Goal: Task Accomplishment & Management: Manage account settings

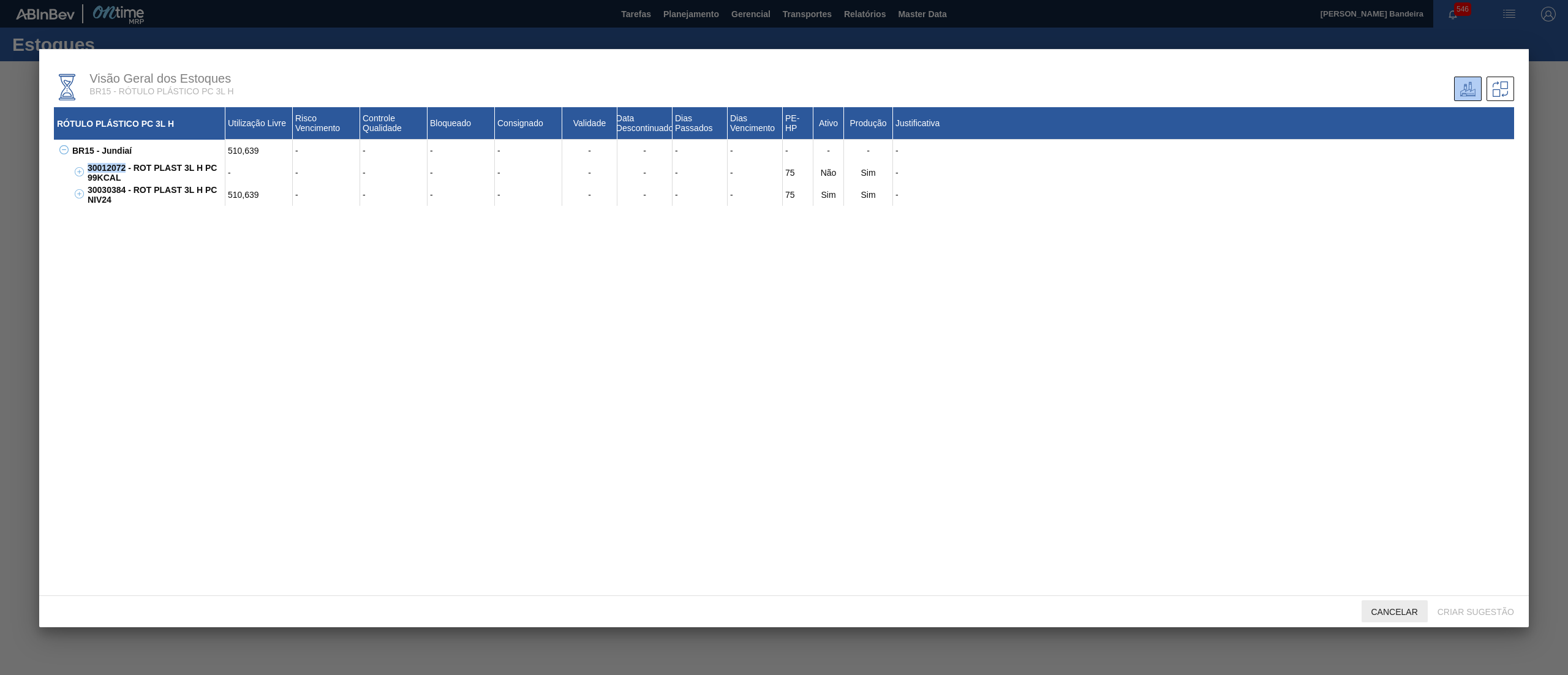
click at [1411, 608] on span "Cancelar" at bounding box center [1394, 612] width 66 height 10
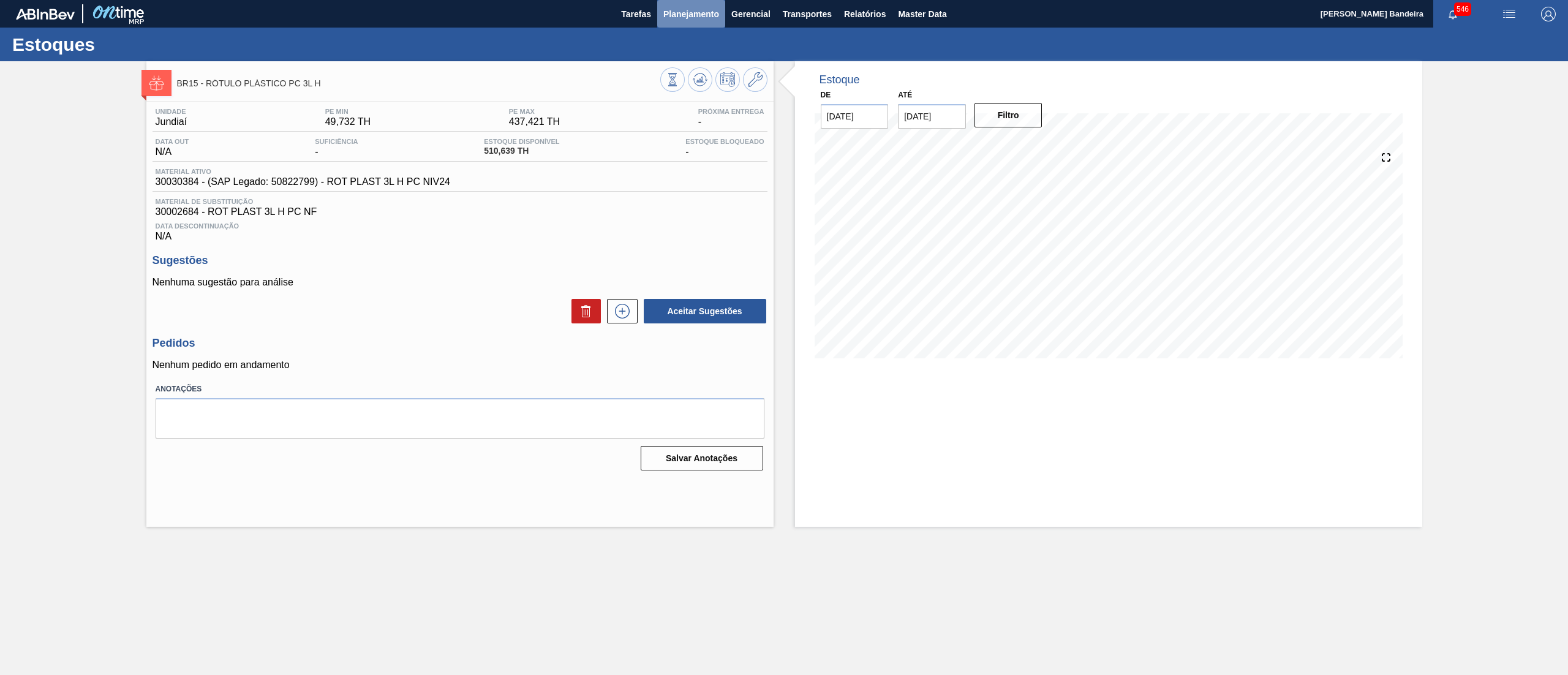
click at [701, 15] on span "Planejamento" at bounding box center [691, 14] width 56 height 15
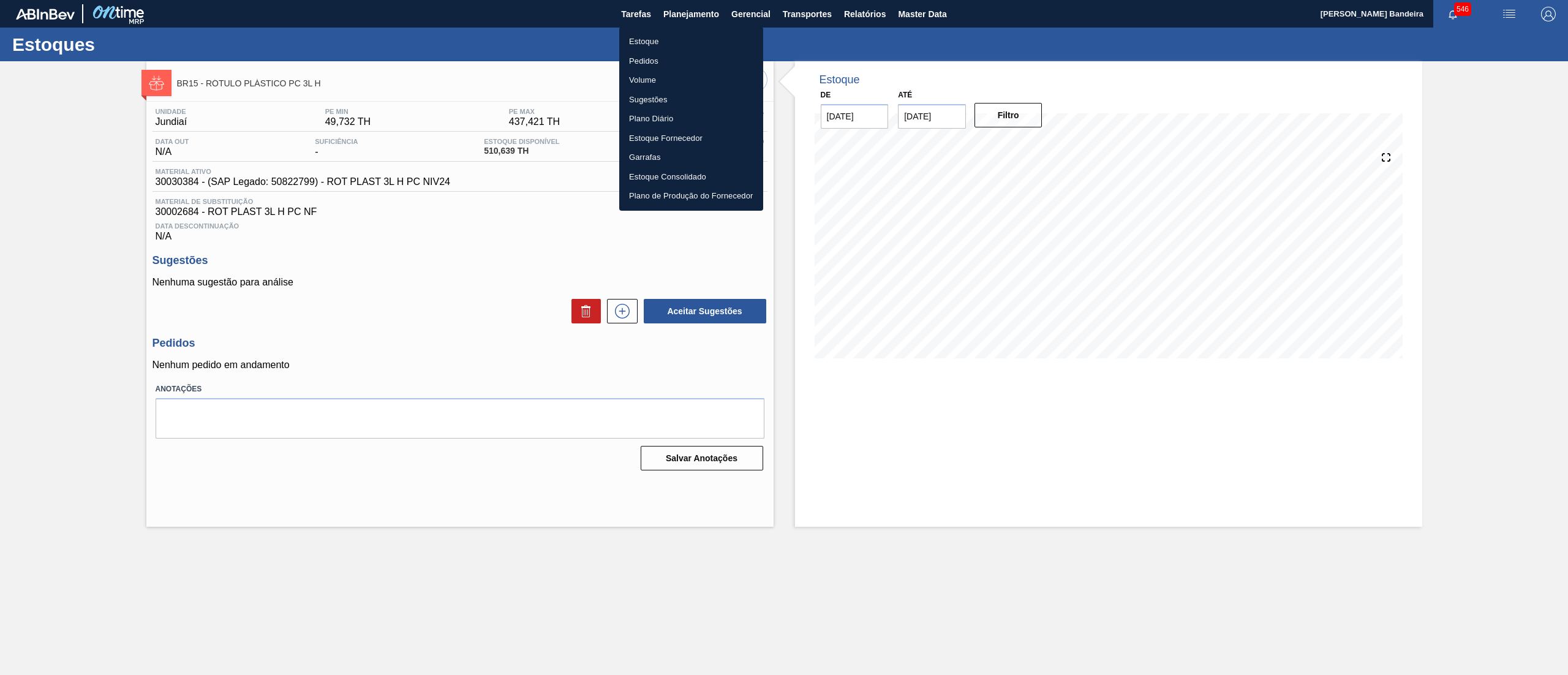
click at [643, 39] on li "Estoque" at bounding box center [691, 42] width 144 height 19
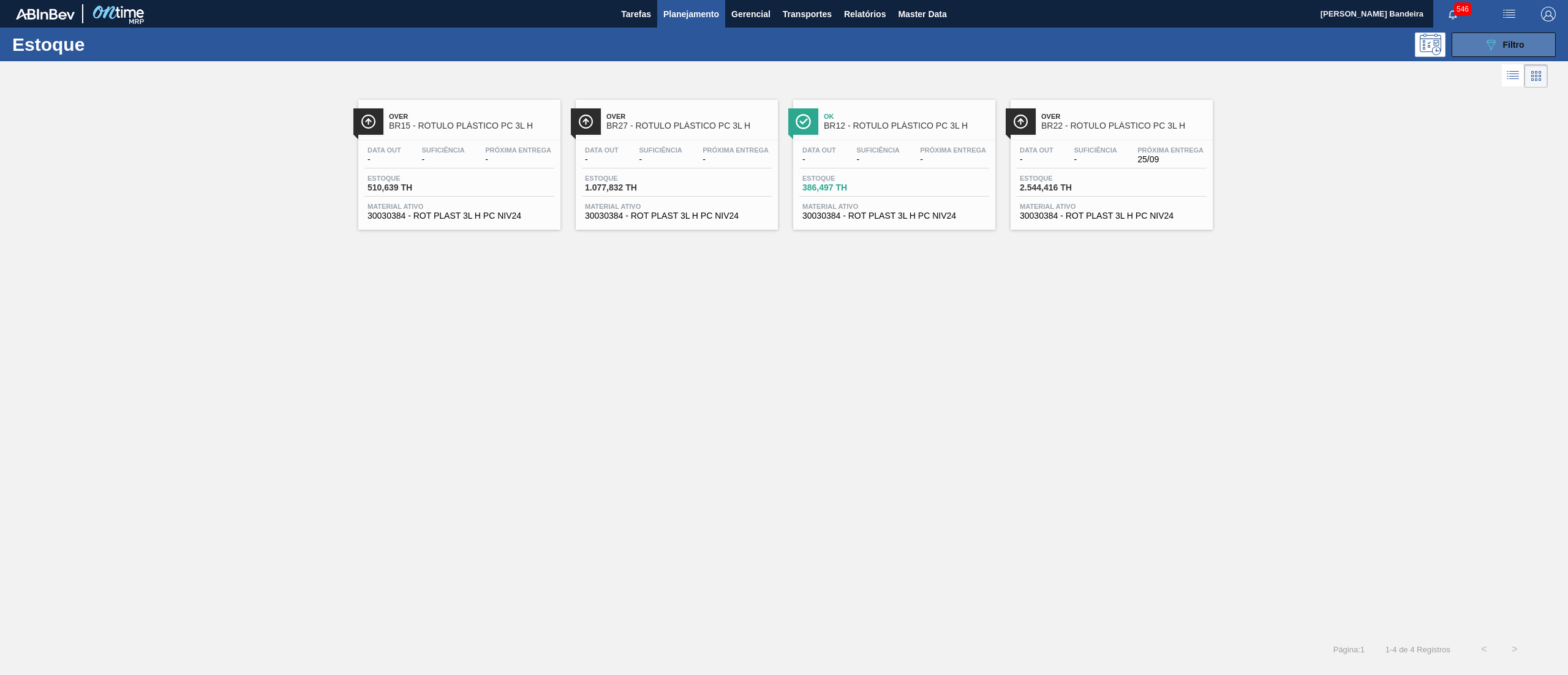
click at [1510, 43] on span "Filtro" at bounding box center [1514, 45] width 22 height 10
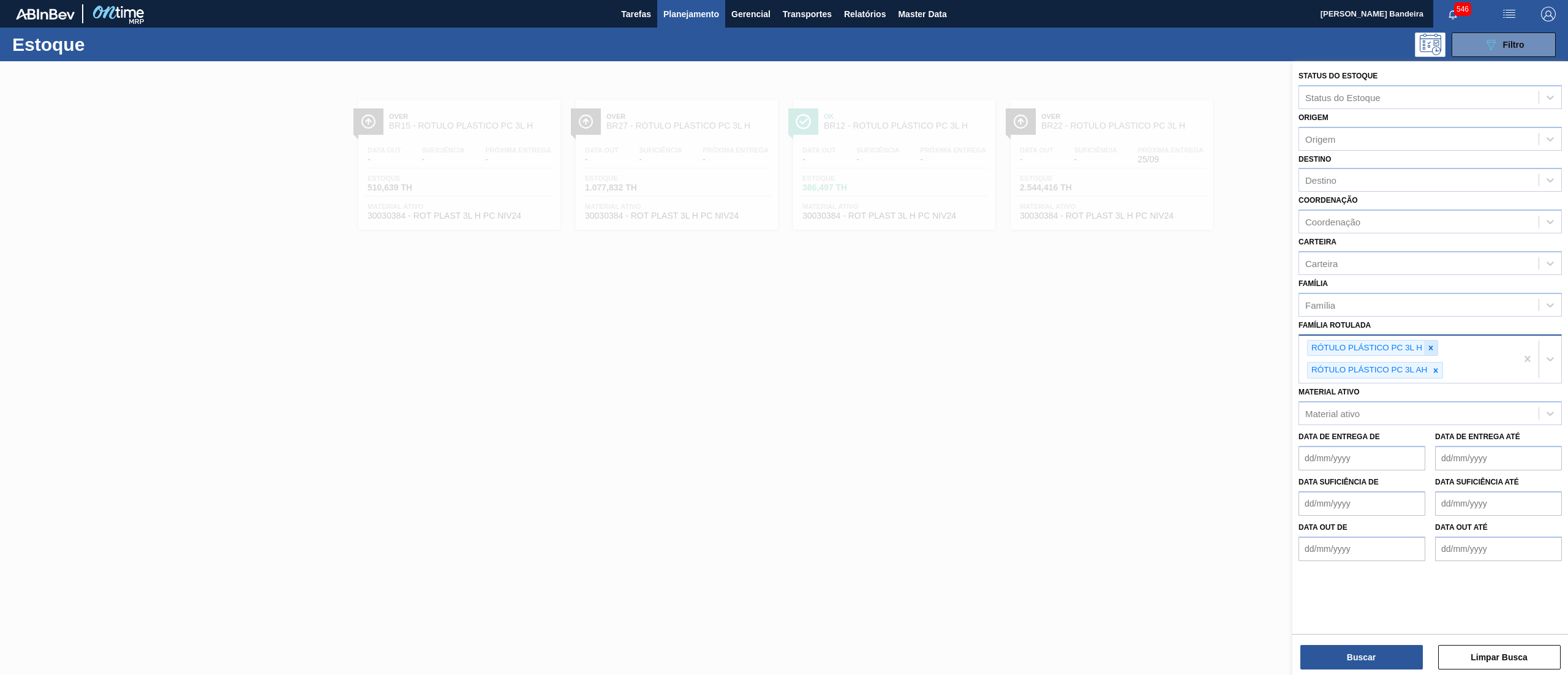
click at [1432, 346] on icon at bounding box center [1430, 348] width 8 height 8
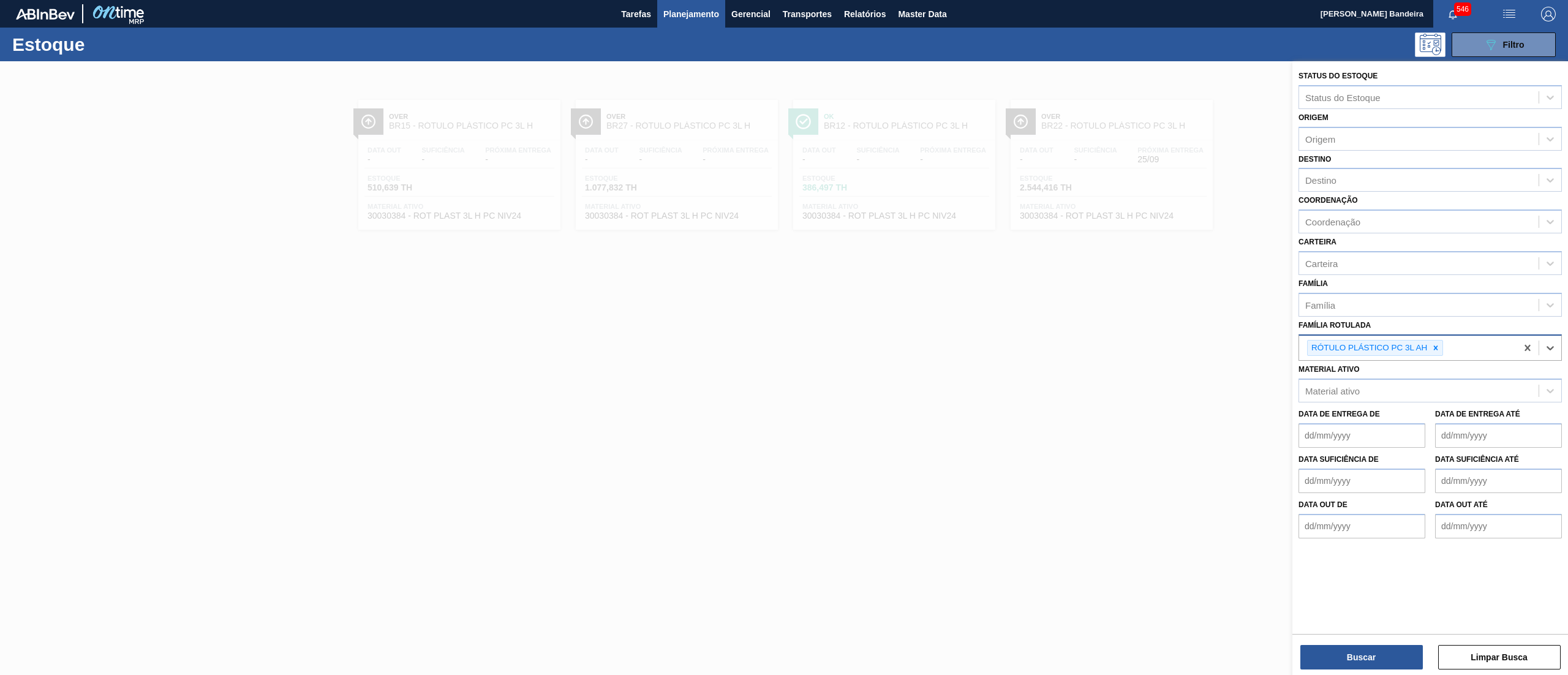
click at [1432, 346] on icon at bounding box center [1436, 348] width 8 height 8
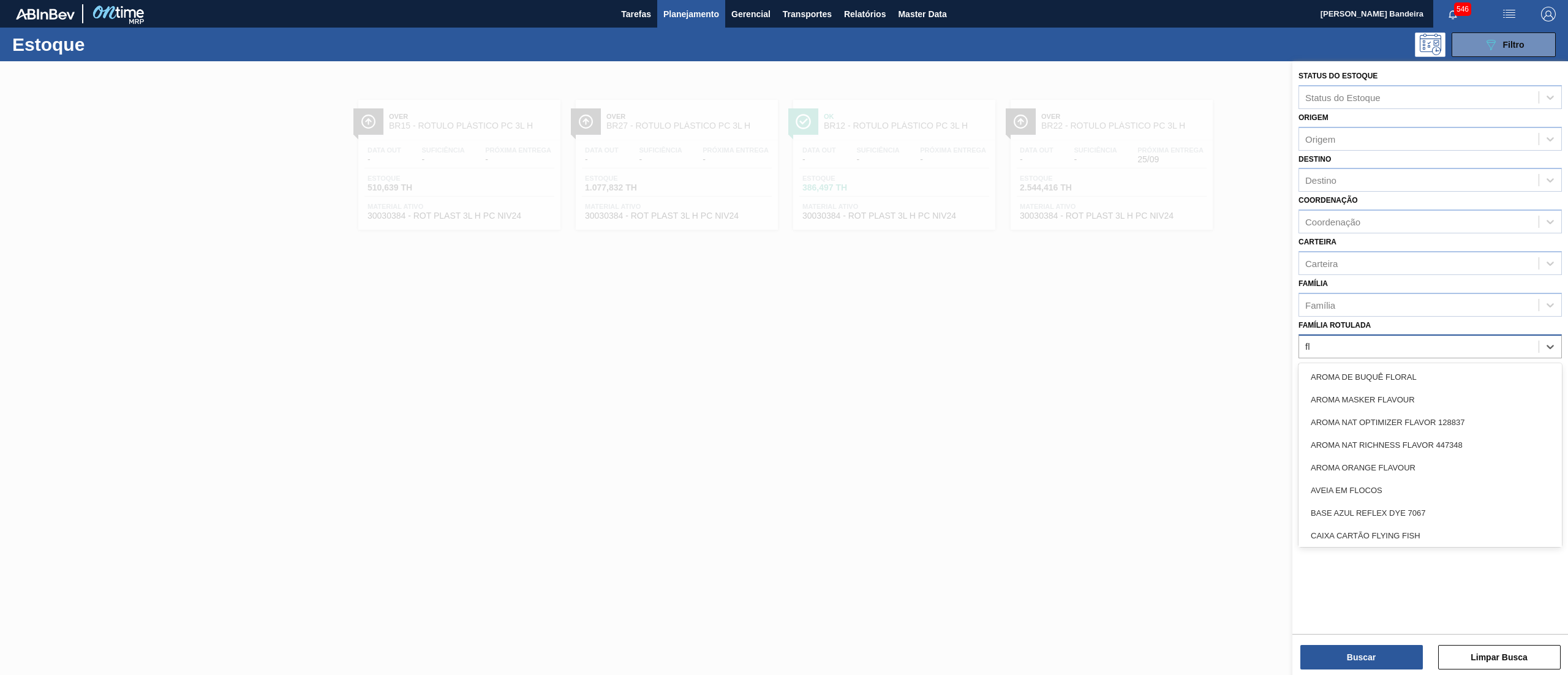
type Rotulada "fly"
click at [1434, 397] on div "FILME FLYING FISH 350ML" at bounding box center [1430, 399] width 264 height 23
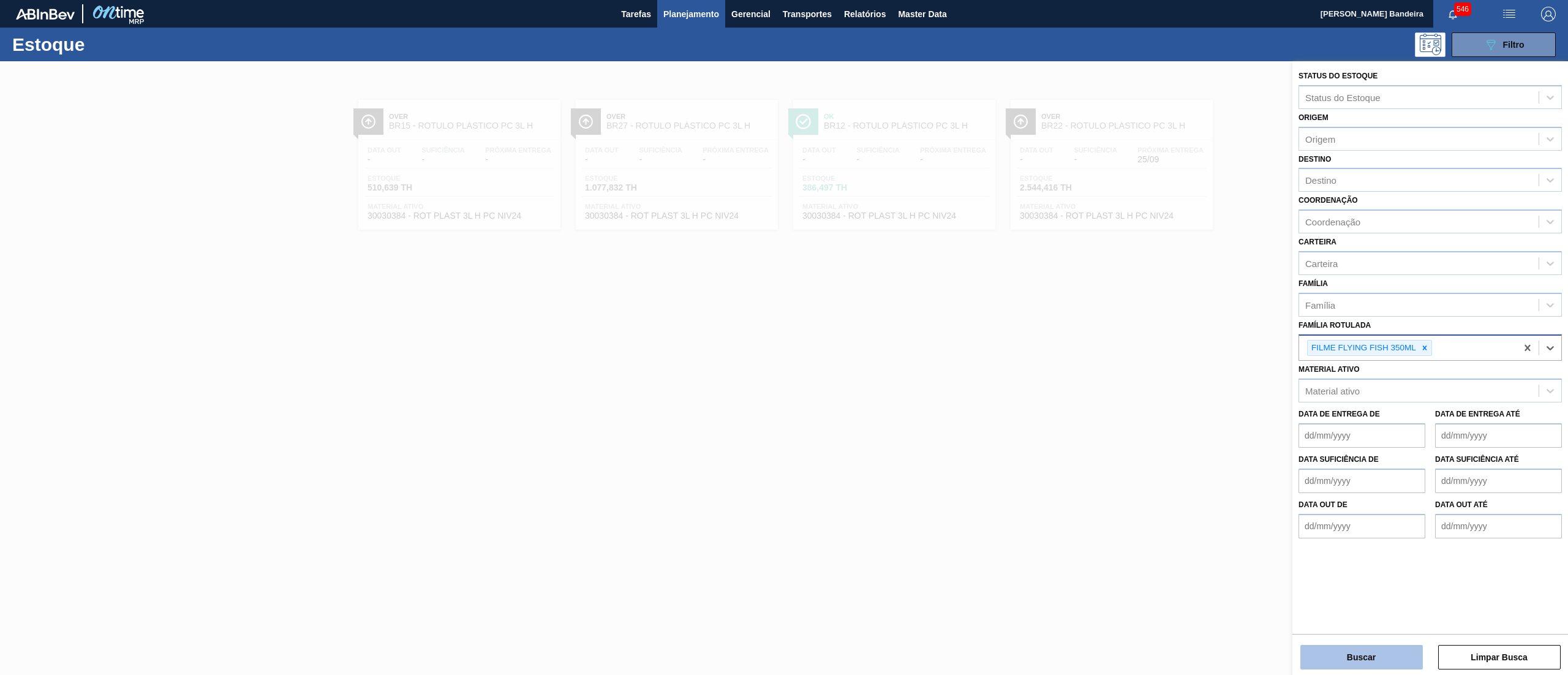
click at [1320, 656] on button "Buscar" at bounding box center [1361, 657] width 122 height 24
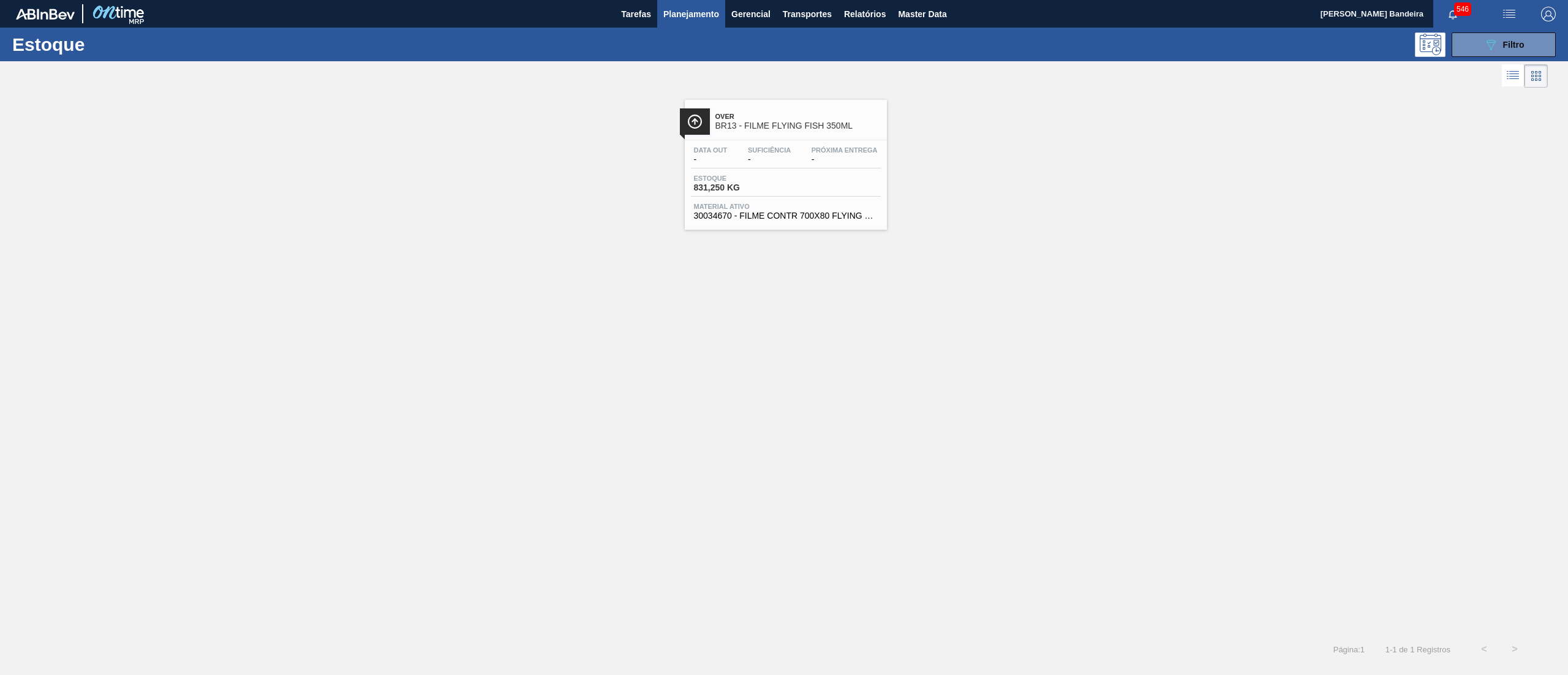
click at [752, 205] on span "Material ativo" at bounding box center [785, 206] width 184 height 8
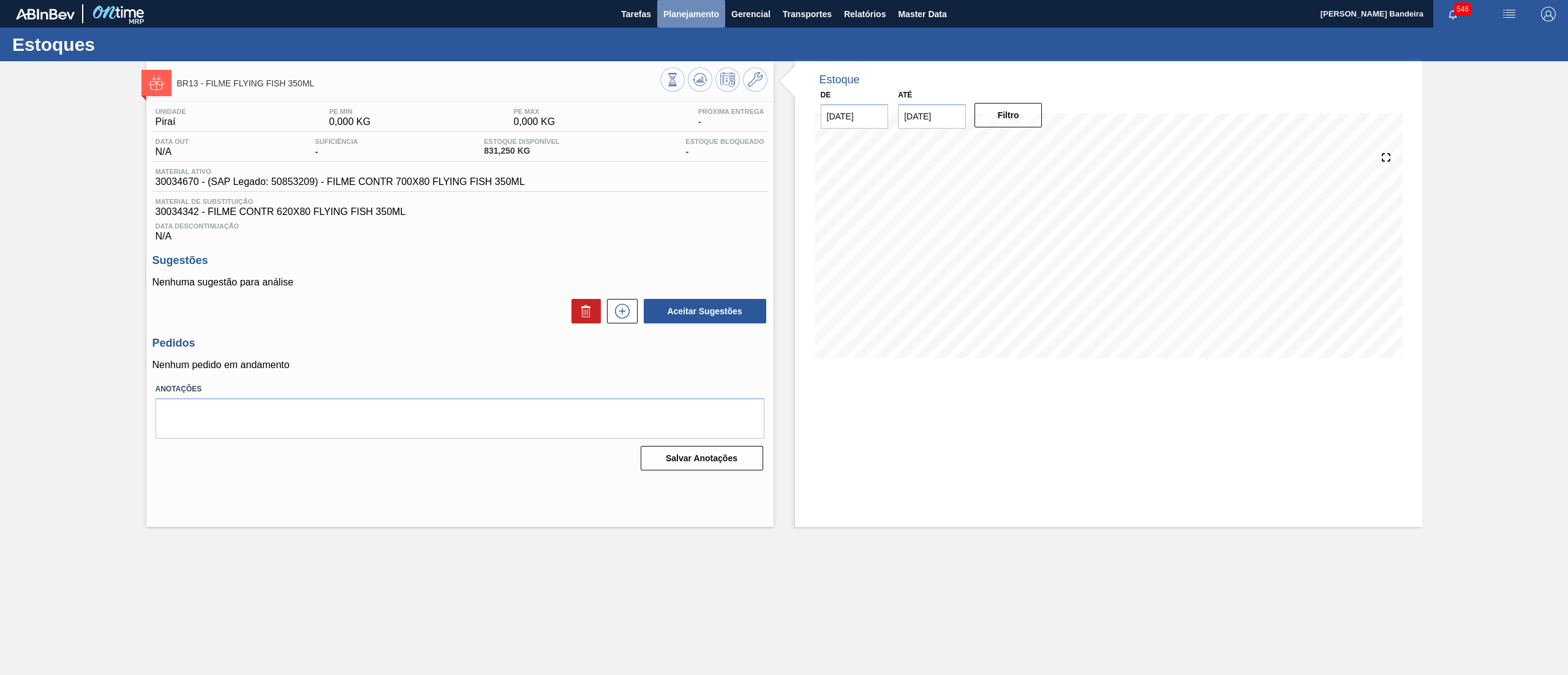
click at [686, 7] on span "Planejamento" at bounding box center [691, 14] width 56 height 15
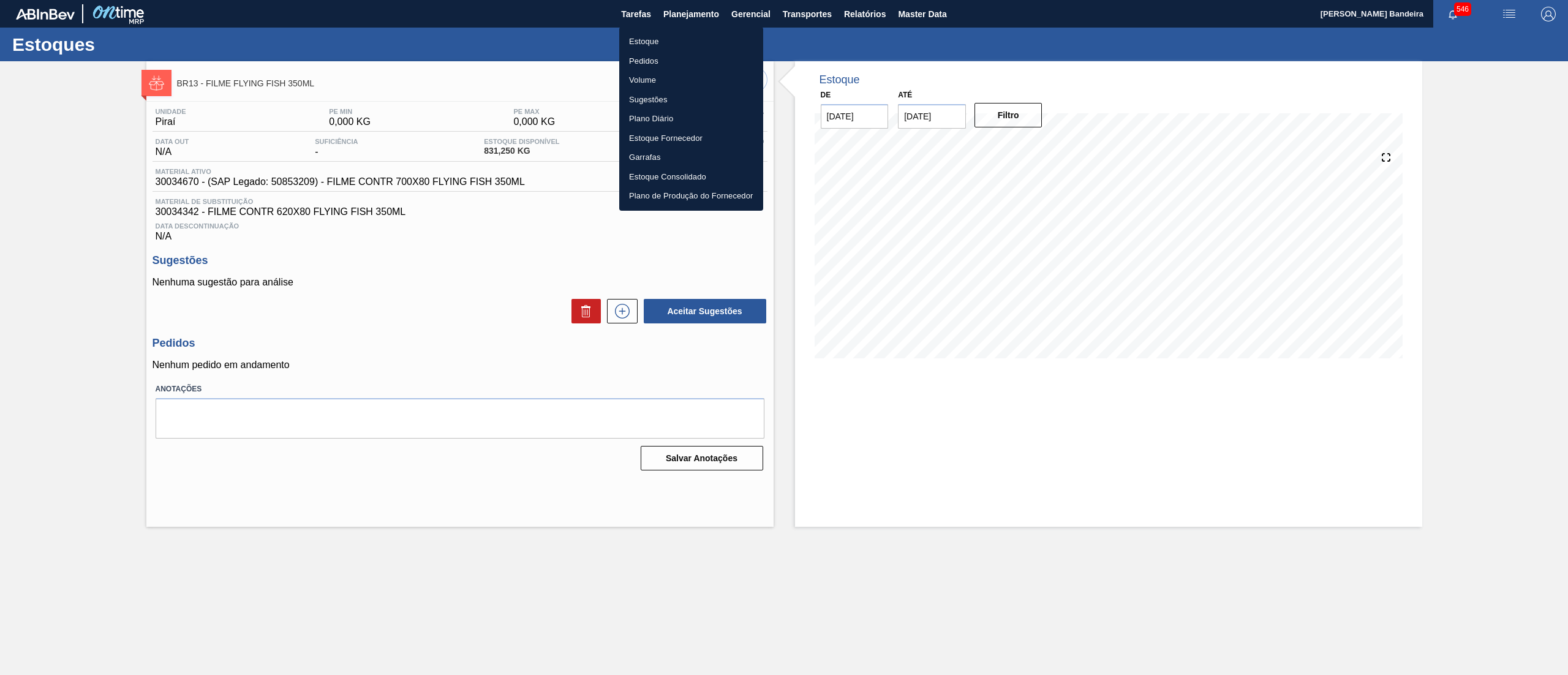
click at [584, 224] on div at bounding box center [784, 338] width 1568 height 675
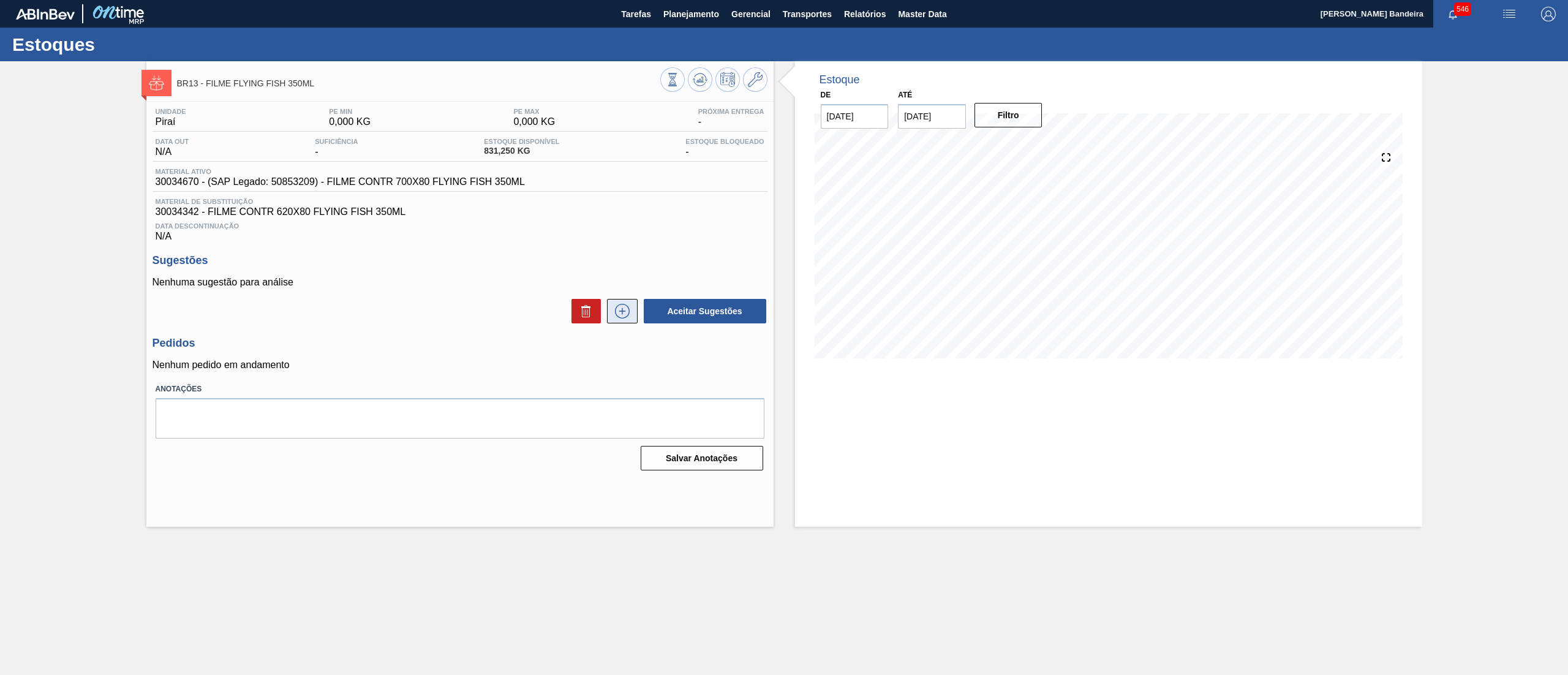
click at [617, 306] on icon at bounding box center [622, 311] width 19 height 15
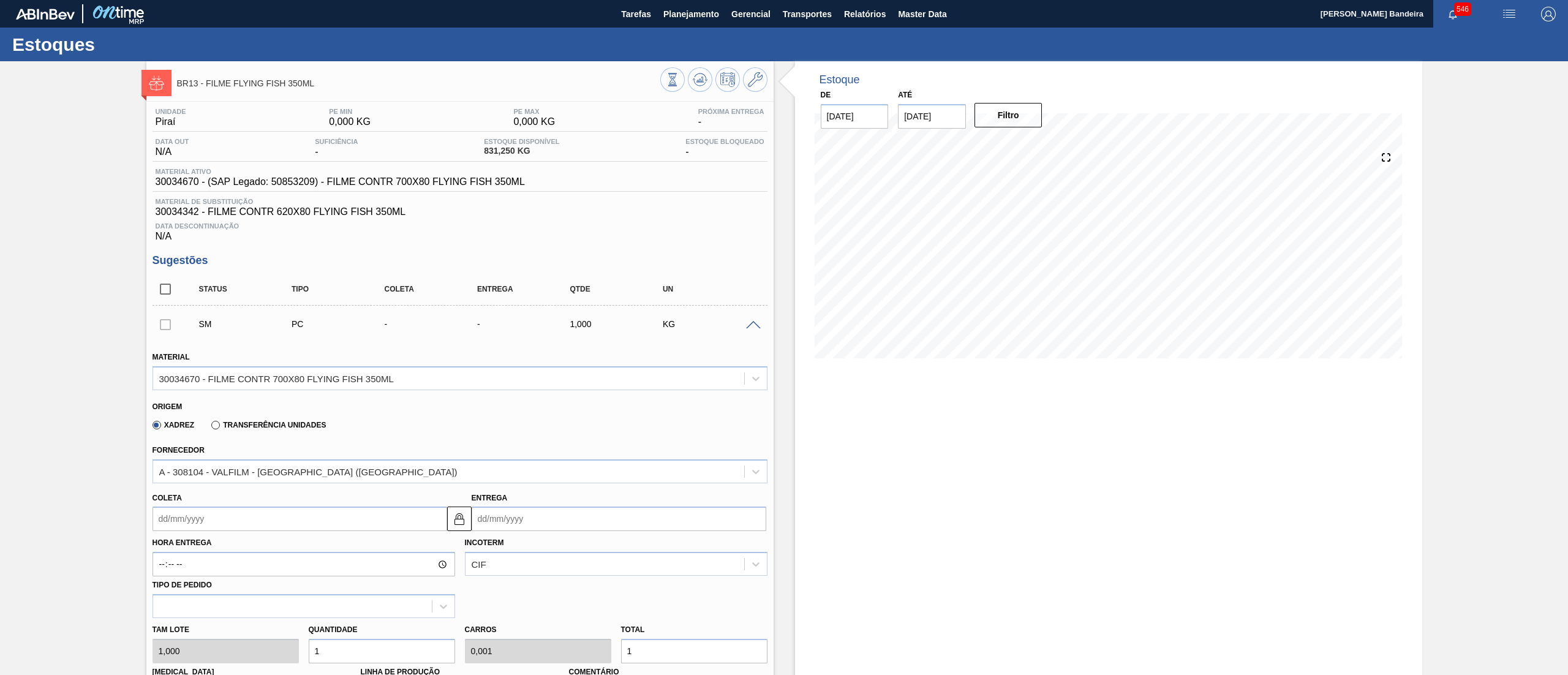
click at [287, 653] on div "Tam lote 1,000 Quantidade 1 Carros 0,001 Total 1 Doca N/A Linha de Produção Com…" at bounding box center [460, 662] width 625 height 88
type input "2"
type input "0,002"
type input "2"
type input "0"
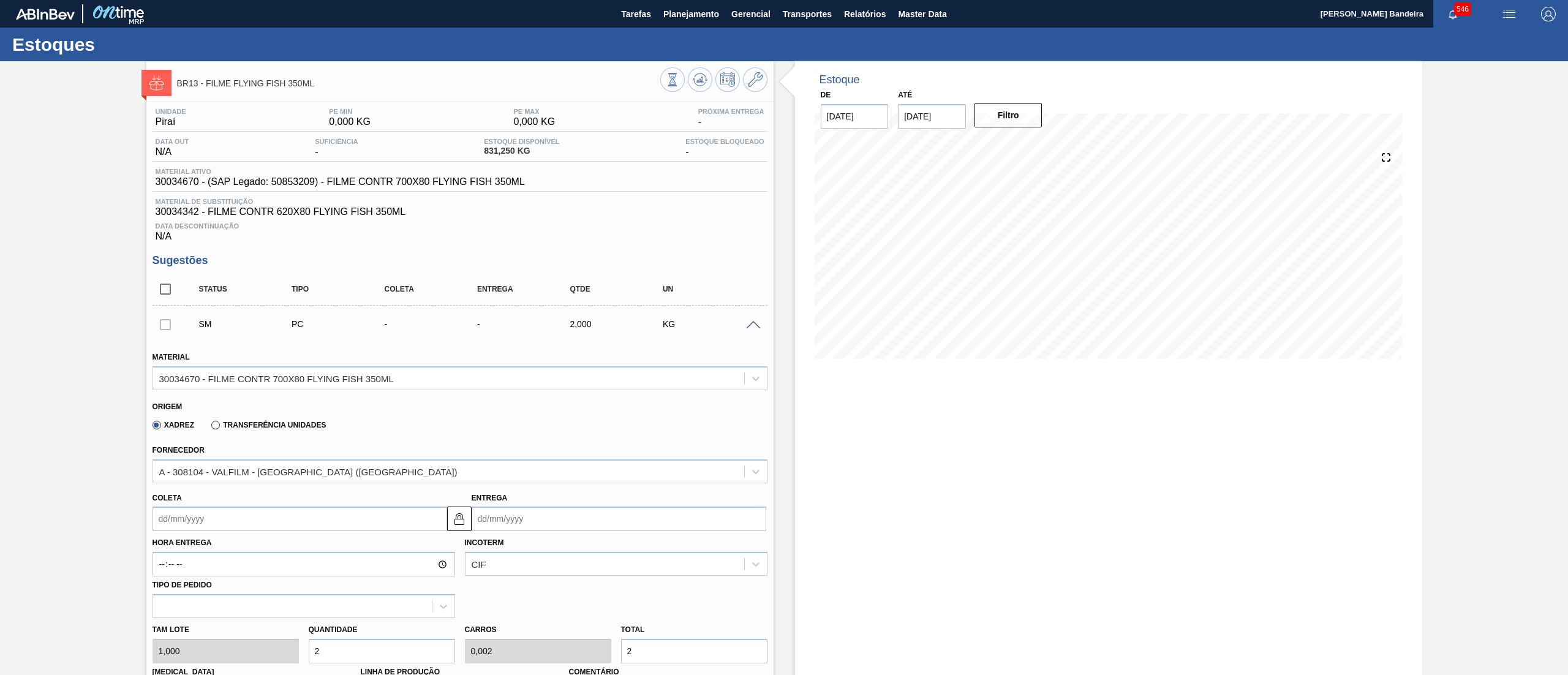
type input "0"
type input "3"
type input "0,003"
type input "3"
type input "30"
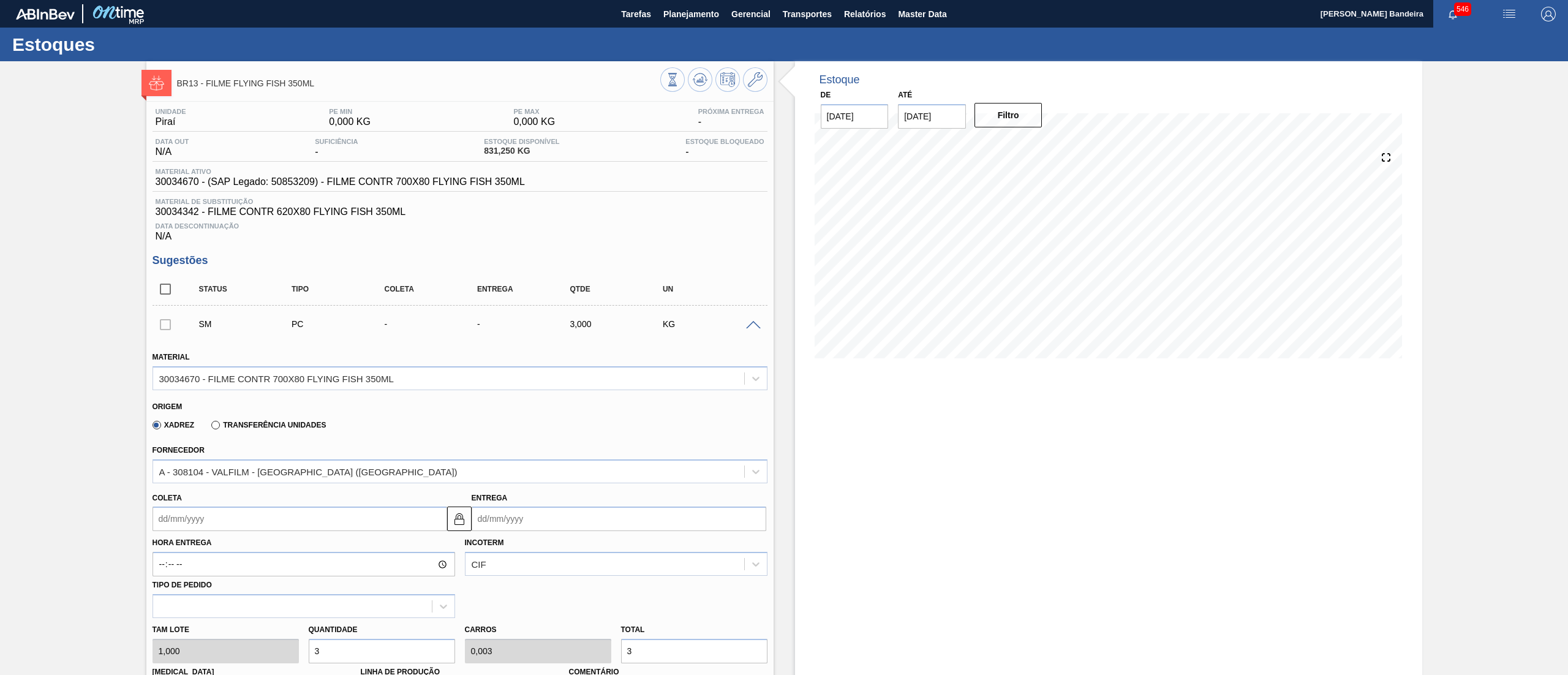
type input "0,03"
type input "30"
type input "300"
type input "0,3"
type input "300"
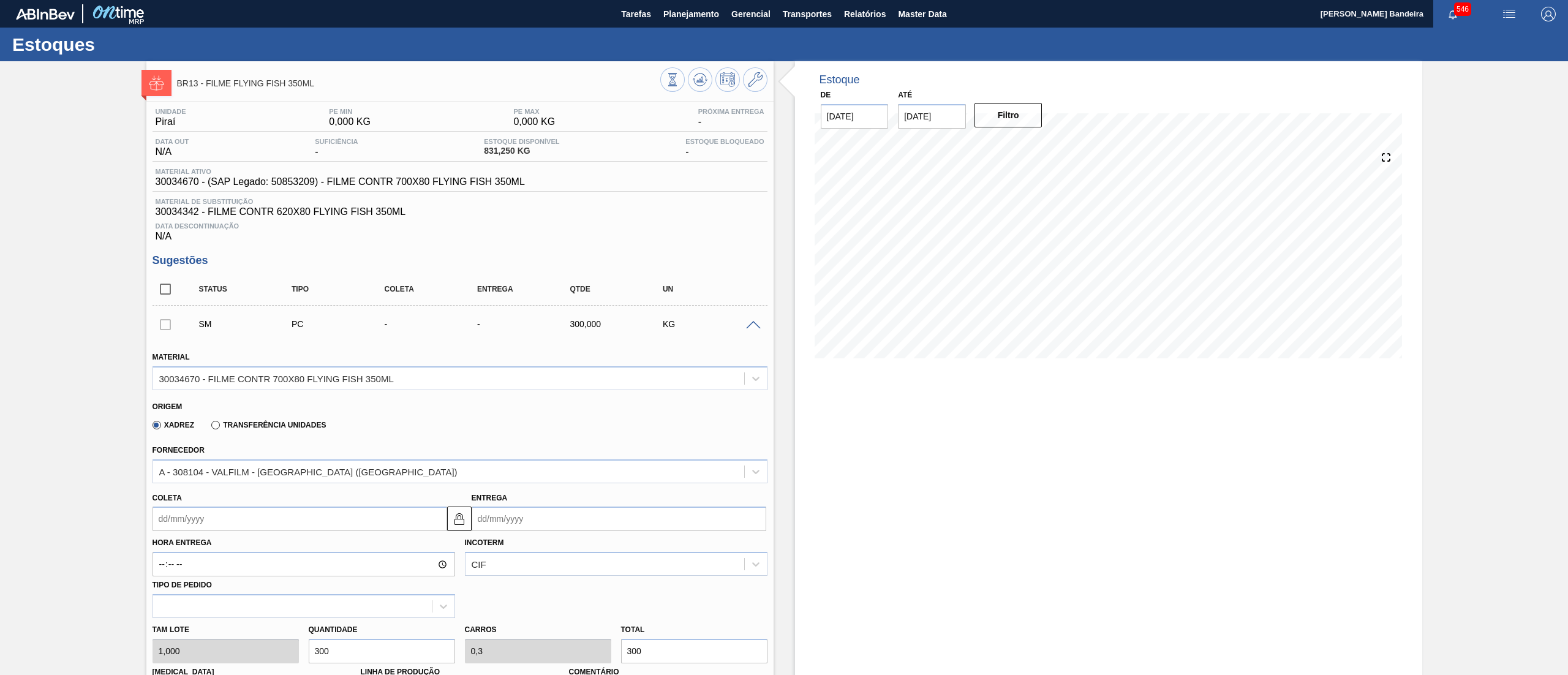
type input "3.000"
type input "3"
type input "3.000"
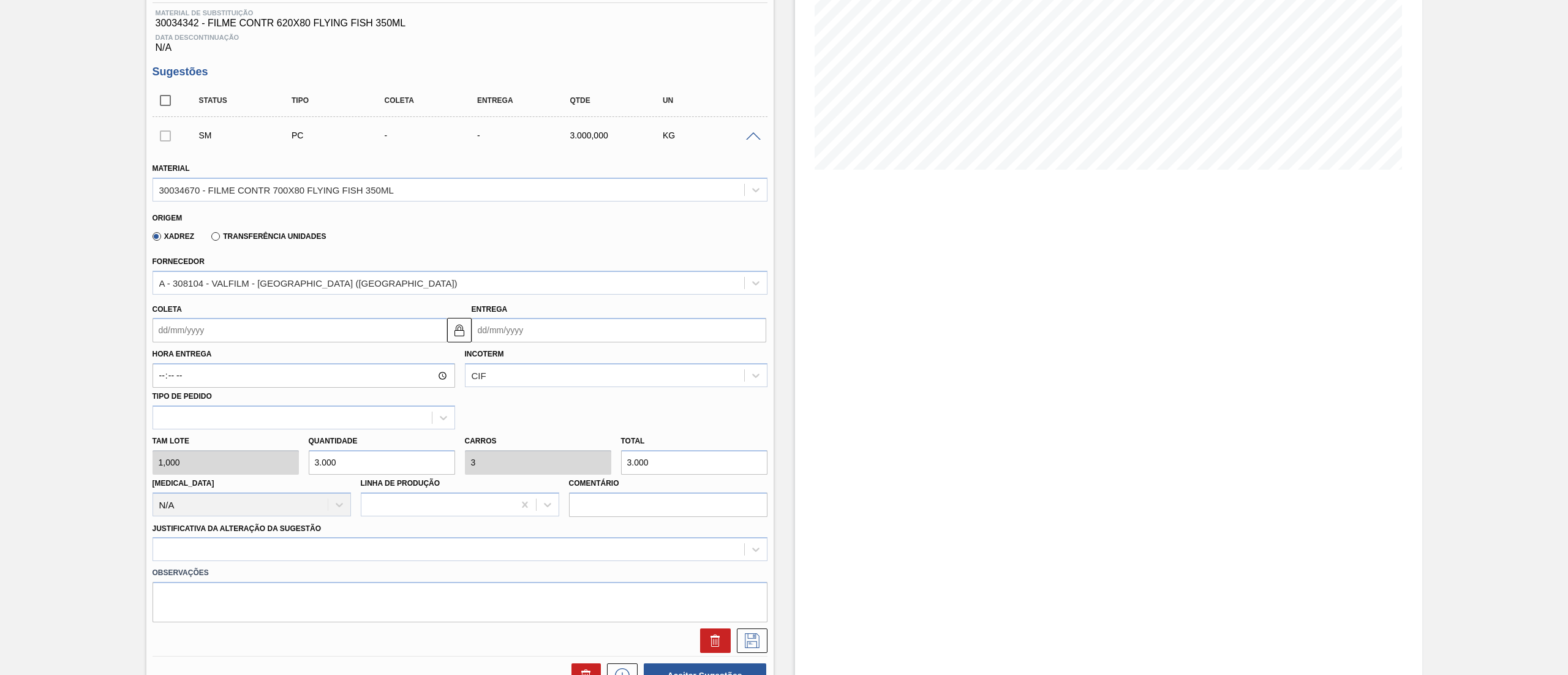
scroll to position [207, 0]
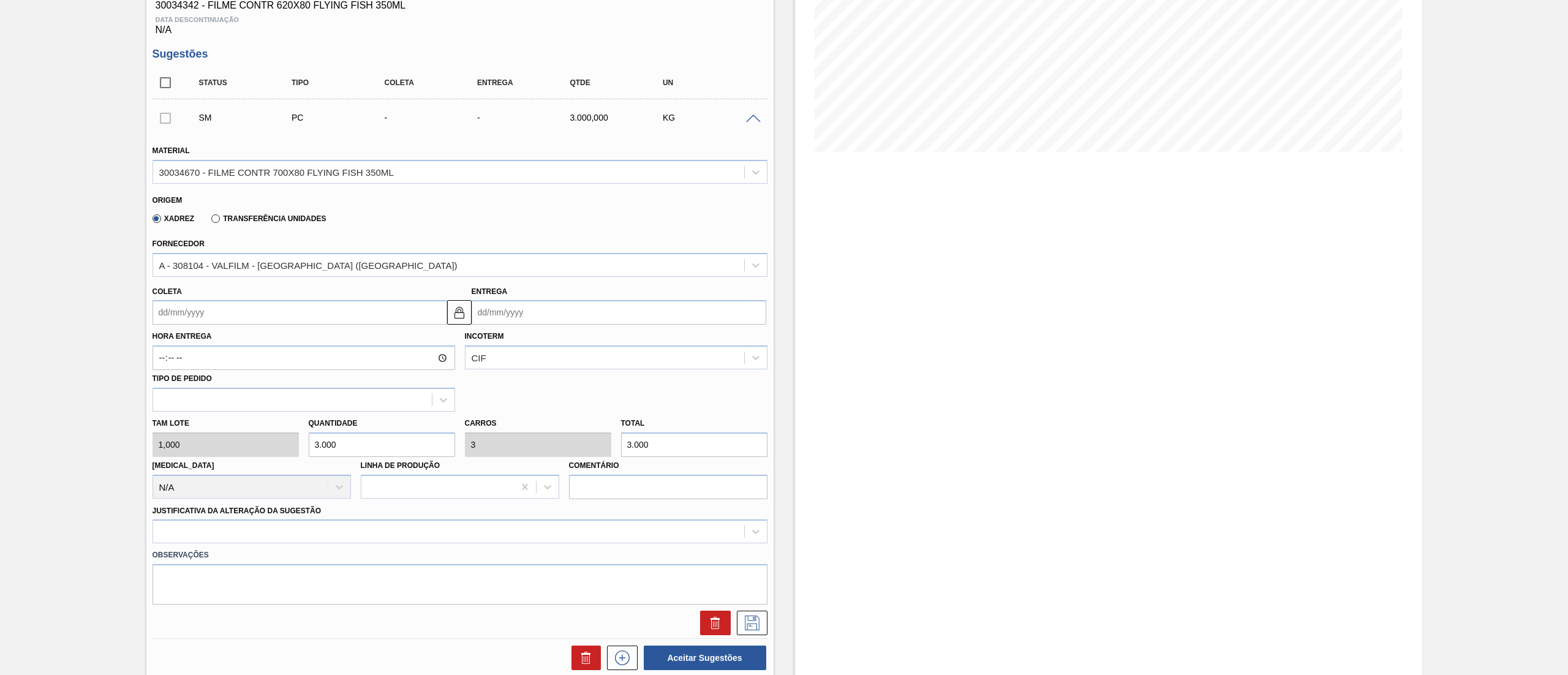
type input "3.000"
click at [239, 321] on input "Coleta" at bounding box center [299, 312] width 294 height 24
click at [195, 340] on div "agosto 2025" at bounding box center [226, 341] width 147 height 10
click at [287, 341] on button "Next Month" at bounding box center [289, 342] width 8 height 8
click at [182, 423] on div "15" at bounding box center [186, 421] width 17 height 17
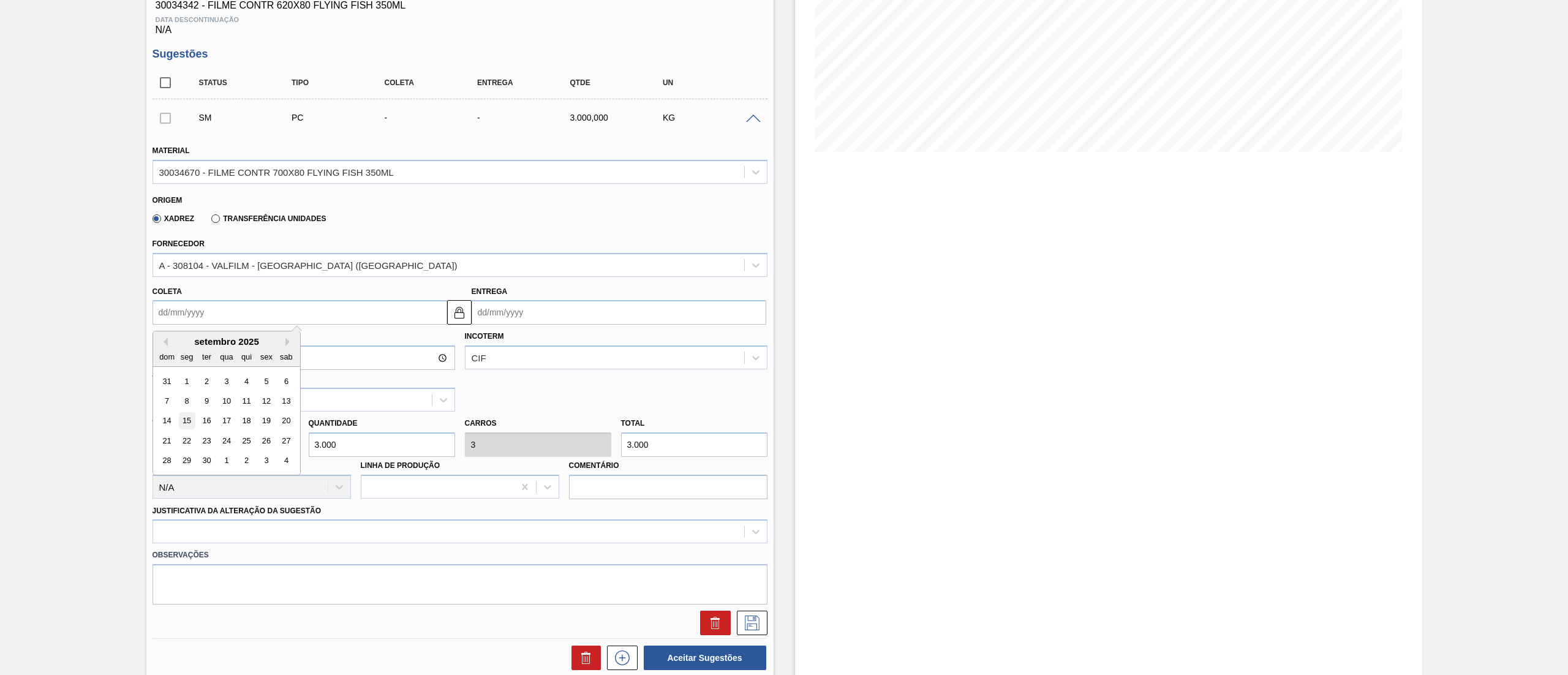
type input "15/09/2025"
type input "16/09/2025"
click at [207, 546] on div "Observações" at bounding box center [460, 574] width 625 height 61
click at [203, 539] on div at bounding box center [460, 532] width 615 height 24
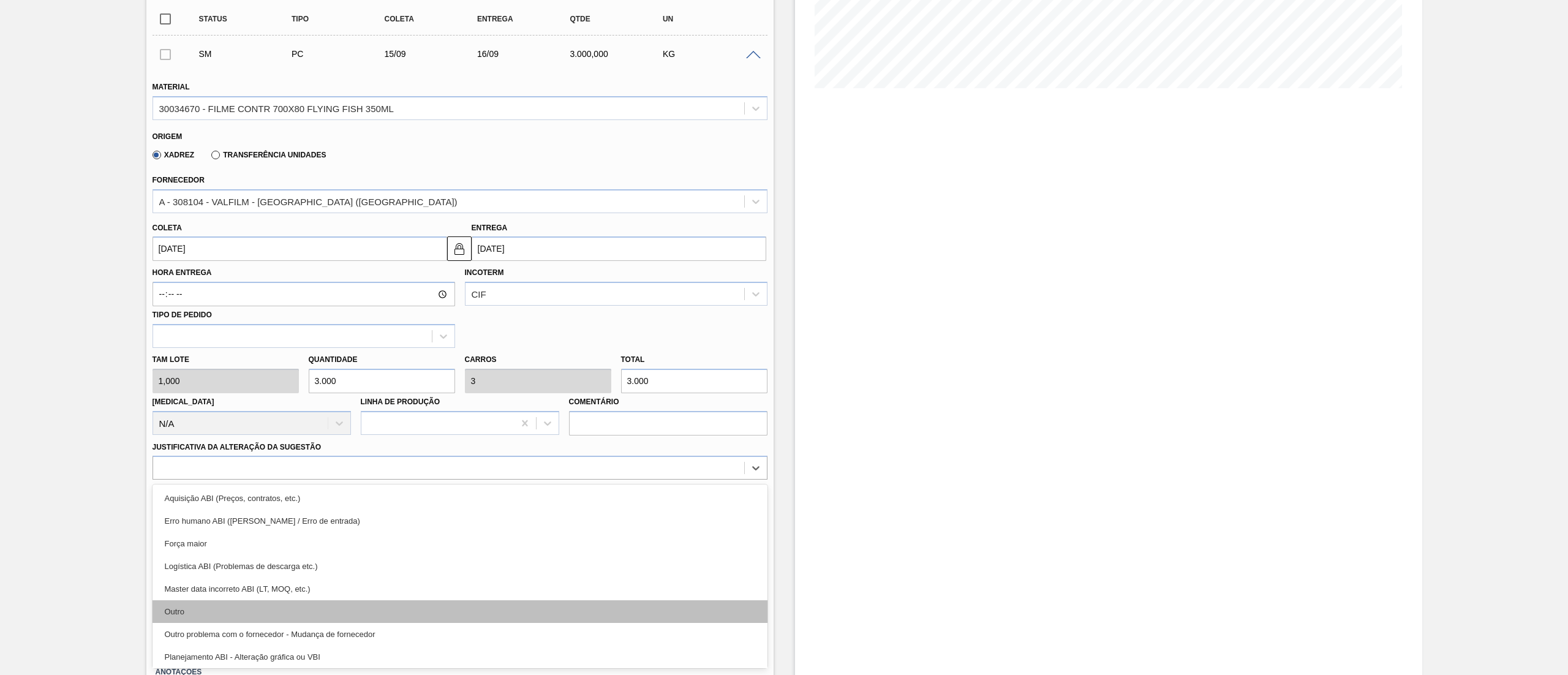
click at [187, 607] on div "Outro" at bounding box center [460, 612] width 615 height 23
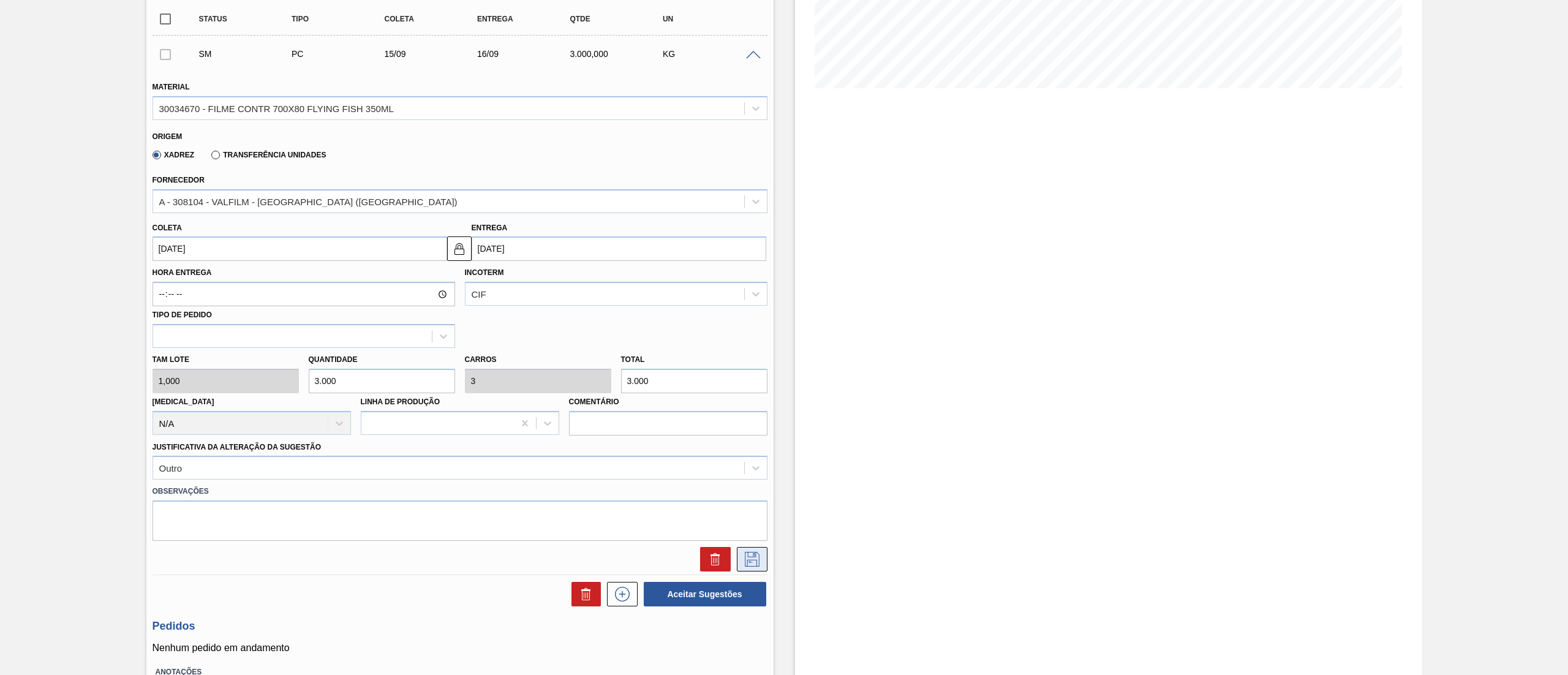
click at [743, 565] on icon at bounding box center [752, 559] width 19 height 15
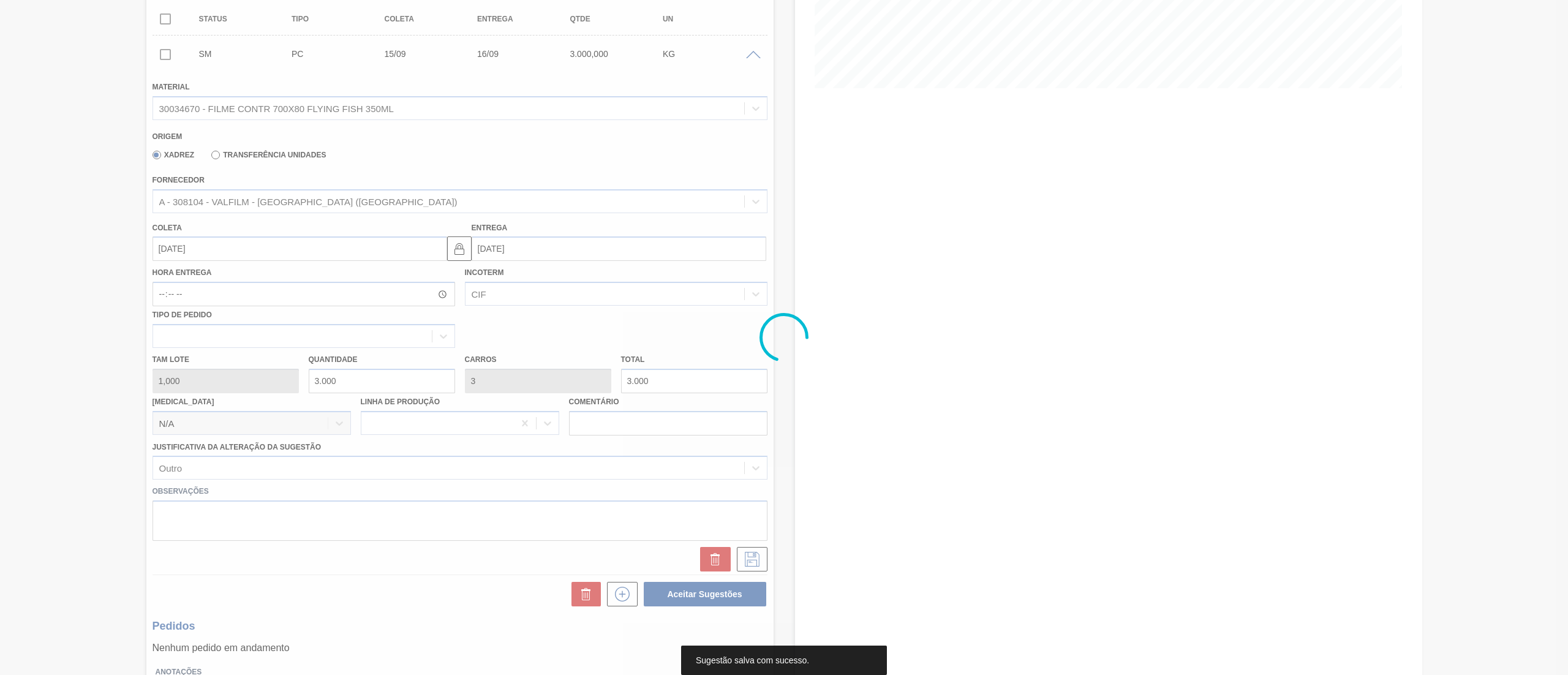
scroll to position [0, 0]
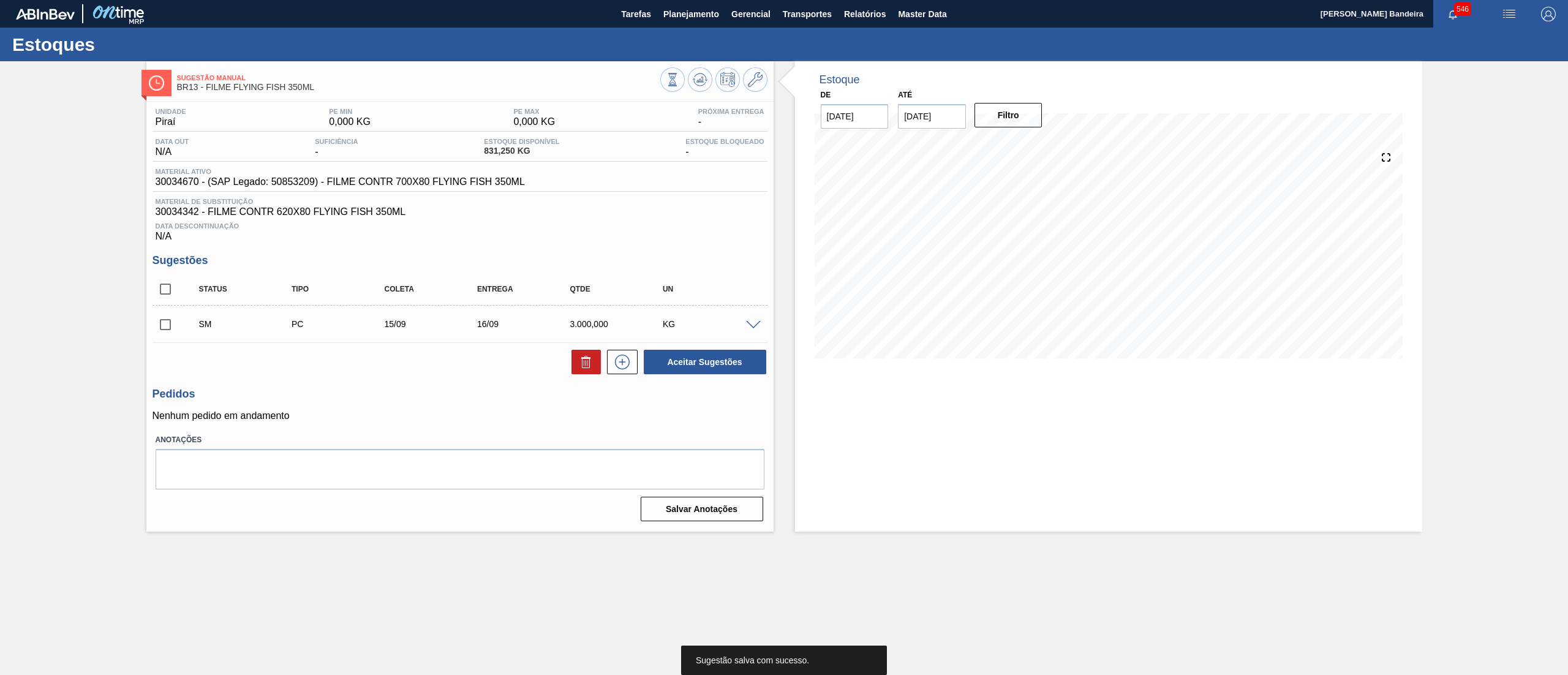
click at [168, 322] on input "checkbox" at bounding box center [165, 324] width 26 height 26
click at [694, 367] on button "Aceitar Sugestões" at bounding box center [705, 362] width 122 height 24
checkbox input "false"
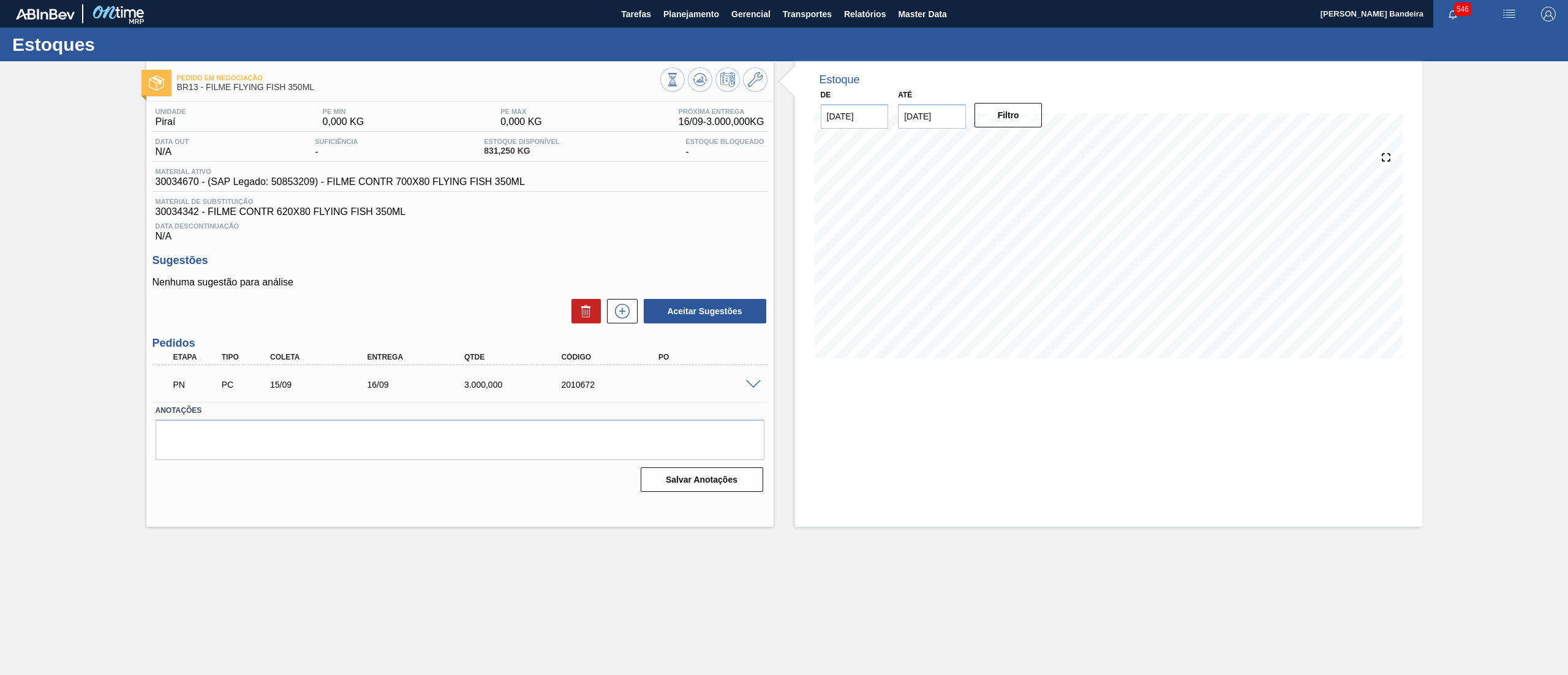
click at [116, 571] on main "Tarefas Planejamento Gerencial Transportes Relatórios Master Data Leticia Marqu…" at bounding box center [784, 338] width 1568 height 675
click at [704, 22] on button "Planejamento" at bounding box center [691, 14] width 68 height 28
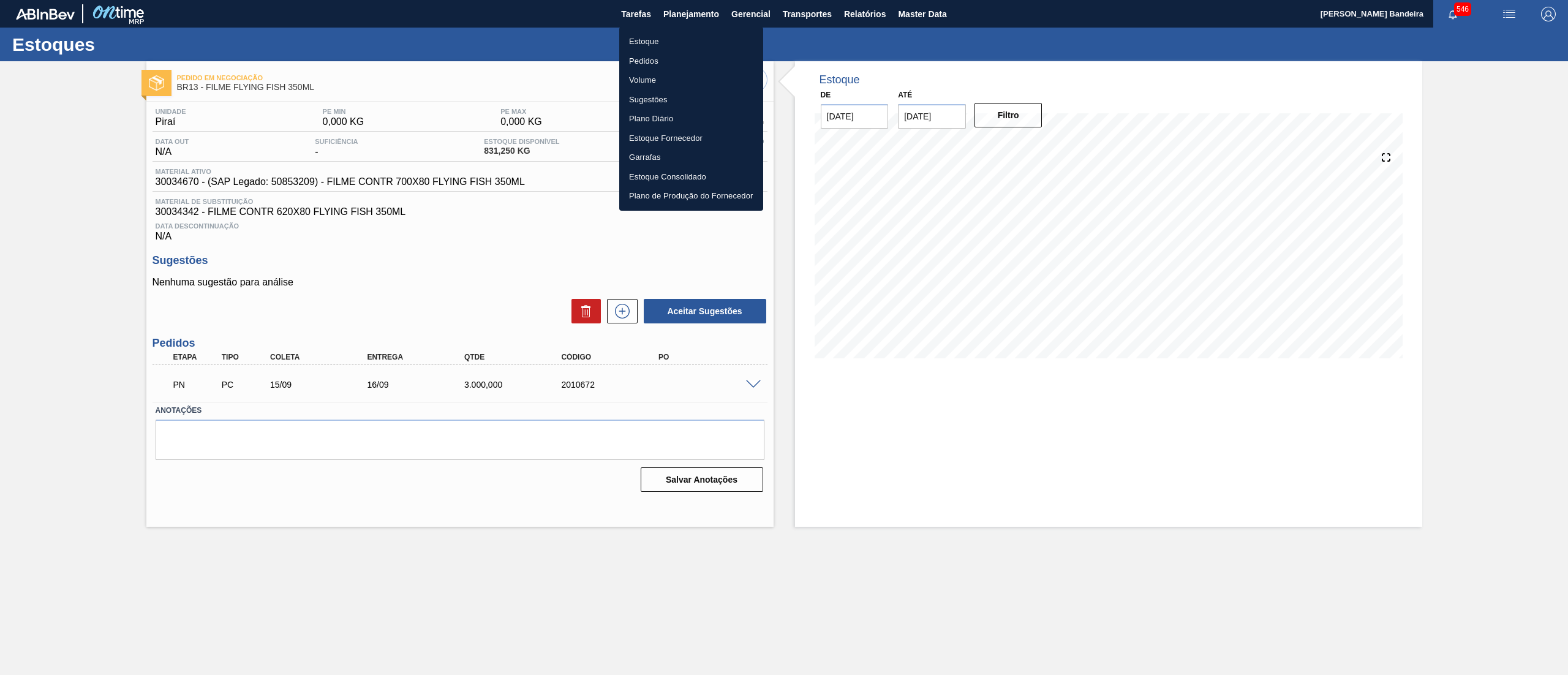
click at [665, 38] on li "Estoque" at bounding box center [691, 42] width 144 height 19
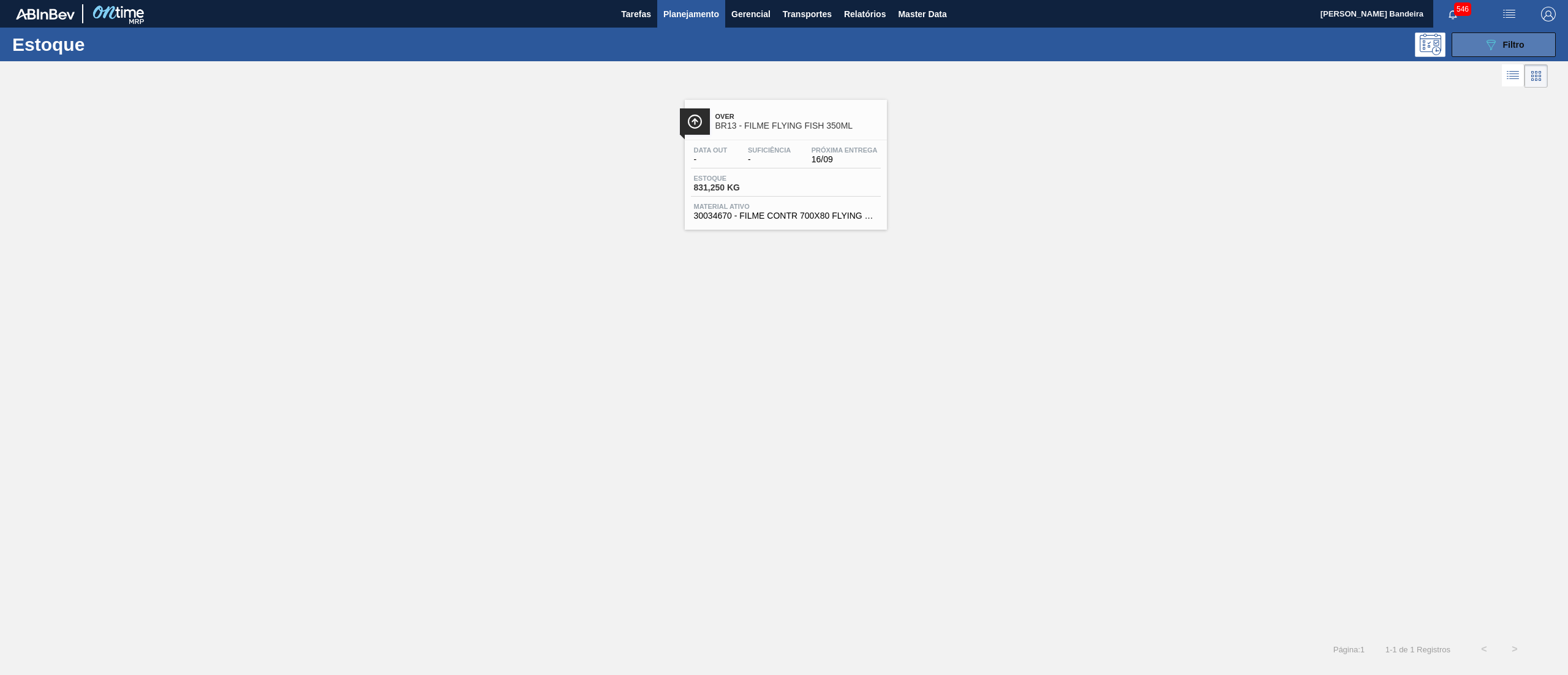
click at [1473, 36] on button "089F7B8B-B2A5-4AFE-B5C0-19BA573D28AC Filtro" at bounding box center [1504, 45] width 104 height 24
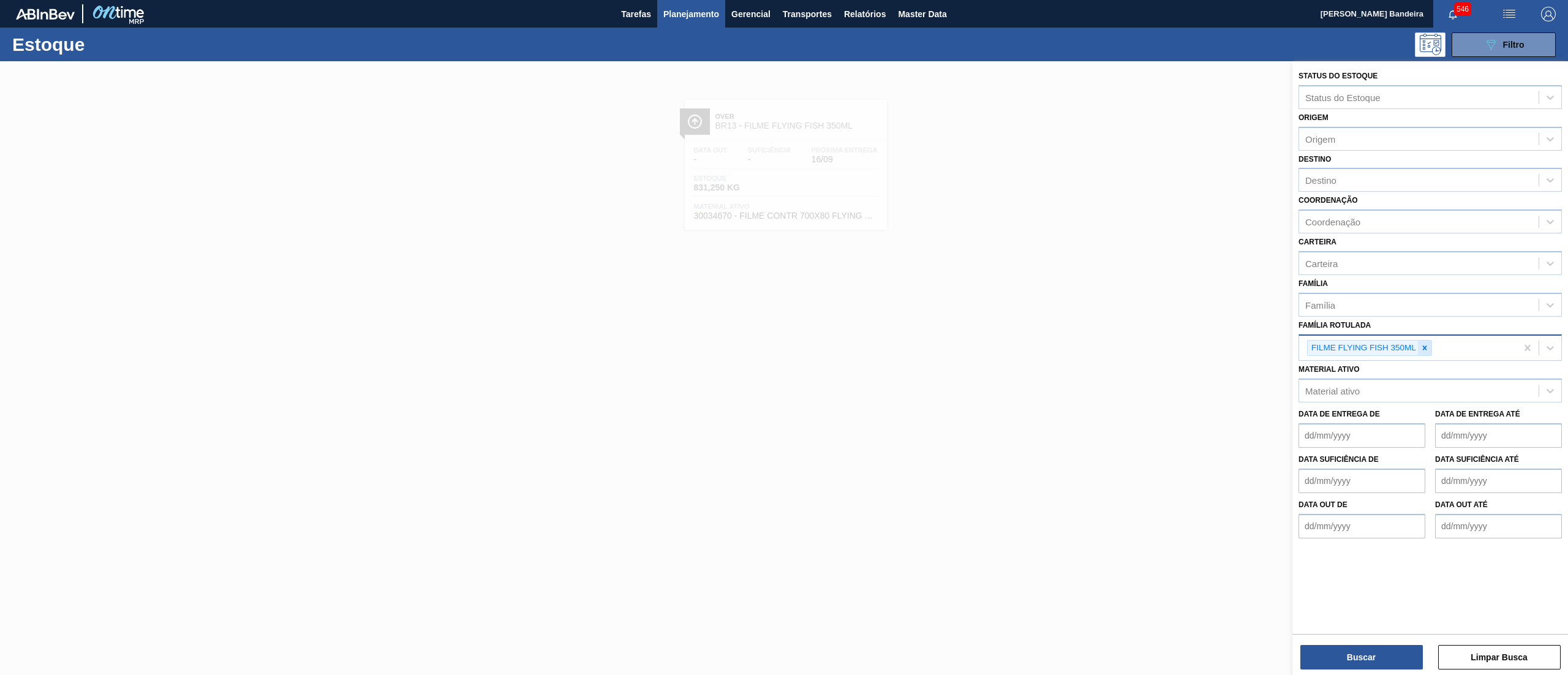
click at [1427, 347] on icon at bounding box center [1425, 348] width 8 height 8
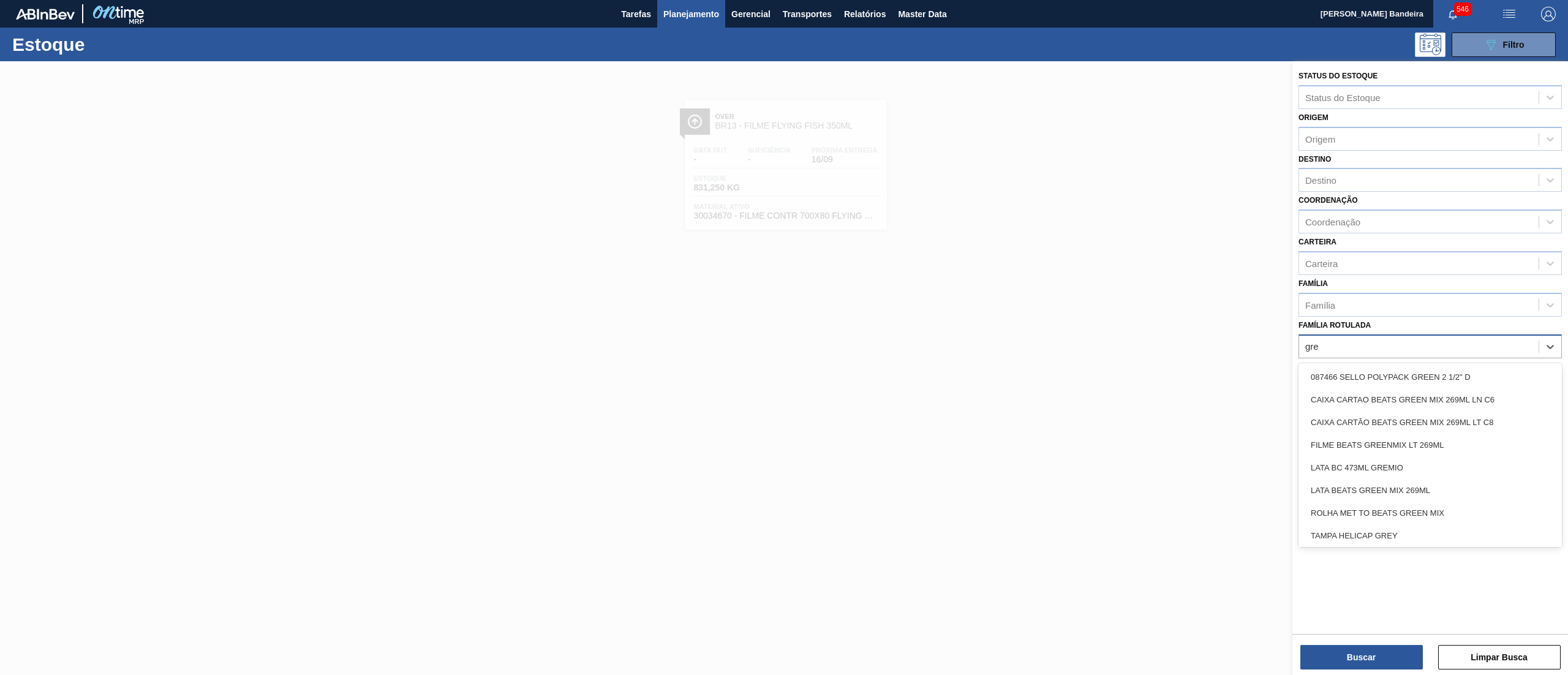
type Rotulada "gree"
click at [1432, 411] on div "CAIXA CARTÃO BEATS GREEN MIX 269ML LT C8" at bounding box center [1430, 422] width 264 height 23
type Rotulada "gree"
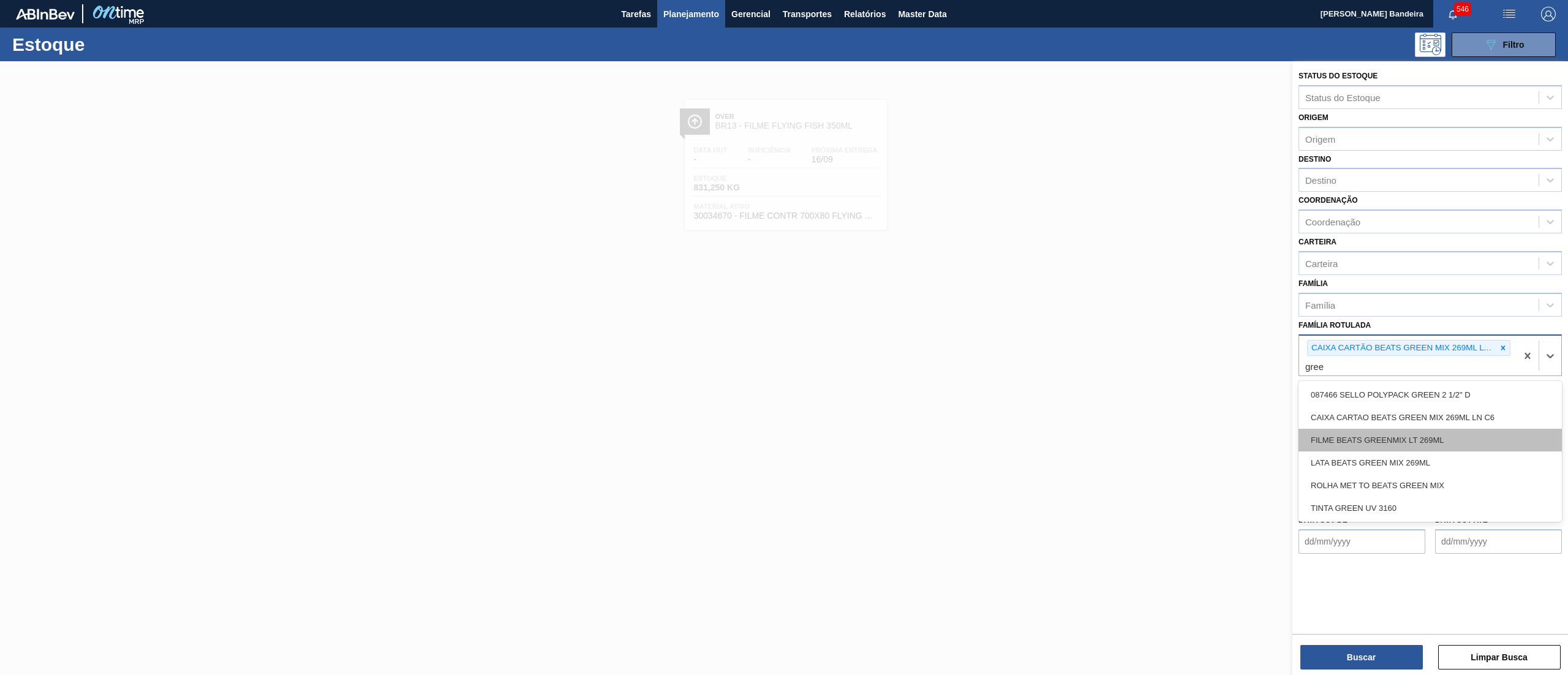
click at [1430, 443] on div "FILME BEATS GREENMIX LT 269ML" at bounding box center [1430, 440] width 264 height 23
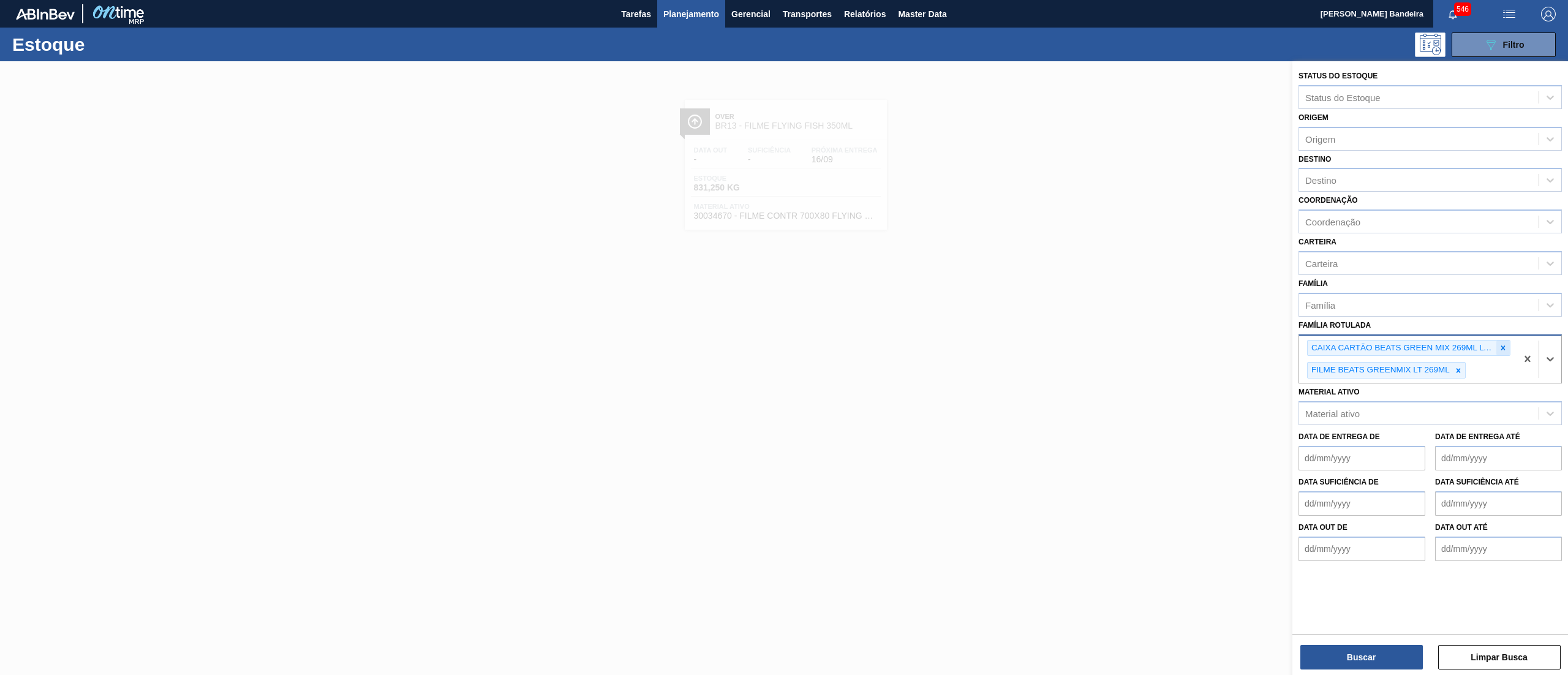
click at [1508, 343] on div at bounding box center [1503, 349] width 13 height 15
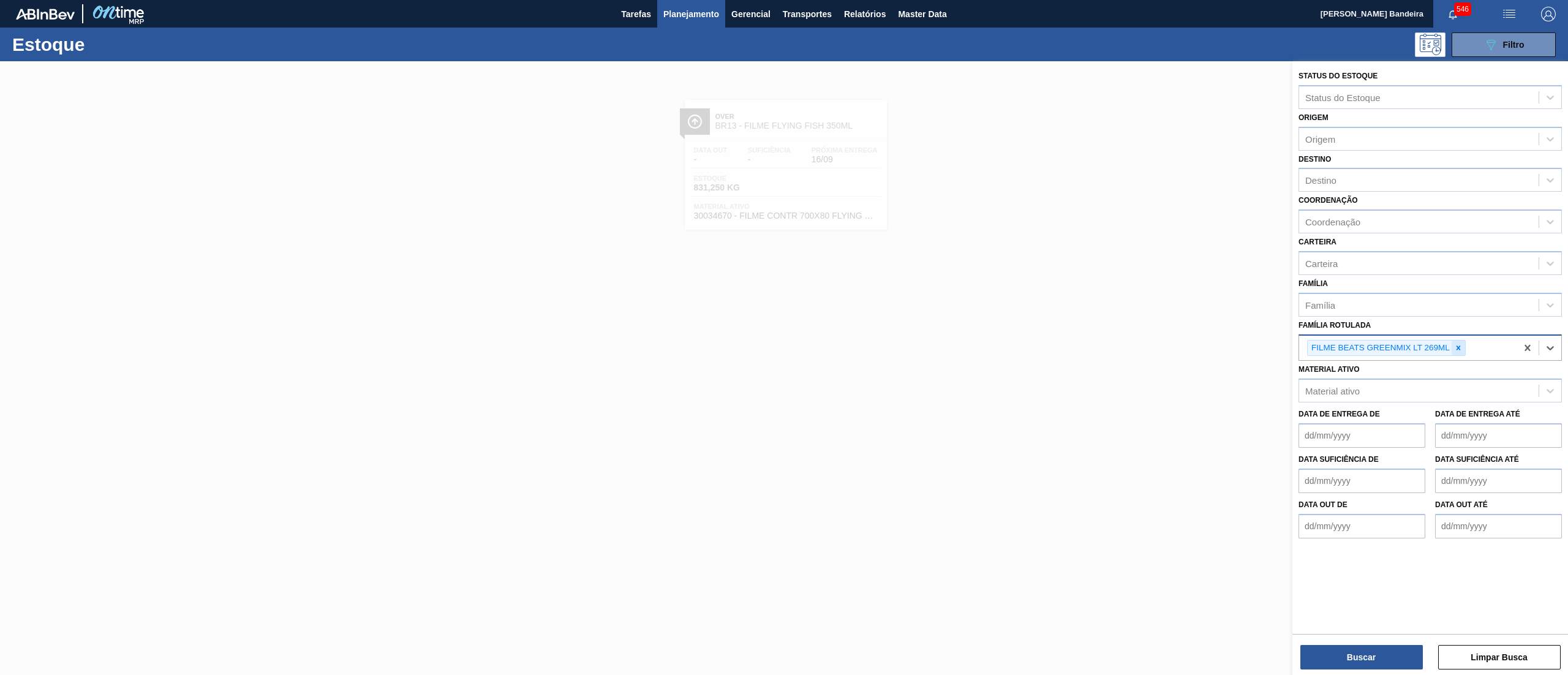
click at [1462, 346] on icon at bounding box center [1458, 348] width 8 height 8
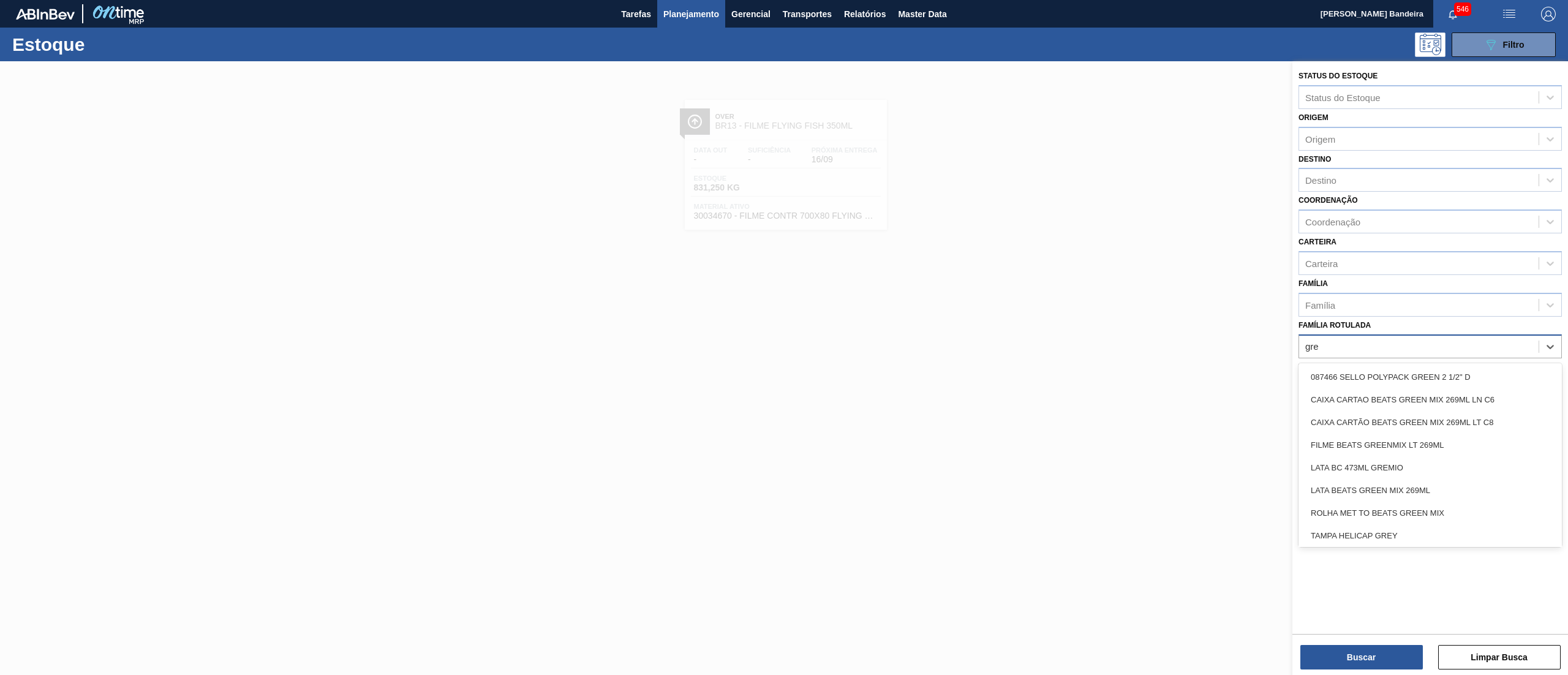
type Rotulada "gree"
click at [1426, 418] on div "CAIXA CARTÃO BEATS GREEN MIX 269ML LT C8" at bounding box center [1430, 422] width 264 height 23
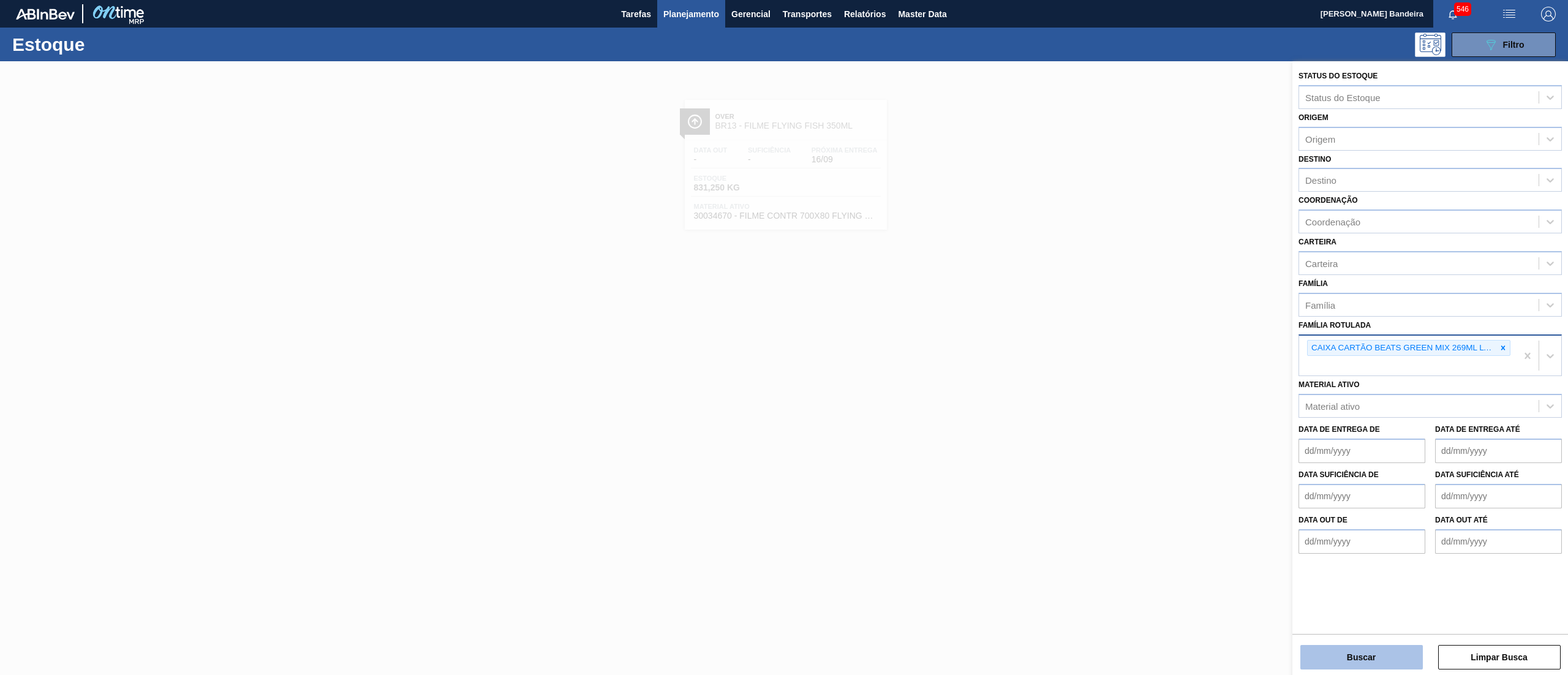
click at [1354, 648] on button "Buscar" at bounding box center [1361, 657] width 122 height 24
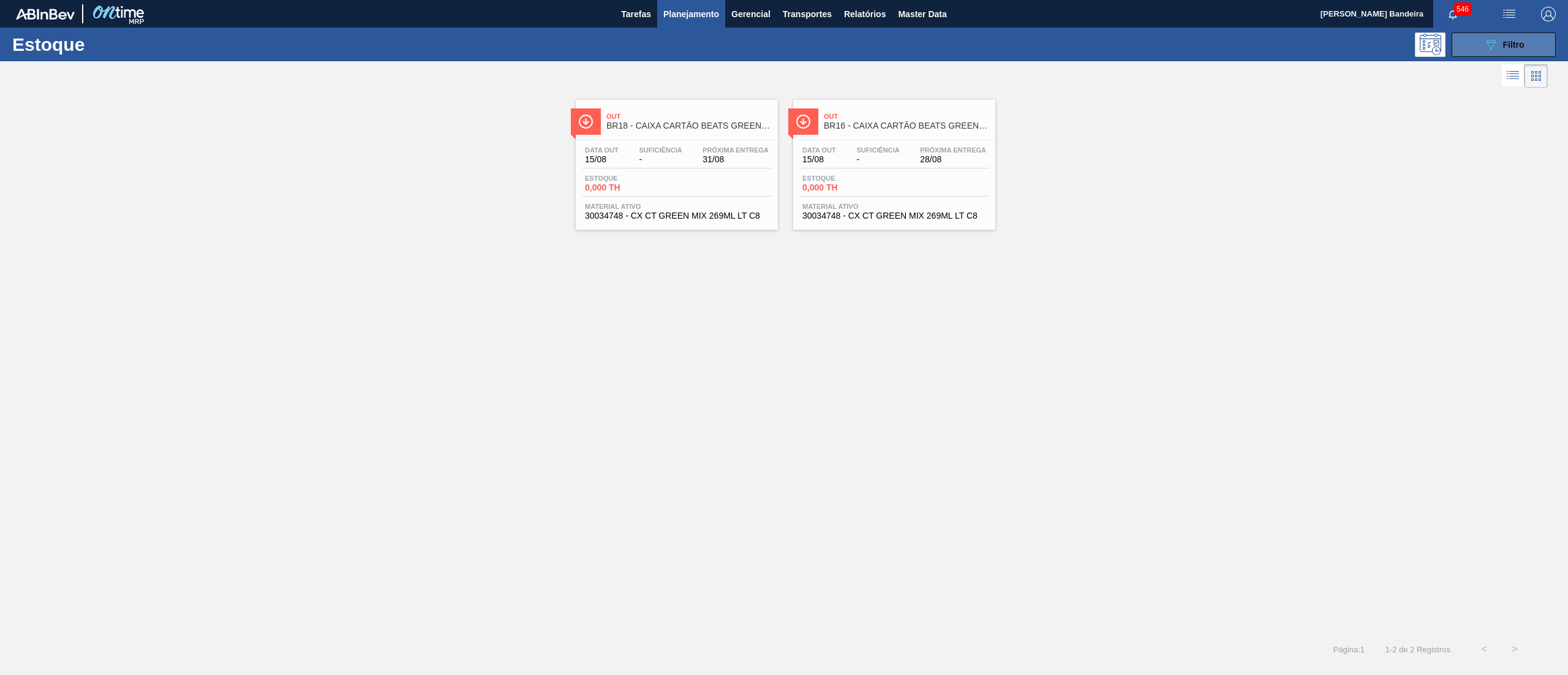
click at [1457, 40] on button "089F7B8B-B2A5-4AFE-B5C0-19BA573D28AC Filtro" at bounding box center [1504, 45] width 104 height 24
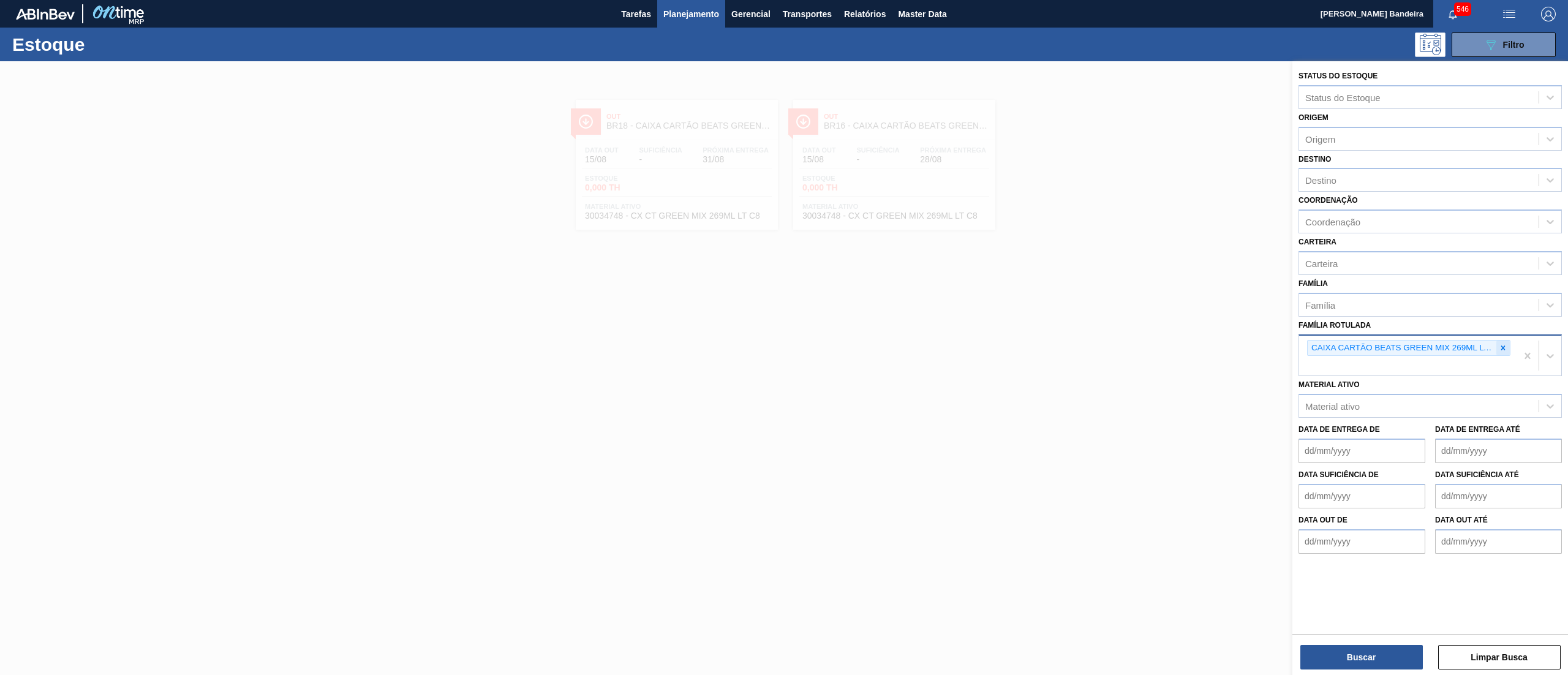
click at [1505, 351] on div at bounding box center [1503, 349] width 13 height 15
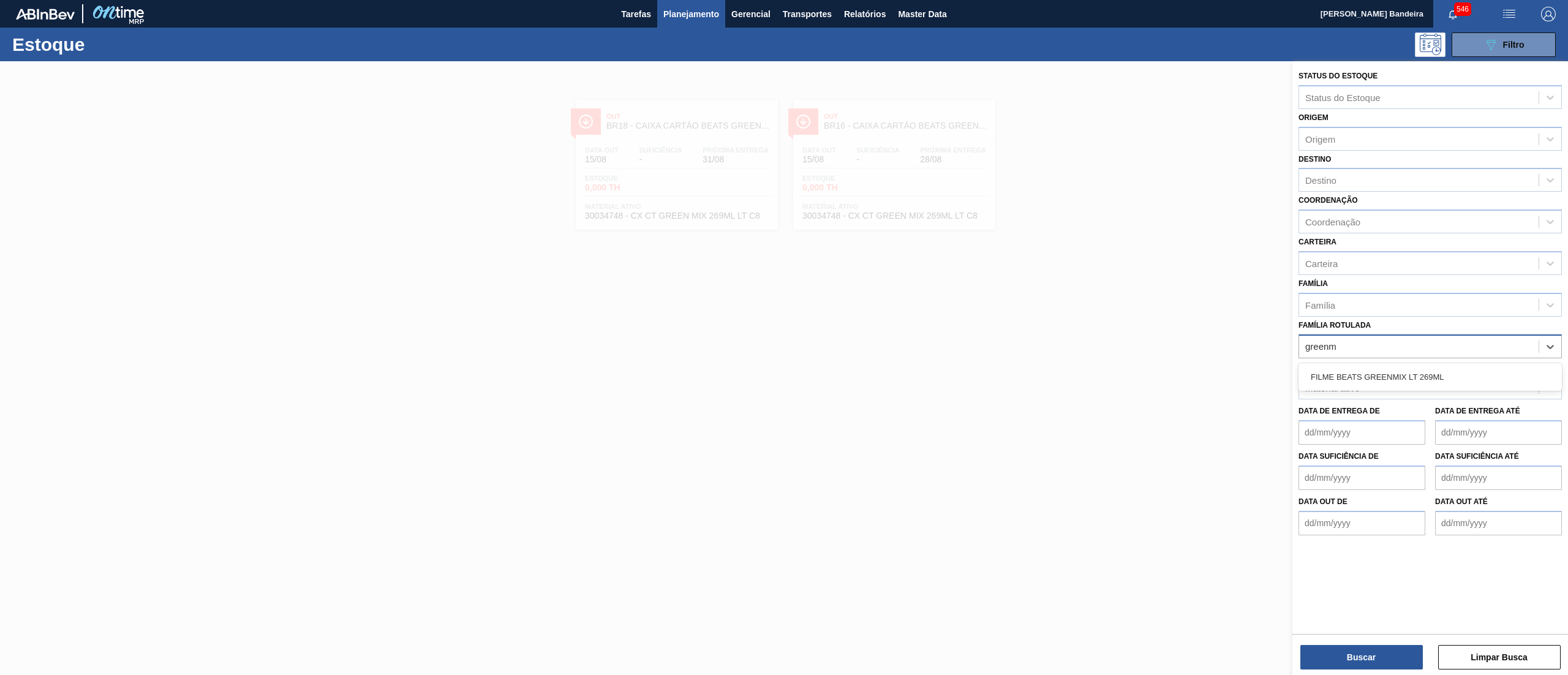
type Rotulada "greenmi"
click at [1439, 338] on div "greenmi" at bounding box center [1418, 347] width 239 height 18
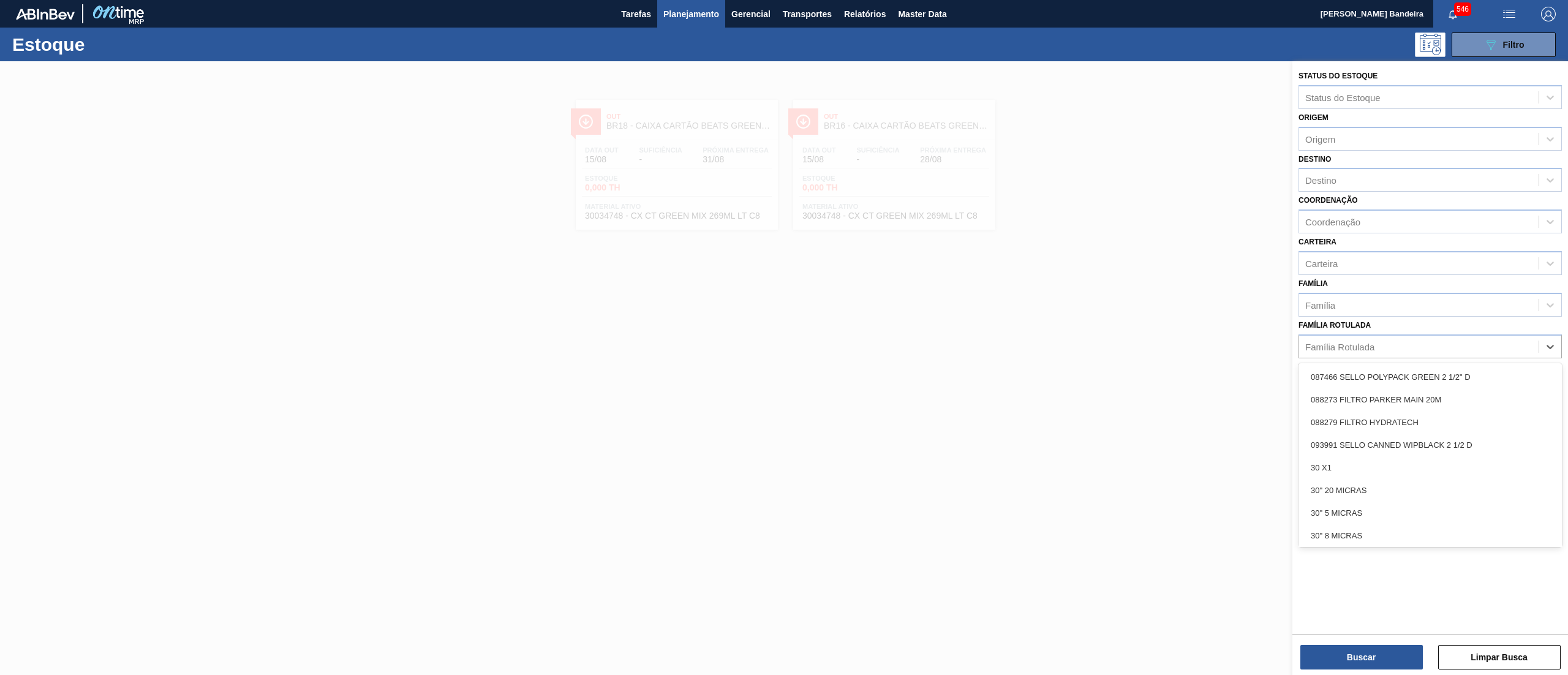
click at [1441, 347] on div "Família Rotulada" at bounding box center [1418, 347] width 239 height 18
type Rotulada "green m"
click at [1434, 372] on div "CAIXA CARTAO BEATS GREEN MIX 269ML LN C6" at bounding box center [1430, 377] width 264 height 23
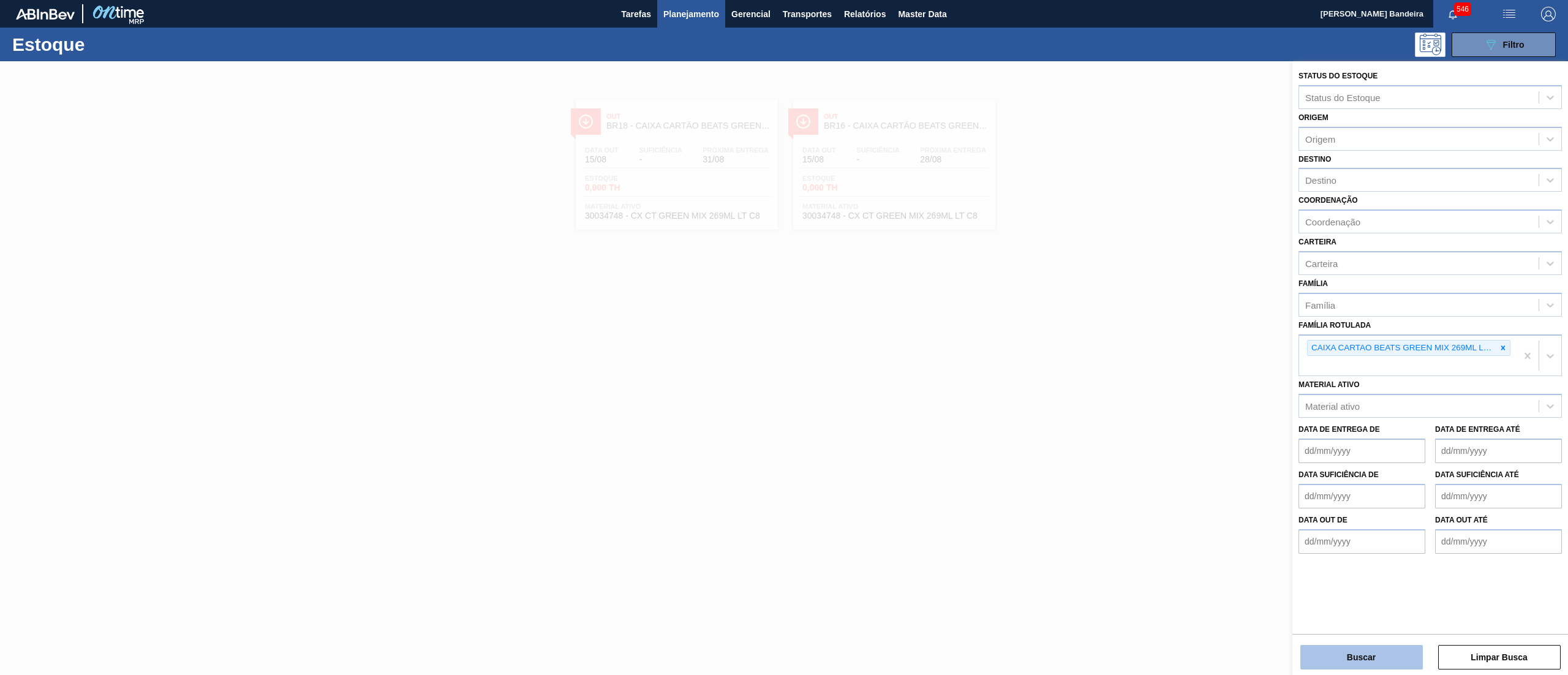
click at [1346, 649] on button "Buscar" at bounding box center [1361, 657] width 122 height 24
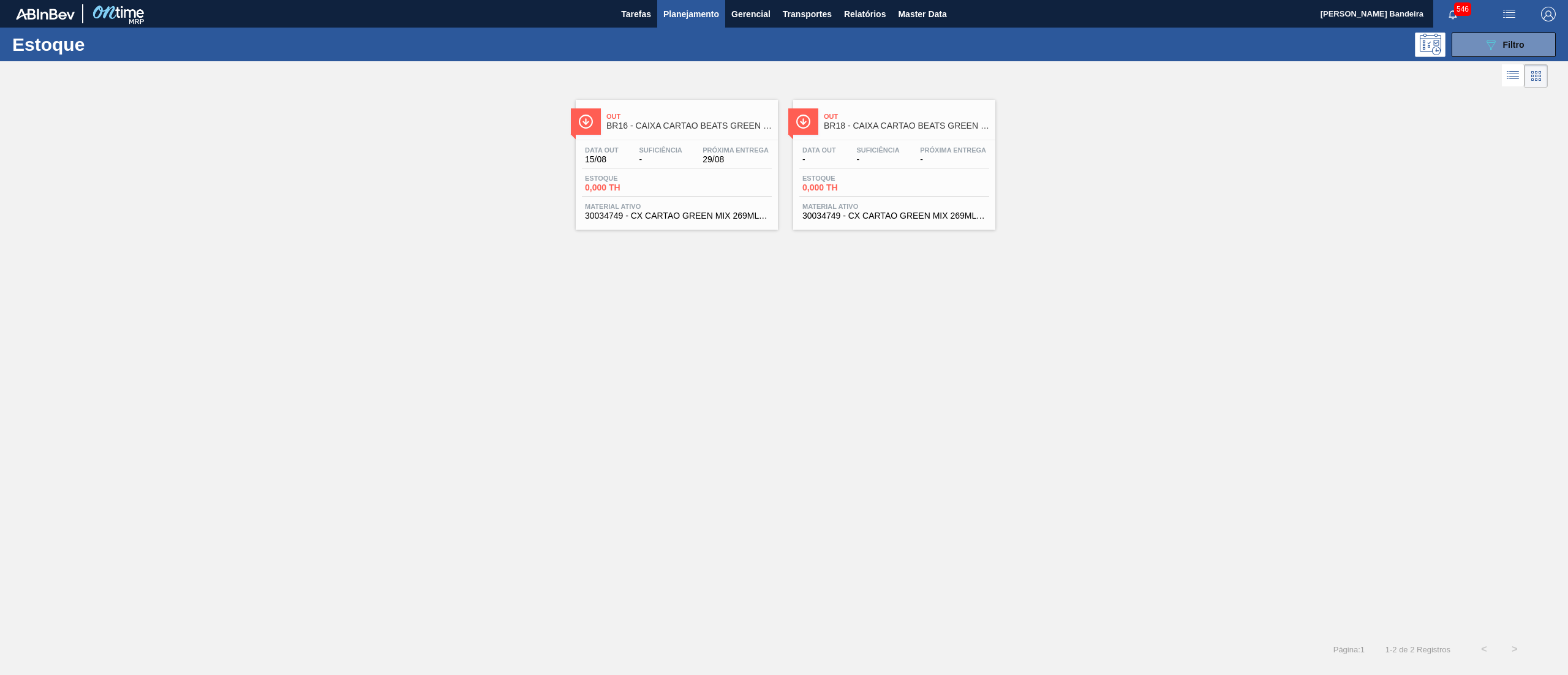
click at [748, 225] on div "Out BR16 - CAIXA CARTAO BEATS GREEN MIX 269ML LN C6 Data out 15/08 Suficiência …" at bounding box center [677, 165] width 202 height 130
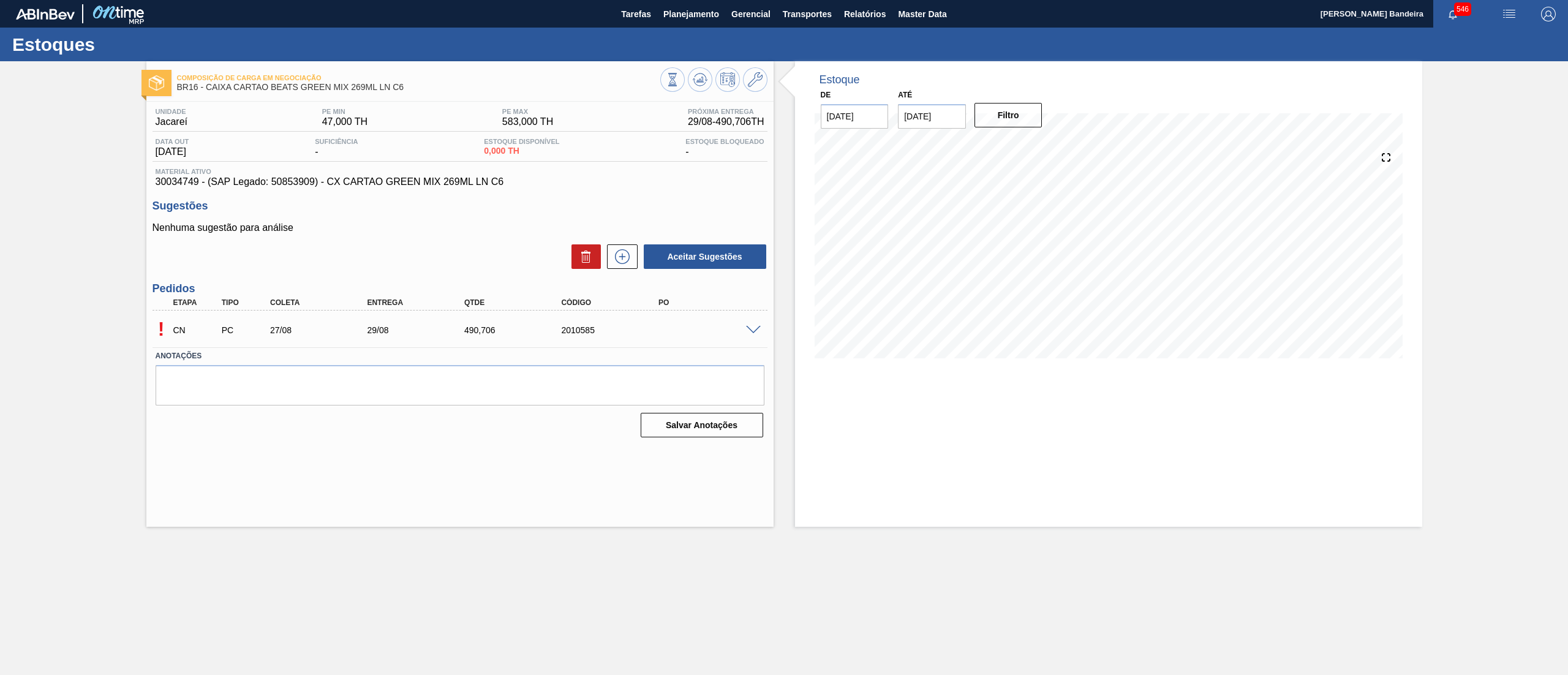
click at [760, 331] on span at bounding box center [753, 330] width 15 height 9
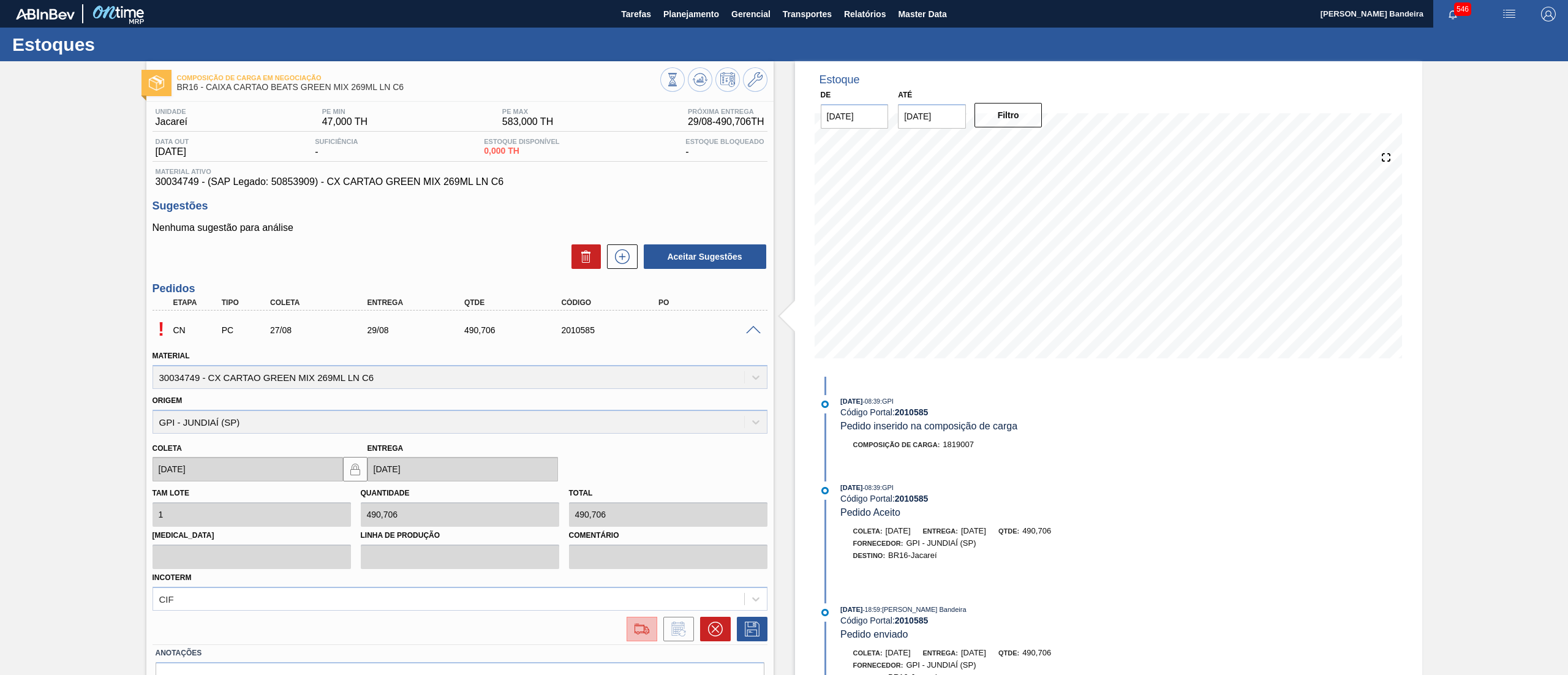
click at [642, 635] on img at bounding box center [642, 629] width 19 height 15
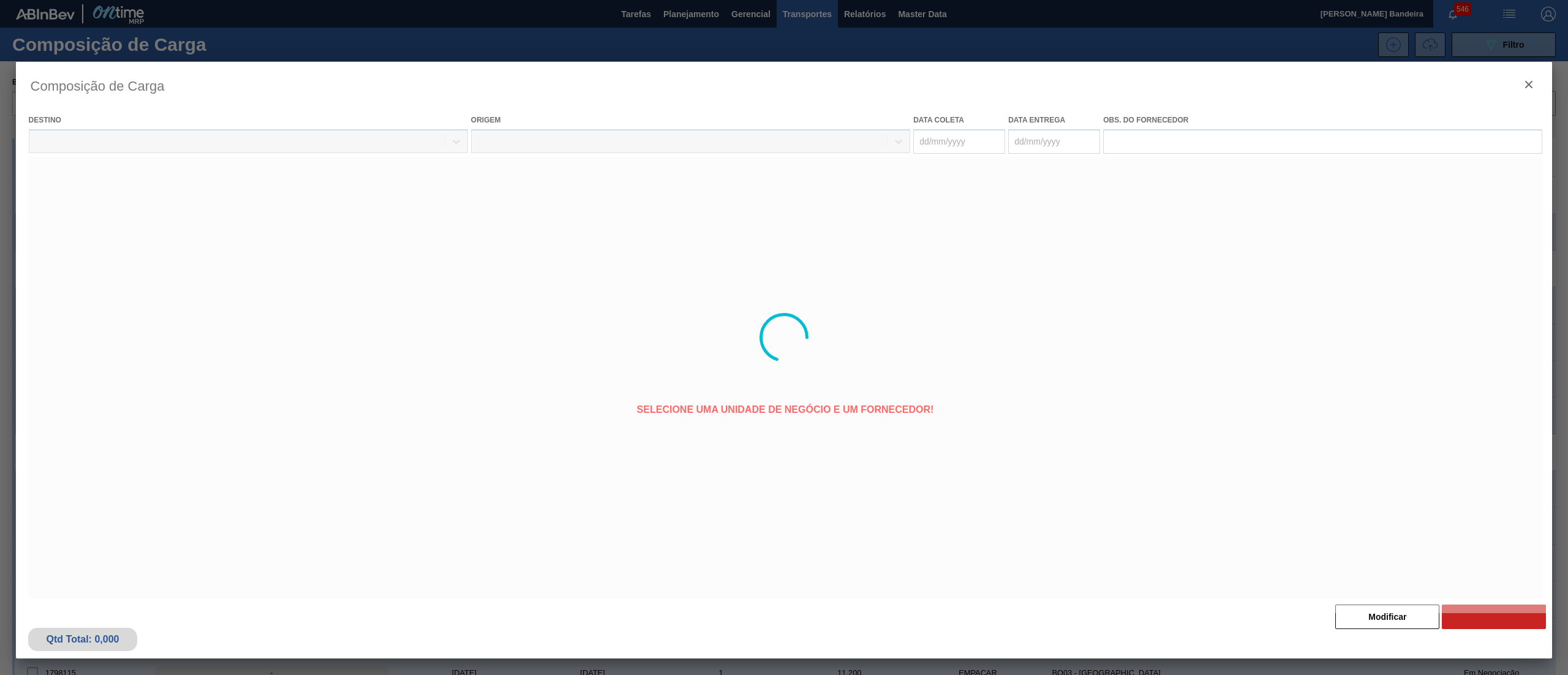
type coleta "[DATE]"
type entrega "[DATE]"
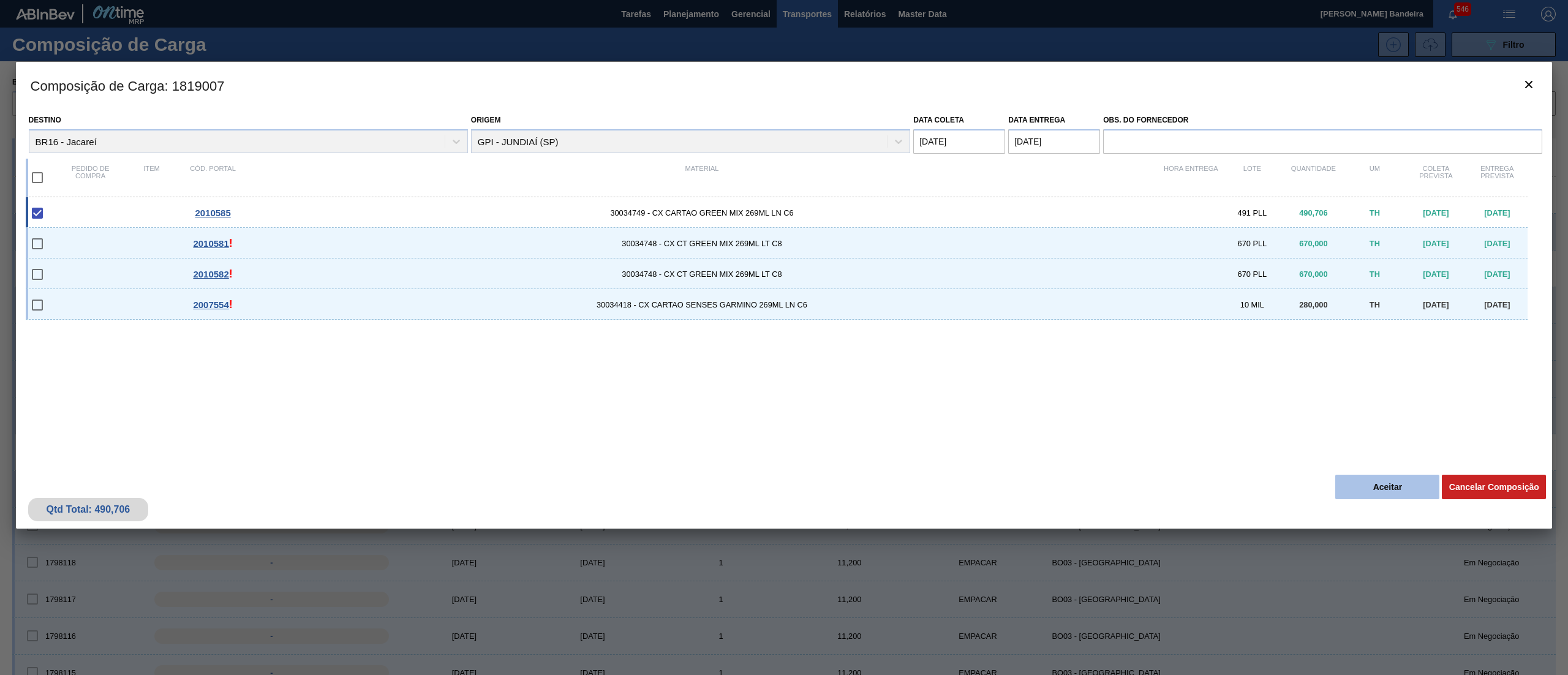
click at [1378, 482] on button "Aceitar" at bounding box center [1387, 486] width 104 height 24
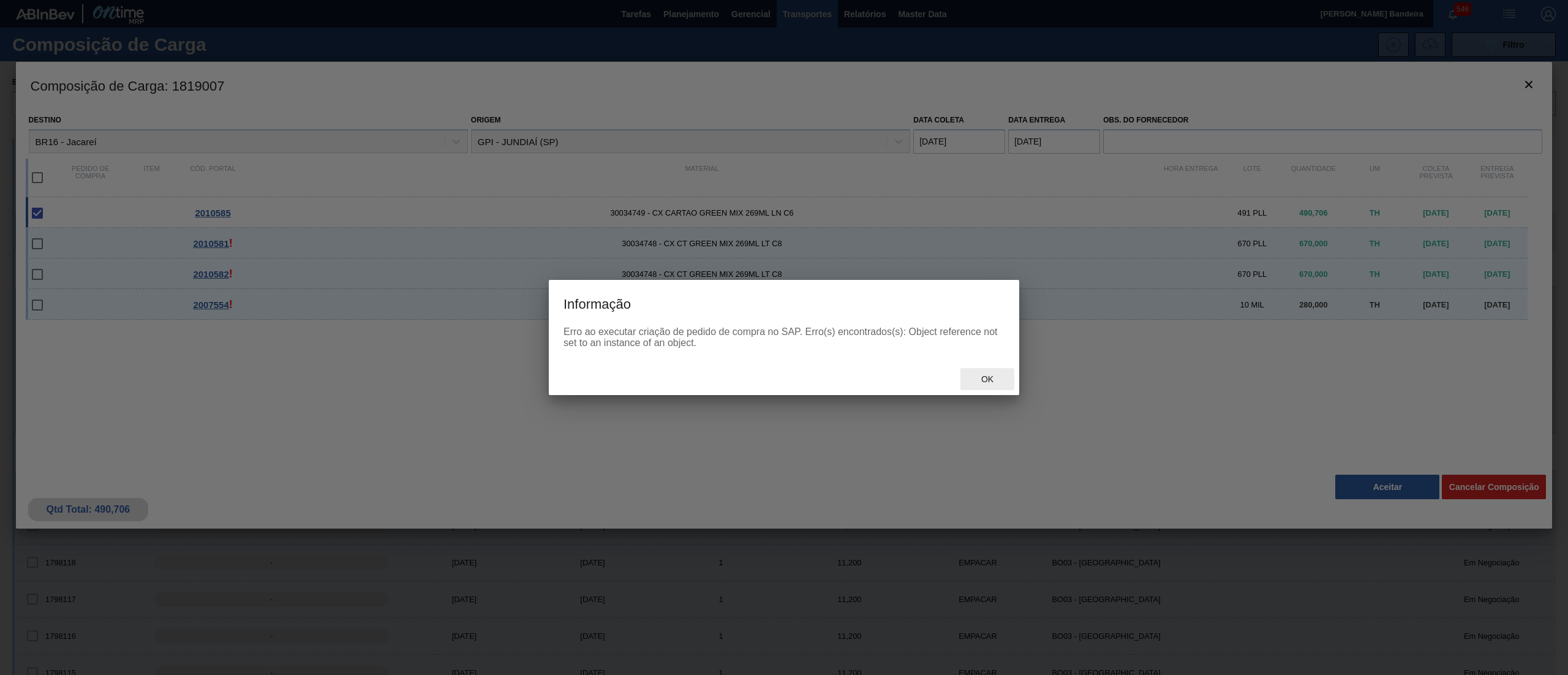
click at [993, 383] on span "Ok" at bounding box center [987, 379] width 32 height 10
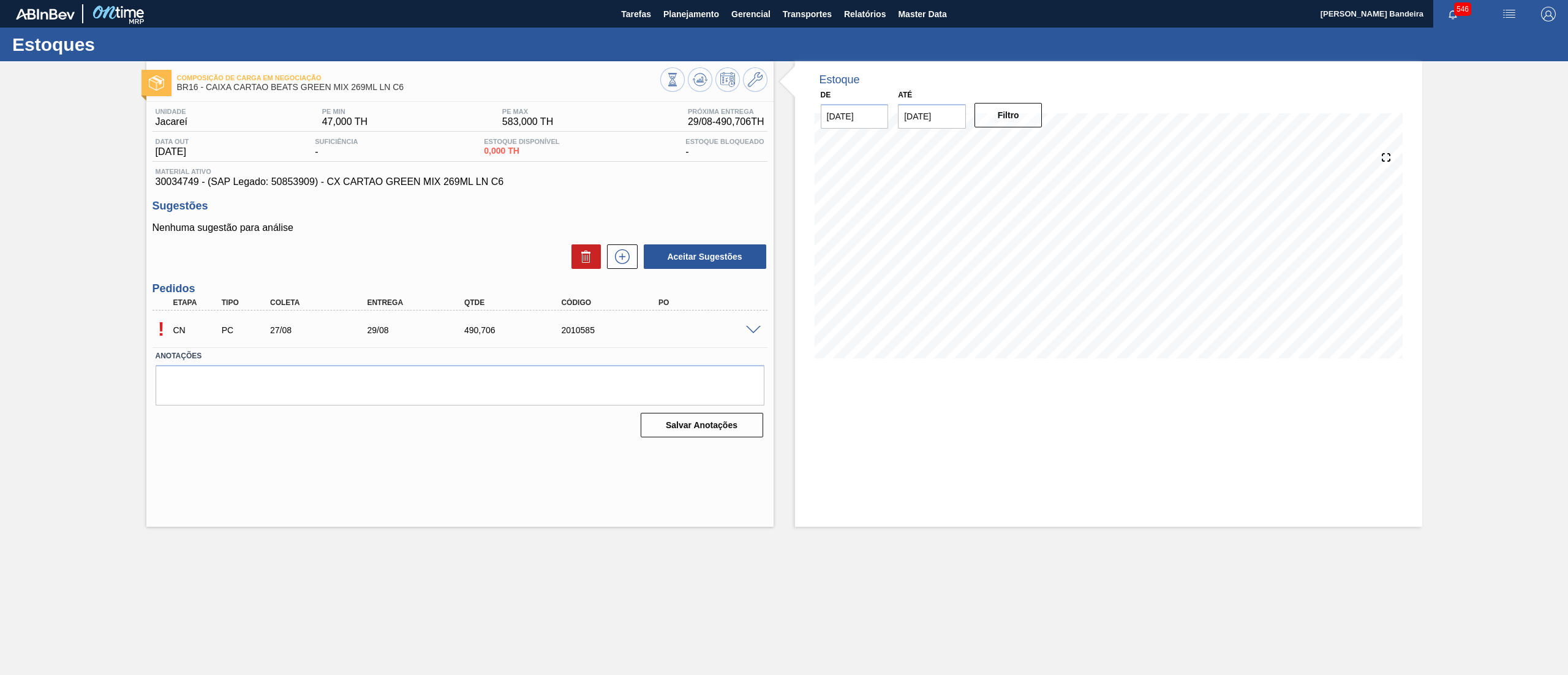
click at [749, 327] on span at bounding box center [753, 330] width 15 height 9
click at [760, 331] on span at bounding box center [753, 330] width 15 height 9
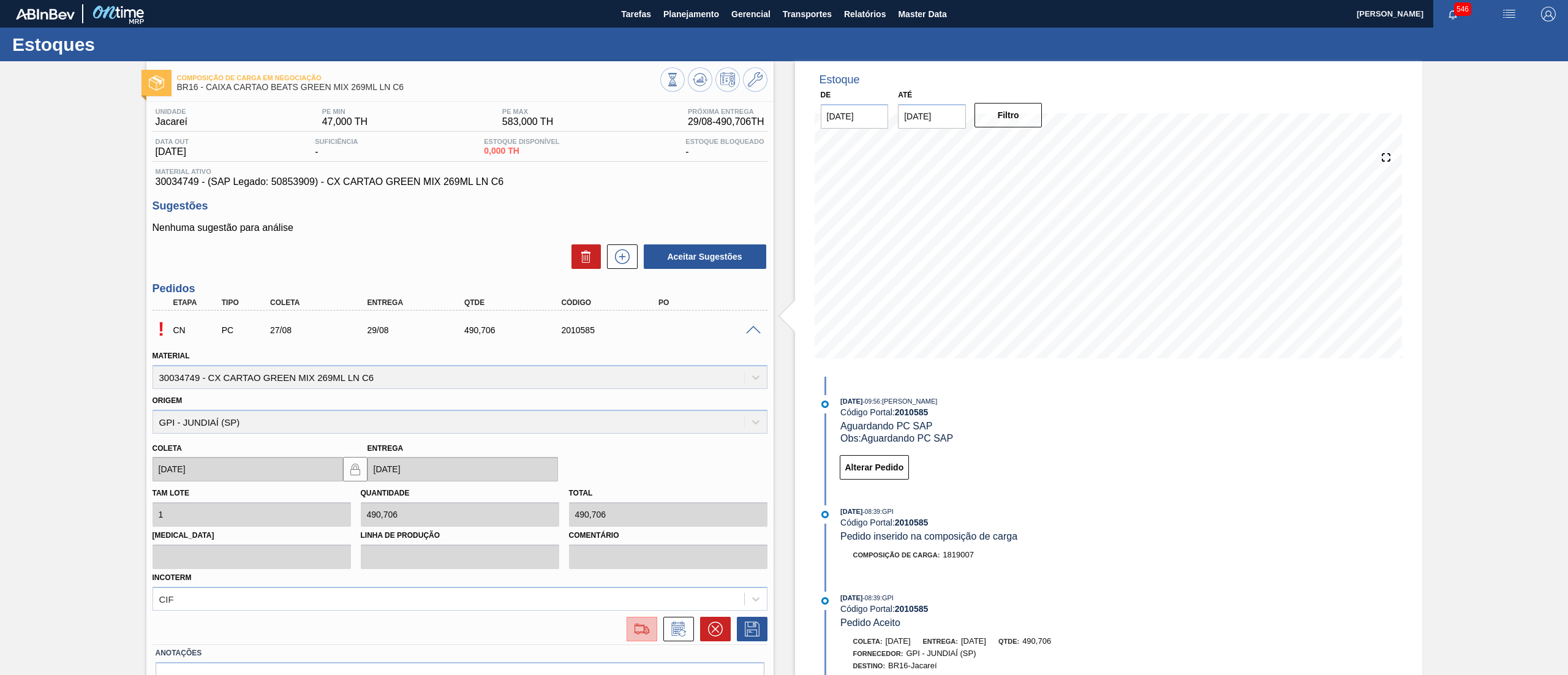
click at [632, 628] on img at bounding box center [642, 629] width 19 height 15
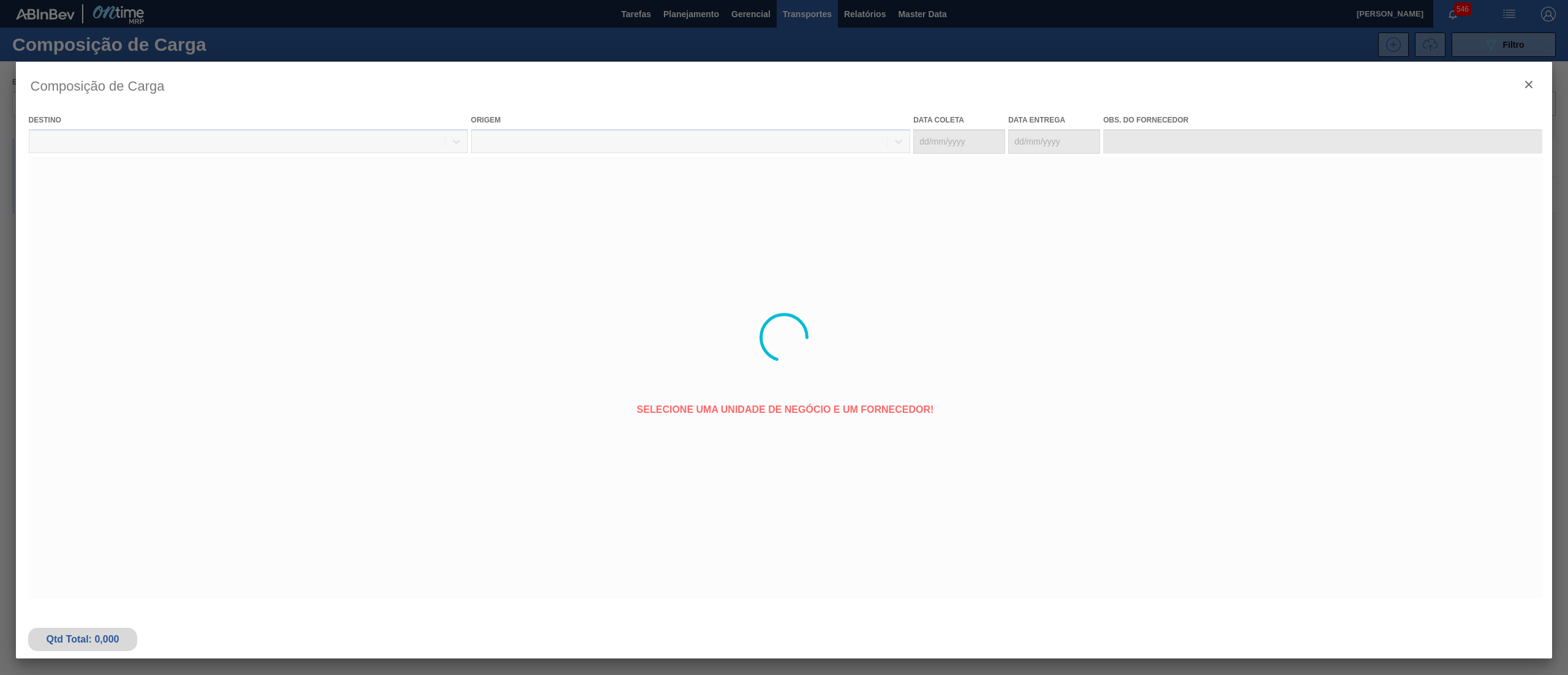
type coleta "[DATE]"
type entrega "[DATE]"
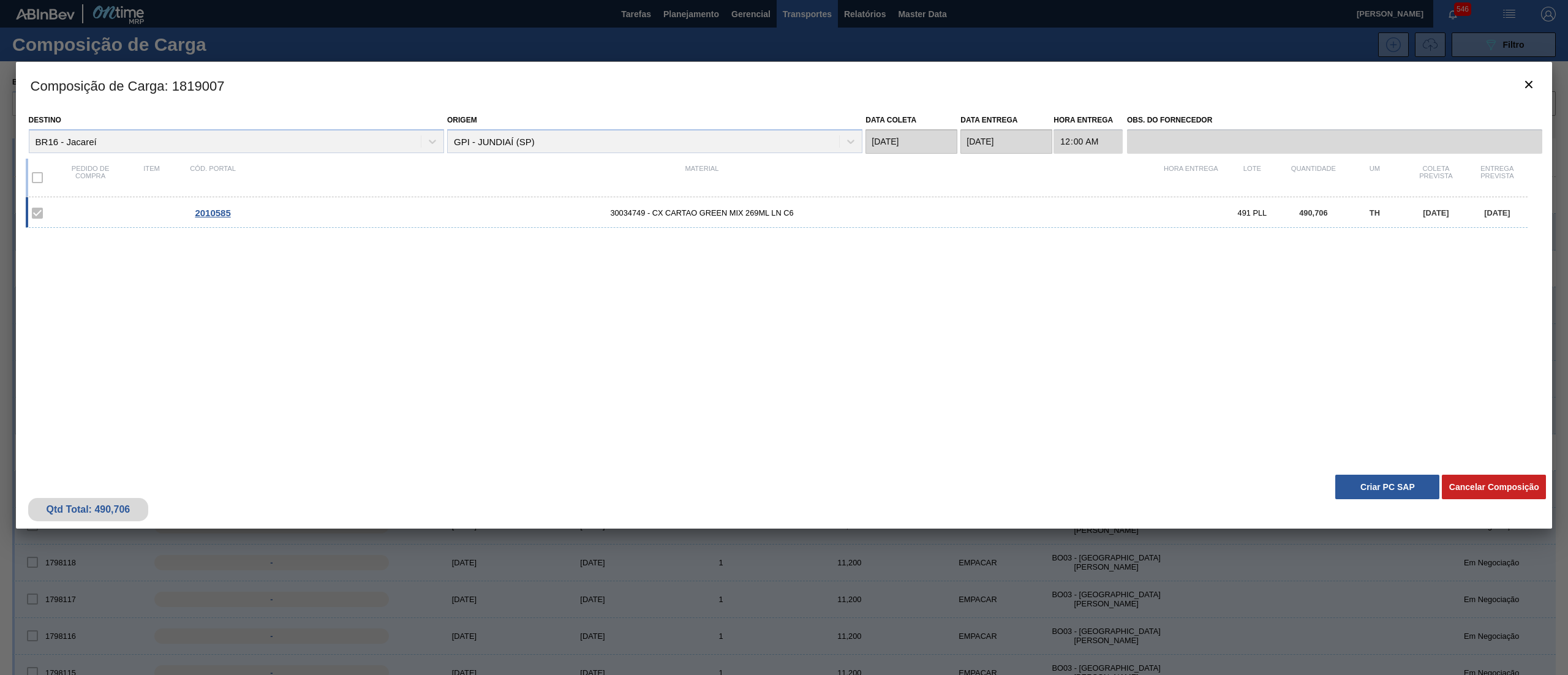
click at [1373, 472] on div "Qtd Total: 490,706 Cancelar Composição Criar PC SAP" at bounding box center [784, 499] width 1537 height 60
click at [1373, 491] on button "Criar PC SAP" at bounding box center [1387, 486] width 104 height 24
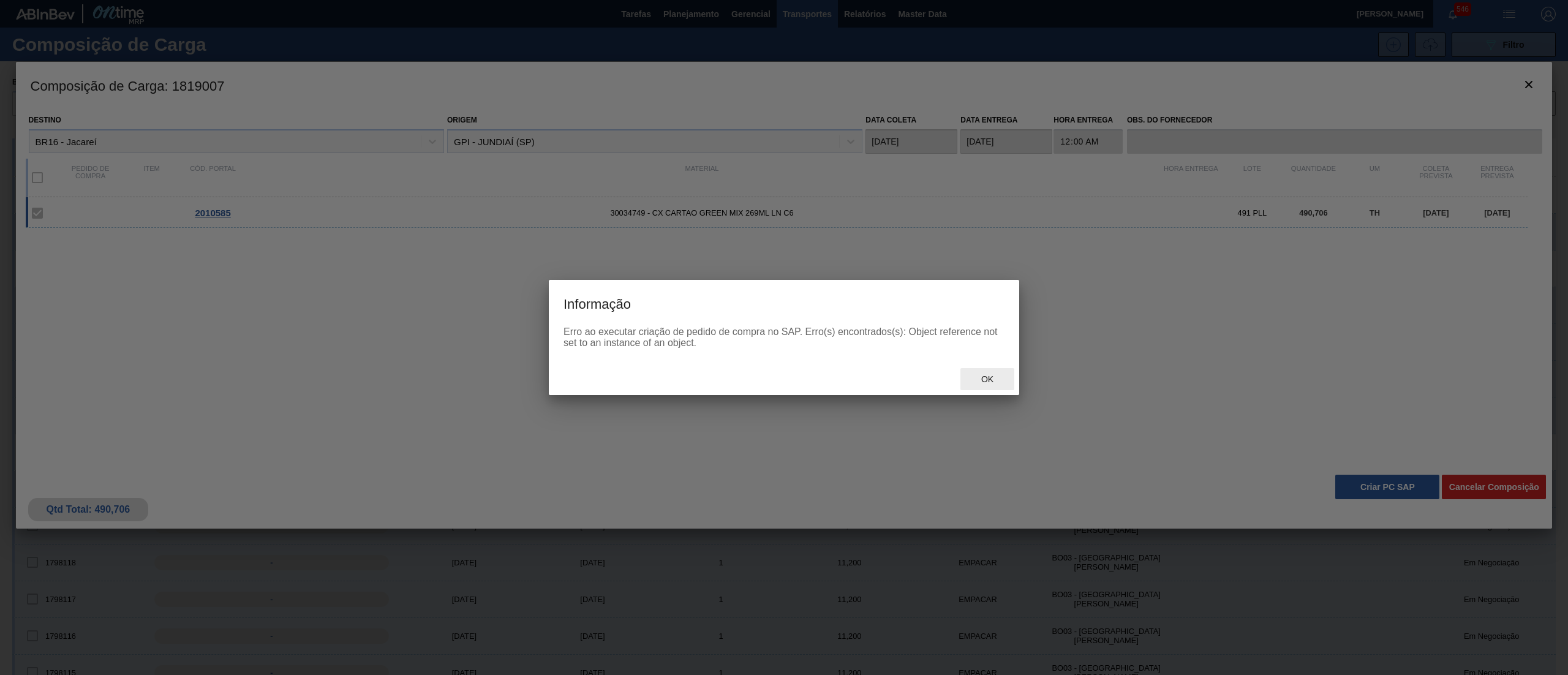
click at [973, 374] on span "Ok" at bounding box center [987, 379] width 32 height 10
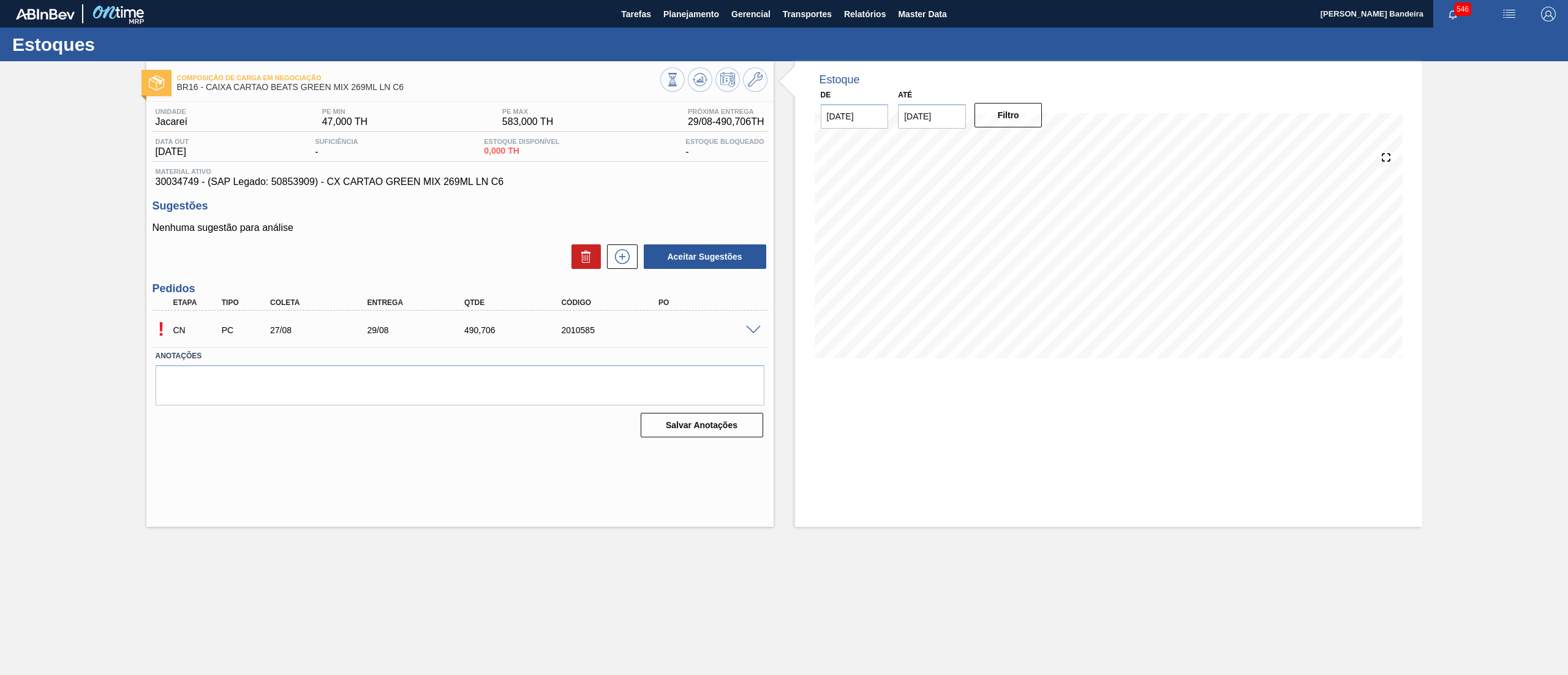
click at [750, 326] on span at bounding box center [753, 330] width 15 height 9
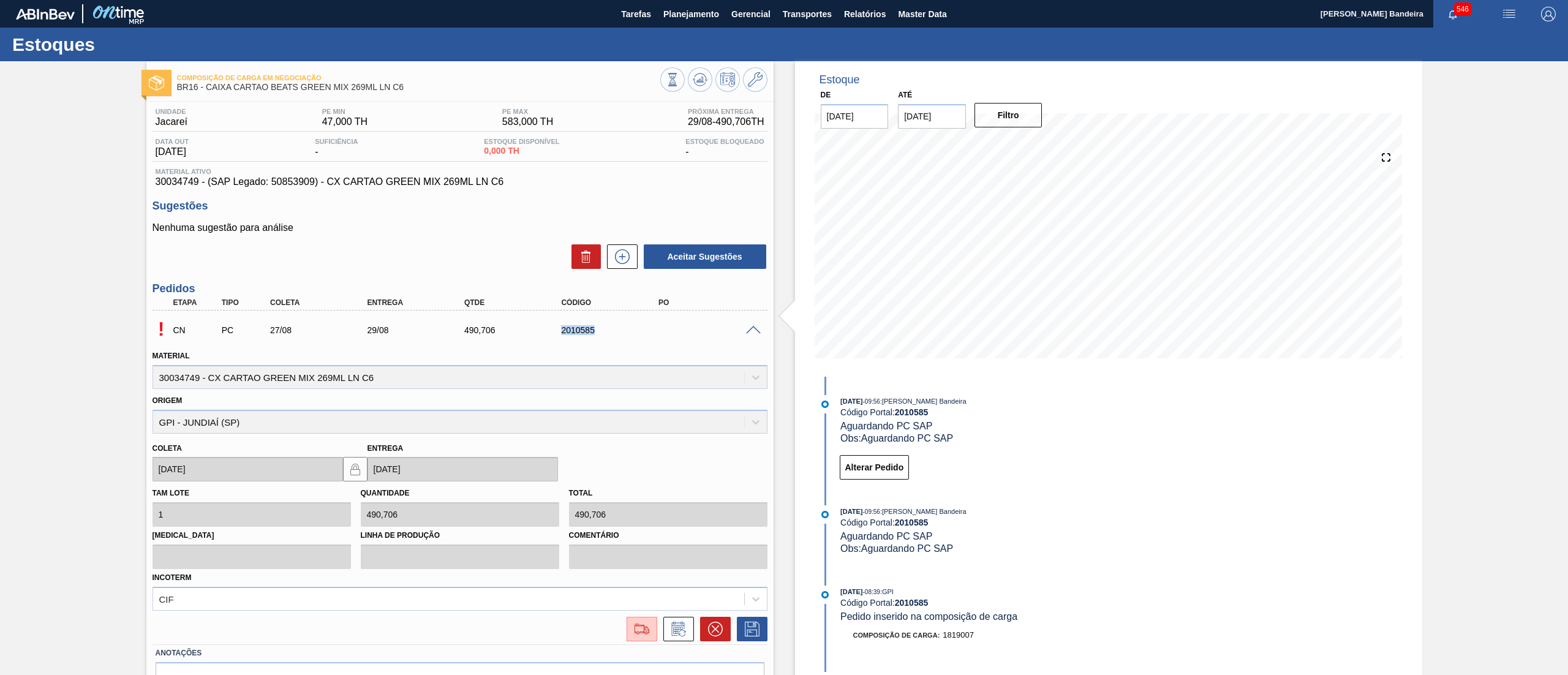
drag, startPoint x: 616, startPoint y: 328, endPoint x: 525, endPoint y: 333, distance: 91.1
click at [525, 333] on div "CN PC 27/08 29/08 490,[PHONE_NUMBER]" at bounding box center [456, 328] width 582 height 24
copy div "2010585"
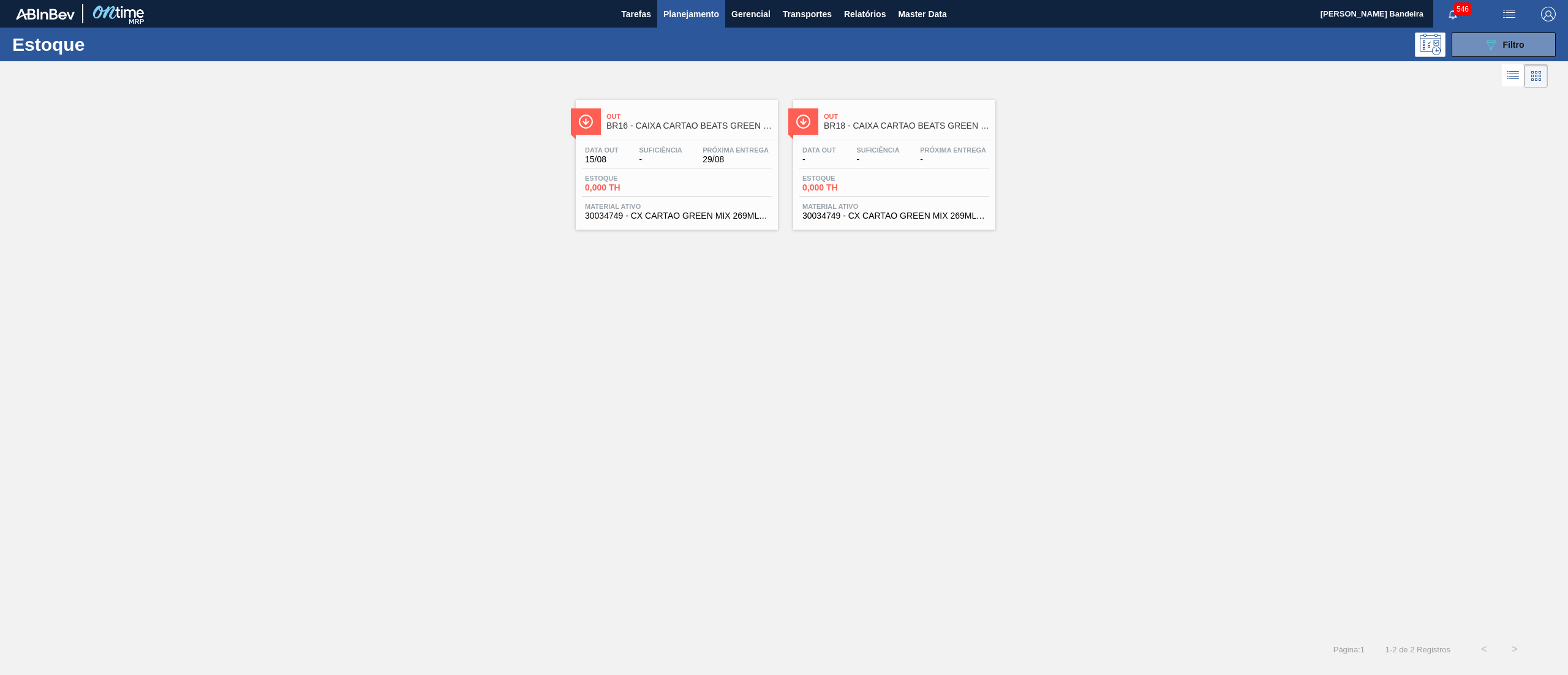
click at [851, 210] on span "Material ativo" at bounding box center [894, 206] width 184 height 8
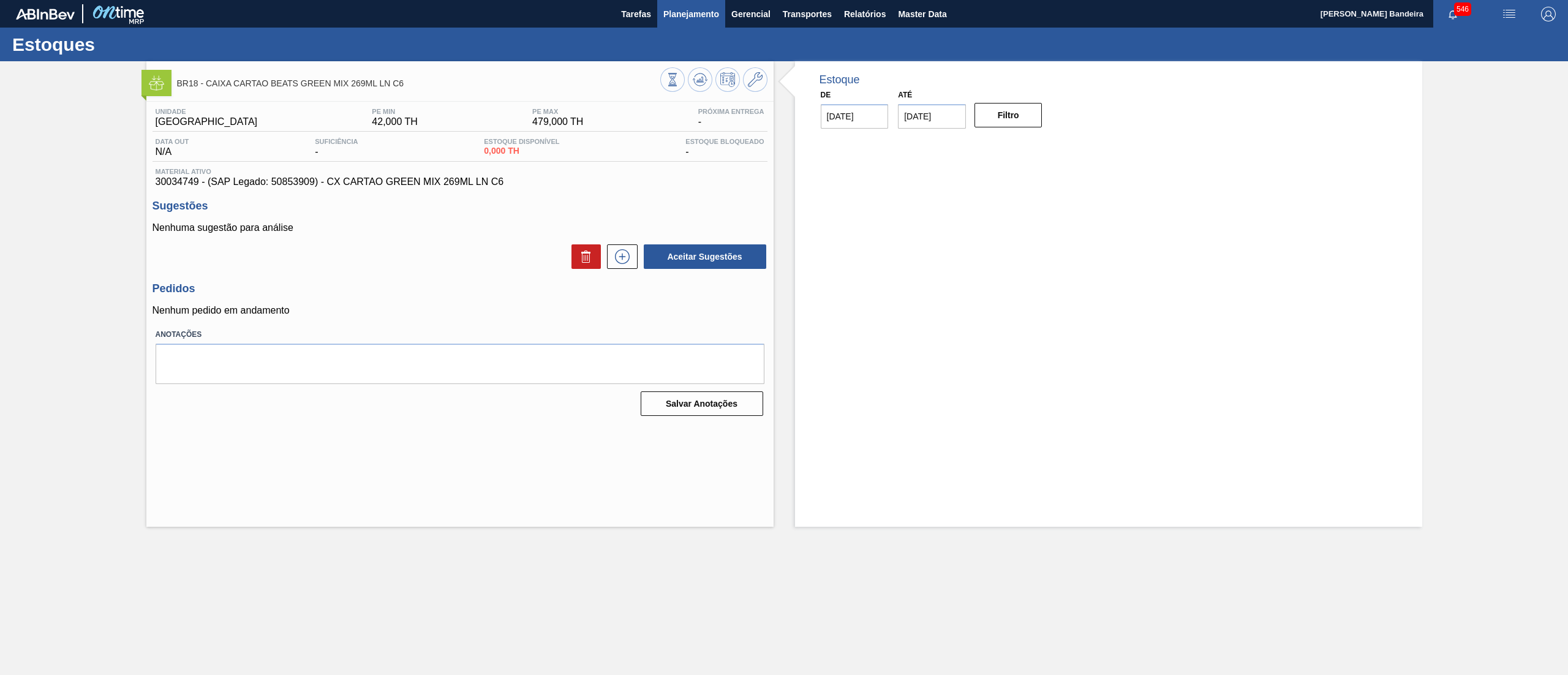
click at [687, 13] on span "Planejamento" at bounding box center [691, 14] width 56 height 15
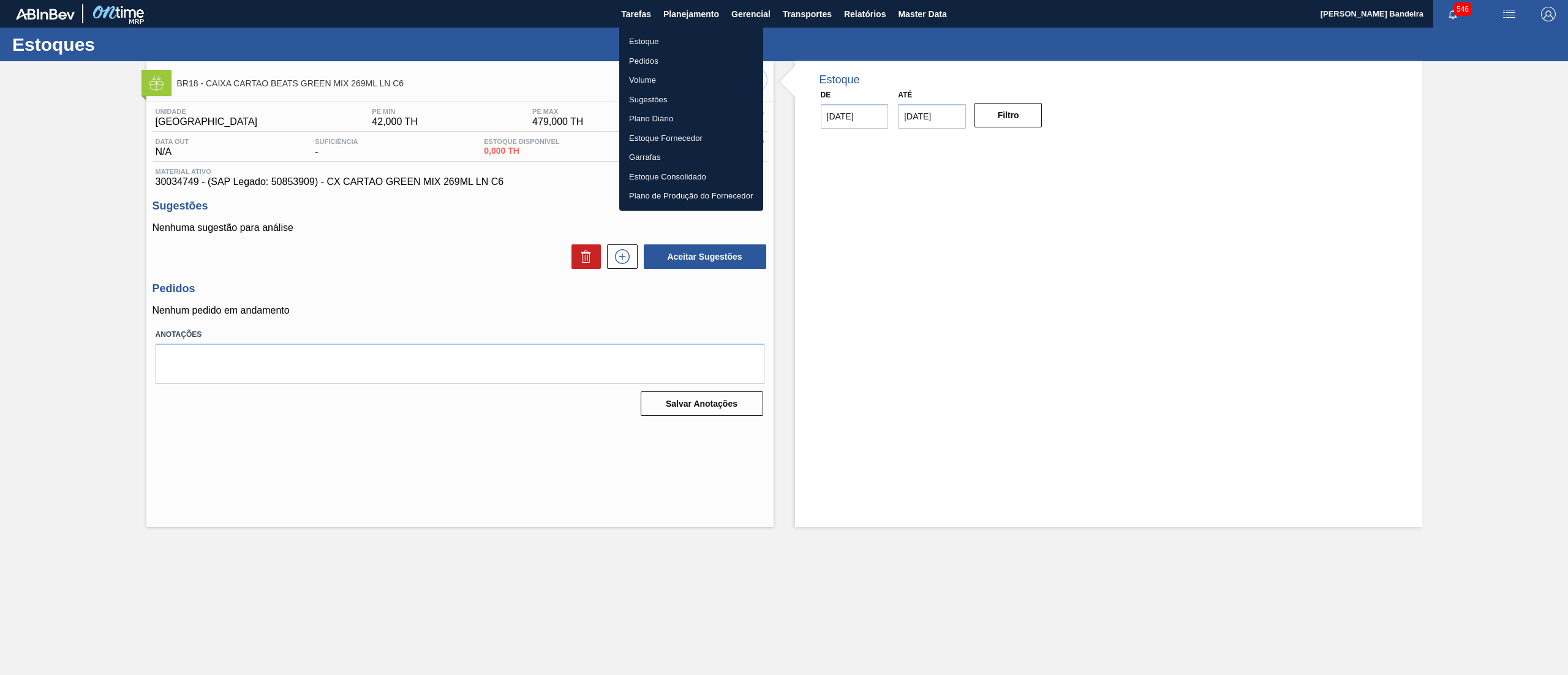
click at [678, 38] on li "Estoque" at bounding box center [691, 42] width 144 height 19
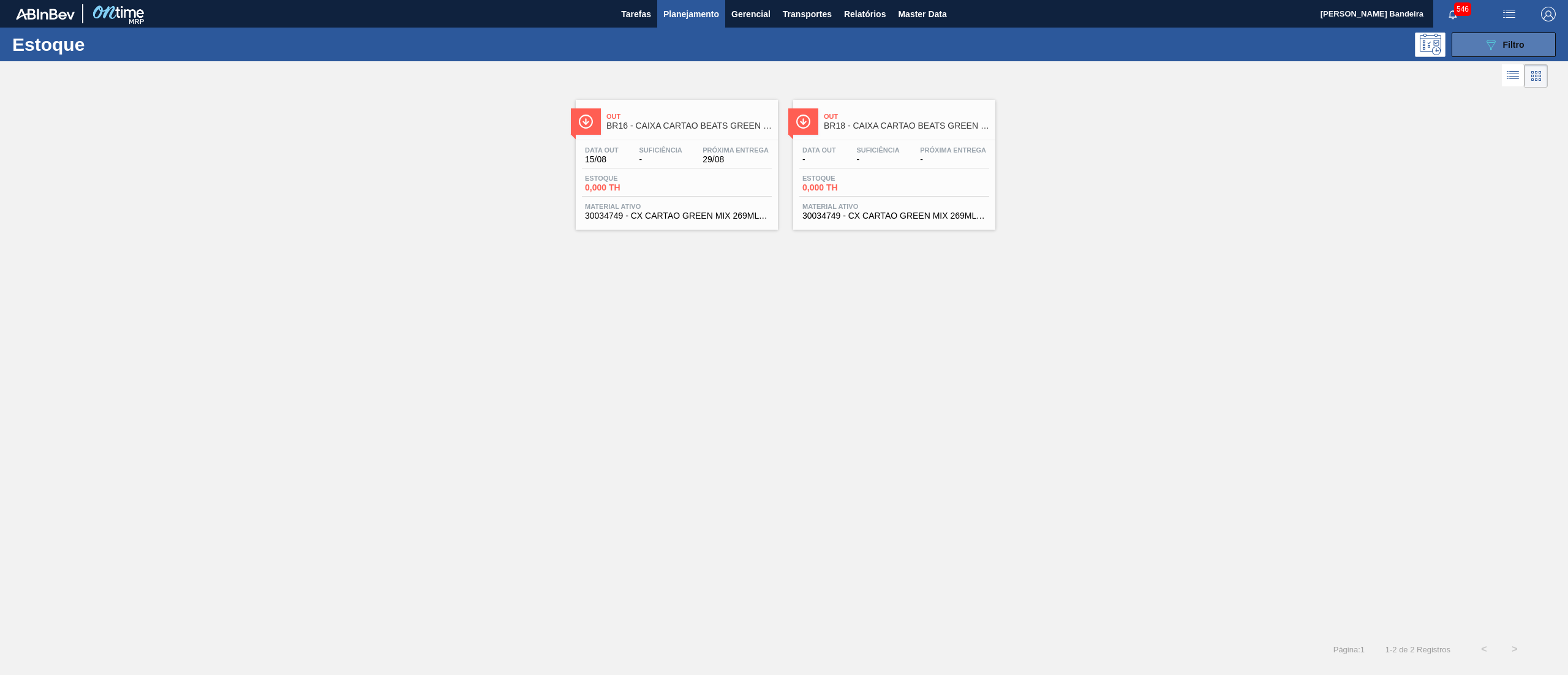
click at [1510, 38] on div "089F7B8B-B2A5-4AFE-B5C0-19BA573D28AC Filtro" at bounding box center [1503, 45] width 41 height 15
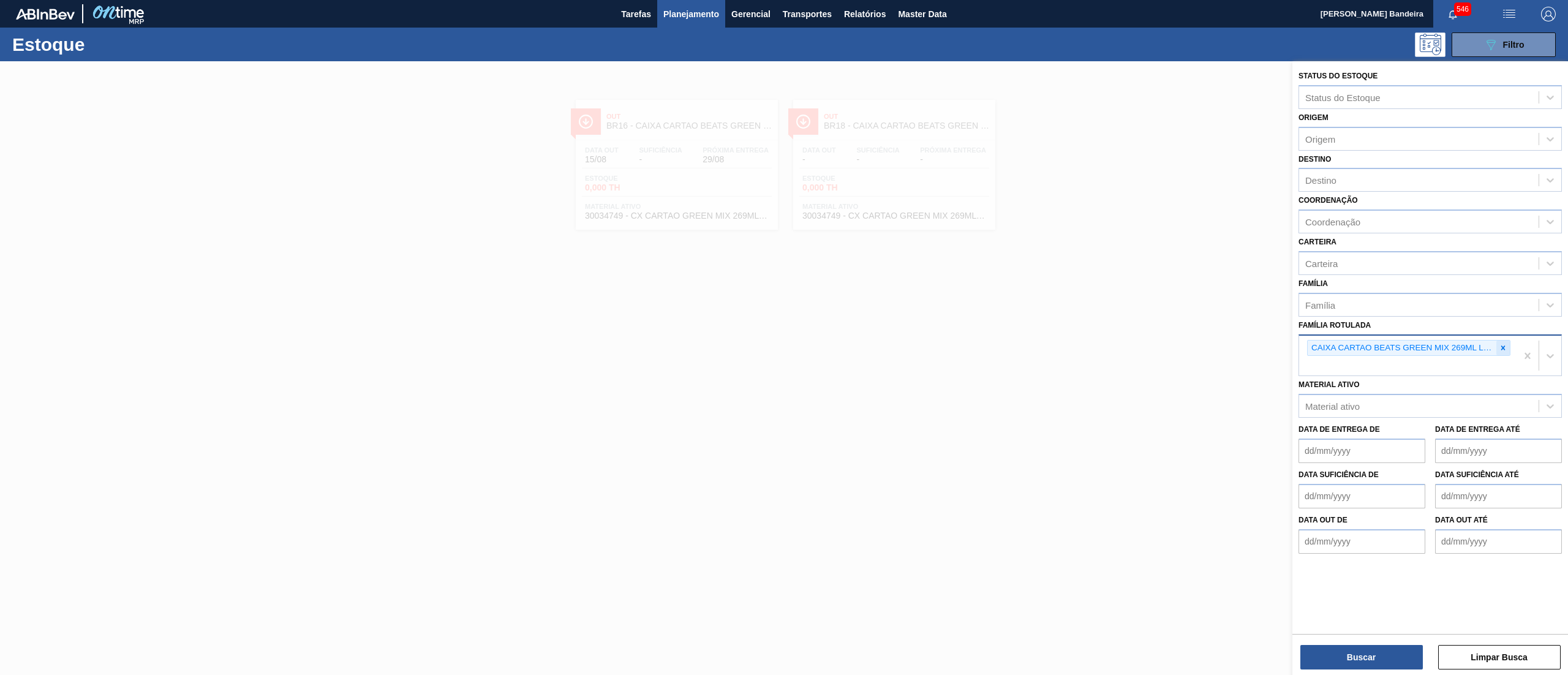
click at [1498, 344] on icon at bounding box center [1503, 348] width 8 height 8
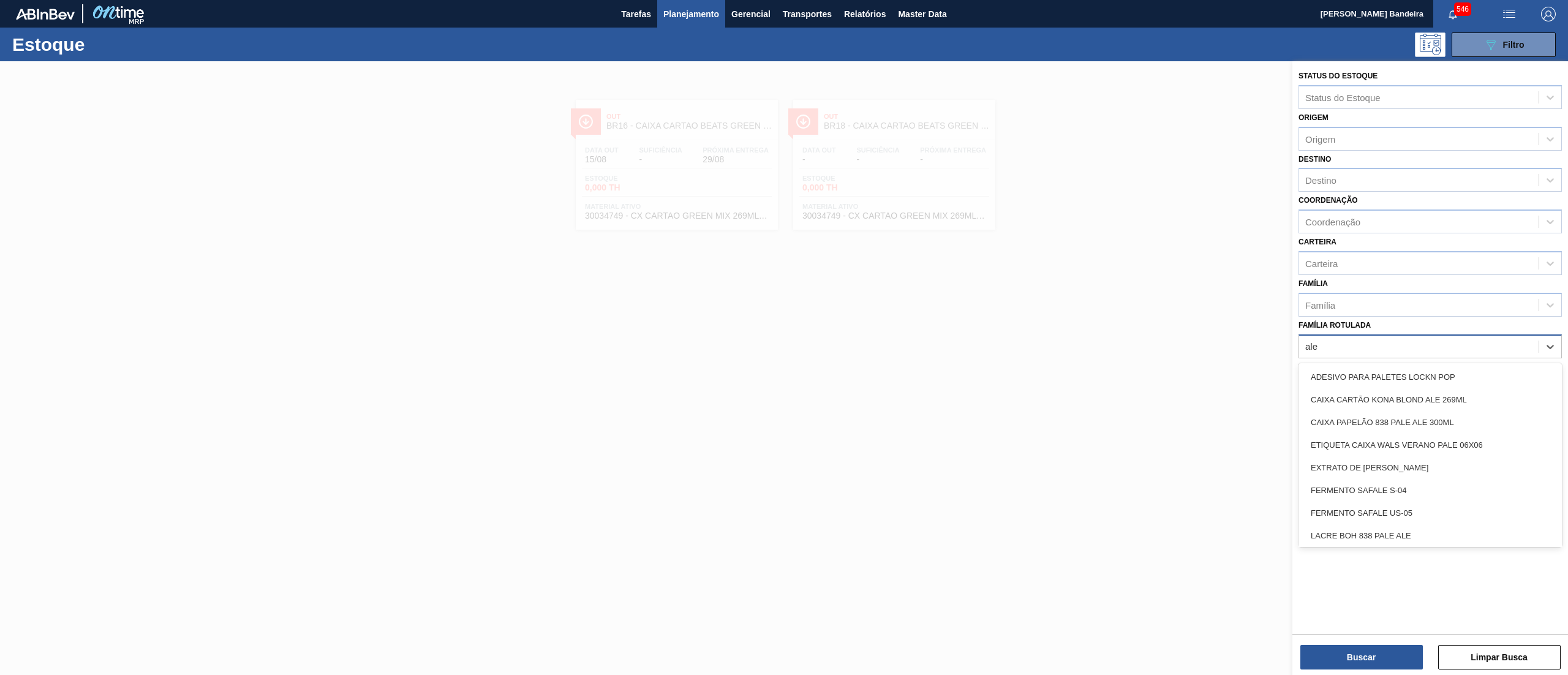
type Rotulada "alec"
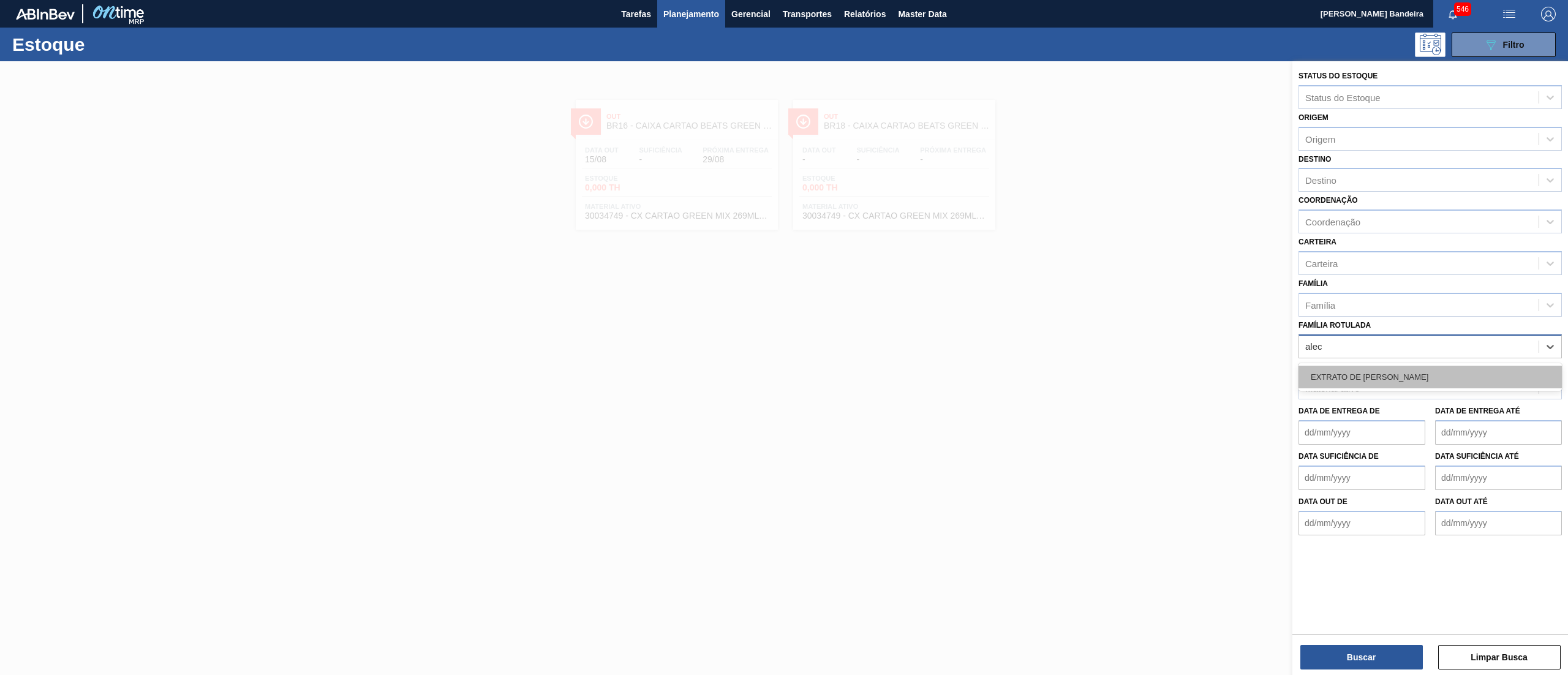
click at [1462, 372] on div "EXTRATO [PERSON_NAME]" at bounding box center [1430, 377] width 264 height 23
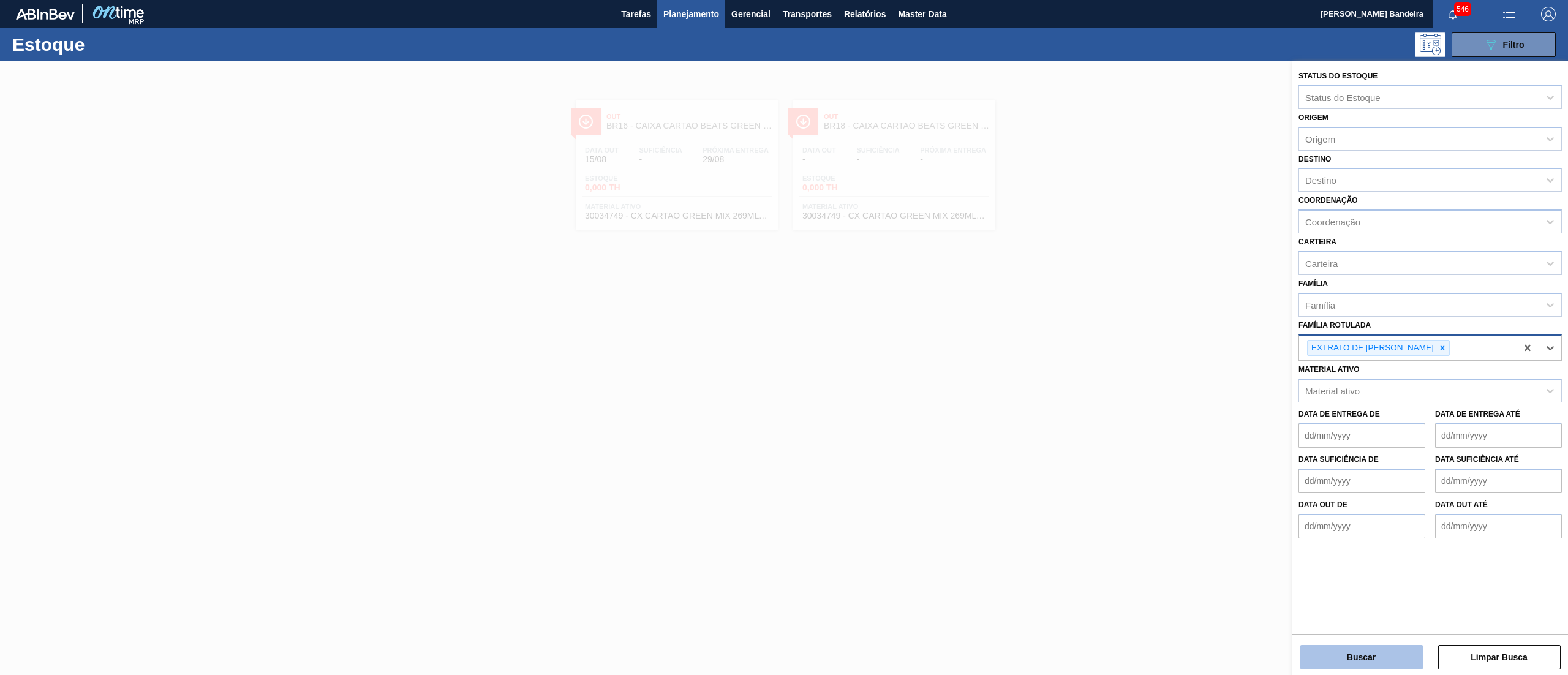
click at [1338, 653] on button "Buscar" at bounding box center [1361, 657] width 122 height 24
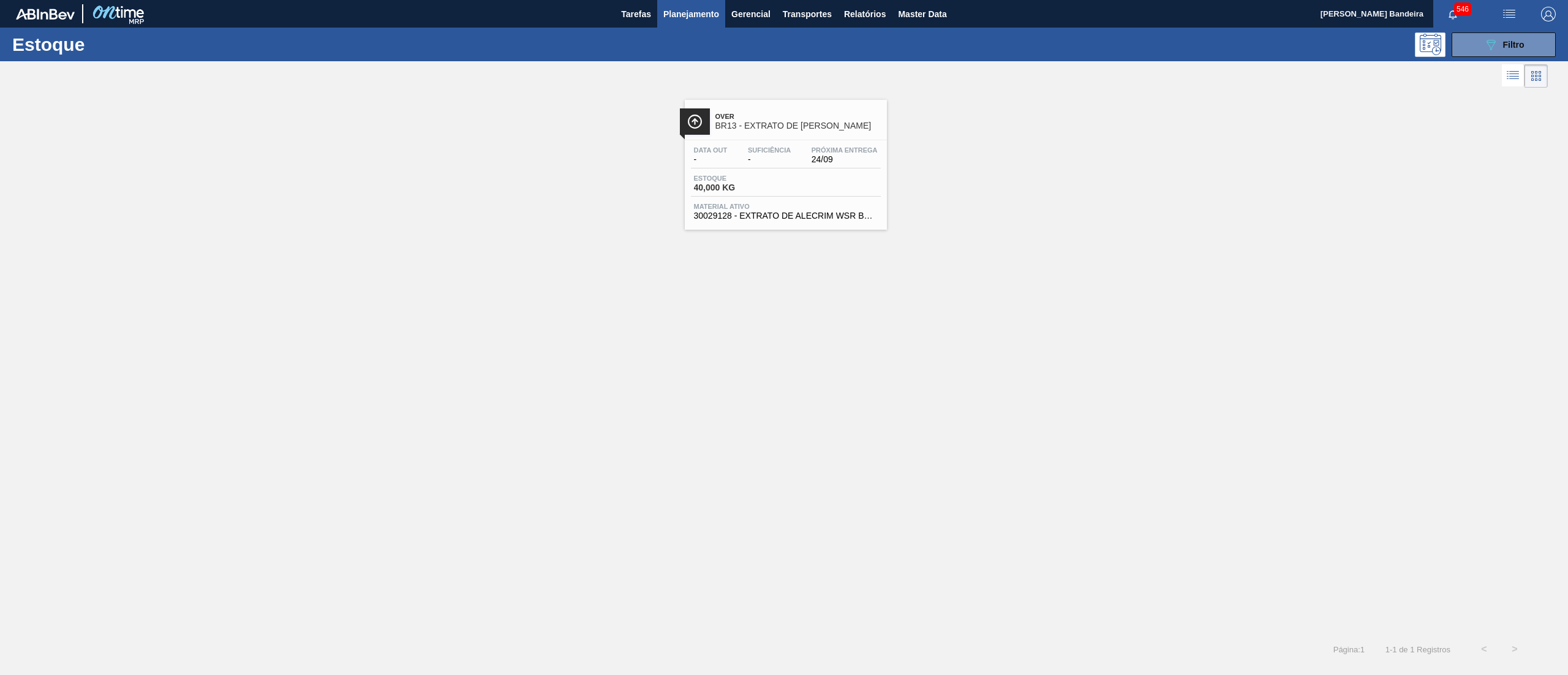
click at [826, 225] on div "Over BR13 - EXTRATO DE ALECRIM Data out - Suficiência - Próxima Entrega 24/09 E…" at bounding box center [785, 165] width 202 height 130
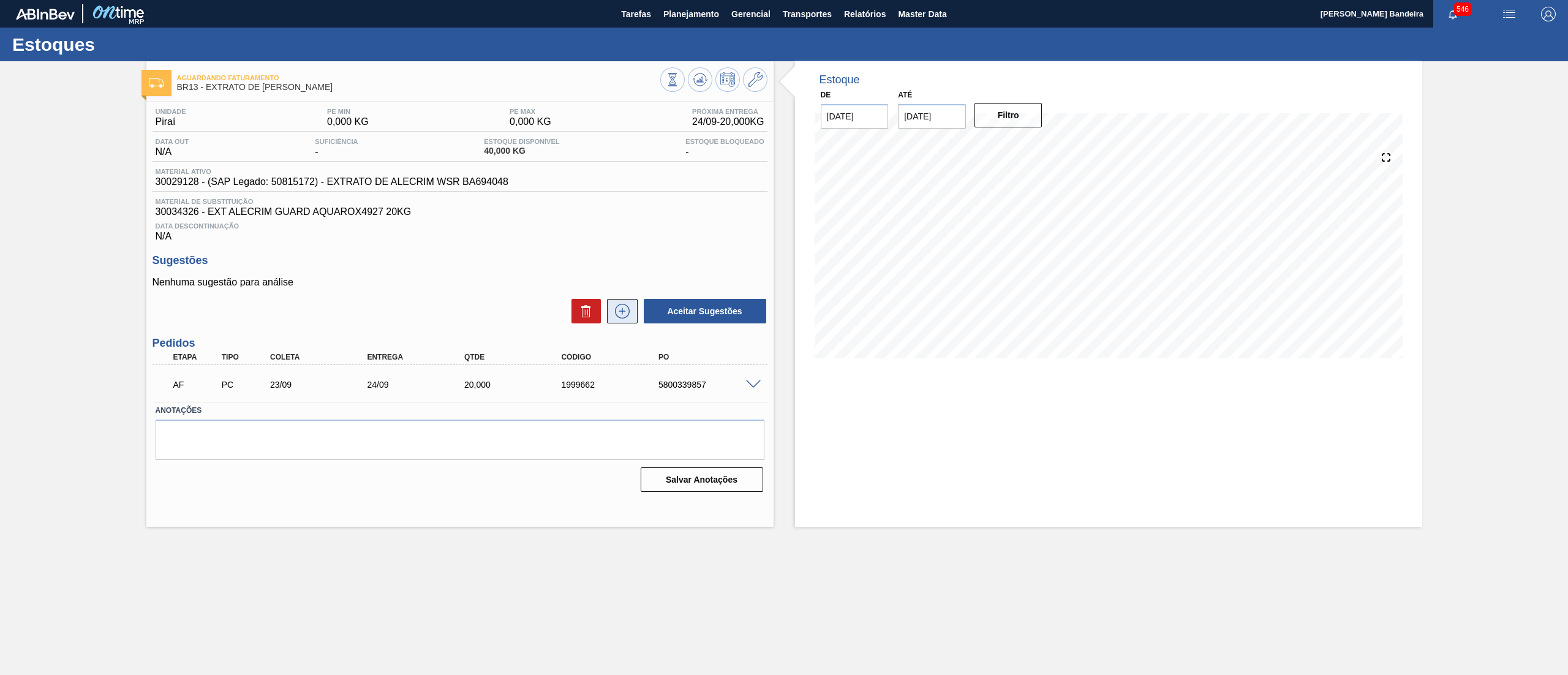
click at [616, 324] on button at bounding box center [622, 311] width 31 height 24
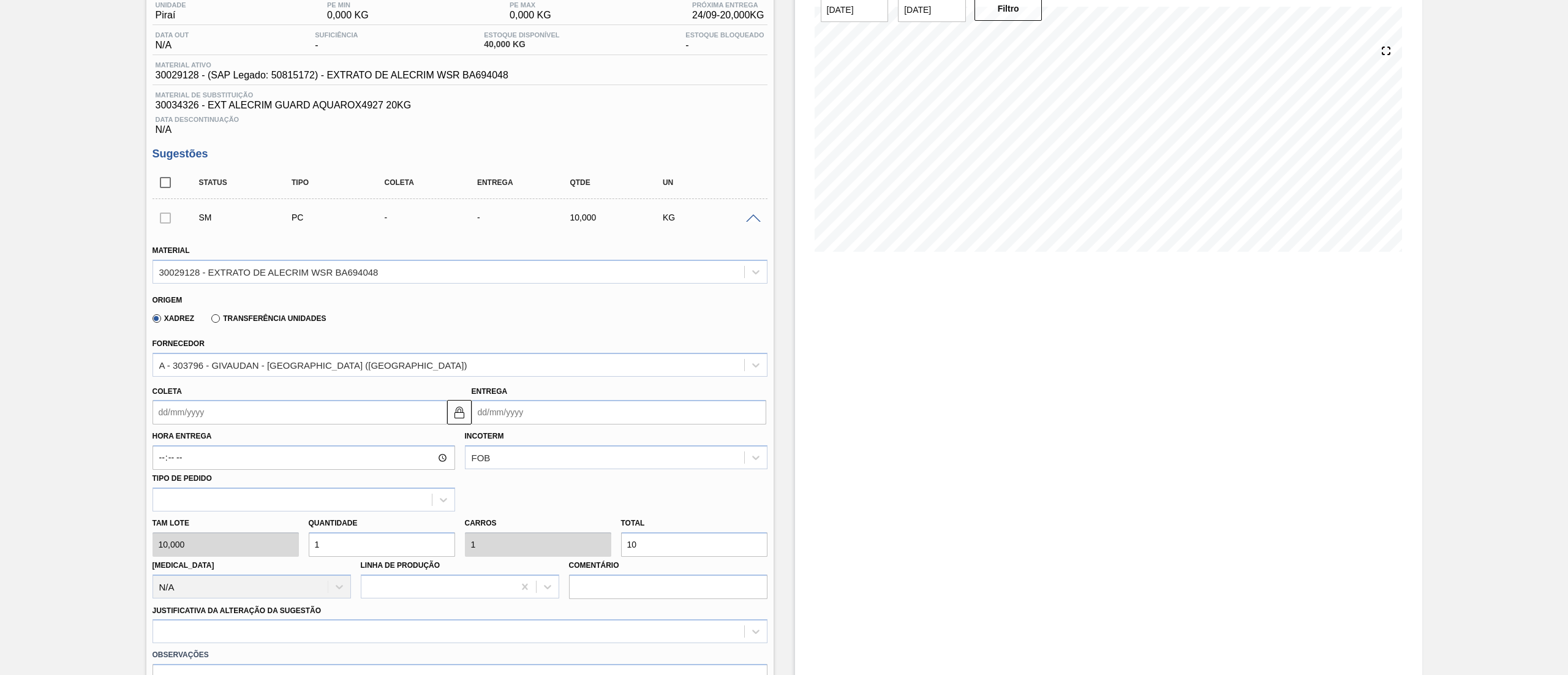
scroll to position [182, 0]
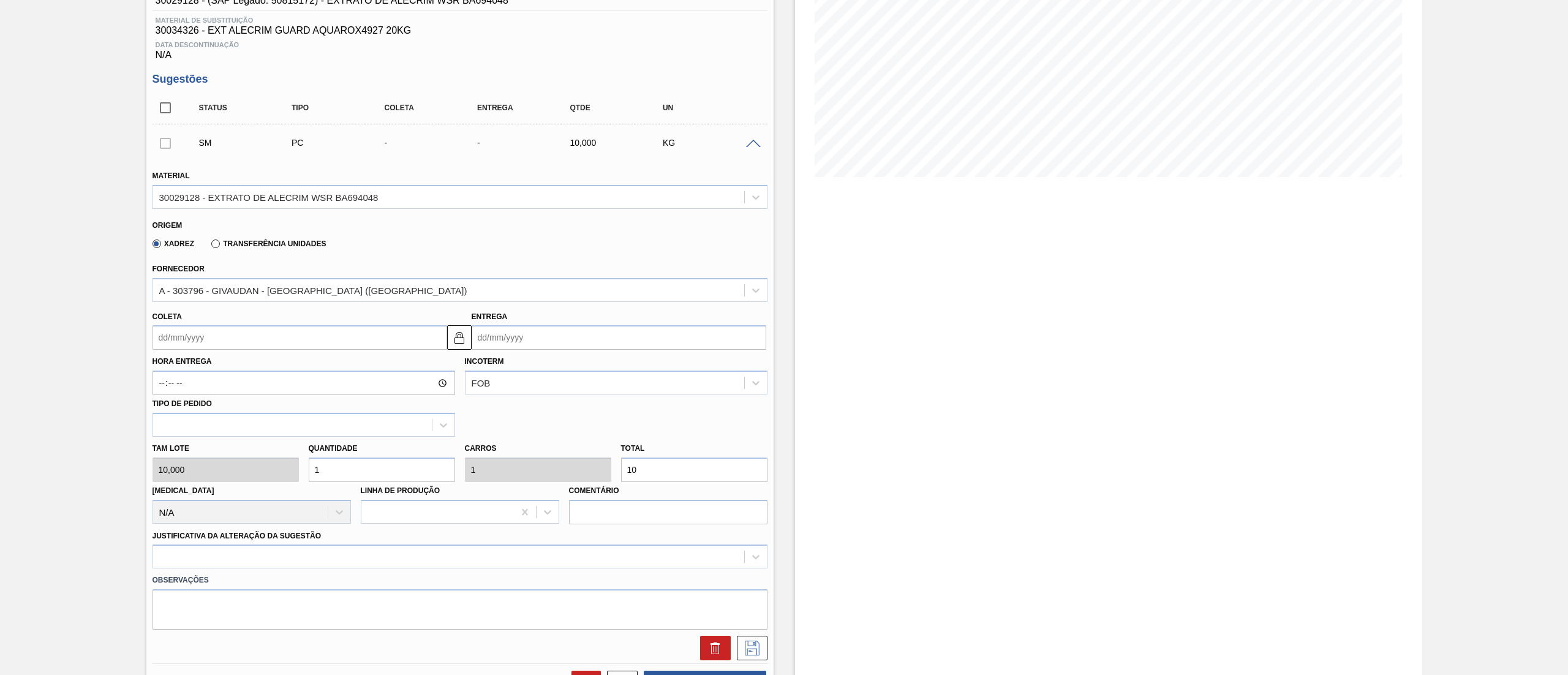
click at [202, 335] on input "Coleta" at bounding box center [299, 337] width 294 height 24
click at [222, 365] on div "agosto 2025" at bounding box center [226, 366] width 147 height 10
click at [289, 370] on button "Next Month" at bounding box center [289, 367] width 8 height 8
click at [185, 451] on div "15" at bounding box center [186, 446] width 17 height 17
type input "15/09/2025"
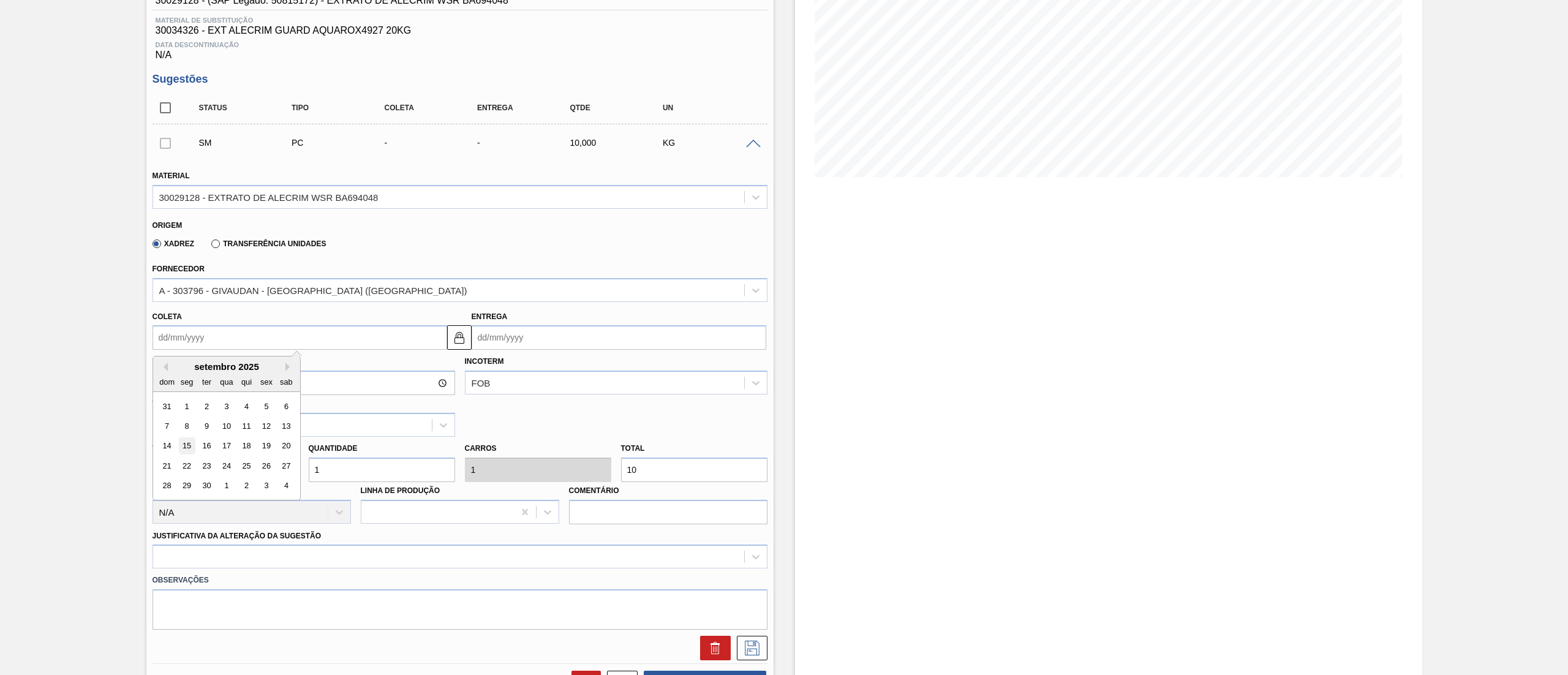
type input "16/09/2025"
click at [198, 477] on div "Tam lote 10,000 Quantidade 1 Carros 1 Total 10 Doca N/A Linha de Produção Comen…" at bounding box center [460, 481] width 625 height 88
type input "6"
type input "60"
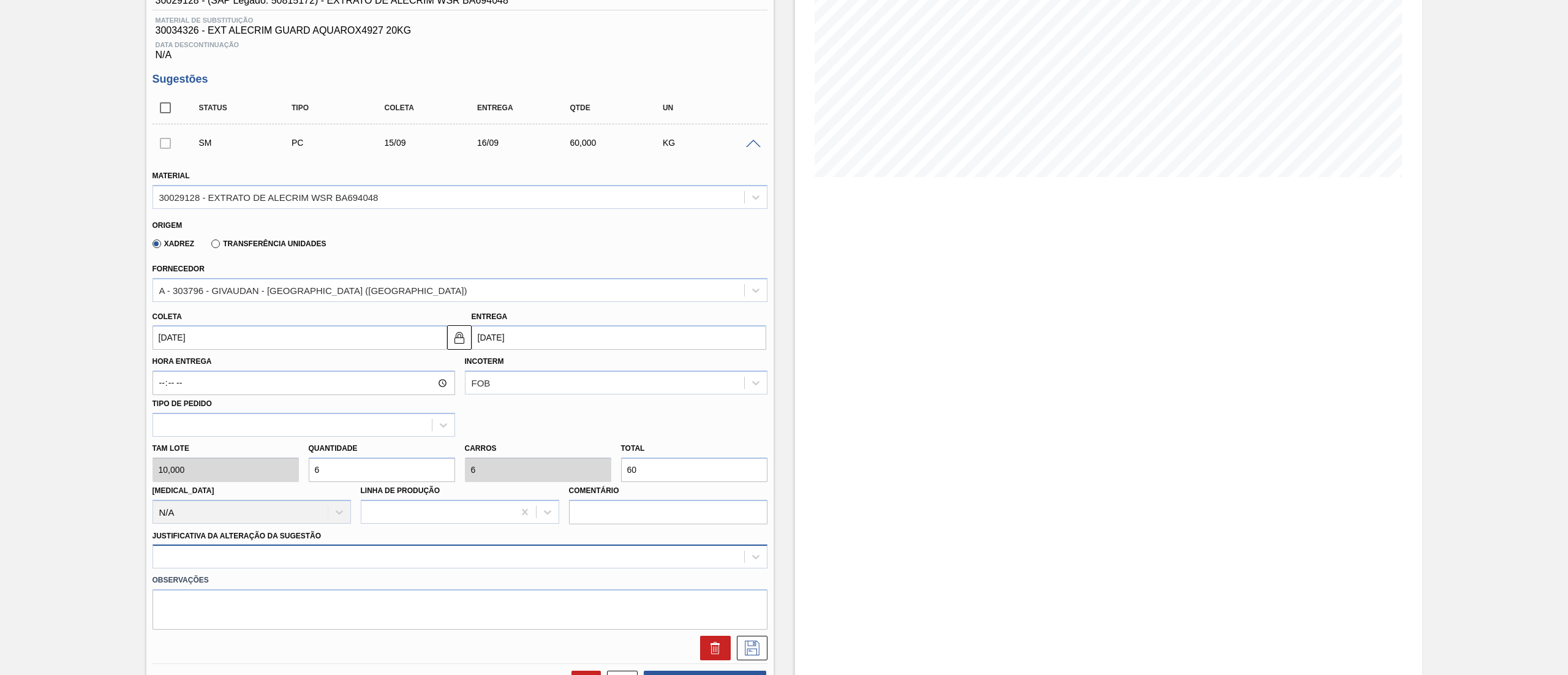
type input "6"
click at [226, 566] on div "option Logística ABI (Problemas de descarga etc.) focused, 4 of 18. 18 results …" at bounding box center [460, 557] width 615 height 24
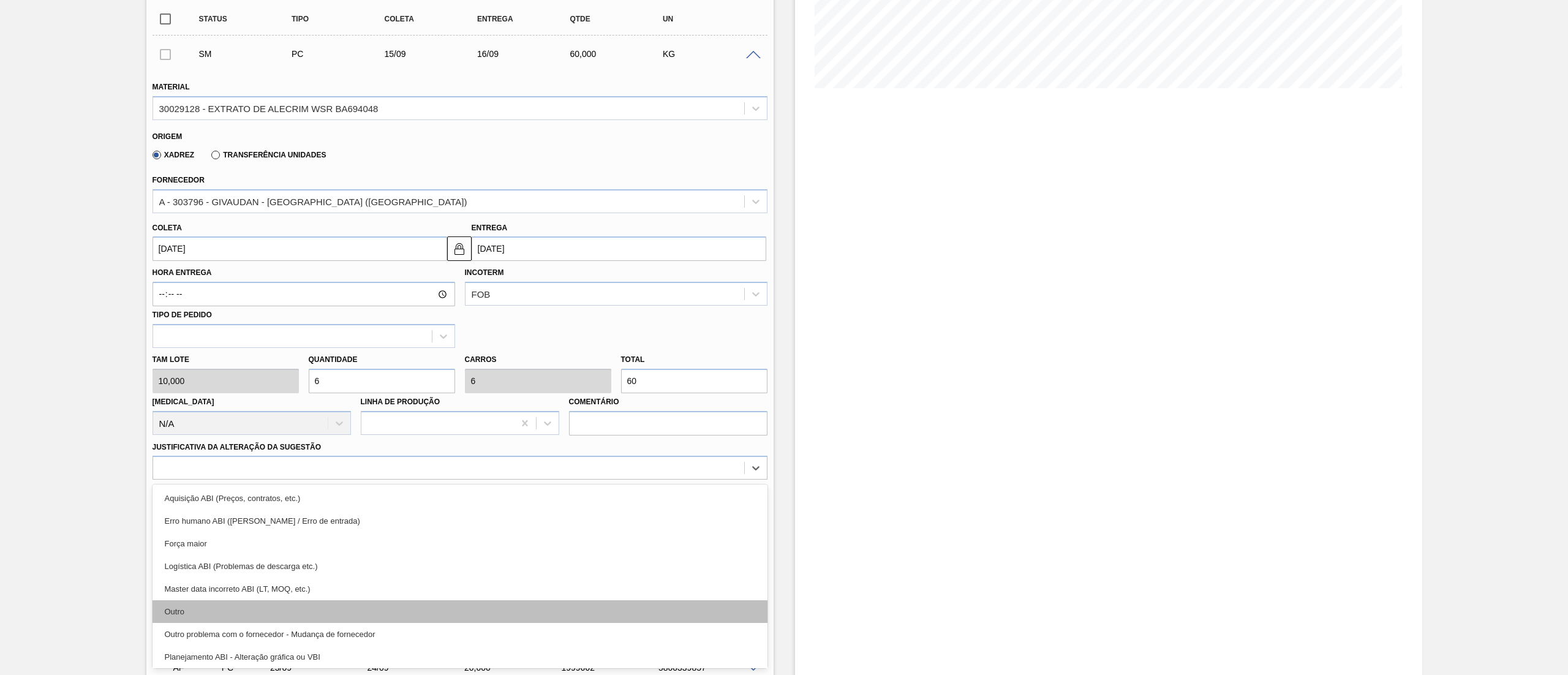
click at [221, 612] on div "Outro" at bounding box center [460, 612] width 615 height 23
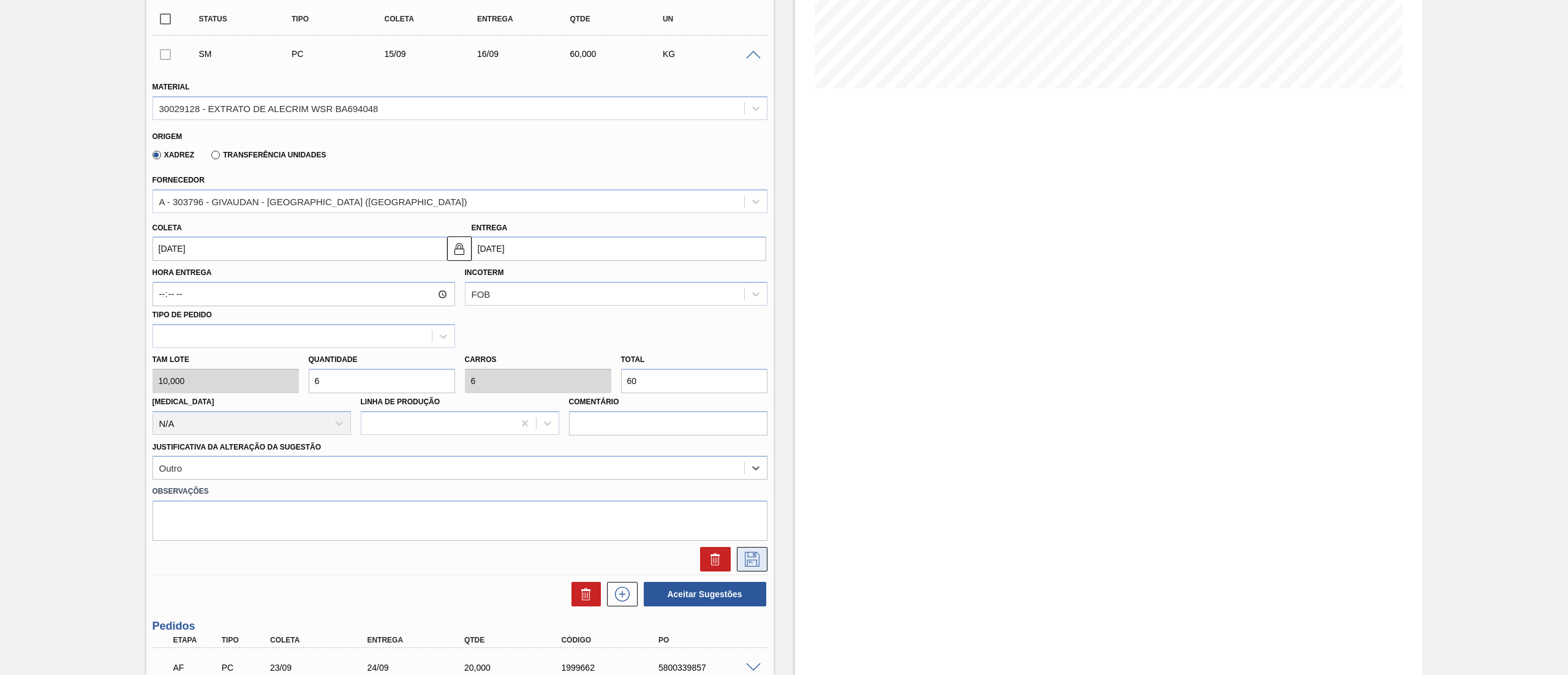
click at [758, 566] on icon at bounding box center [752, 559] width 15 height 15
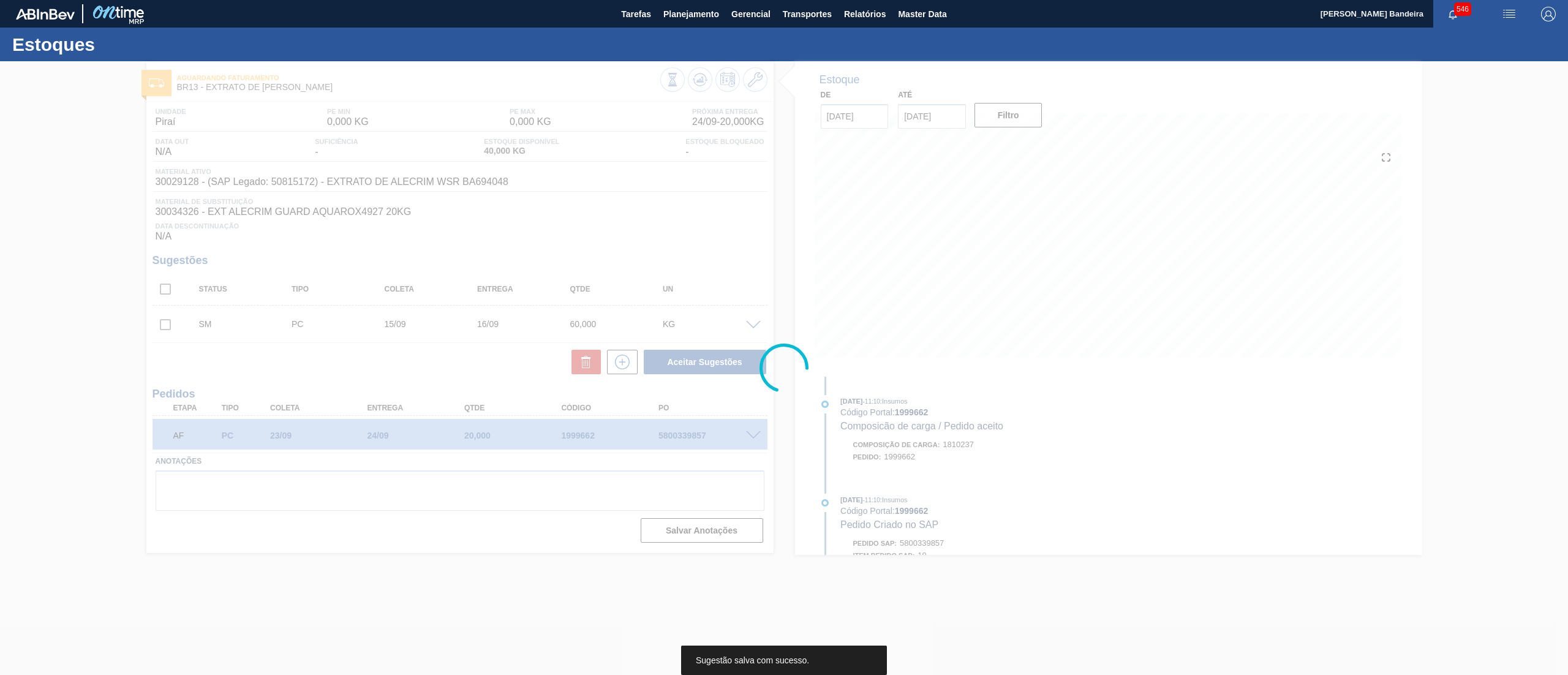
scroll to position [0, 0]
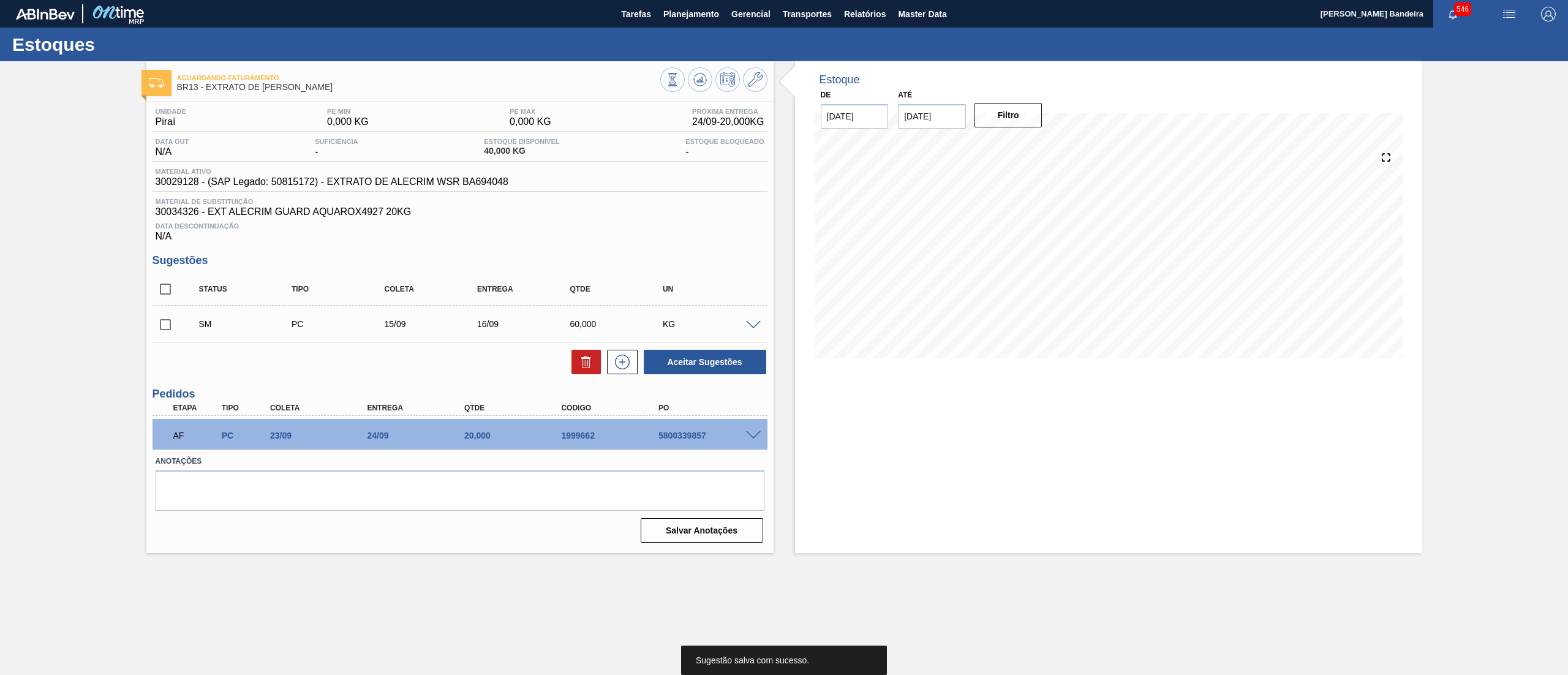
click at [166, 320] on input "checkbox" at bounding box center [165, 324] width 26 height 26
click at [729, 364] on button "Aceitar Sugestões" at bounding box center [705, 362] width 122 height 24
checkbox input "false"
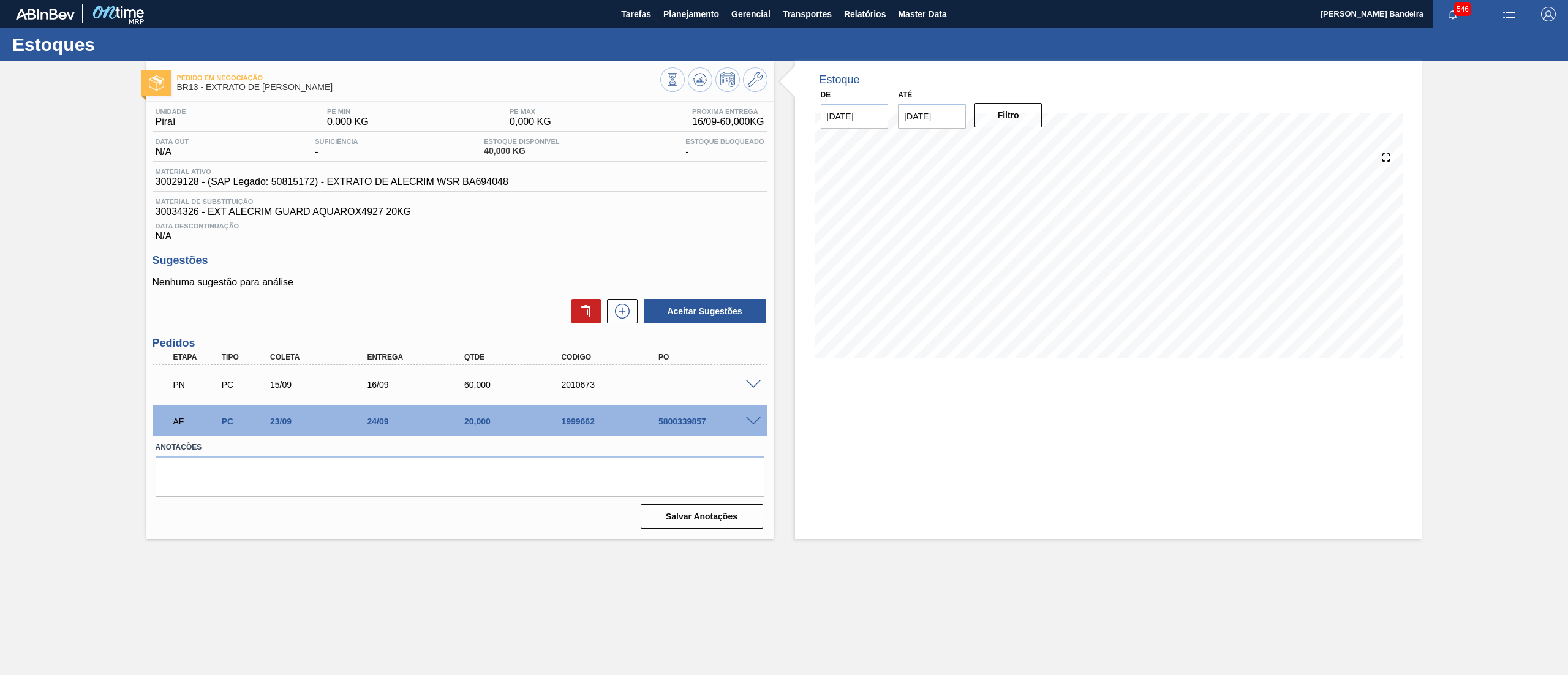
click at [808, 363] on div "Estoque De 18/08/2025 Até 01/09/2025 Filtro 01/09 Projeção de Estoque 40 Nec.SA…" at bounding box center [1109, 219] width 627 height 315
click at [750, 385] on span at bounding box center [753, 385] width 15 height 9
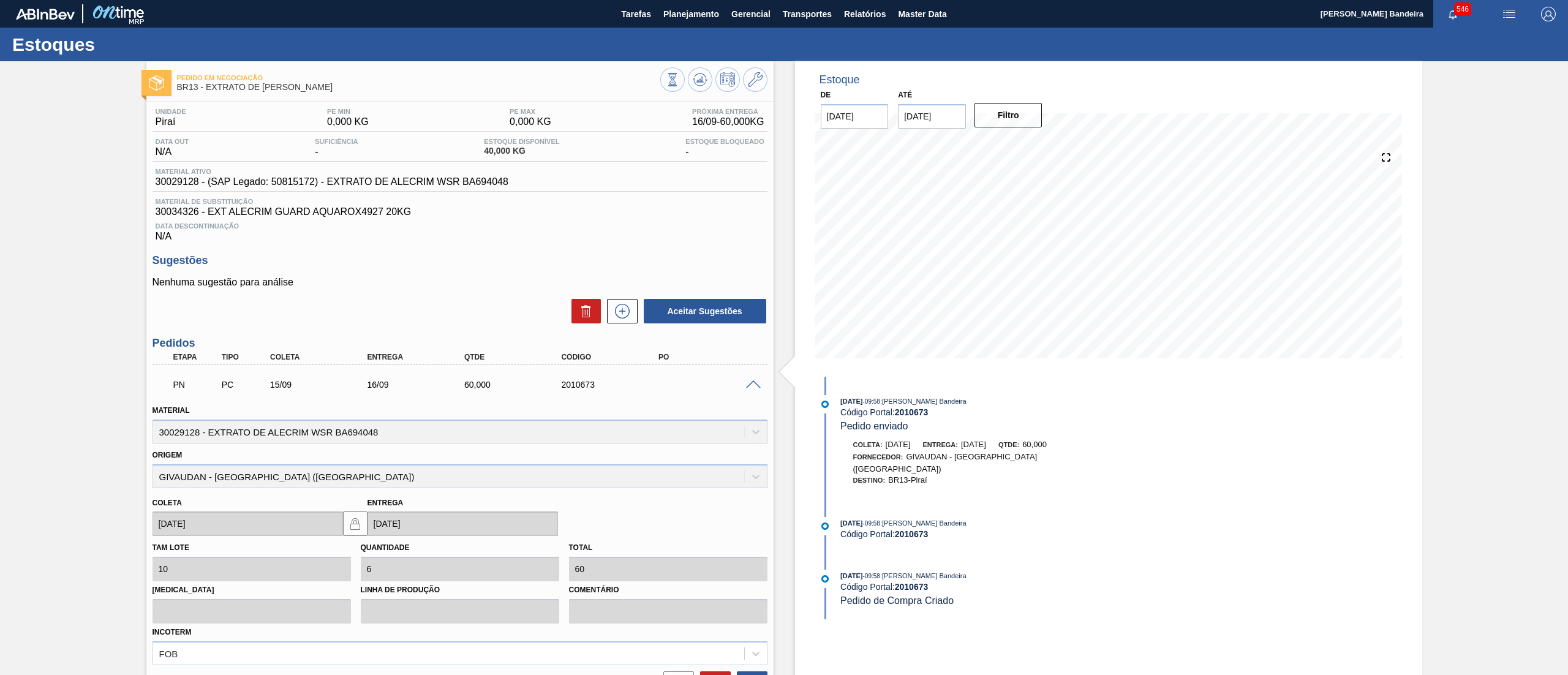
click at [750, 387] on span at bounding box center [753, 385] width 15 height 9
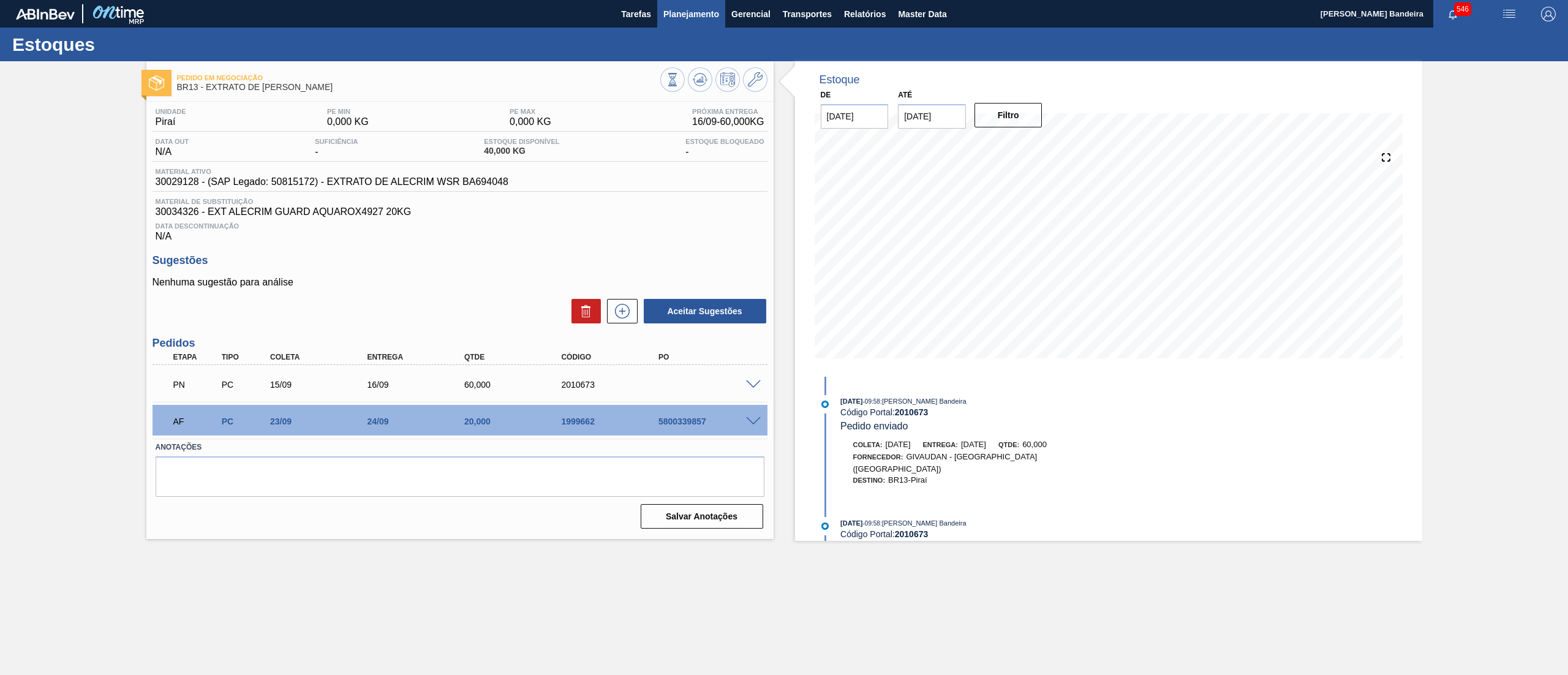
click at [684, 26] on button "Planejamento" at bounding box center [691, 14] width 68 height 28
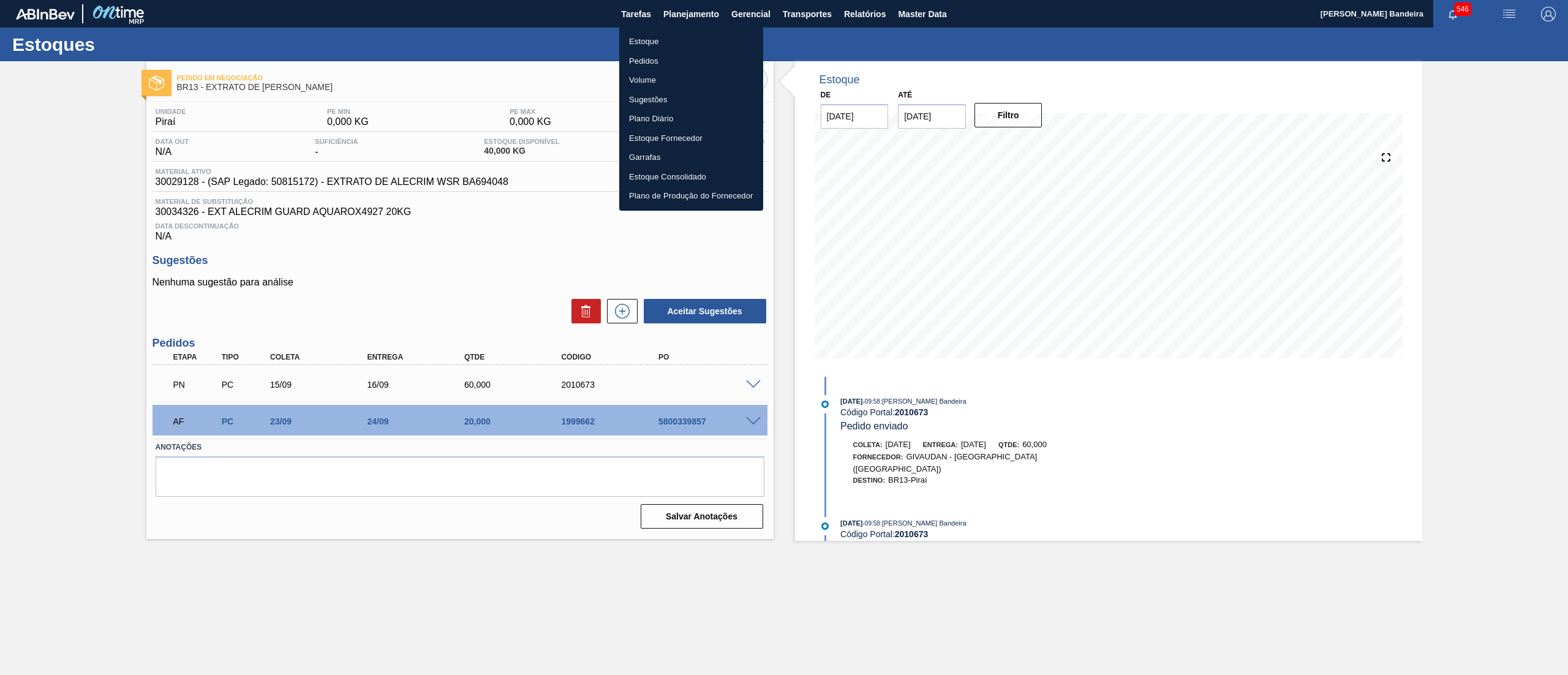
click at [678, 58] on li "Pedidos" at bounding box center [691, 61] width 144 height 19
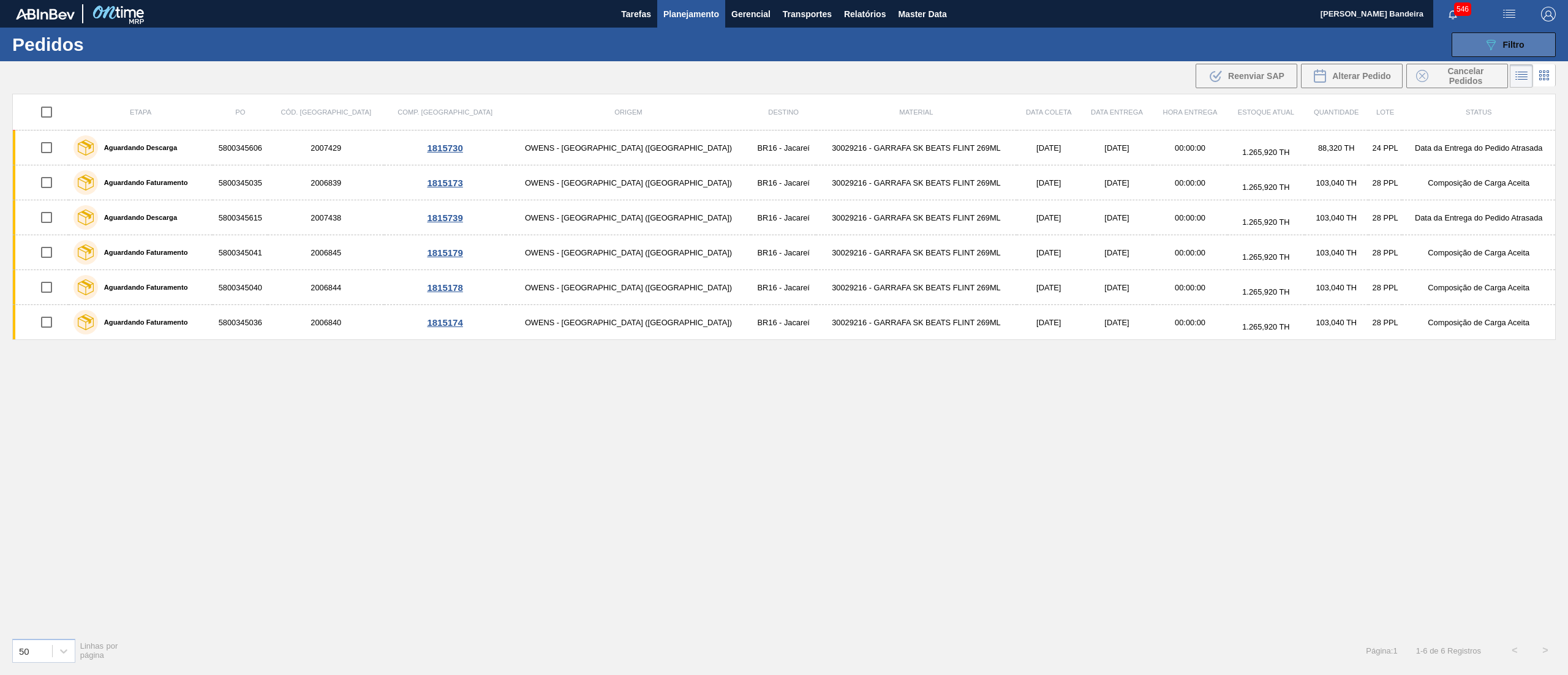
click at [1498, 51] on button "089F7B8B-B2A5-4AFE-B5C0-19BA573D28AC Filtro" at bounding box center [1504, 45] width 104 height 24
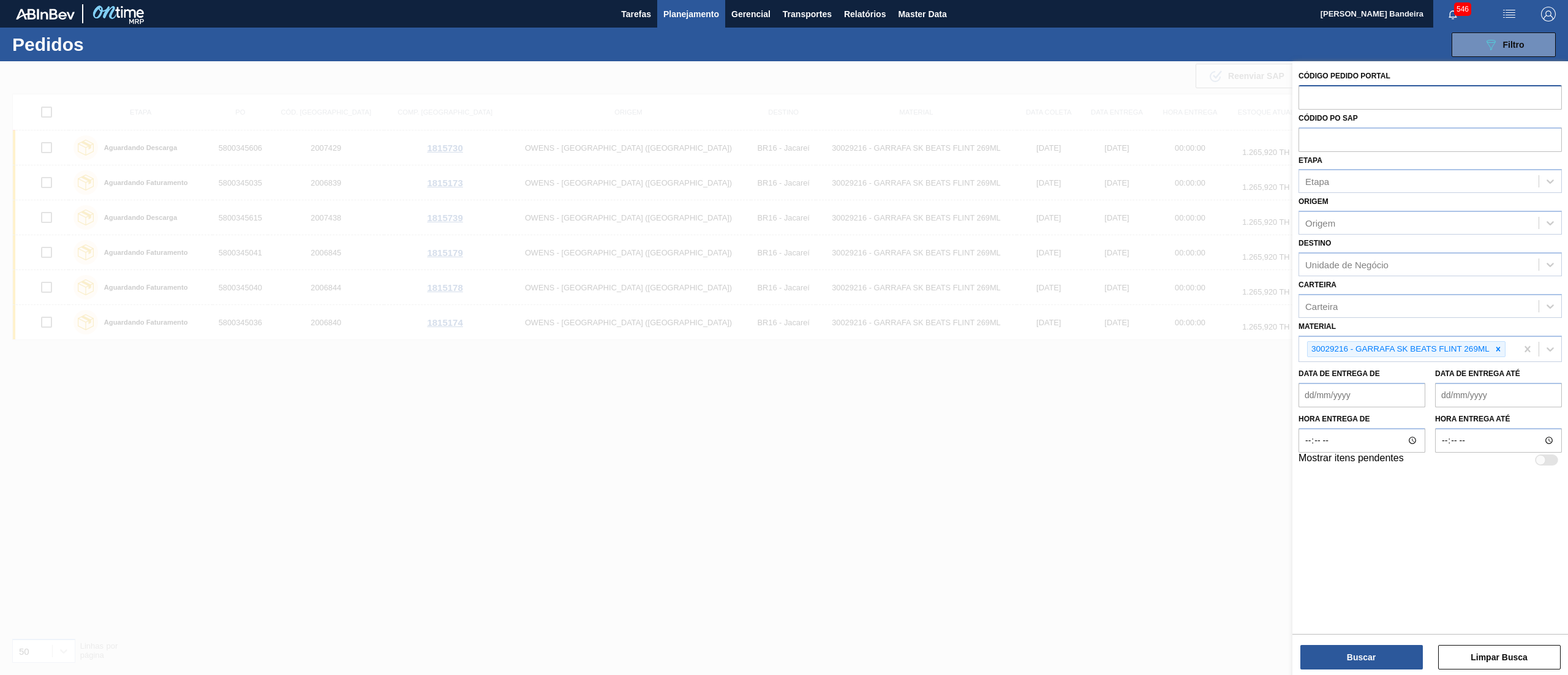
click at [1363, 102] on input "text" at bounding box center [1430, 96] width 264 height 23
paste input "2005965"
type input "2005965"
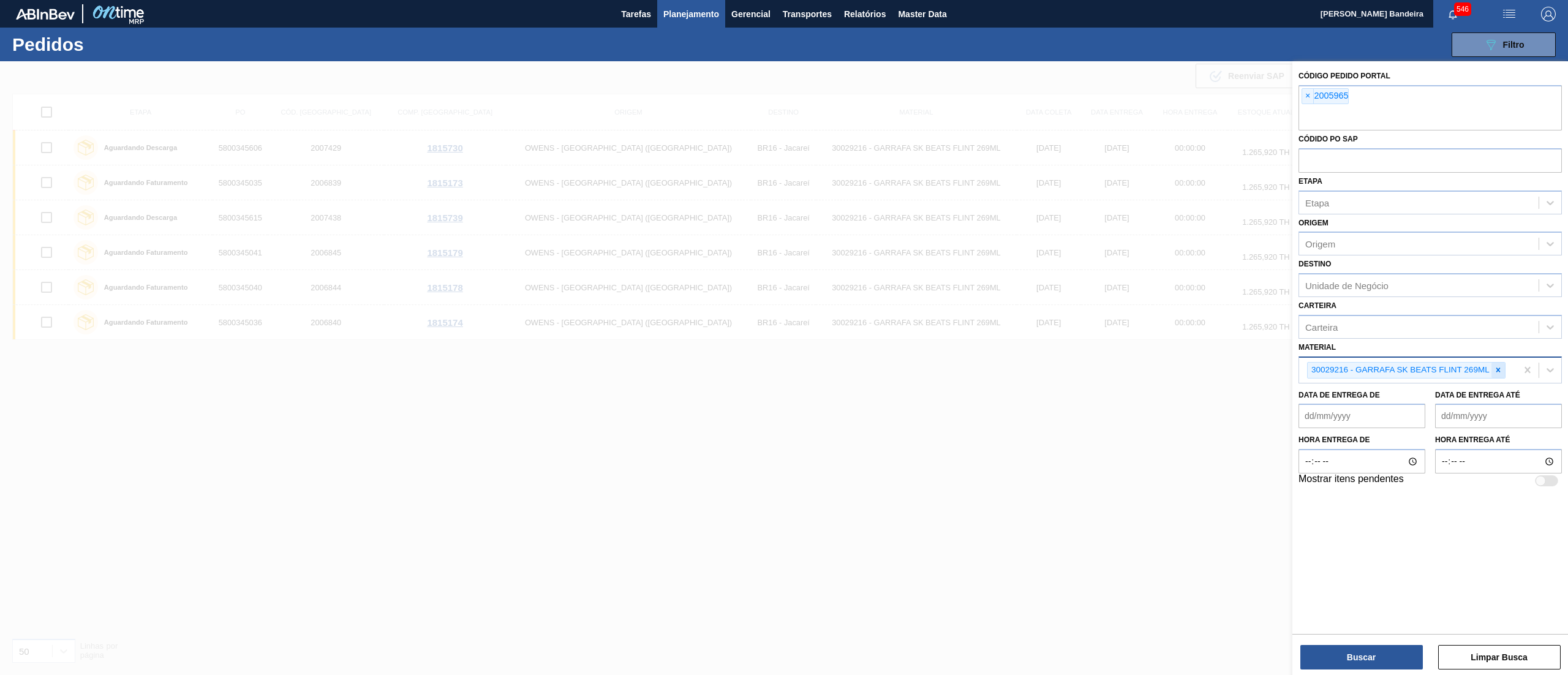
click at [1496, 372] on icon at bounding box center [1498, 370] width 8 height 8
click at [1306, 654] on button "Buscar" at bounding box center [1361, 657] width 122 height 24
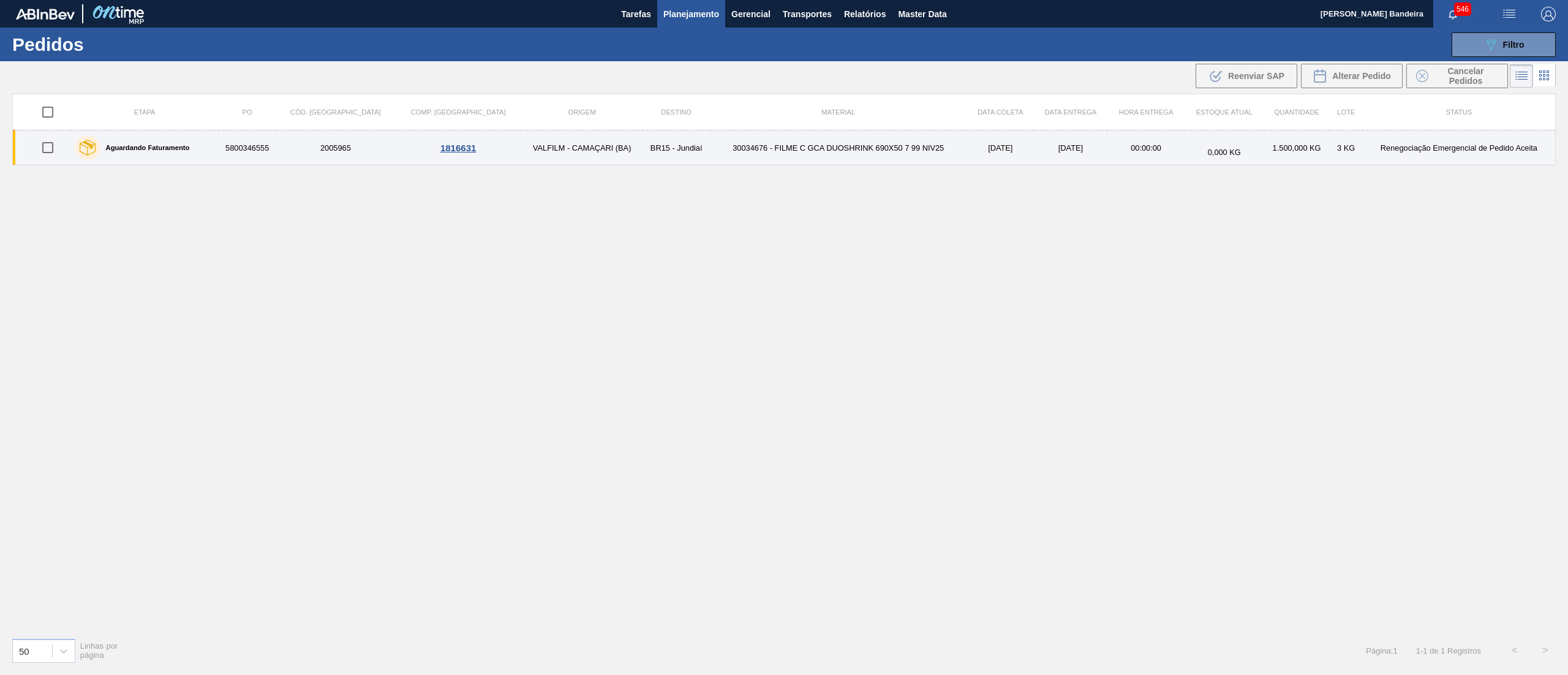
click at [189, 143] on div "Aguardando Faturamento" at bounding box center [132, 148] width 120 height 31
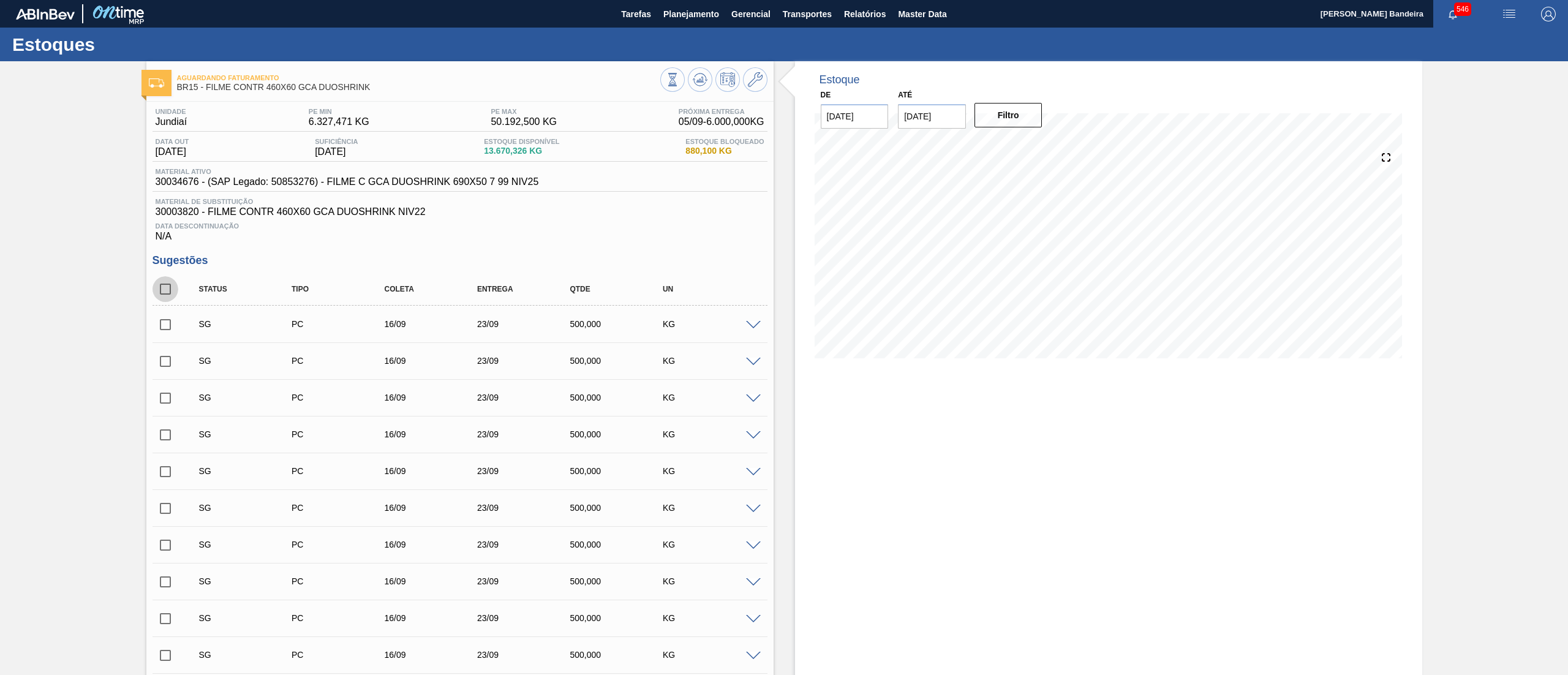
click at [161, 290] on input "checkbox" at bounding box center [165, 289] width 26 height 26
checkbox input "true"
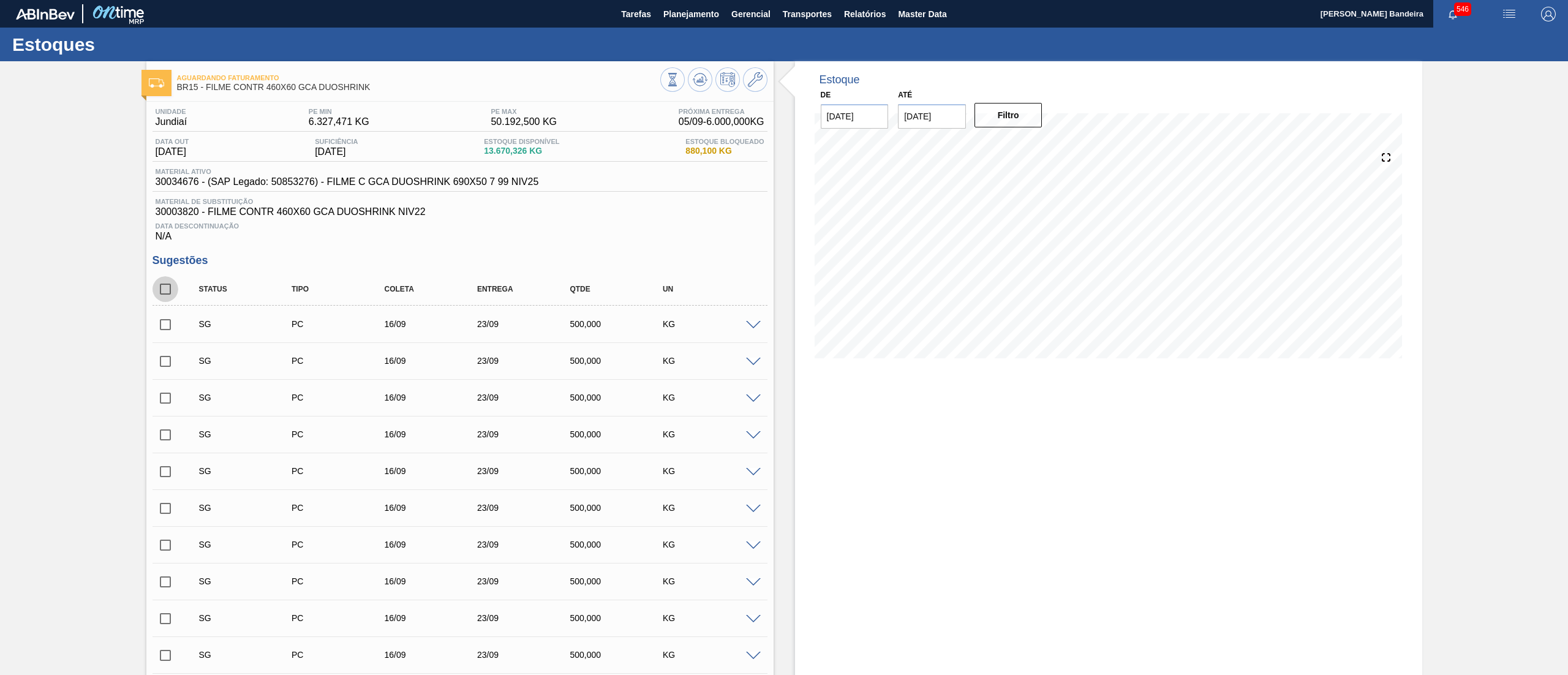
checkbox input "true"
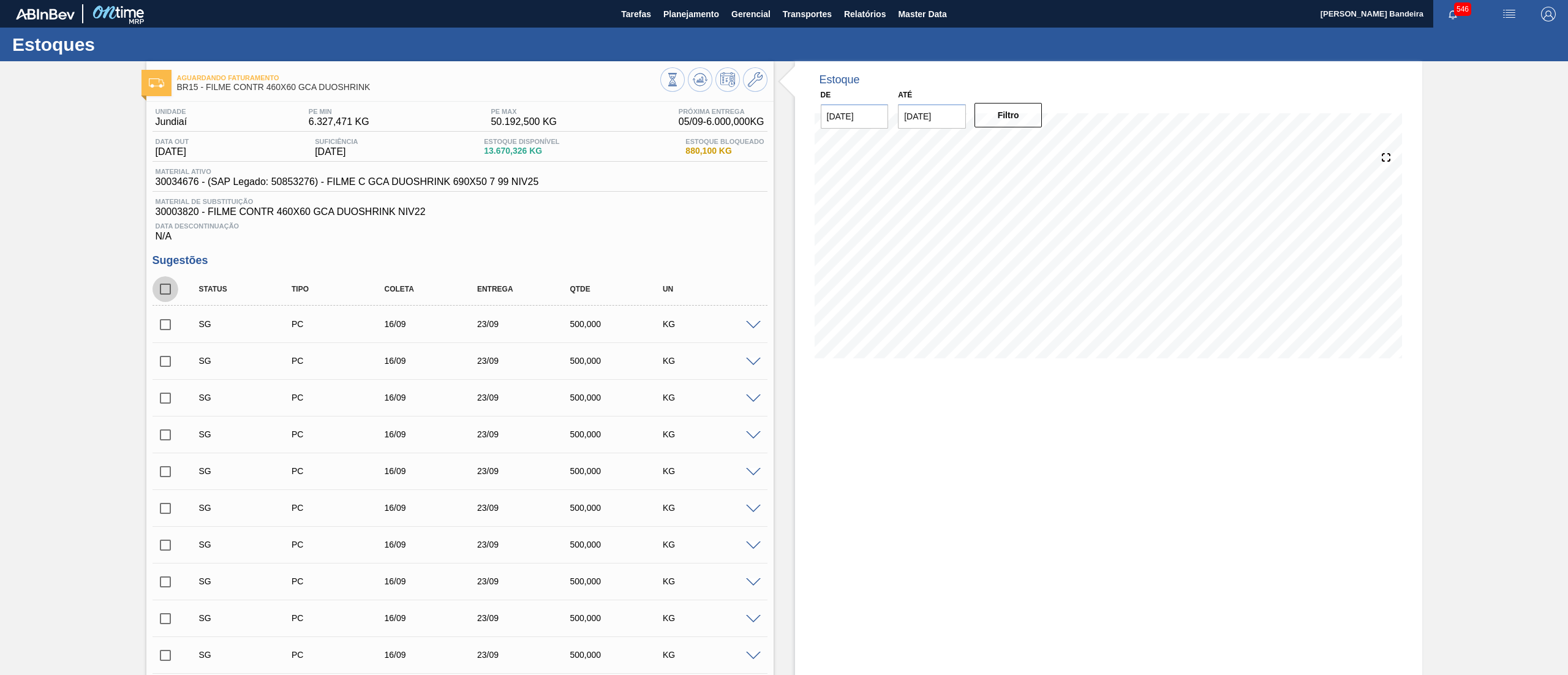
checkbox input "true"
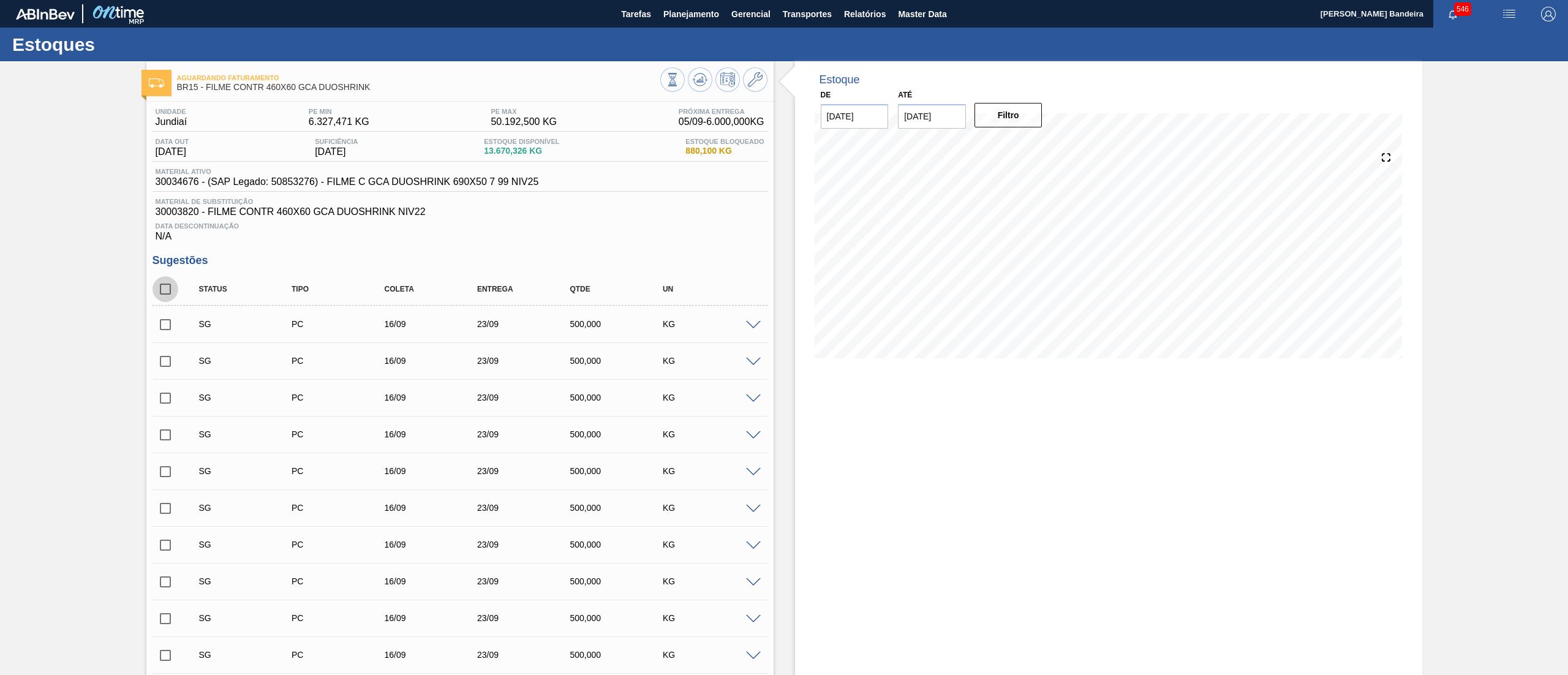
checkbox input "true"
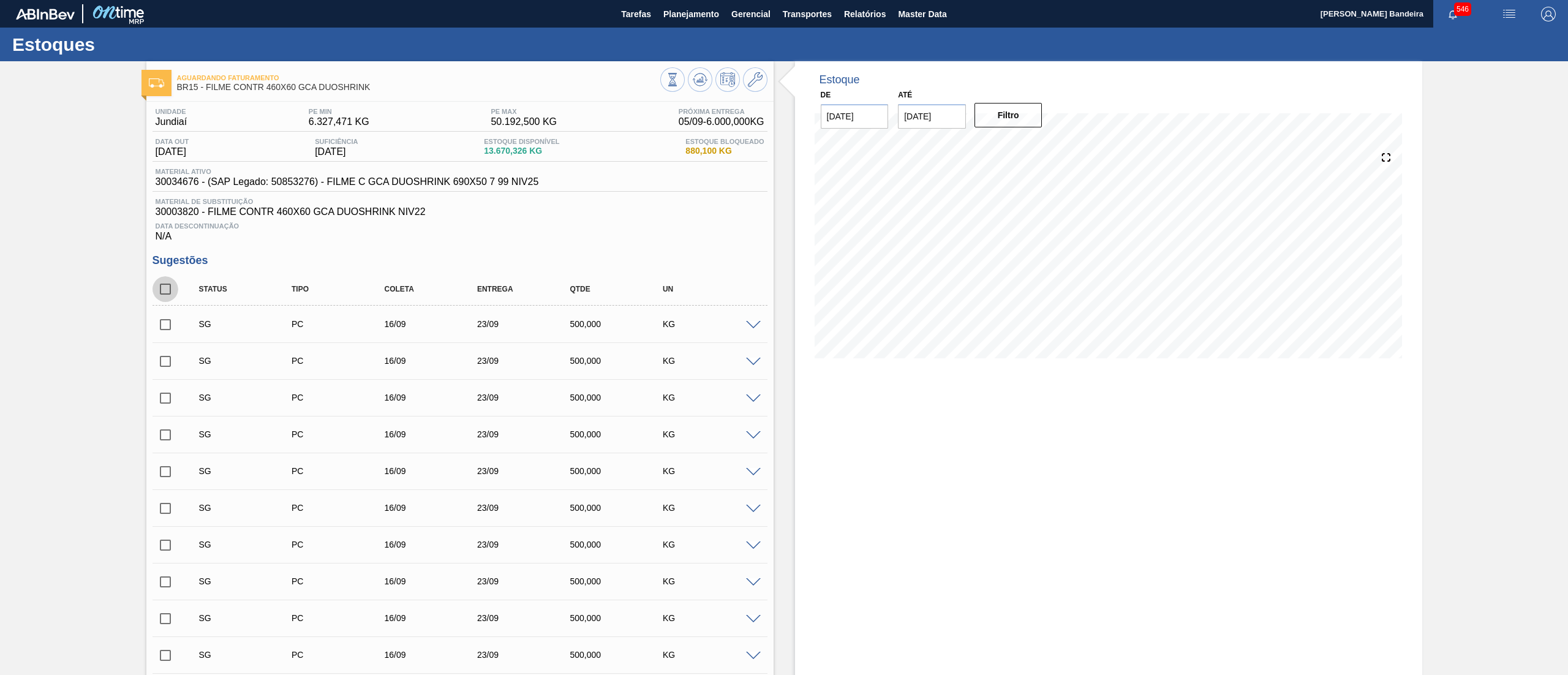
checkbox input "true"
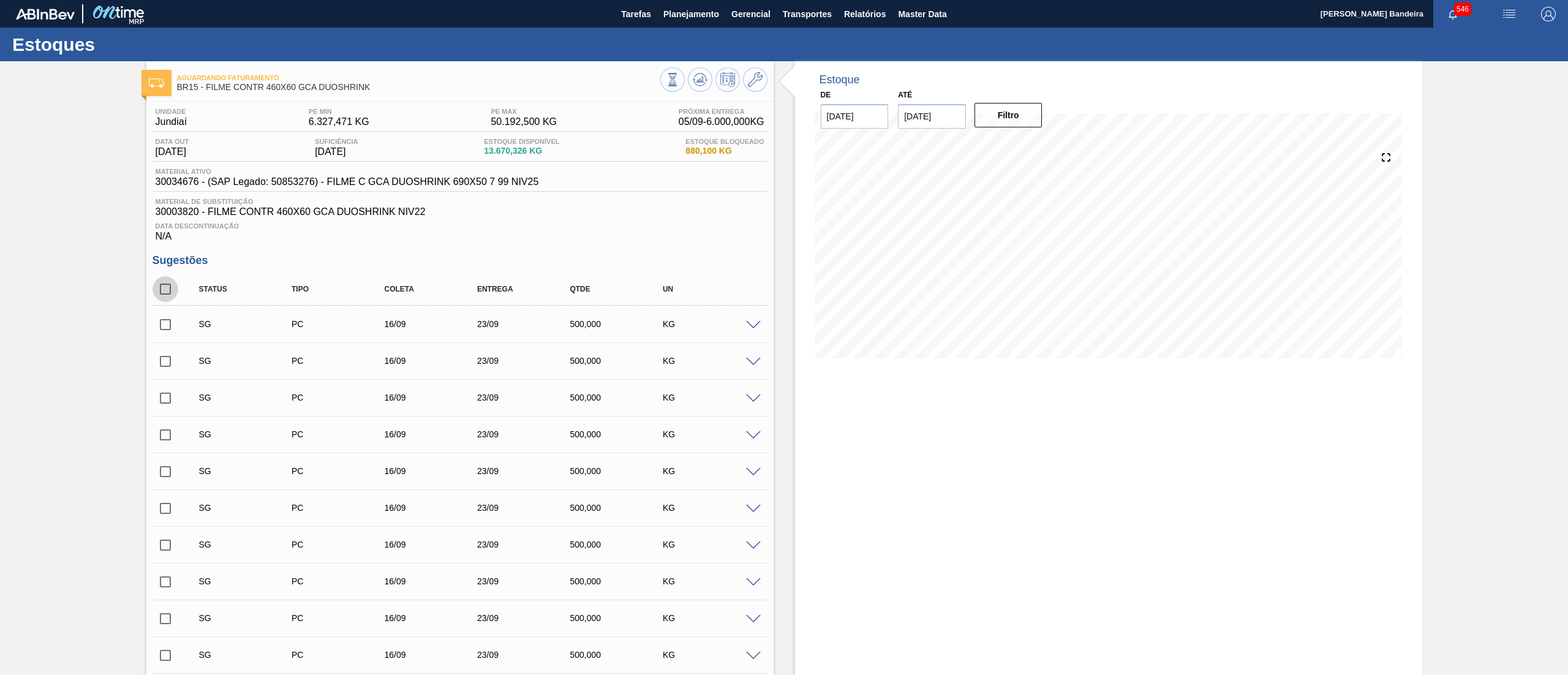
checkbox input "true"
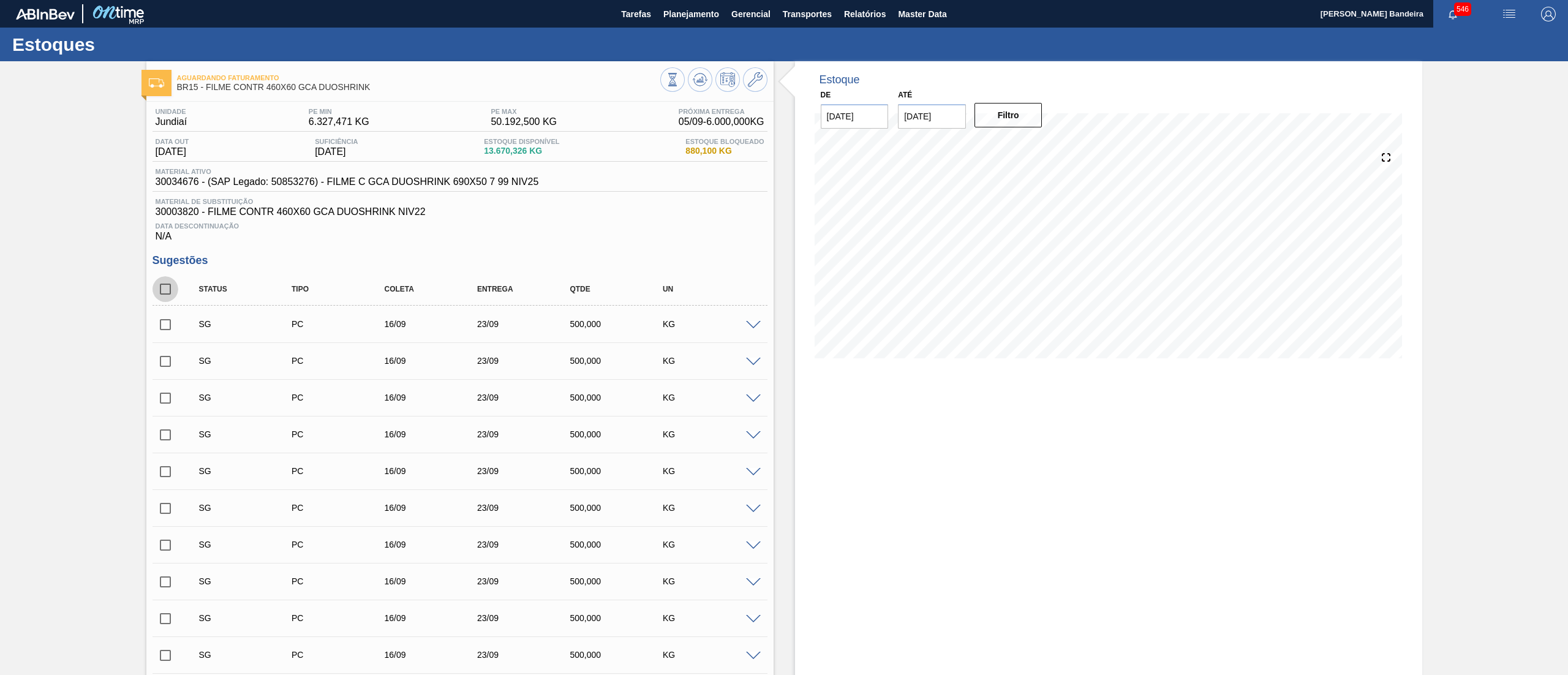
checkbox input "true"
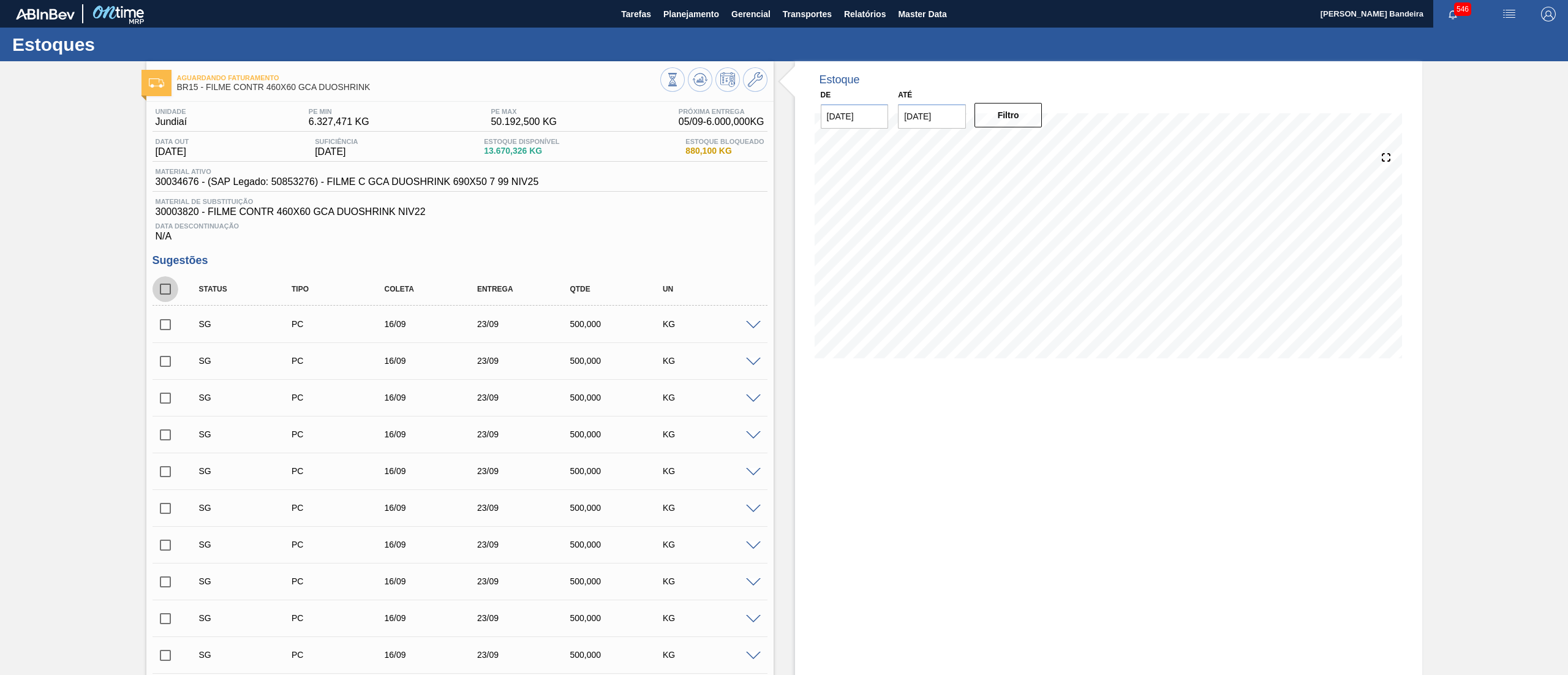
checkbox input "true"
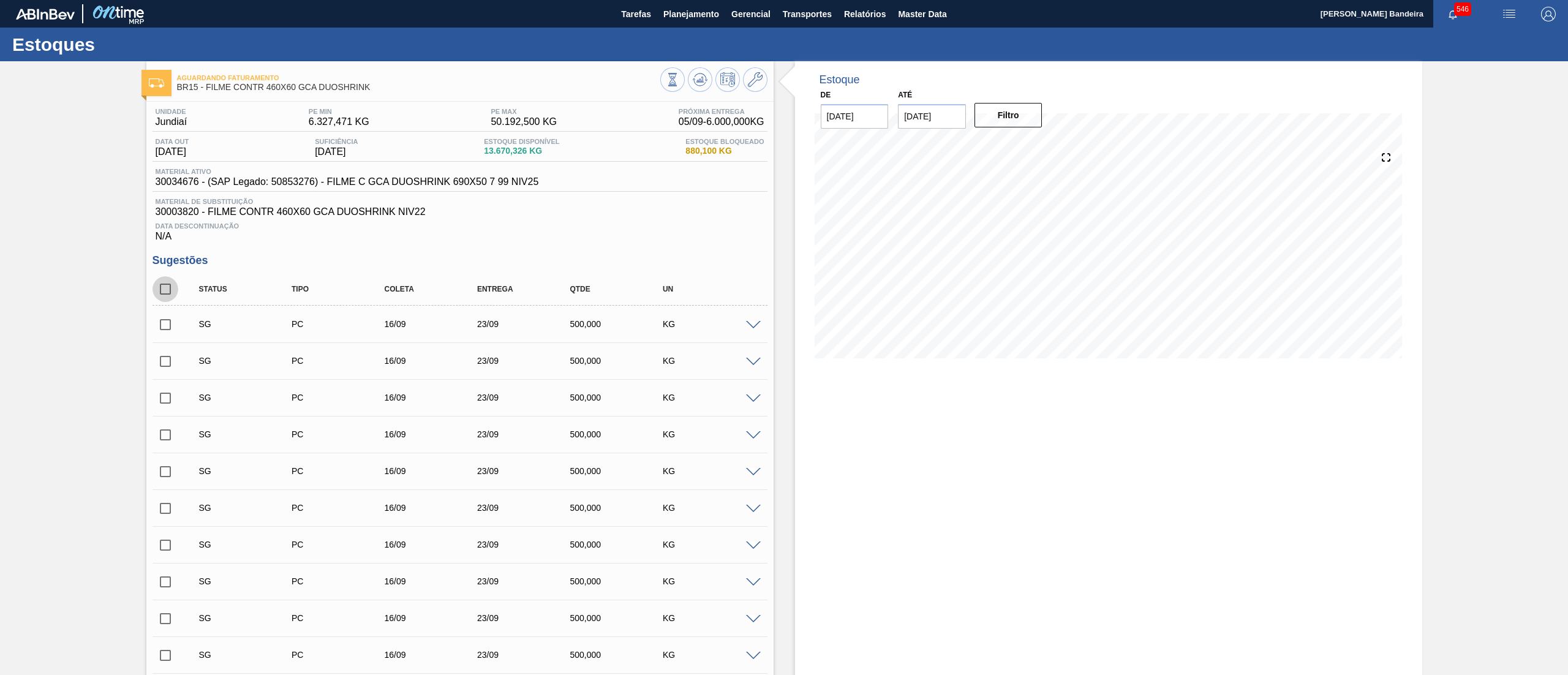
checkbox input "true"
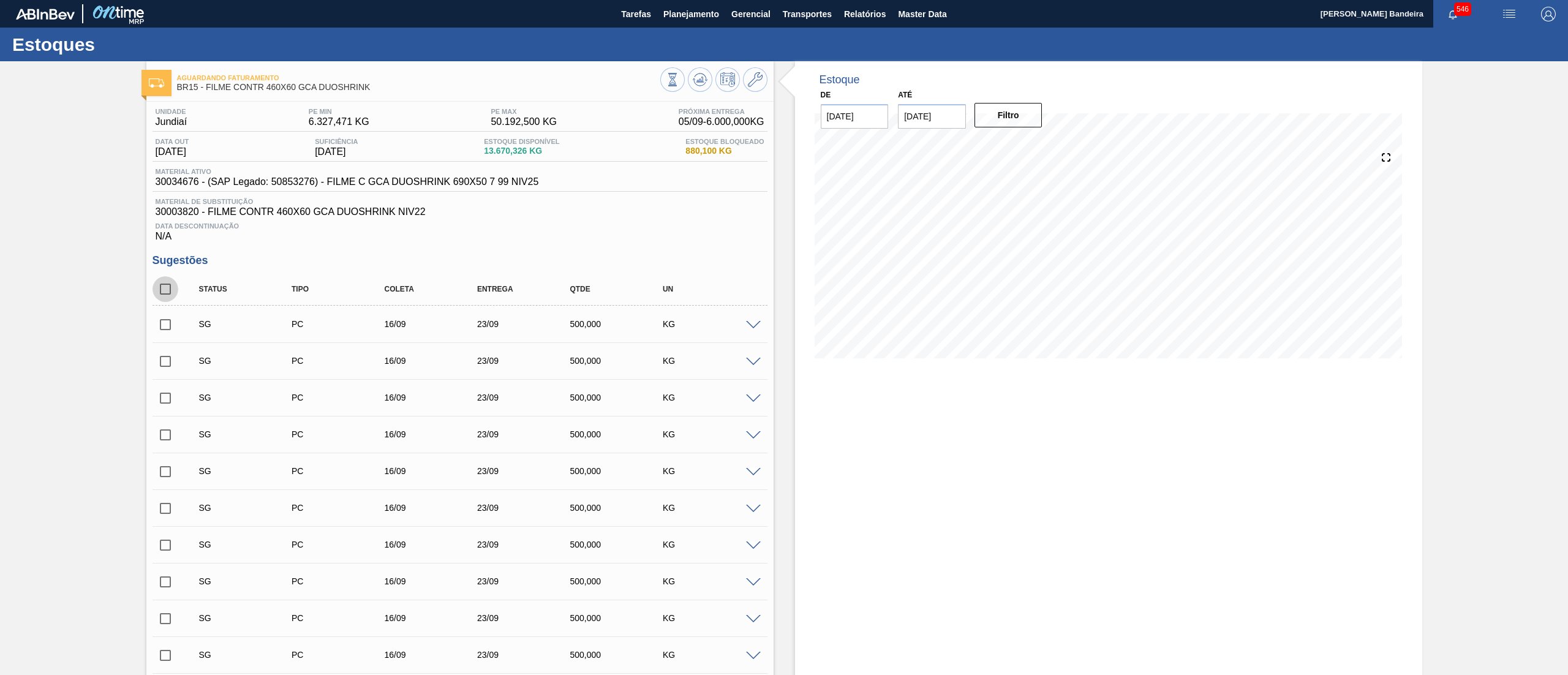
checkbox input "true"
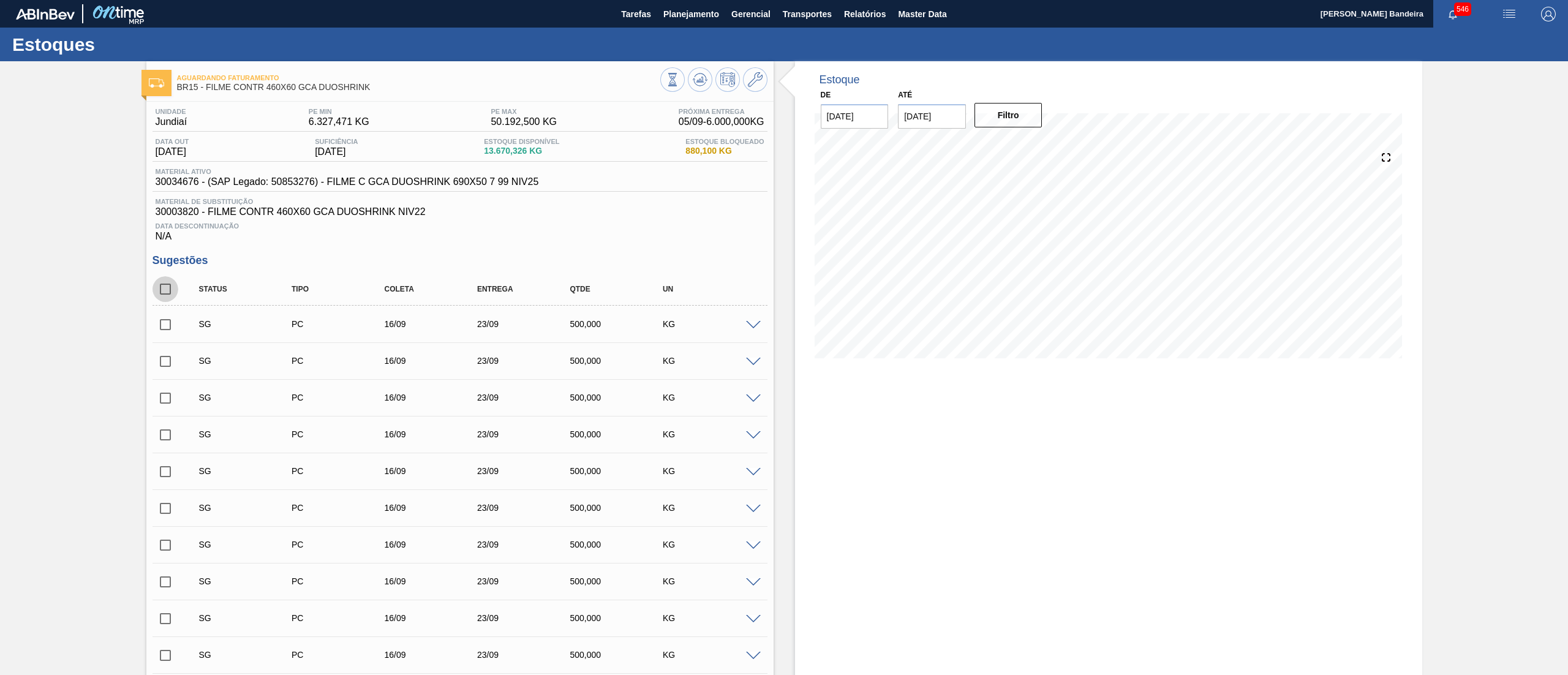
checkbox input "true"
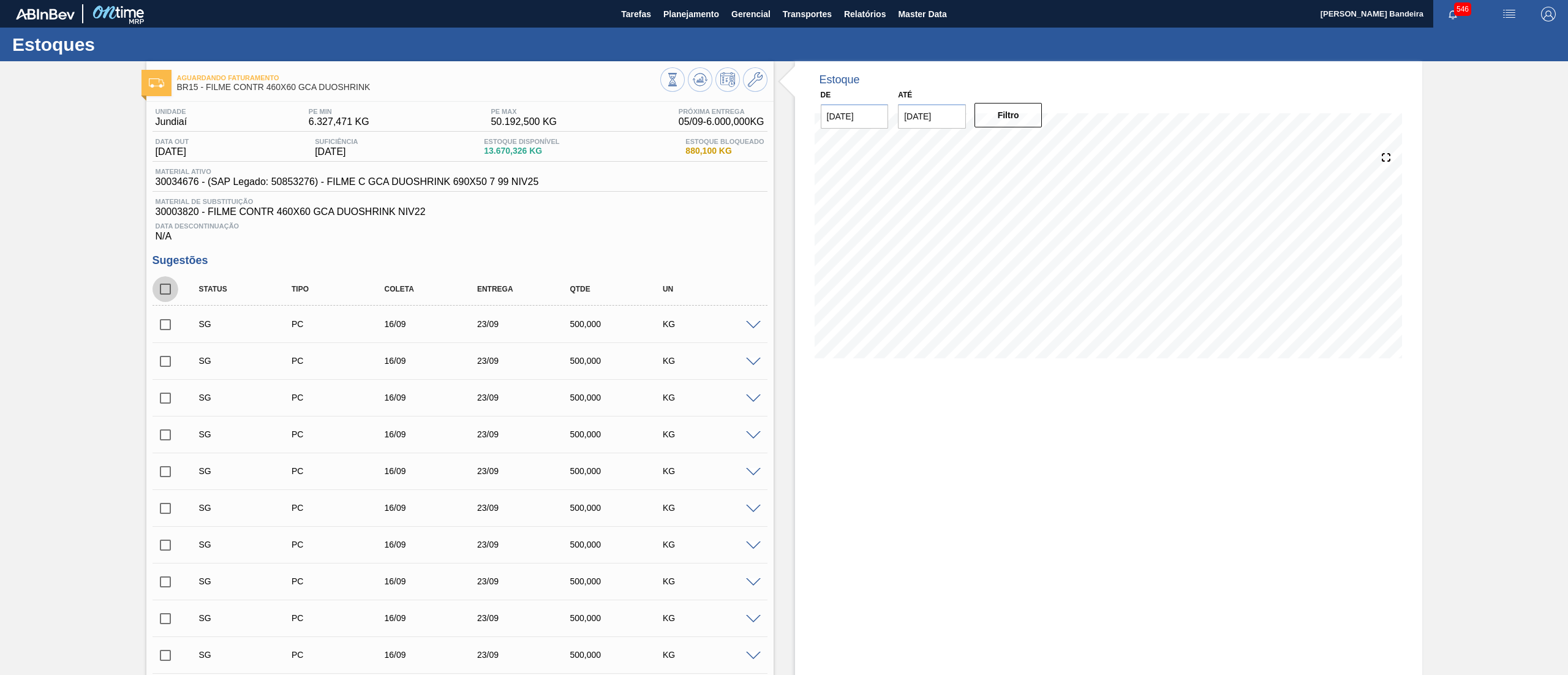
checkbox input "true"
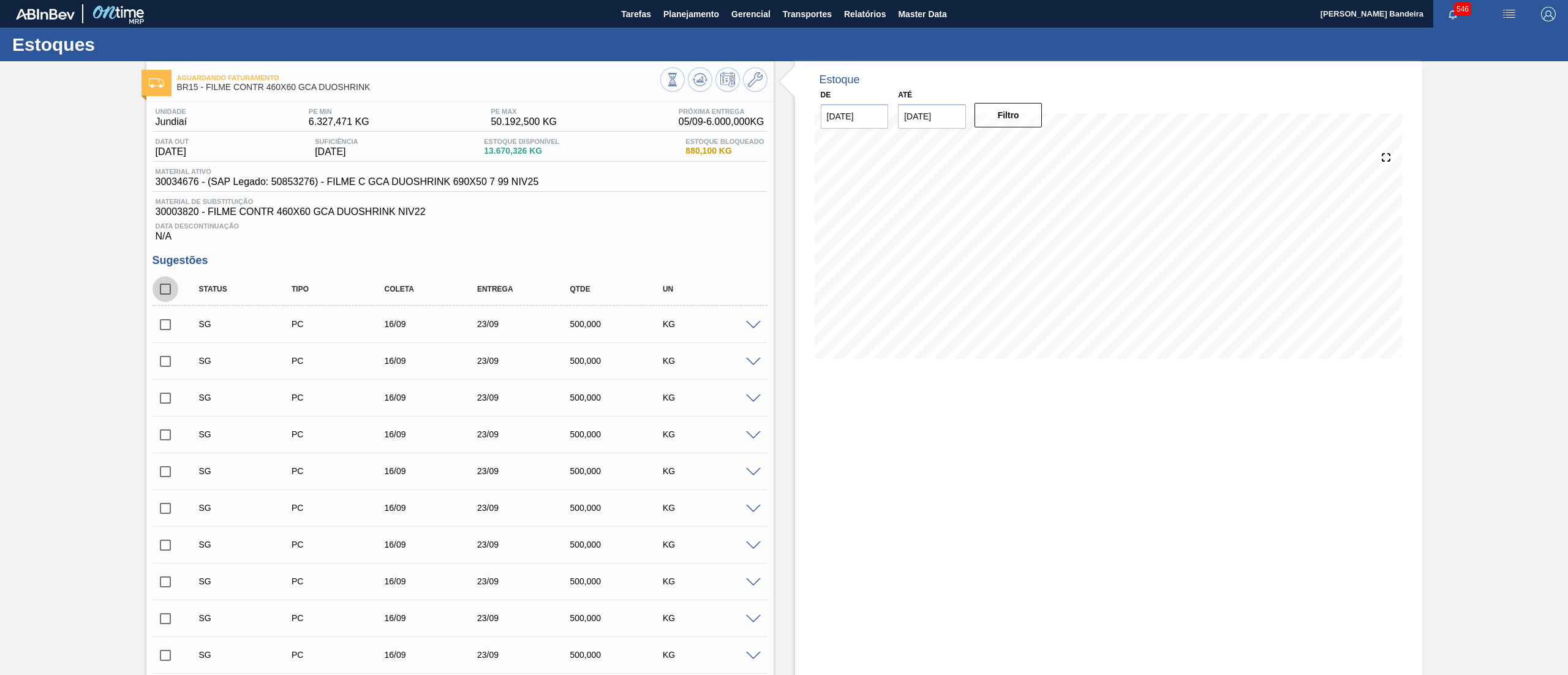
checkbox input "true"
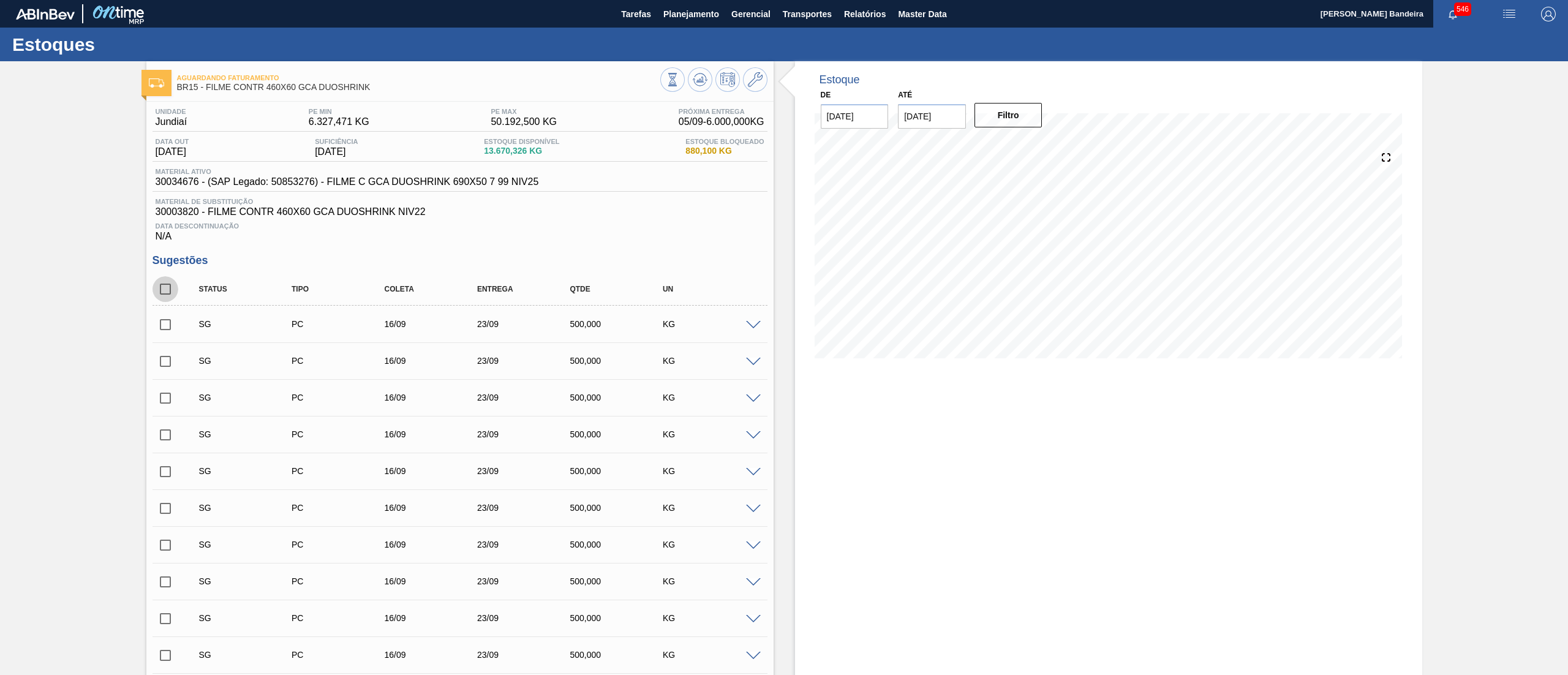
checkbox input "true"
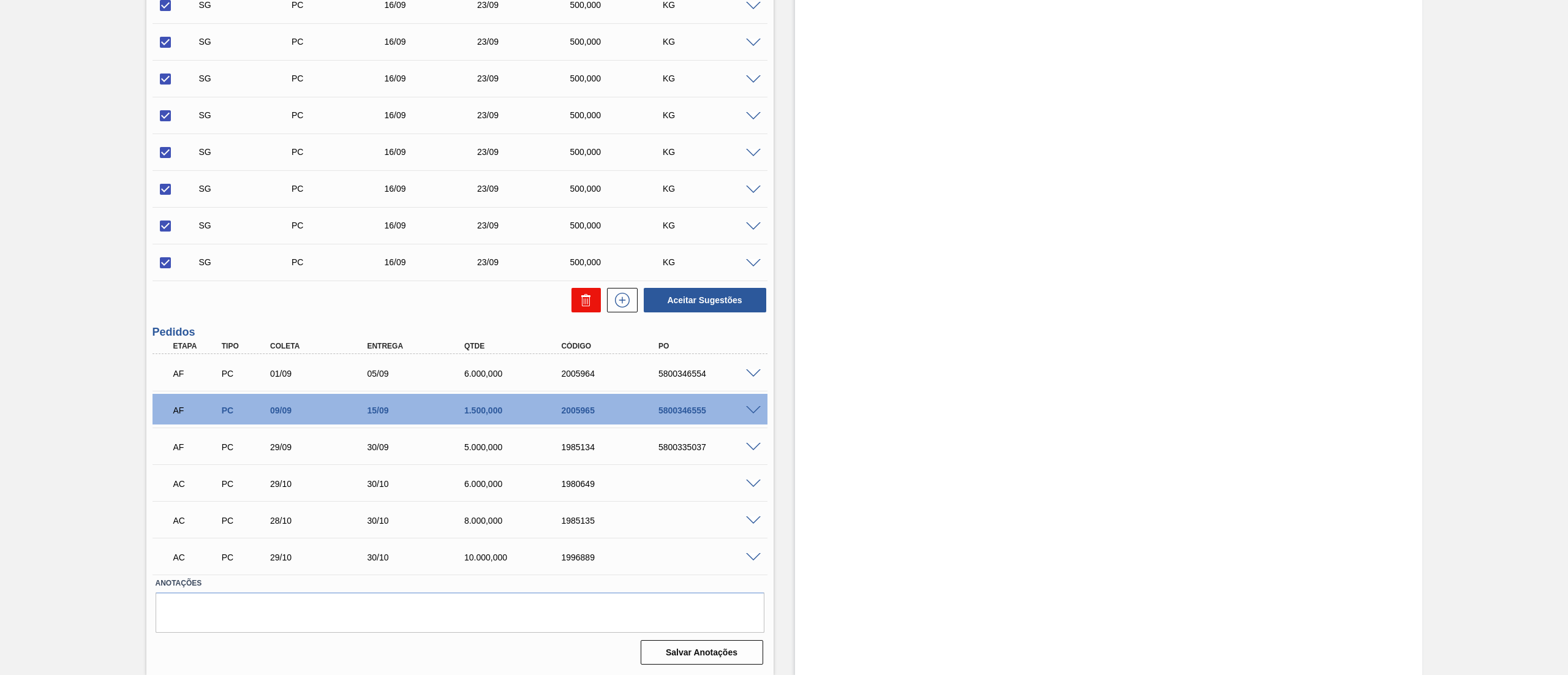
click at [572, 299] on button at bounding box center [586, 300] width 29 height 24
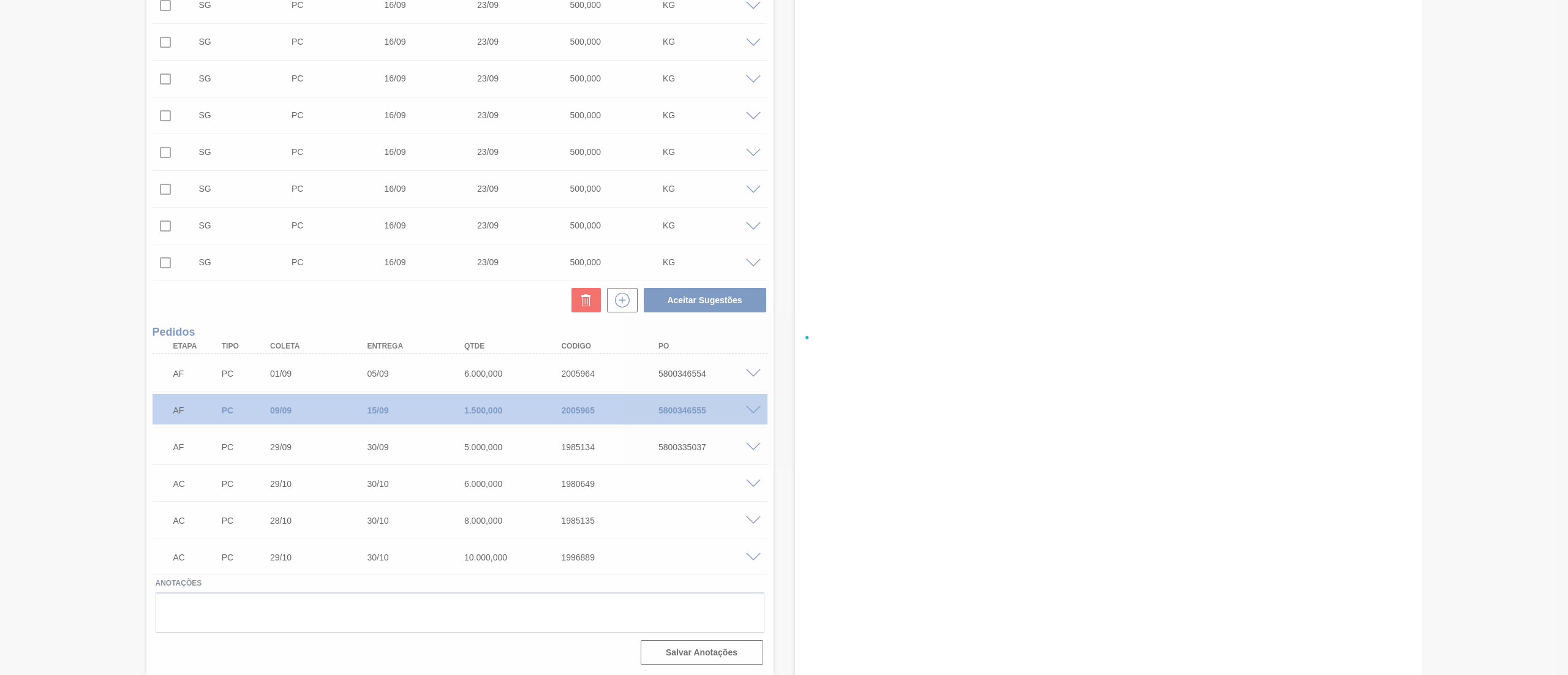
checkbox input "false"
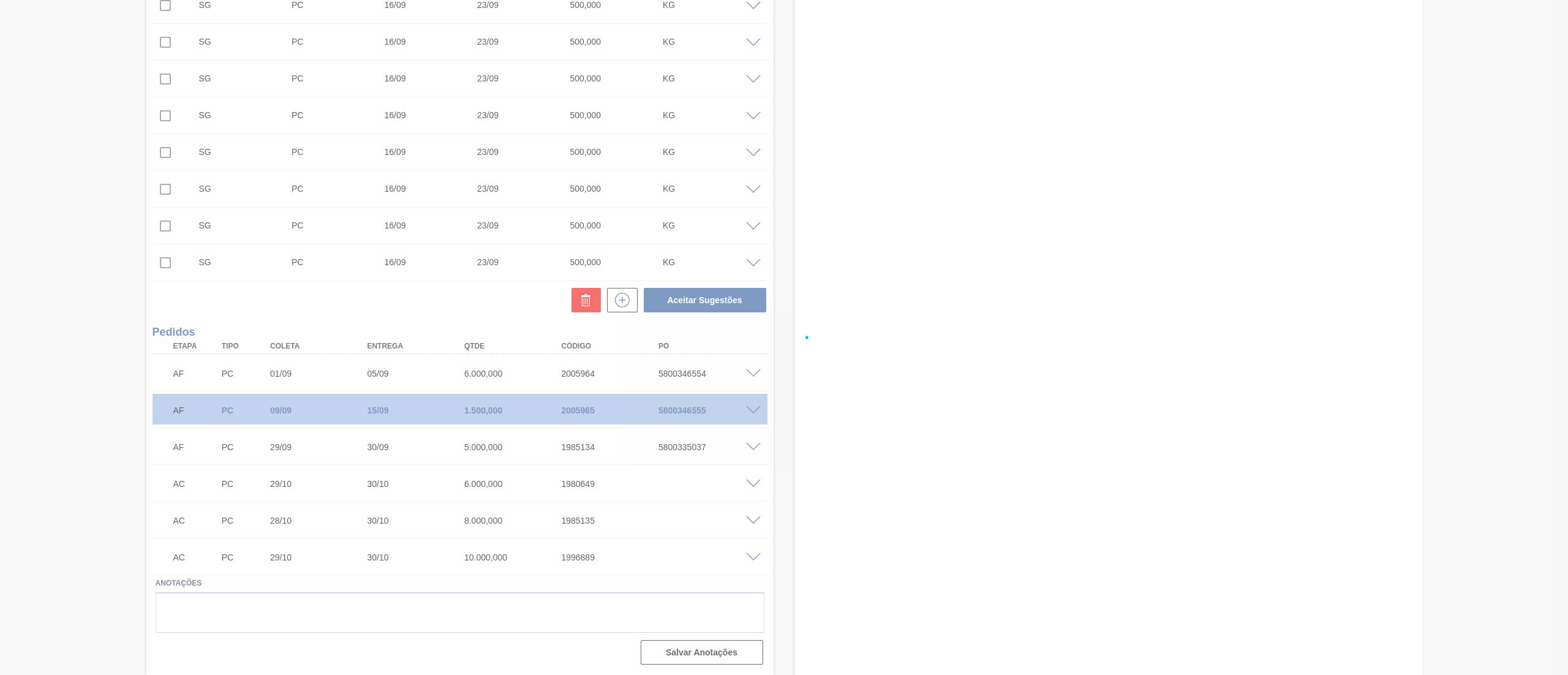
checkbox input "false"
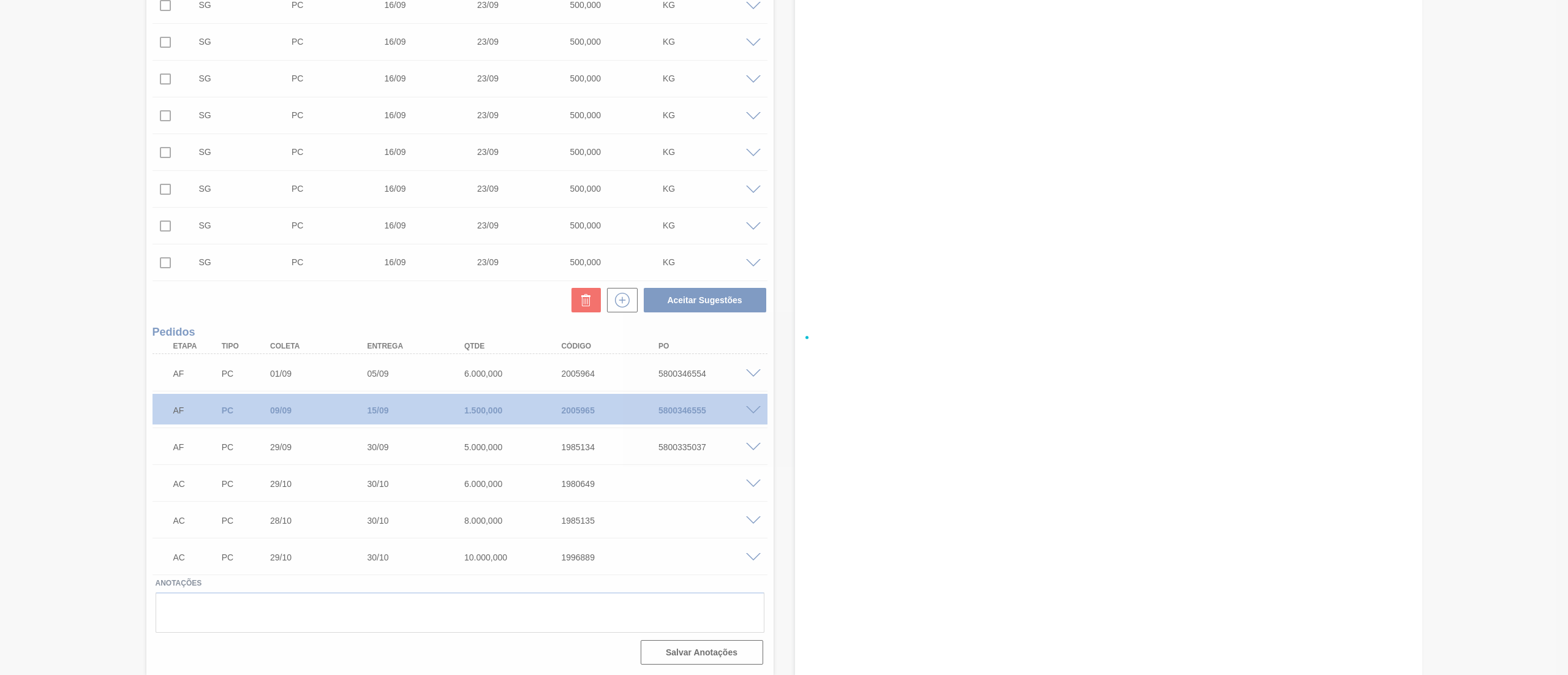
checkbox input "false"
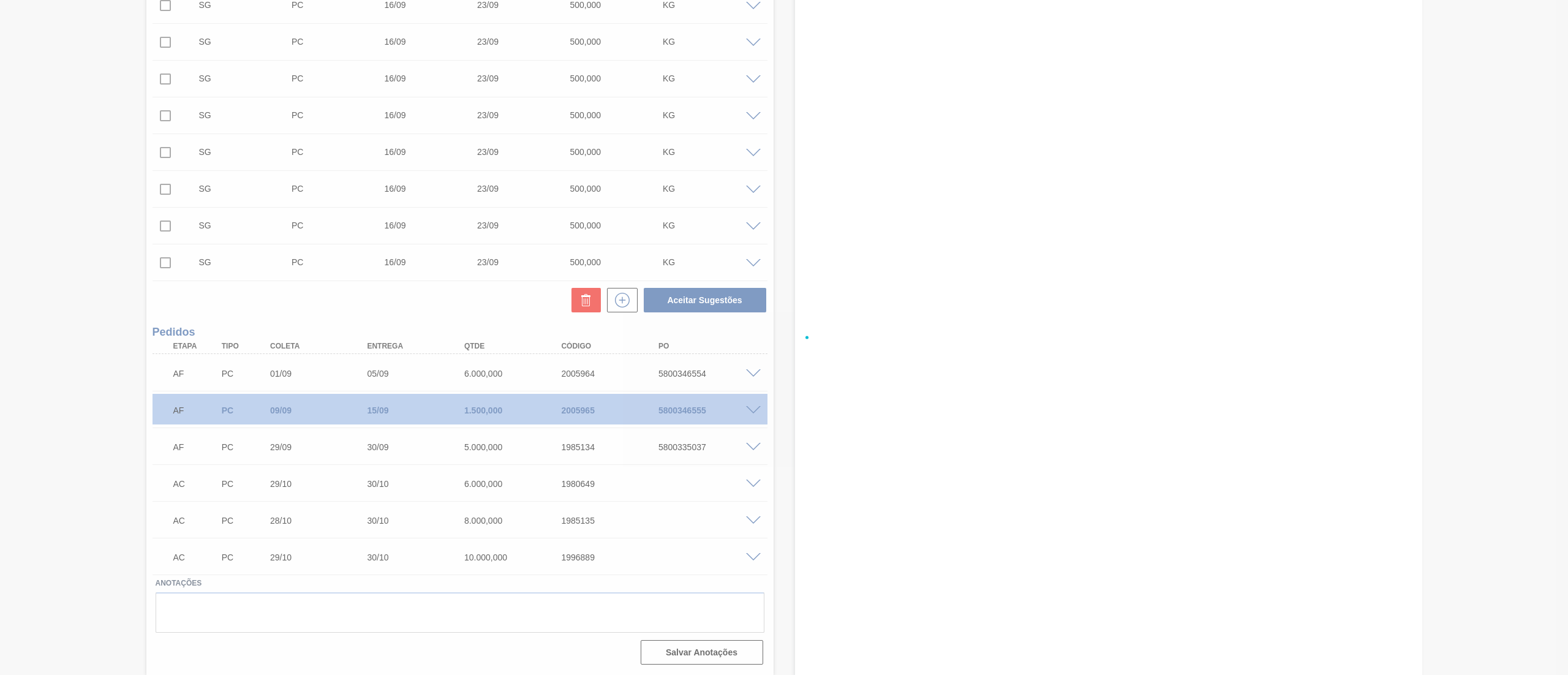
checkbox input "false"
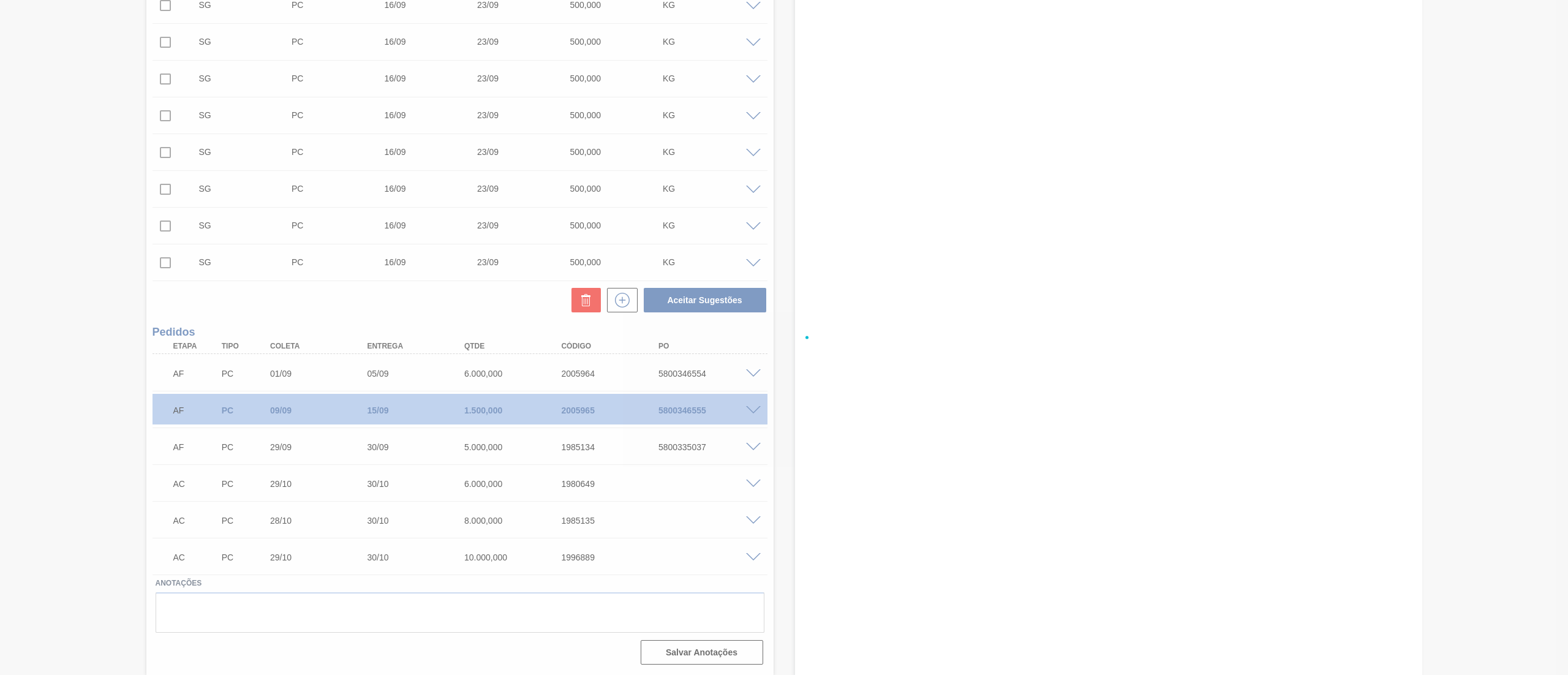
checkbox input "false"
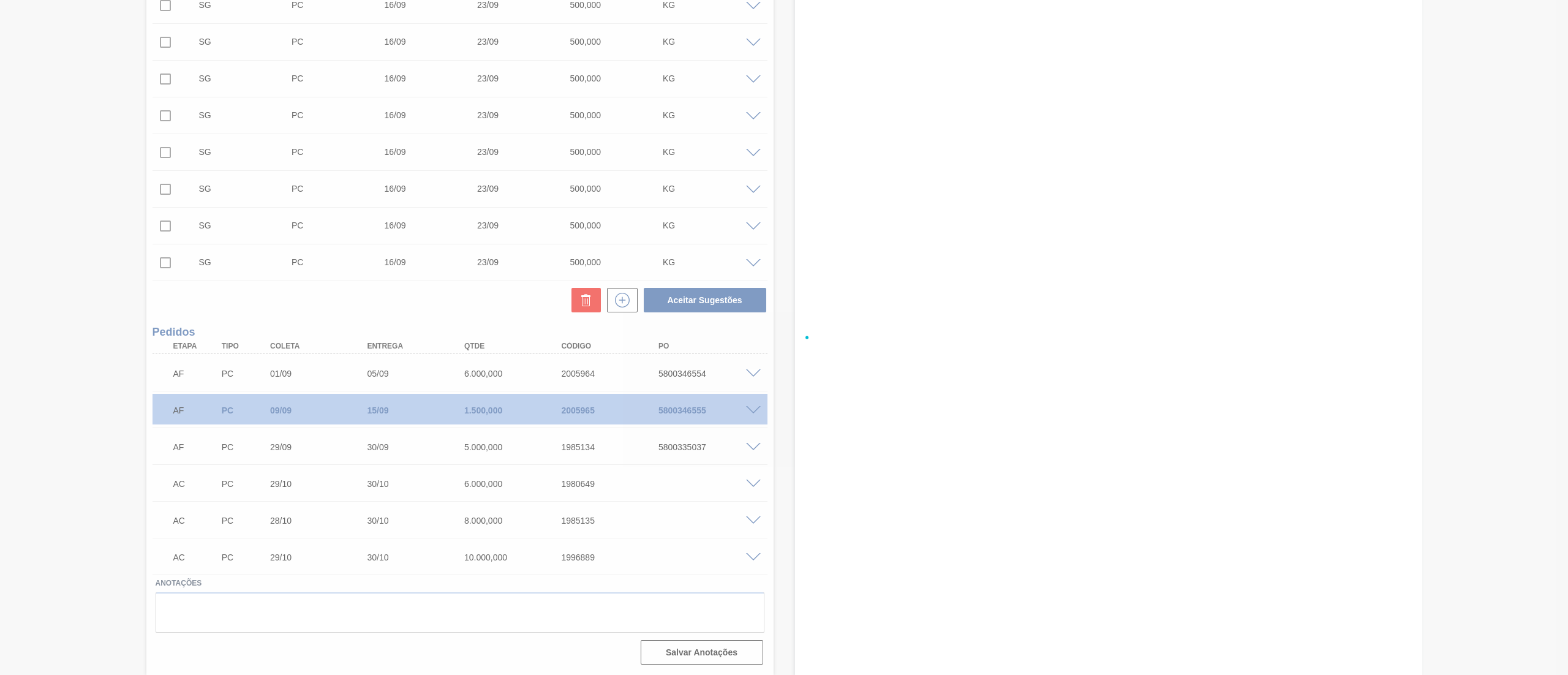
checkbox input "false"
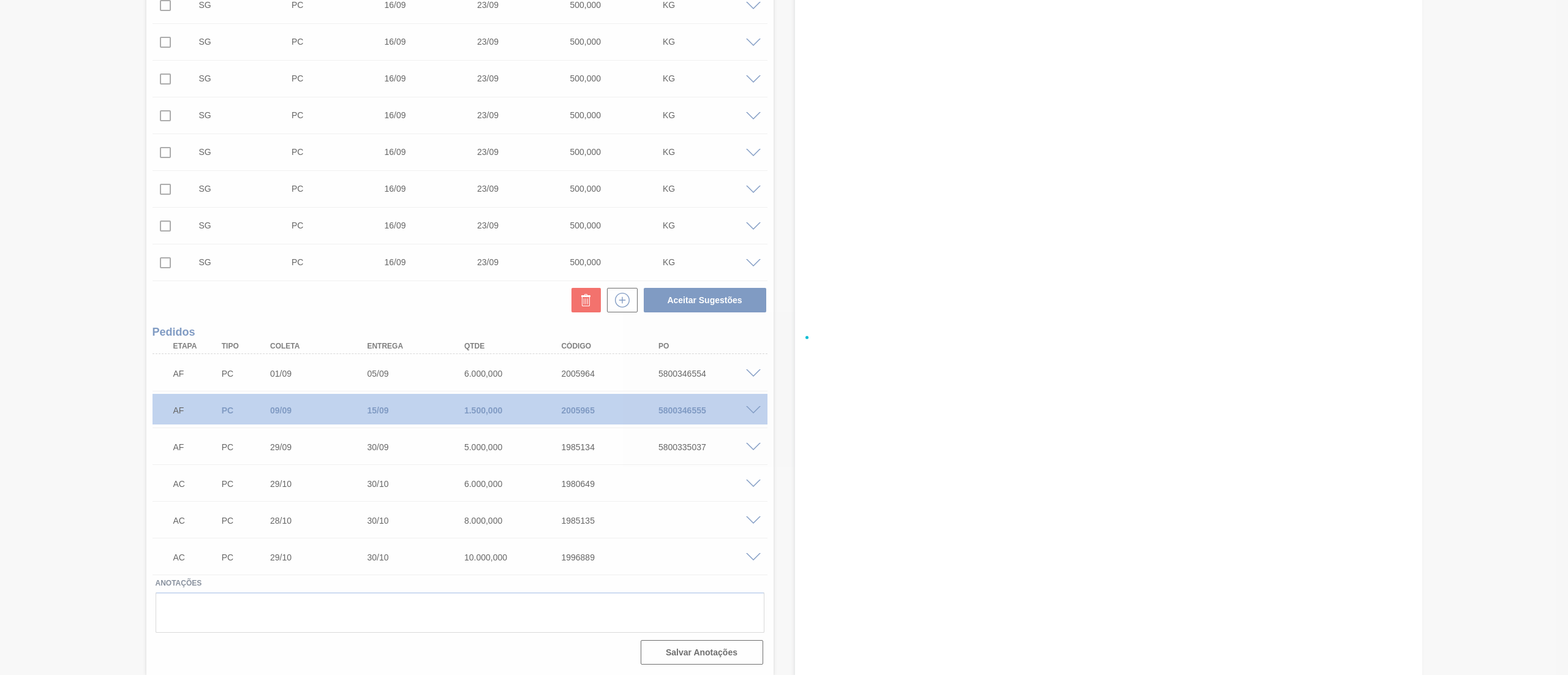
checkbox input "false"
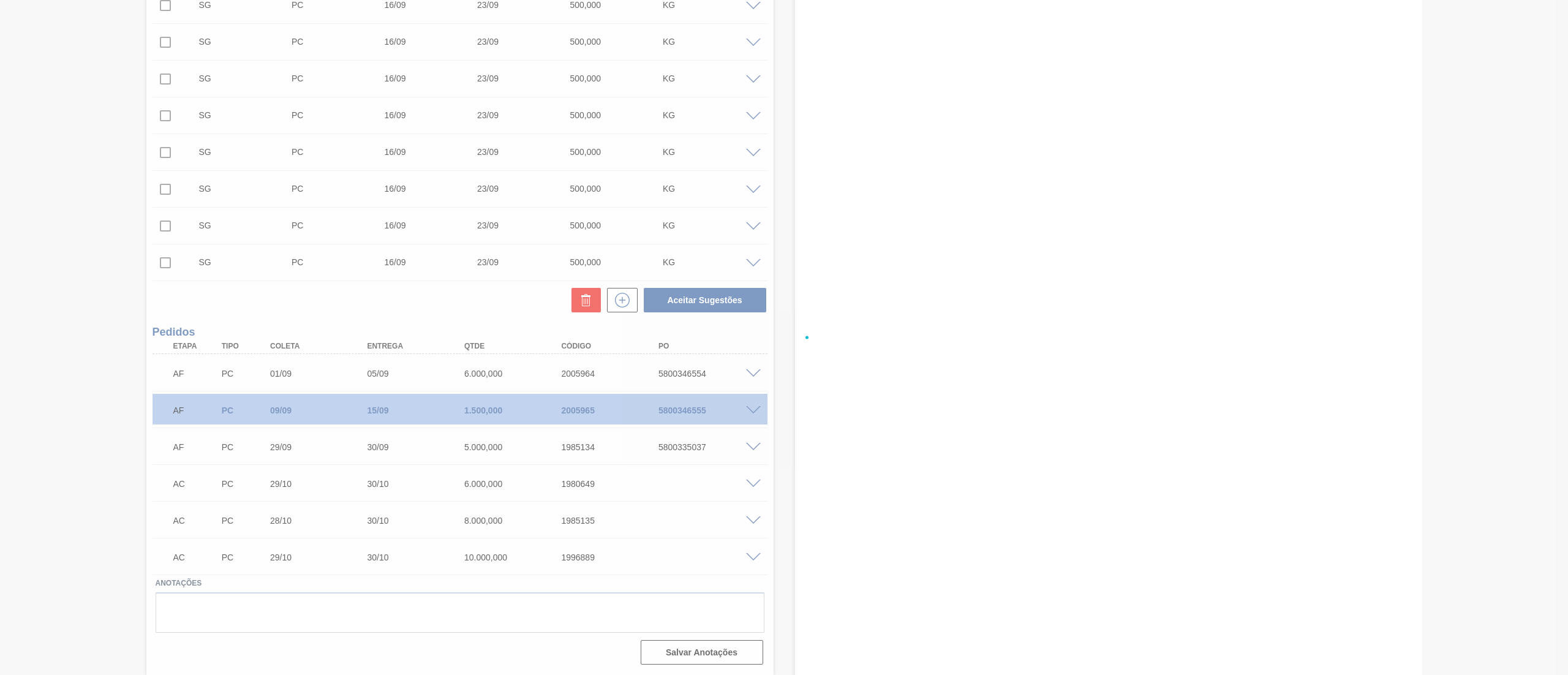
checkbox input "false"
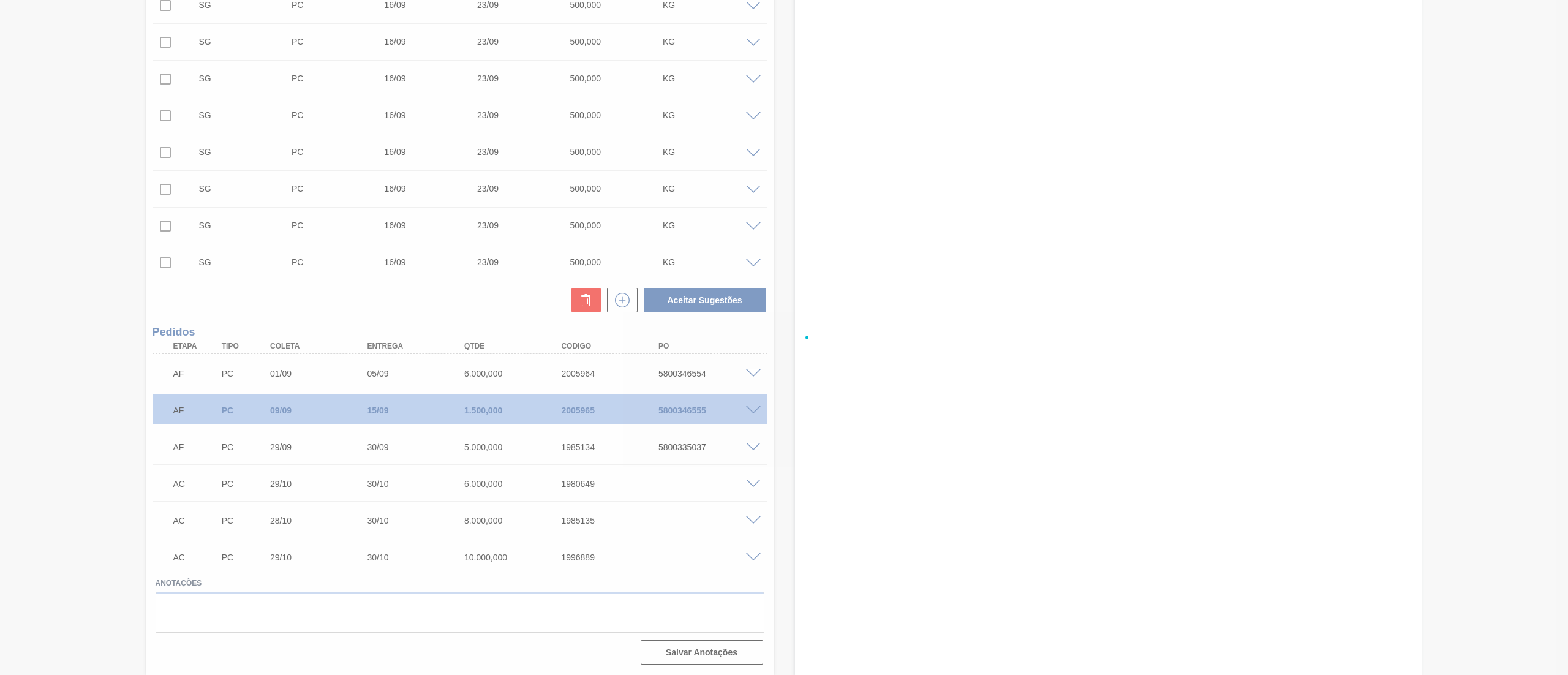
checkbox input "false"
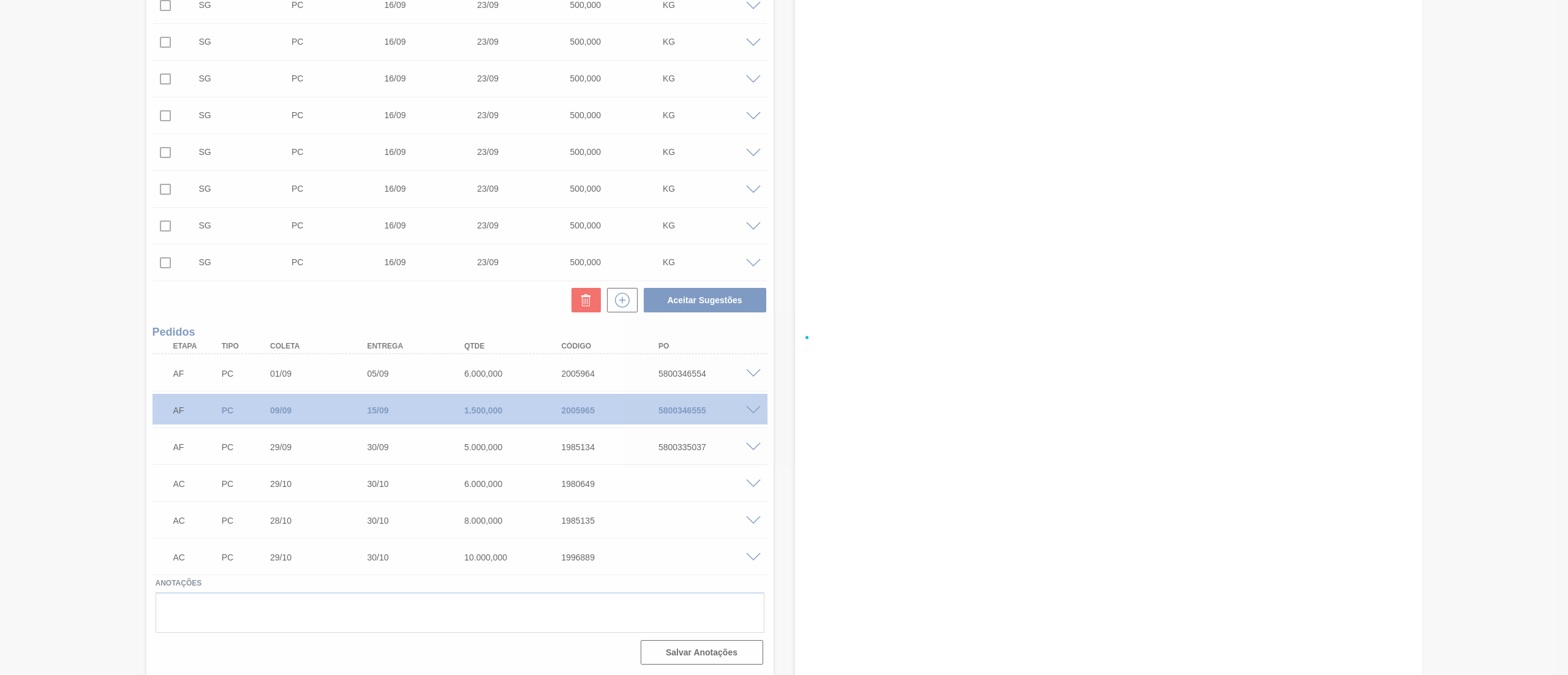
checkbox input "false"
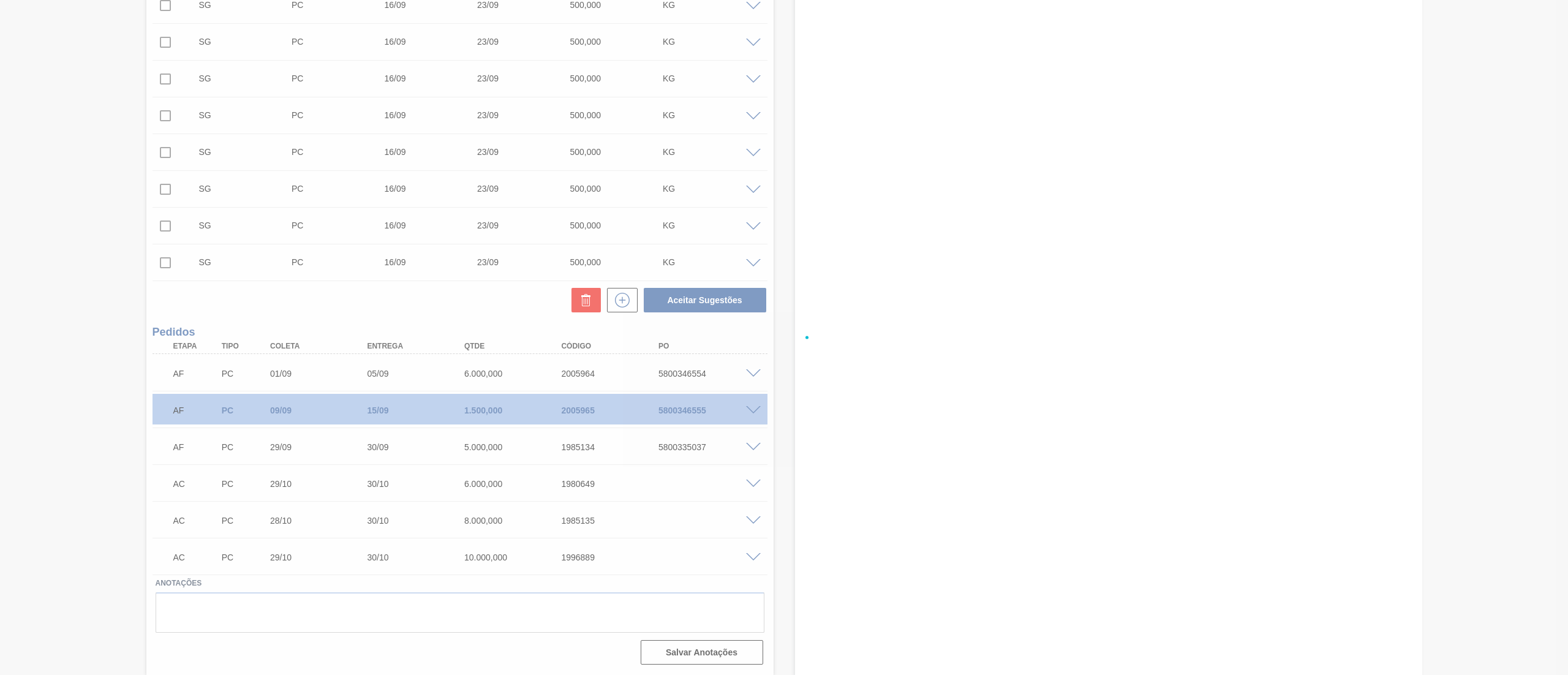
checkbox input "false"
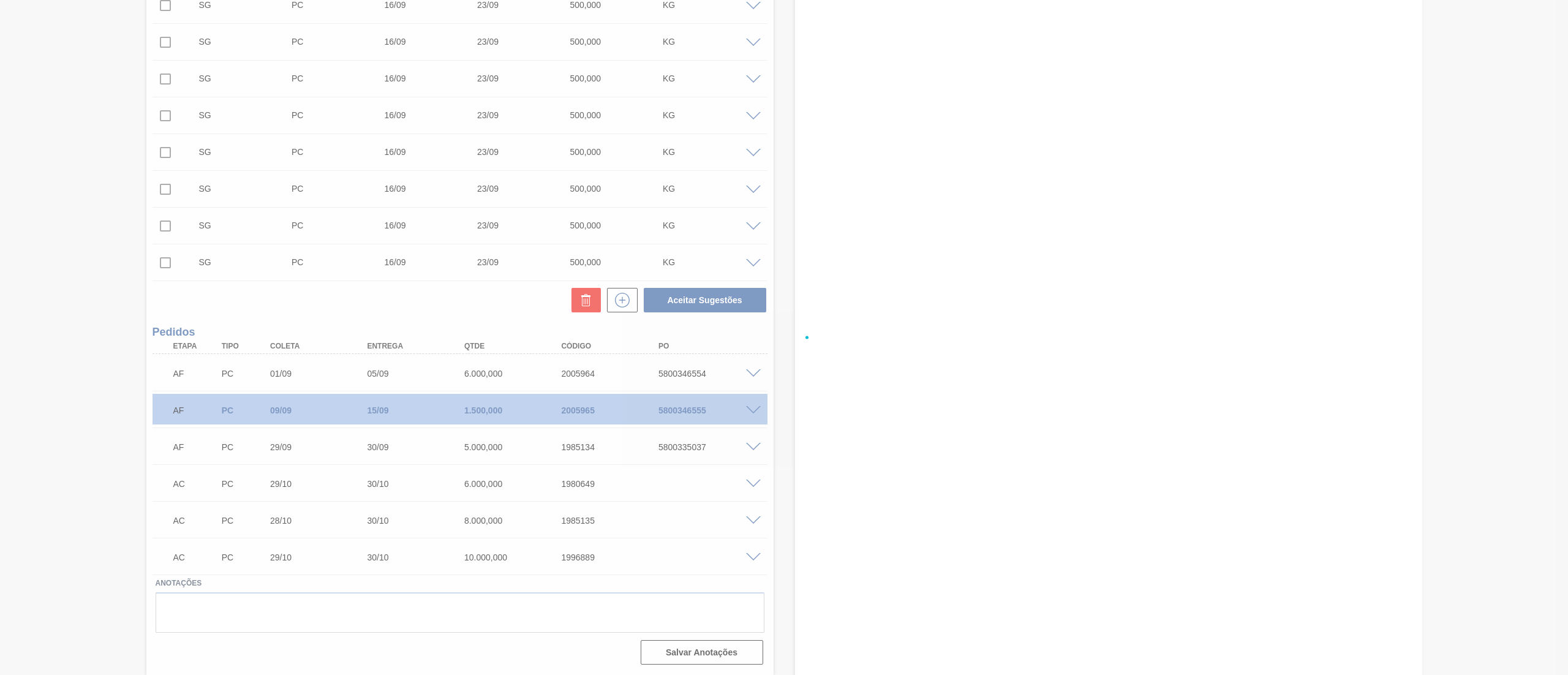
checkbox input "false"
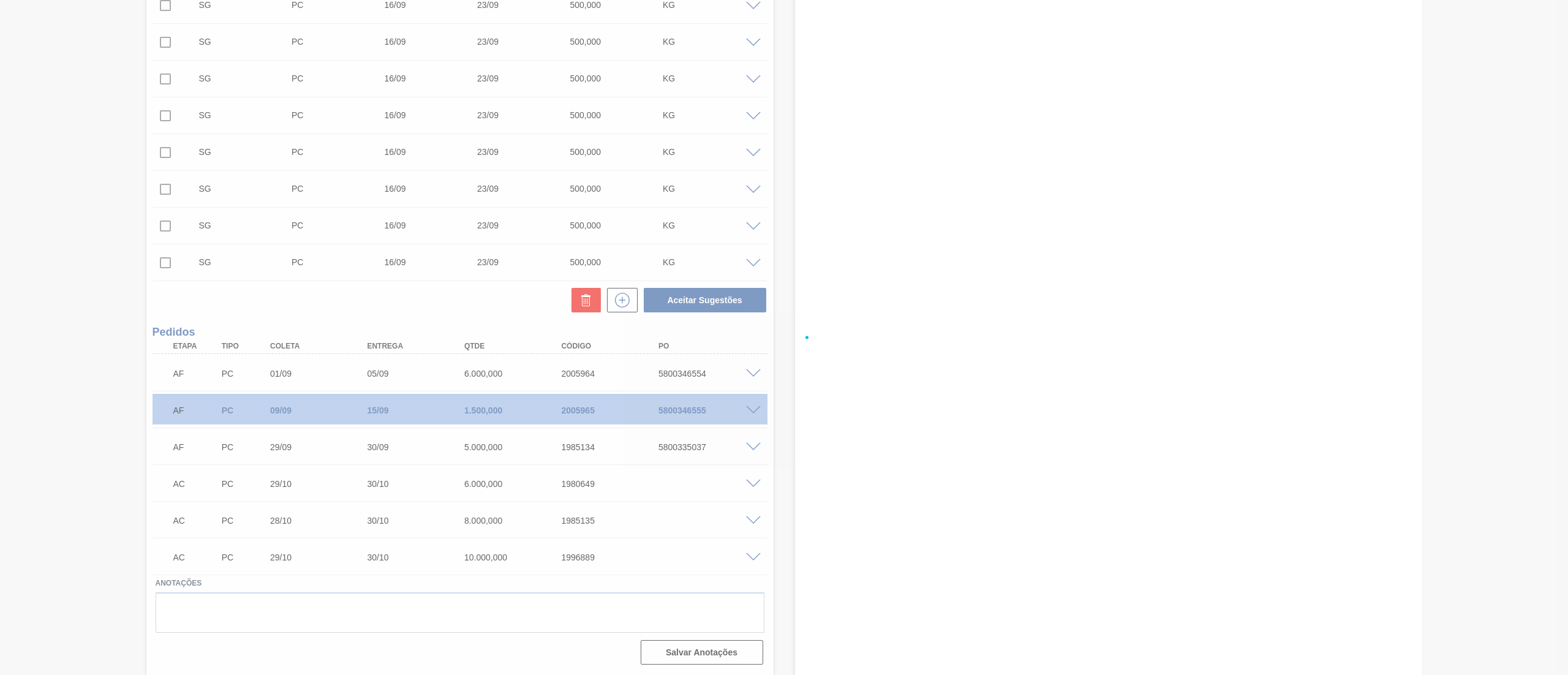
checkbox input "false"
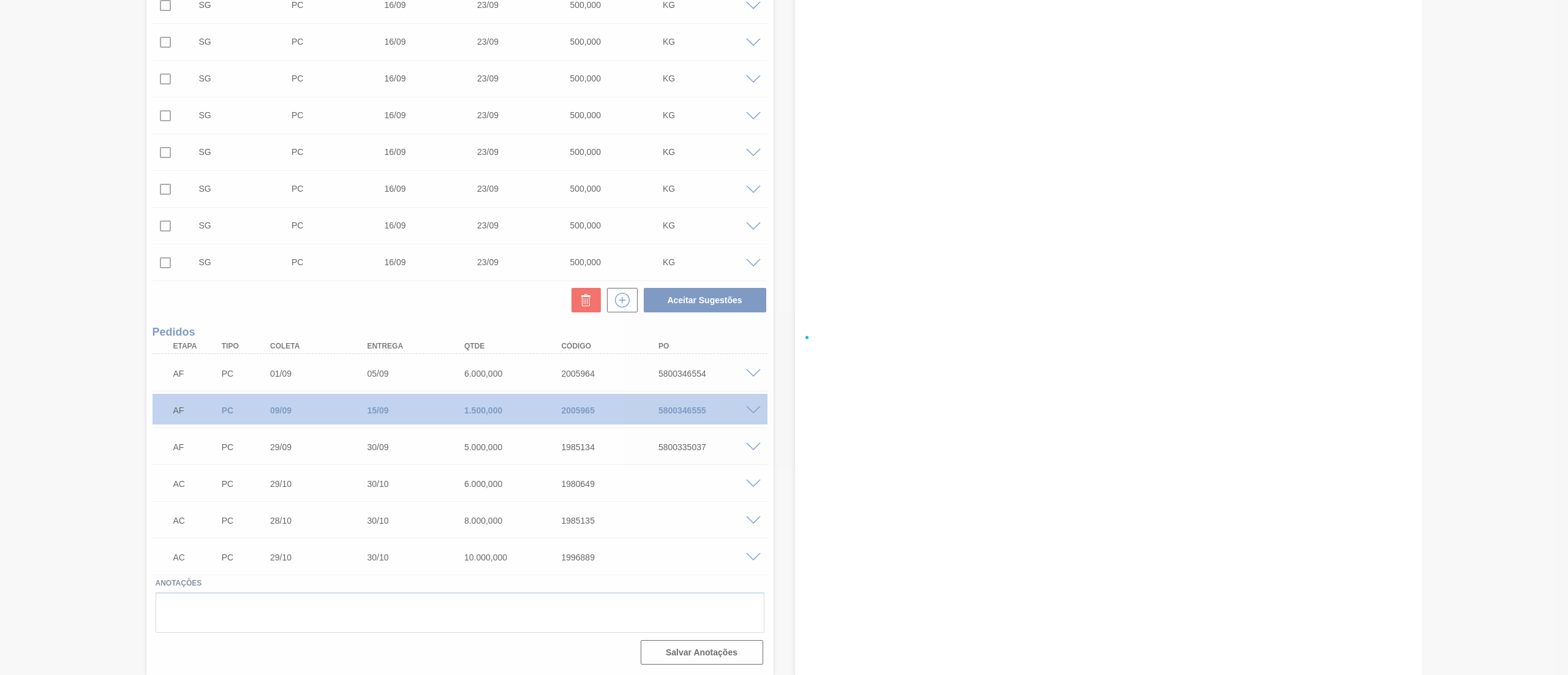
checkbox input "false"
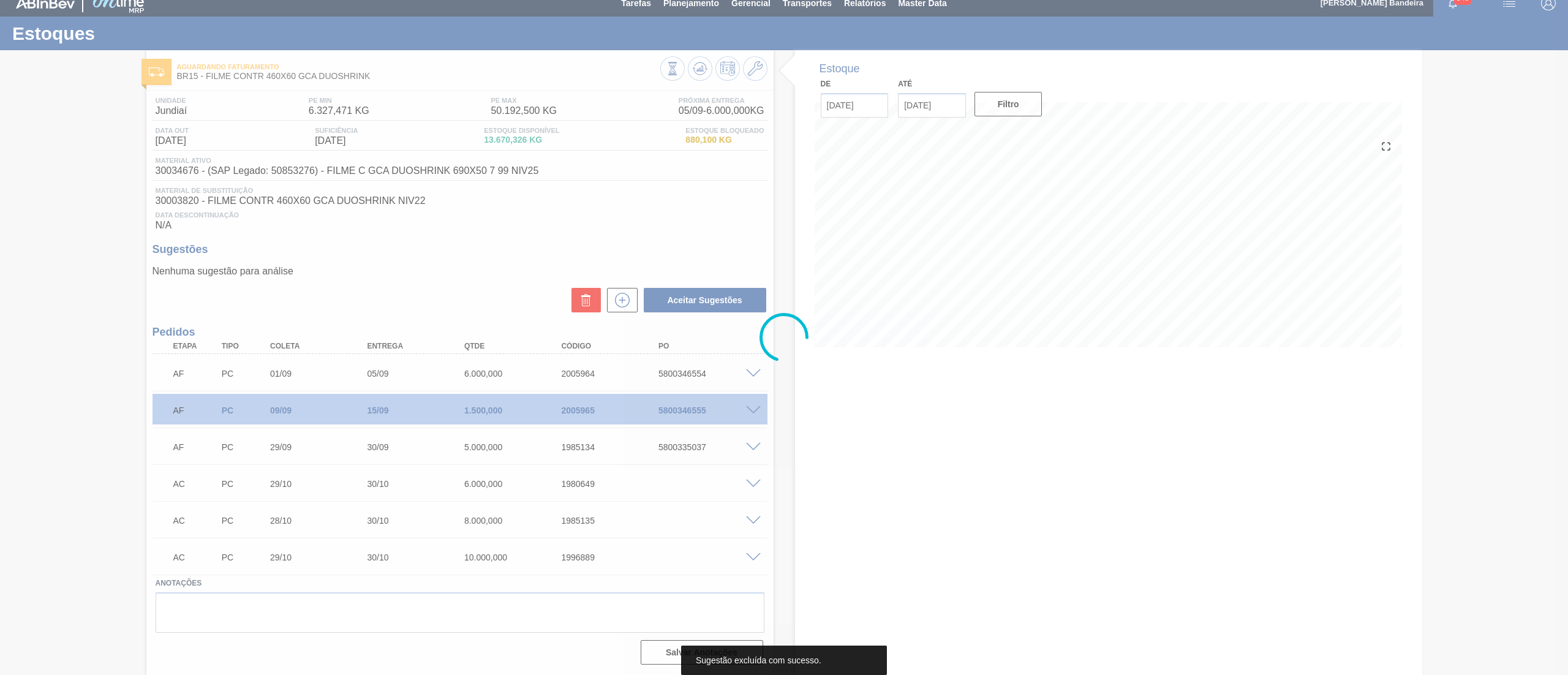
scroll to position [13, 0]
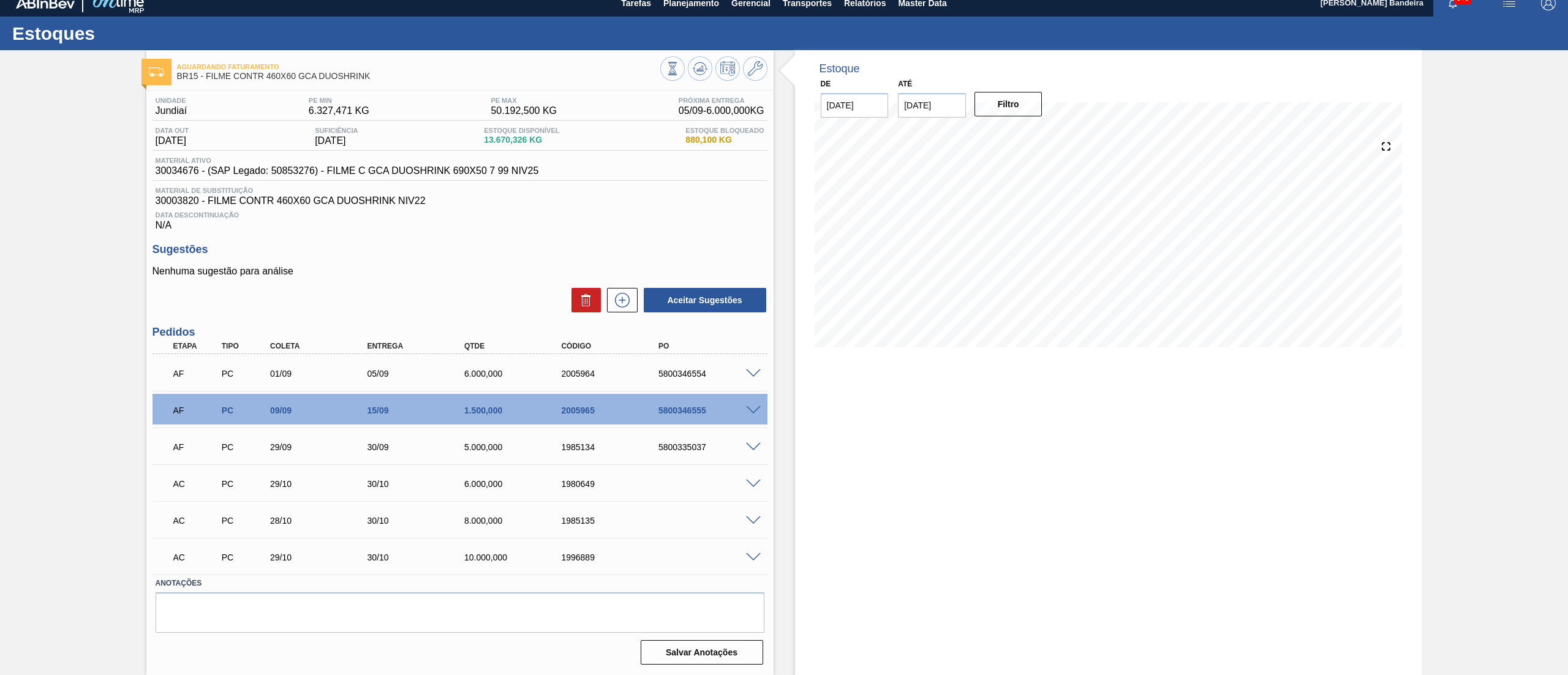
click at [750, 370] on span at bounding box center [753, 374] width 15 height 9
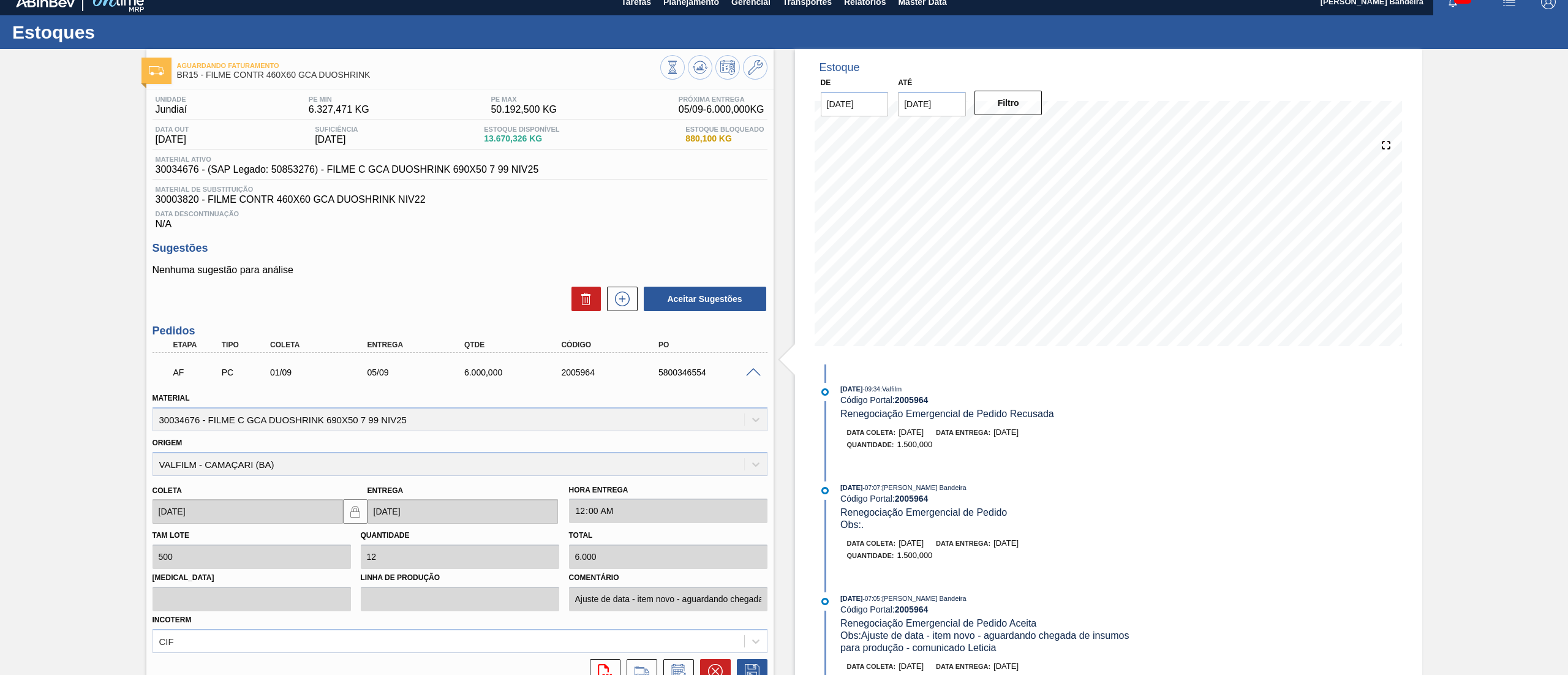
click at [750, 369] on span at bounding box center [753, 372] width 15 height 9
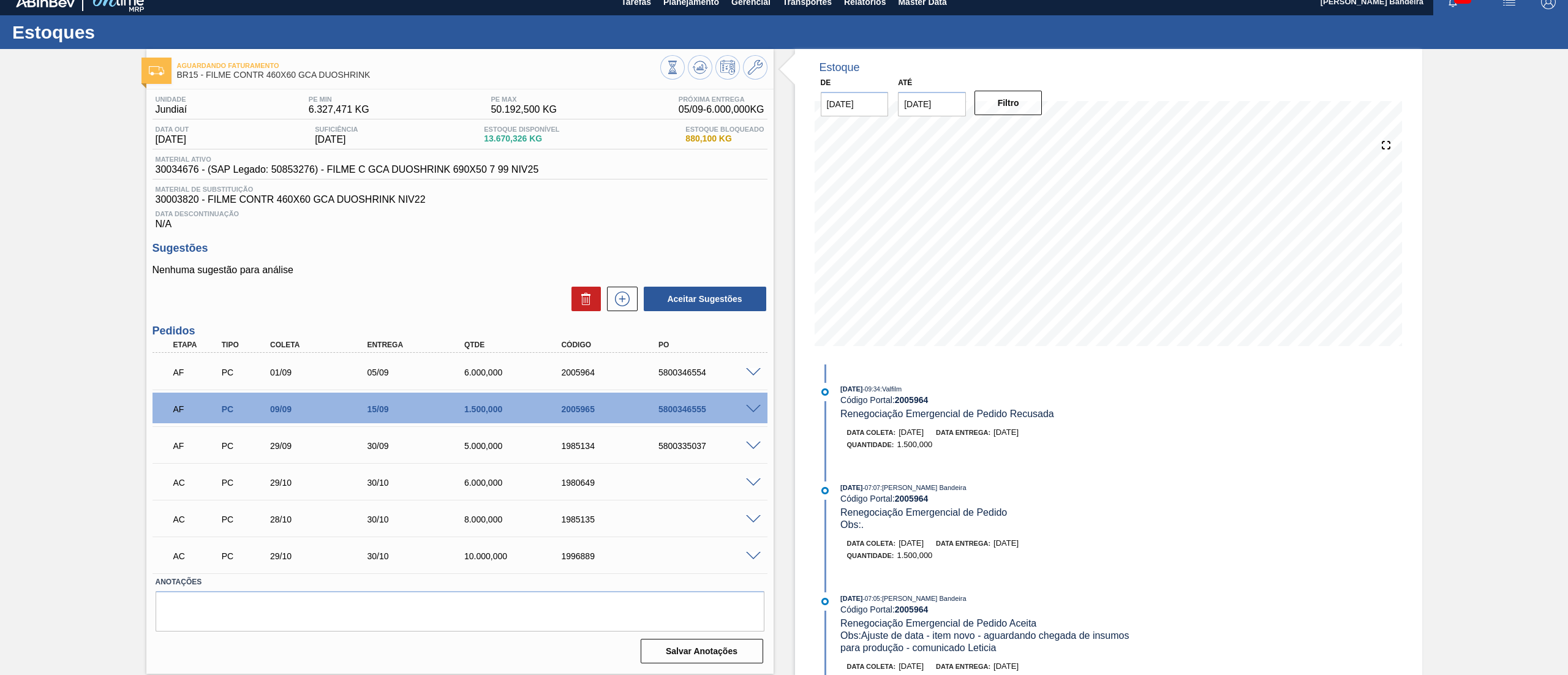
click at [755, 413] on span at bounding box center [753, 409] width 15 height 9
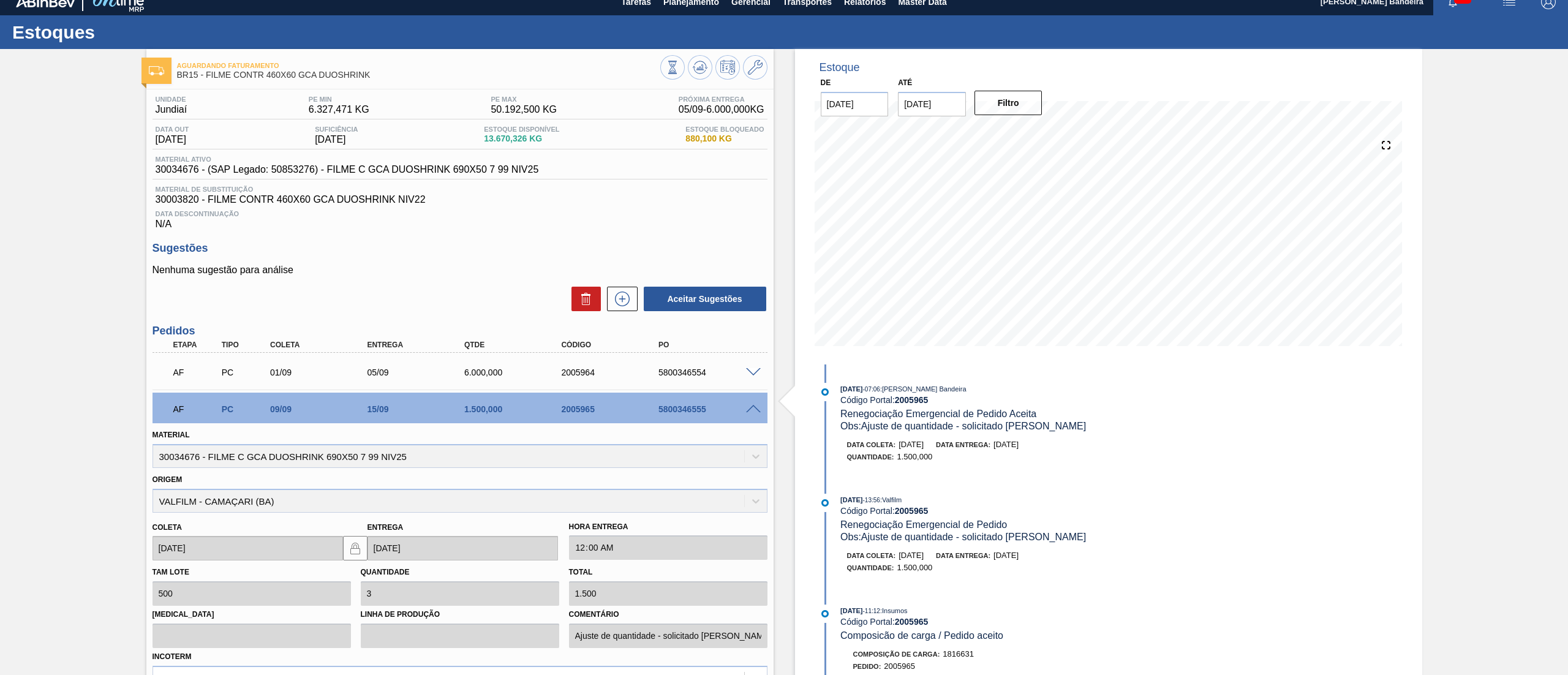
scroll to position [309, 0]
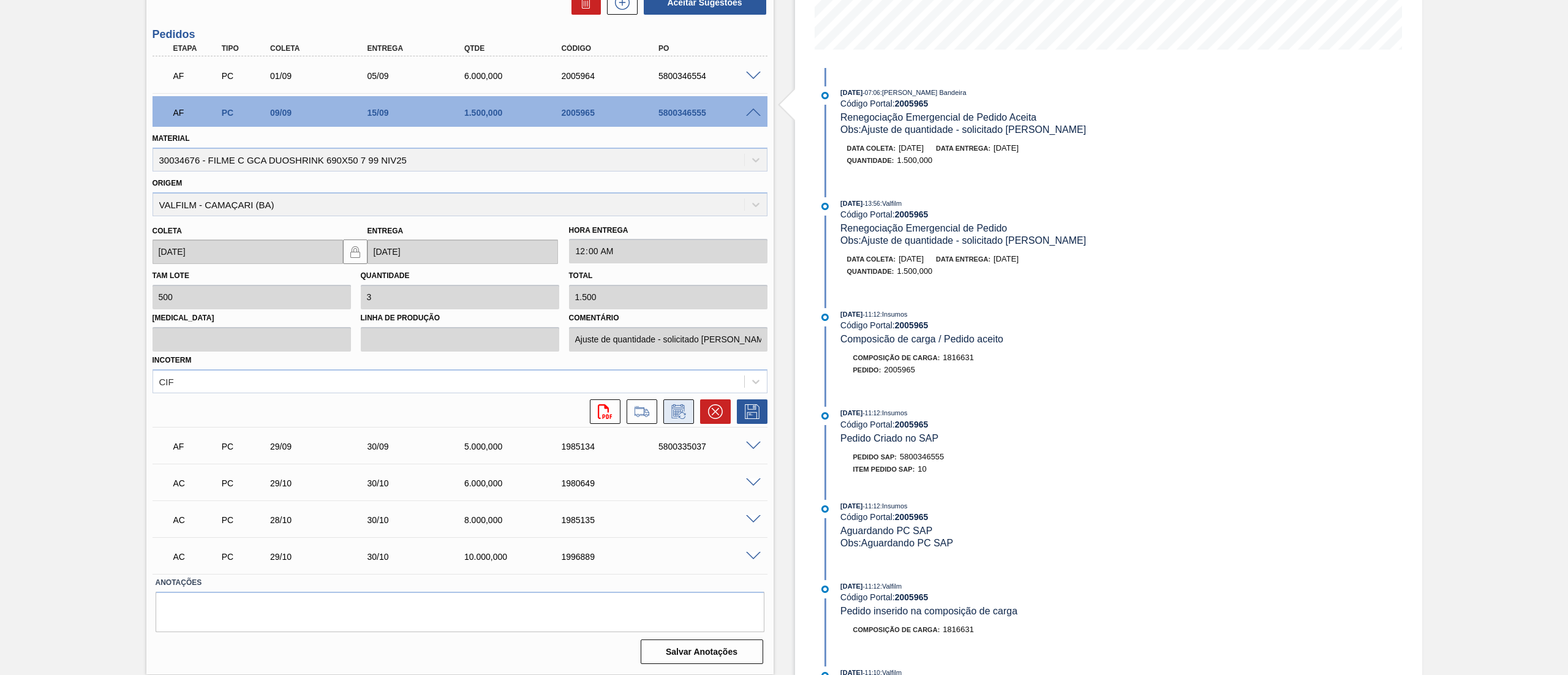
click at [669, 412] on icon at bounding box center [678, 411] width 19 height 15
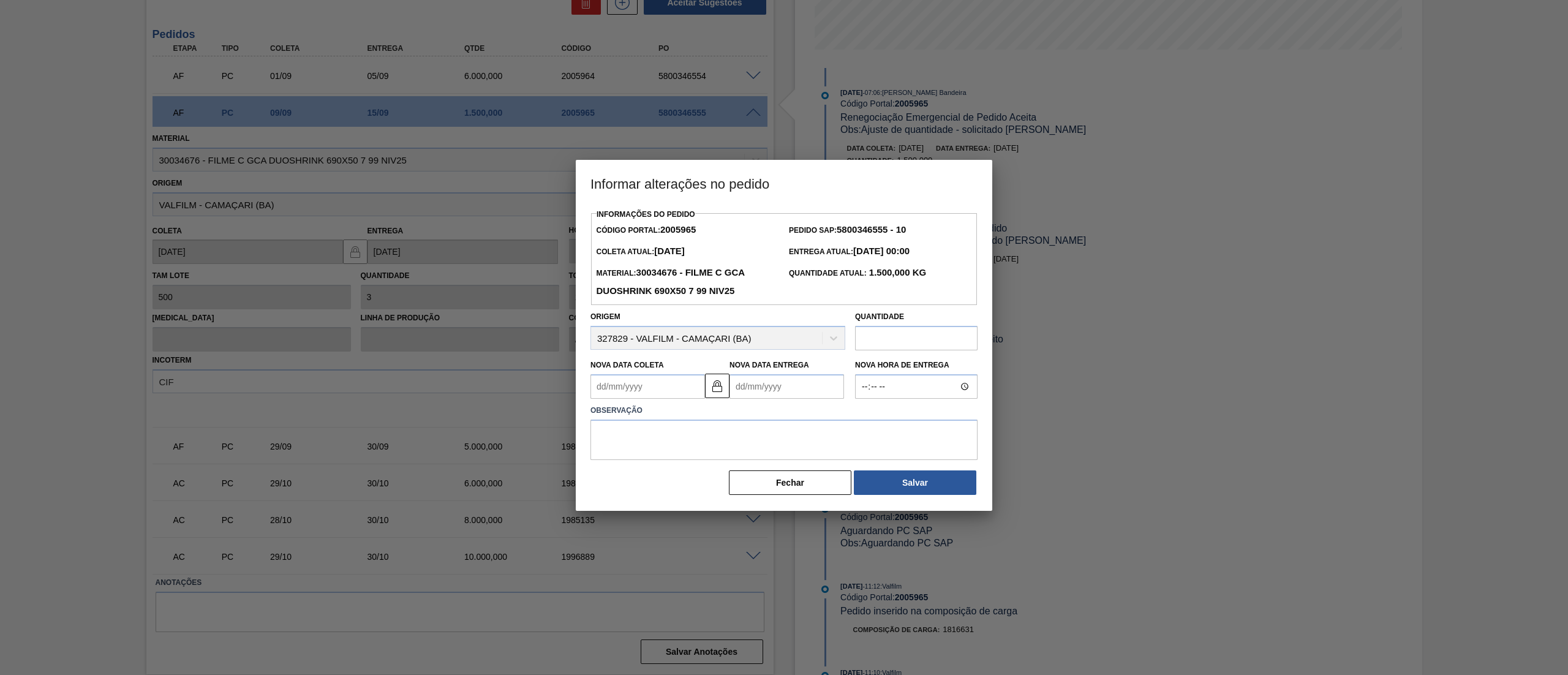
click at [897, 337] on input "text" at bounding box center [916, 338] width 122 height 24
type input "10.000"
click at [777, 443] on textarea at bounding box center [784, 440] width 387 height 40
type textarea "."
click at [924, 480] on button "Salvar" at bounding box center [915, 482] width 122 height 24
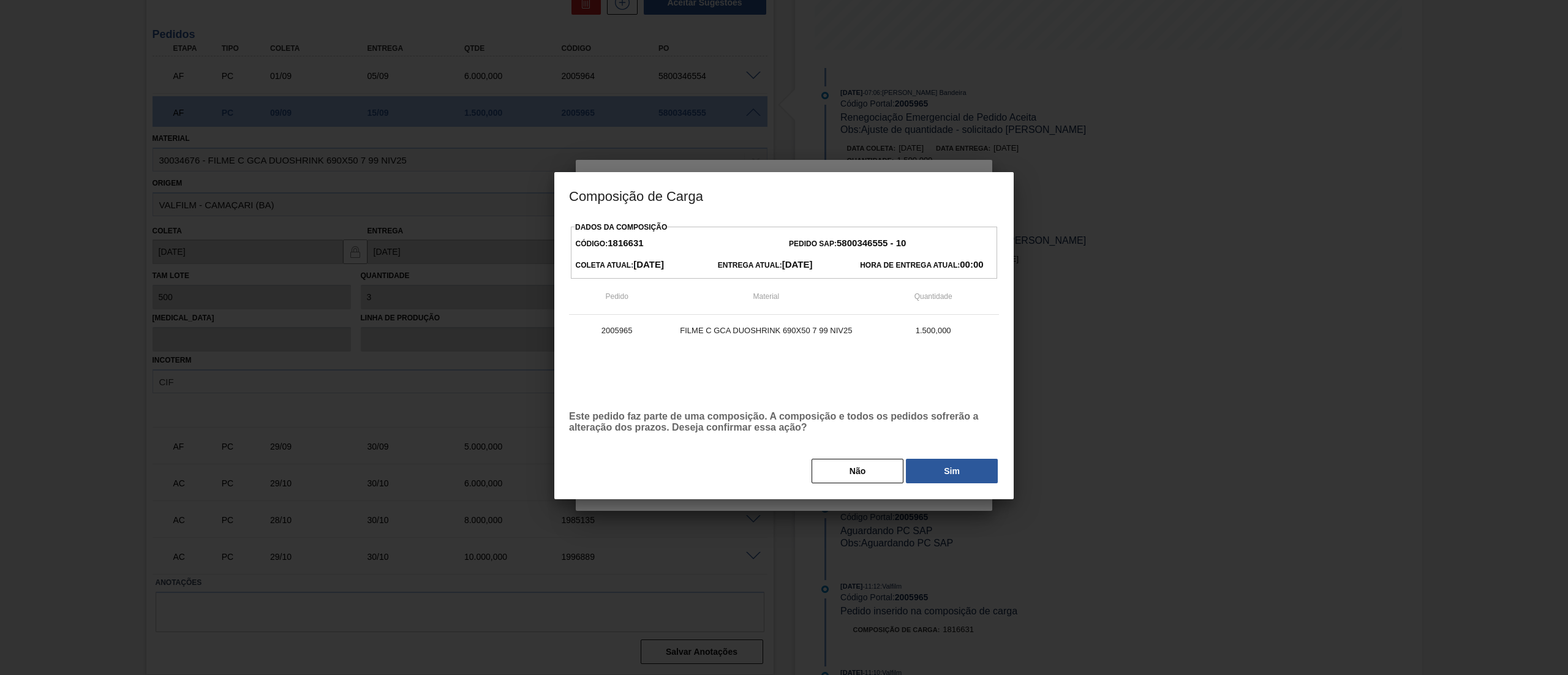
click at [924, 480] on button "Sim" at bounding box center [952, 470] width 92 height 24
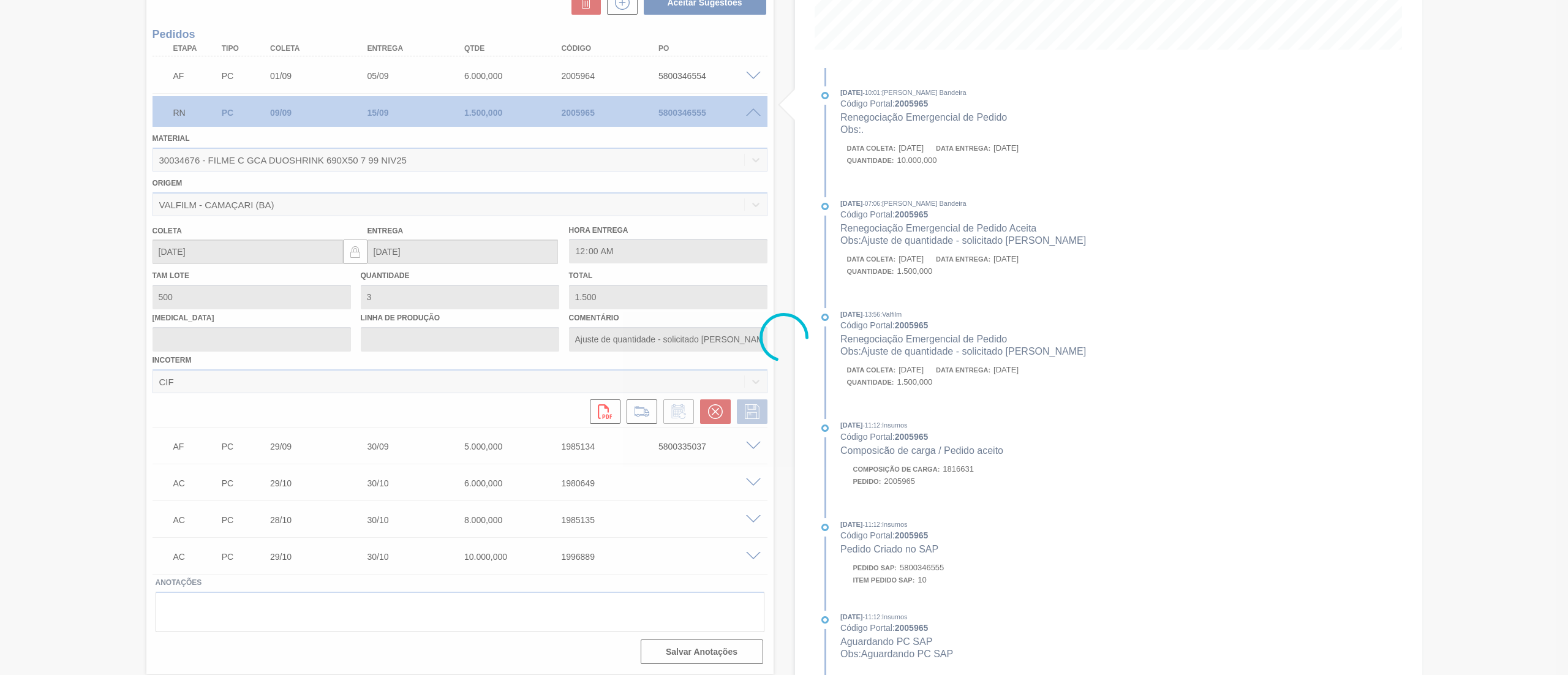
scroll to position [13, 0]
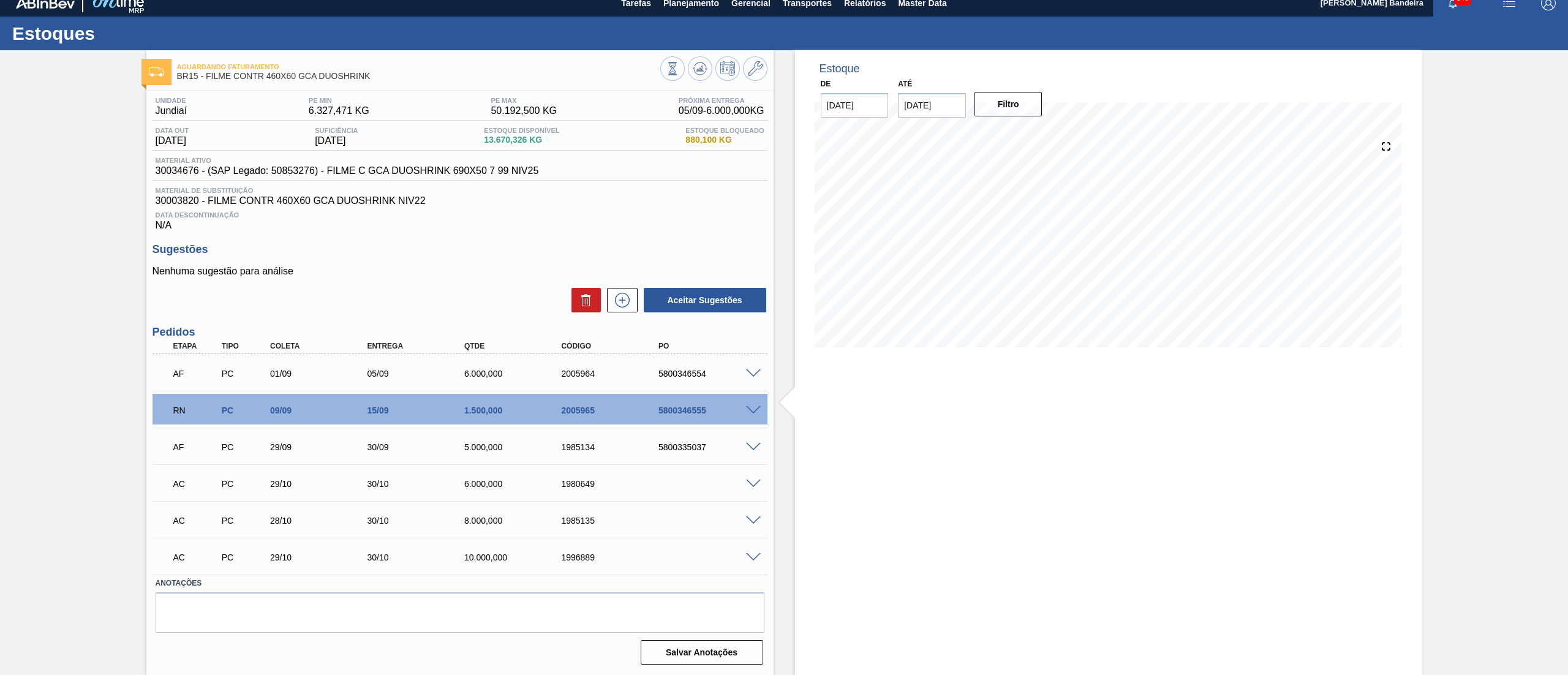
click at [750, 445] on span at bounding box center [753, 447] width 15 height 9
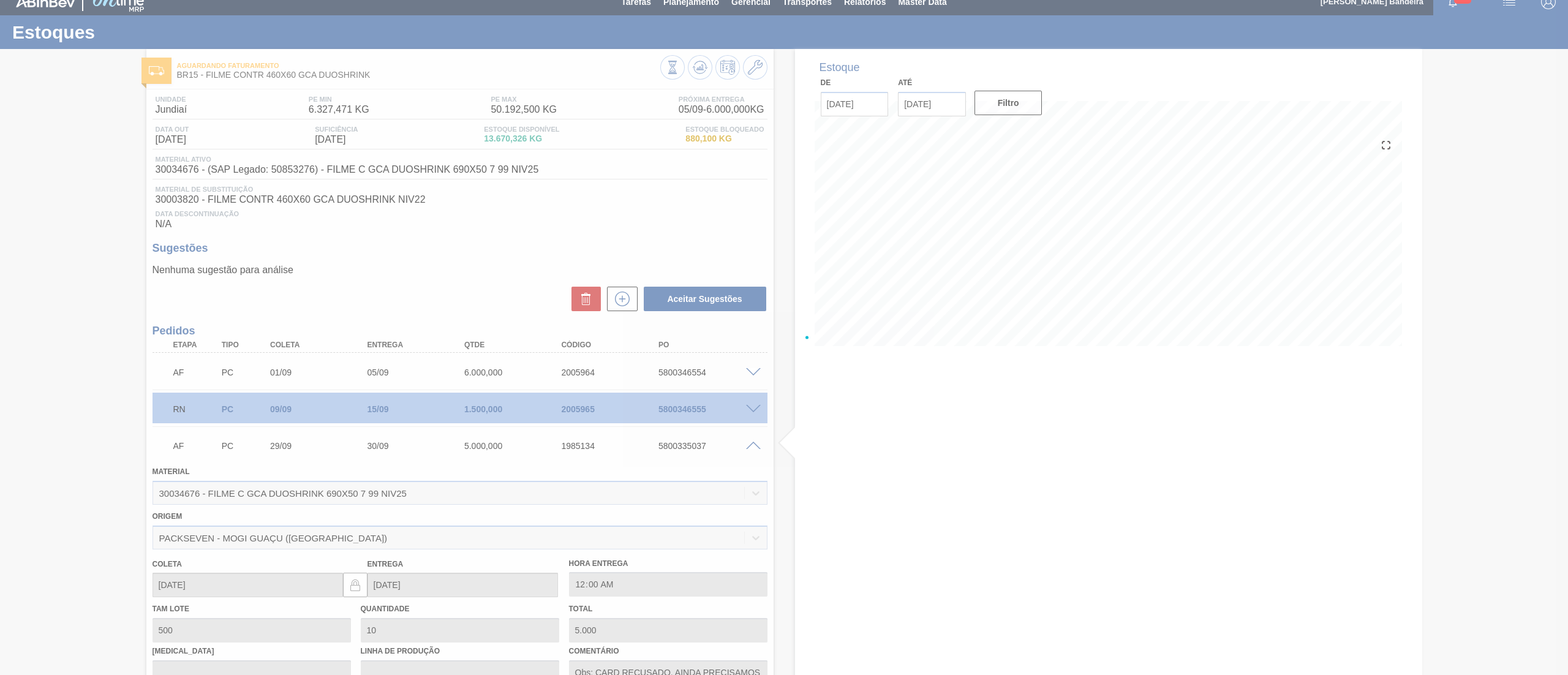
scroll to position [309, 0]
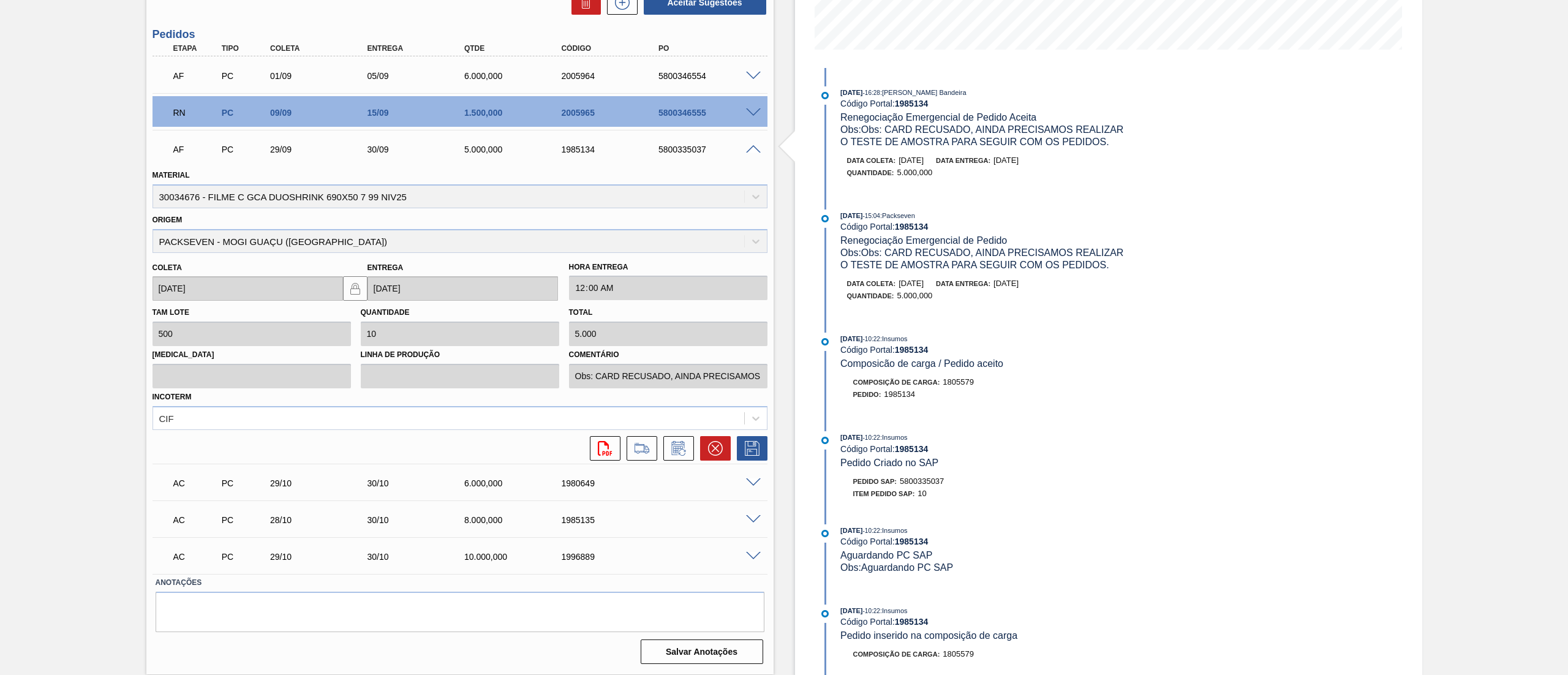
click at [752, 151] on span at bounding box center [753, 150] width 15 height 9
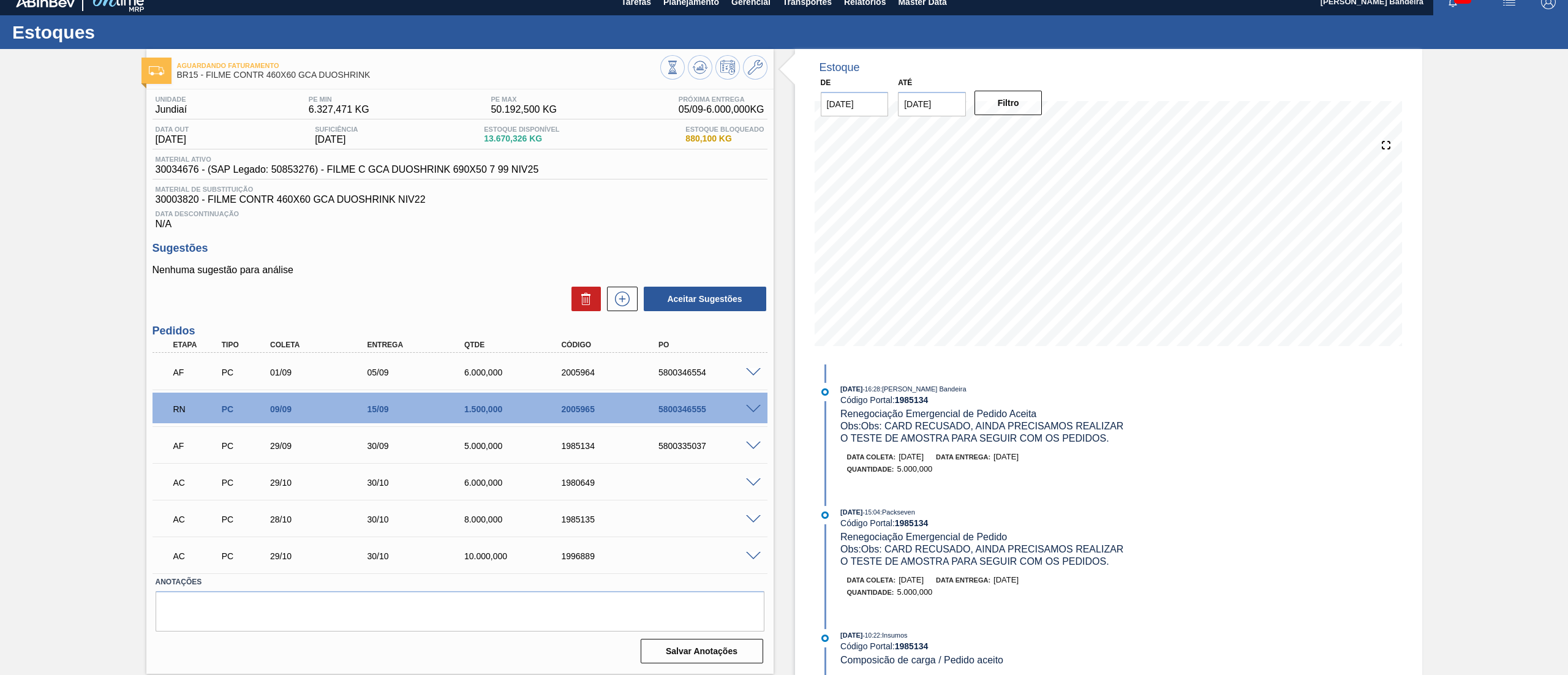
scroll to position [0, 0]
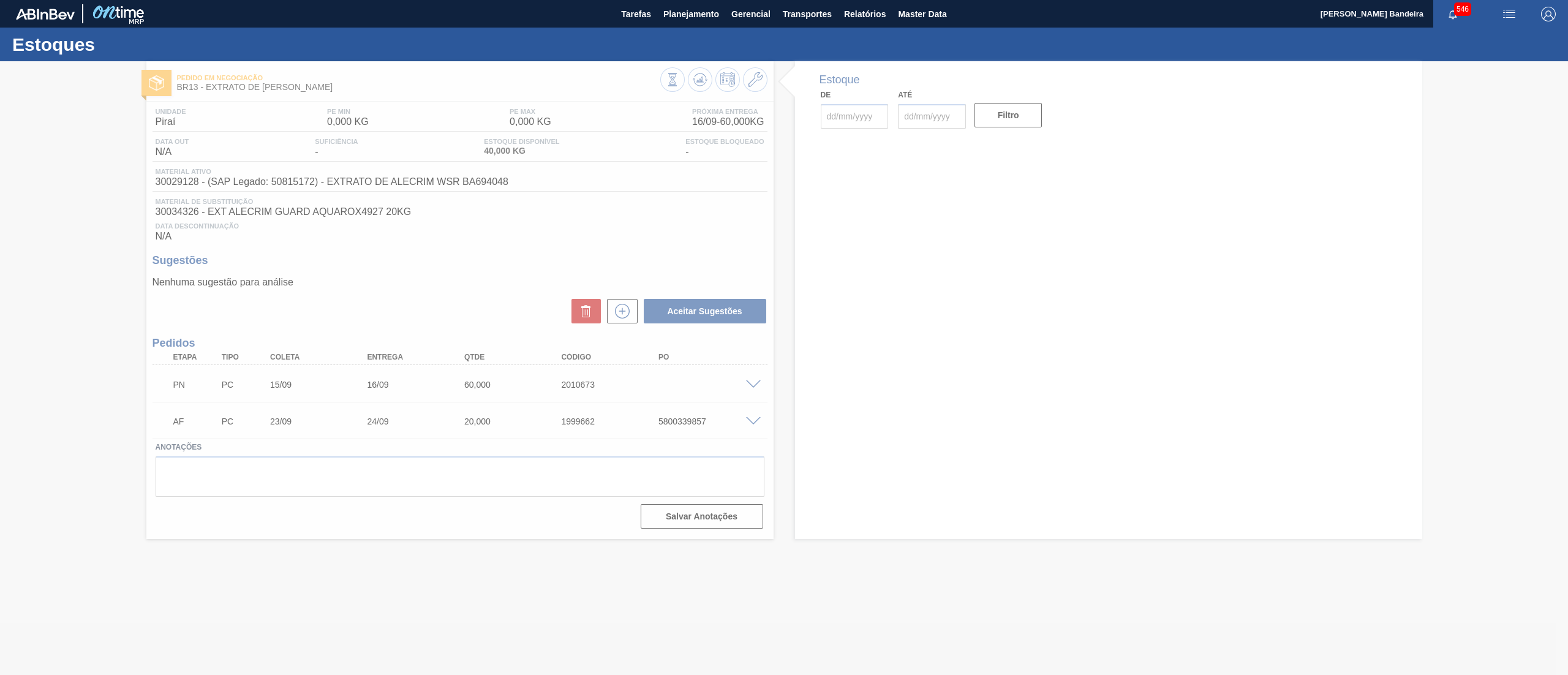
type input "[DATE]"
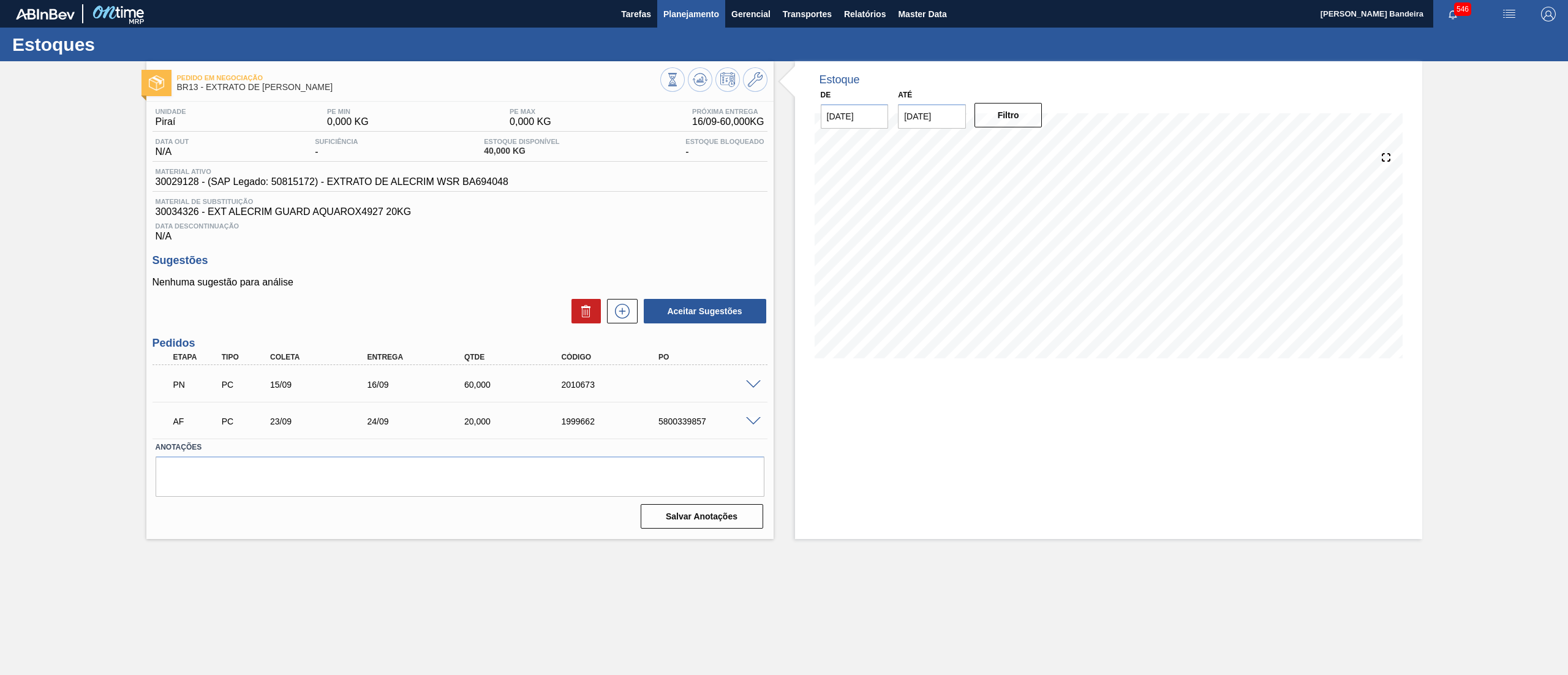
click at [689, 11] on span "Planejamento" at bounding box center [691, 14] width 56 height 15
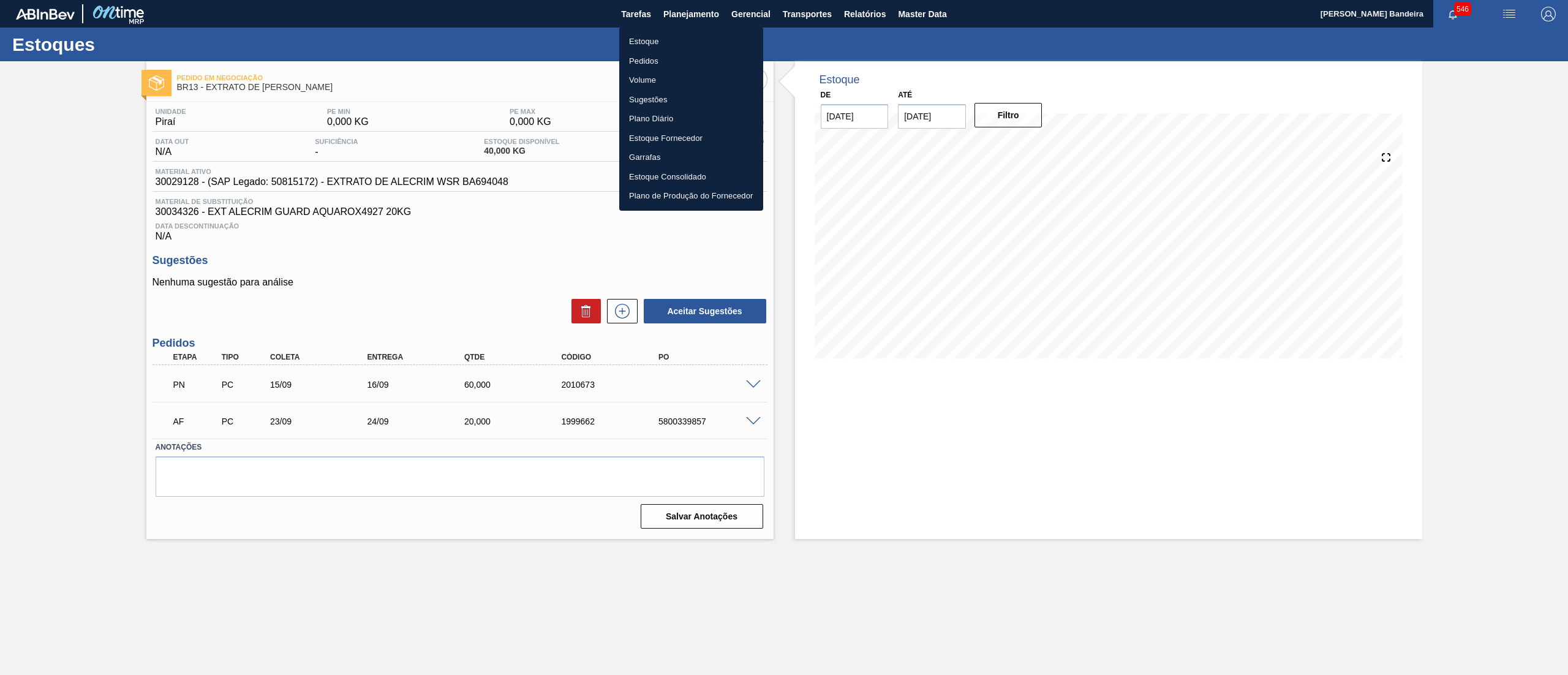
click at [654, 61] on li "Pedidos" at bounding box center [691, 61] width 144 height 19
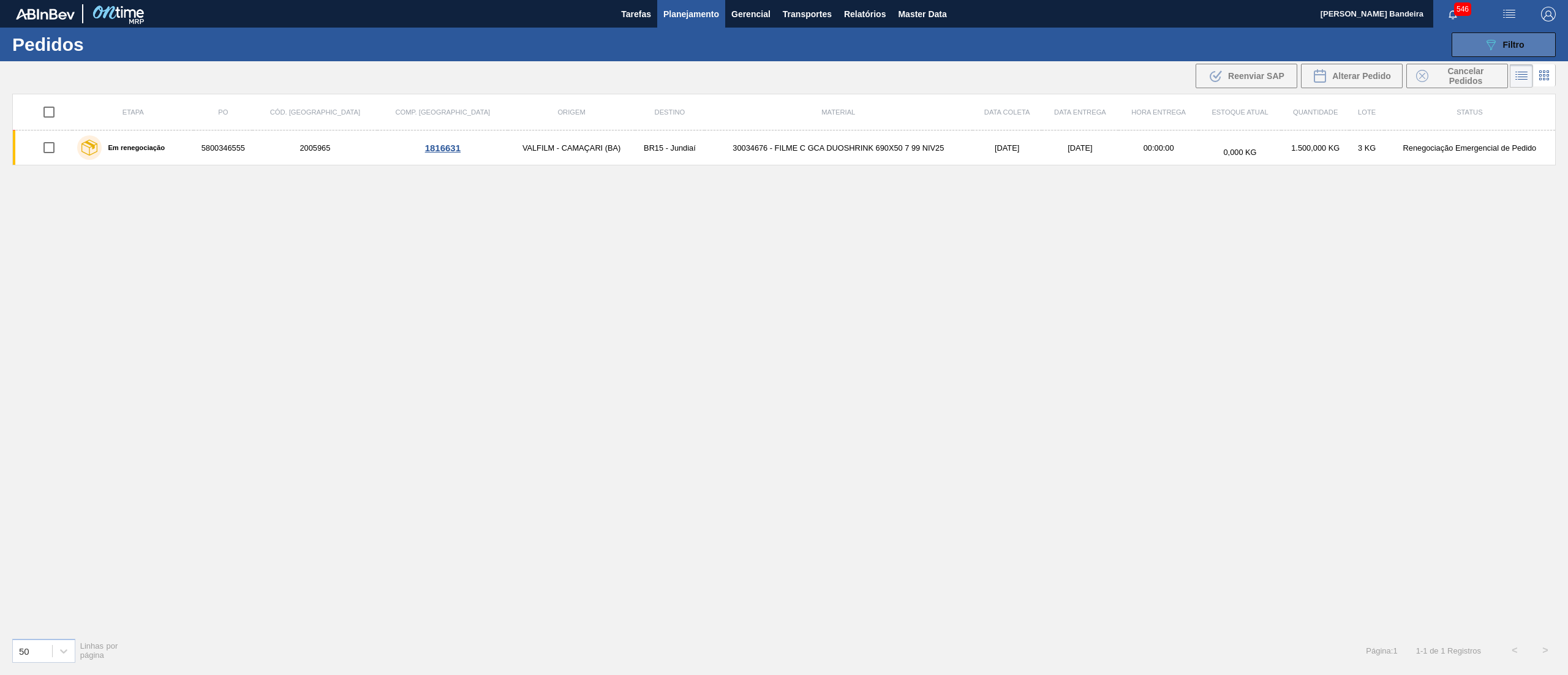
click at [1489, 49] on icon "089F7B8B-B2A5-4AFE-B5C0-19BA573D28AC" at bounding box center [1490, 45] width 15 height 15
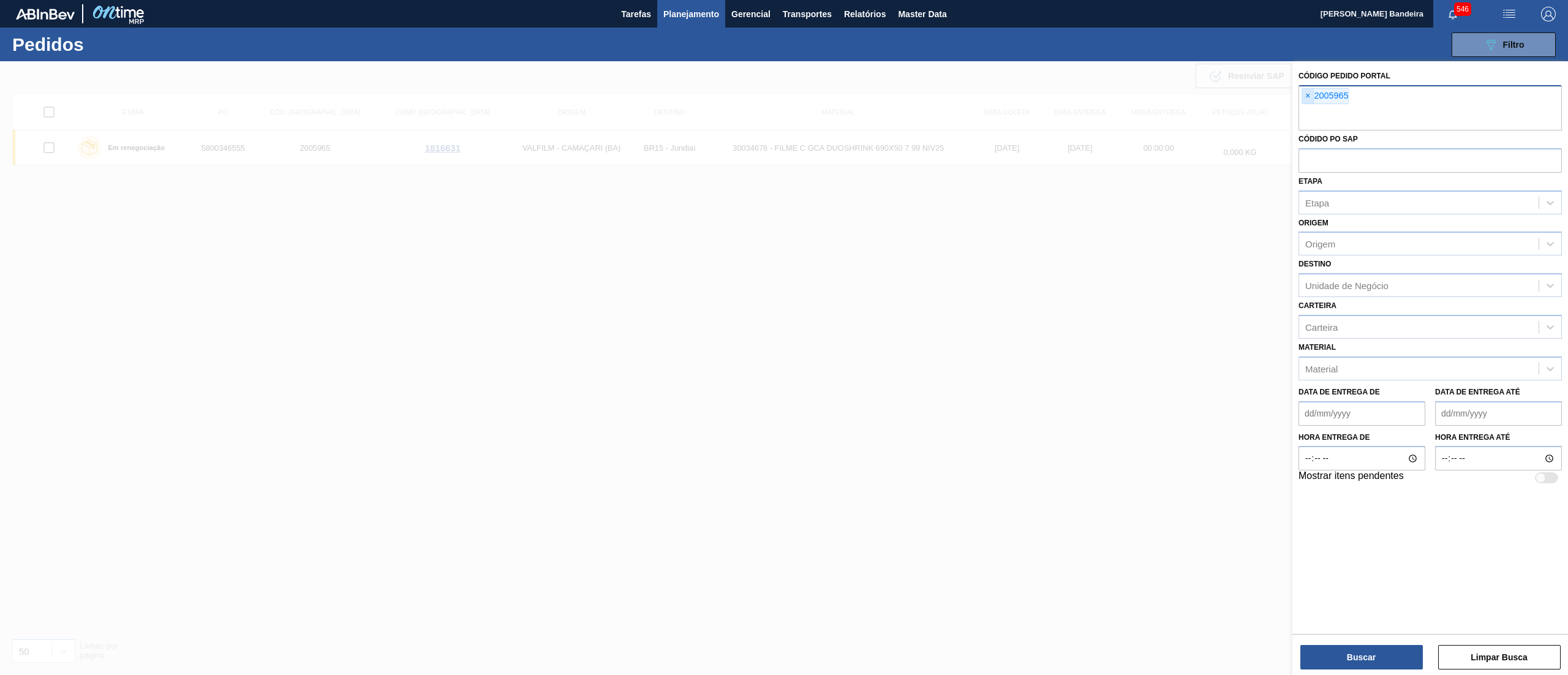
click at [1309, 100] on span "×" at bounding box center [1308, 96] width 12 height 15
paste input "2010581"
type input "2010581"
paste input "2010584"
type input "2010584"
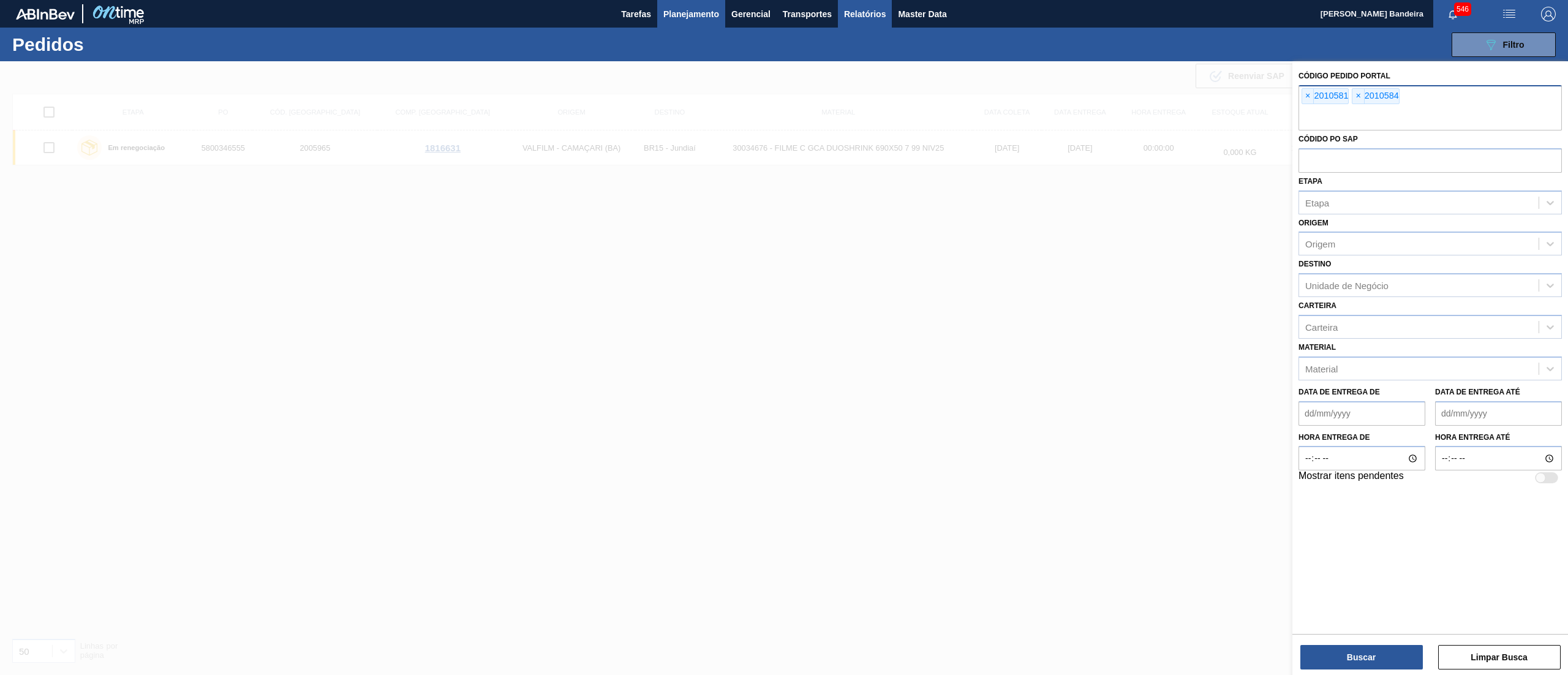
paste input "2010582"
type input "2010582"
paste input "2010583"
type input "2010583"
paste input "2010585"
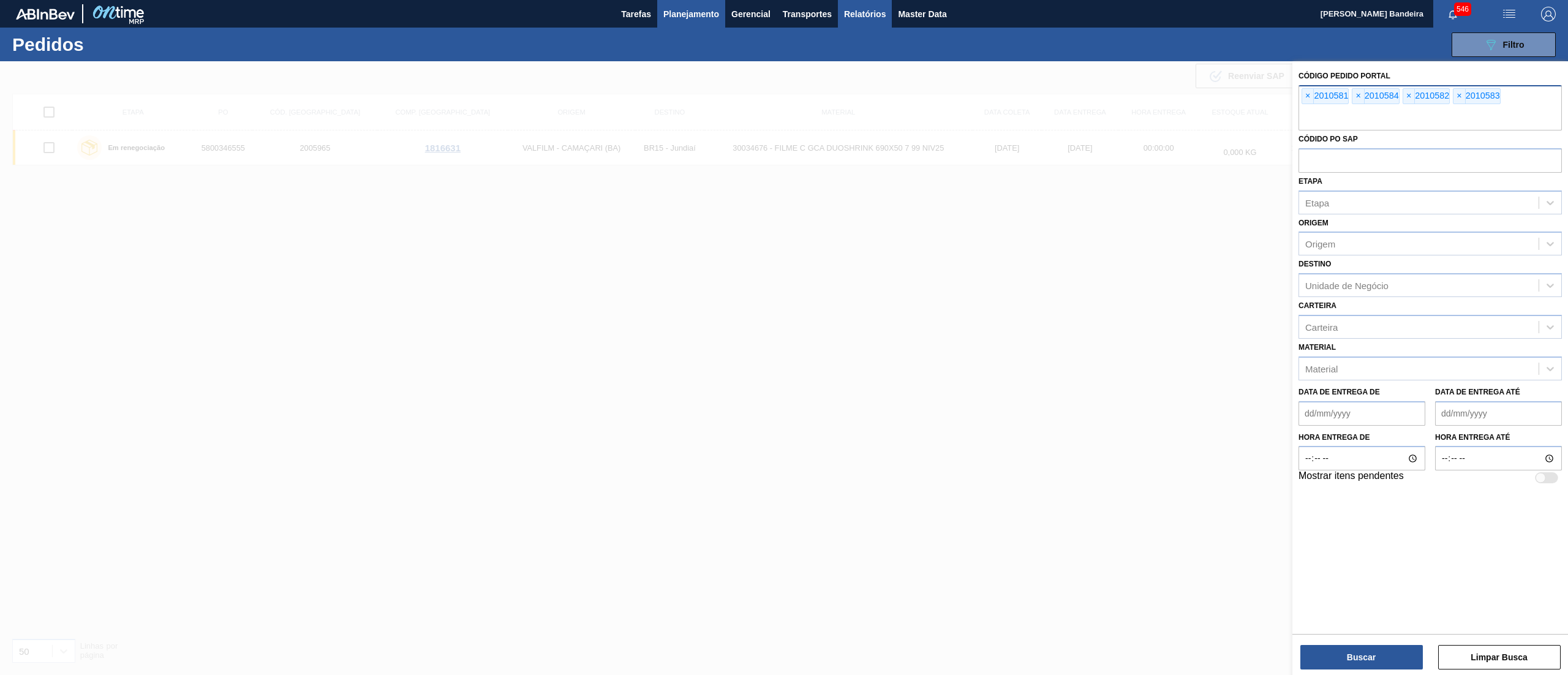
type input "2010585"
click at [1379, 651] on button "Buscar" at bounding box center [1361, 657] width 122 height 24
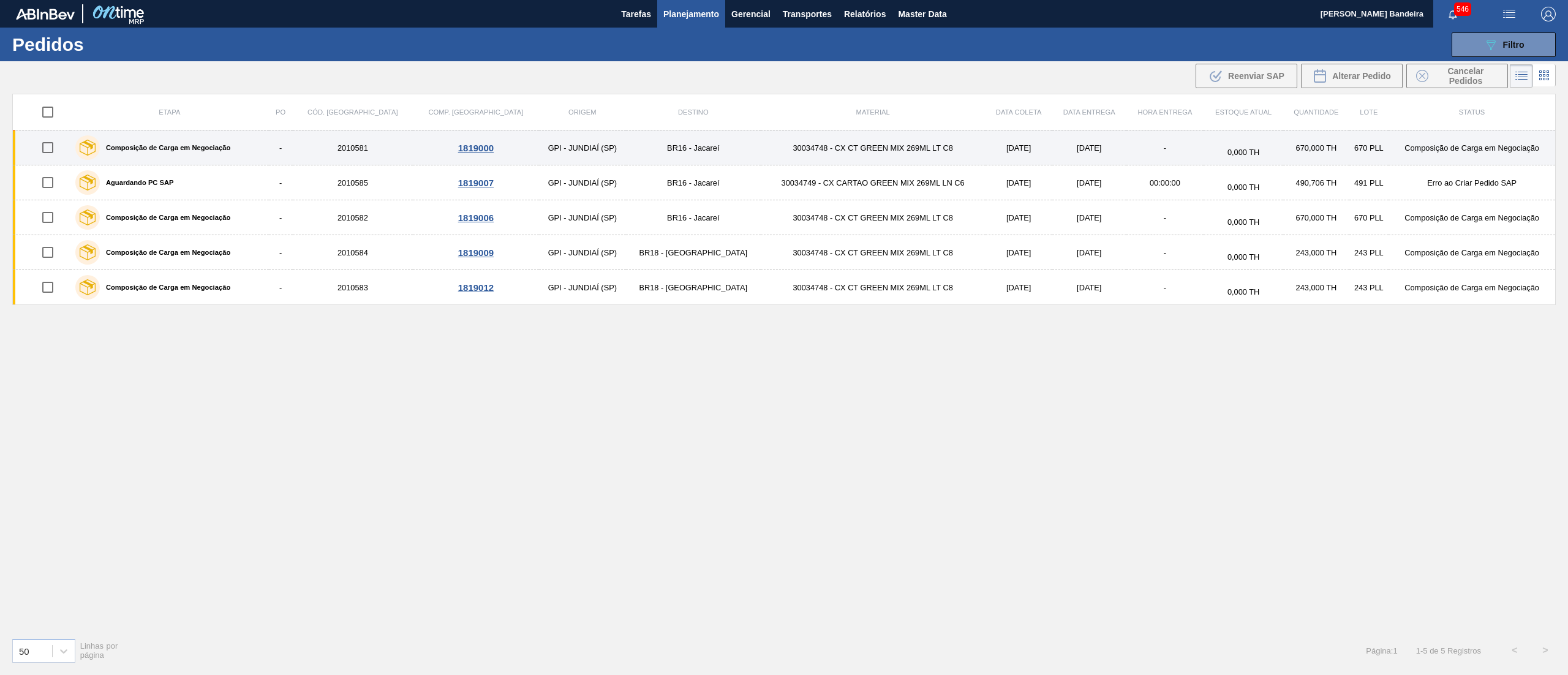
click at [47, 151] on input "checkbox" at bounding box center [47, 148] width 26 height 26
checkbox input "true"
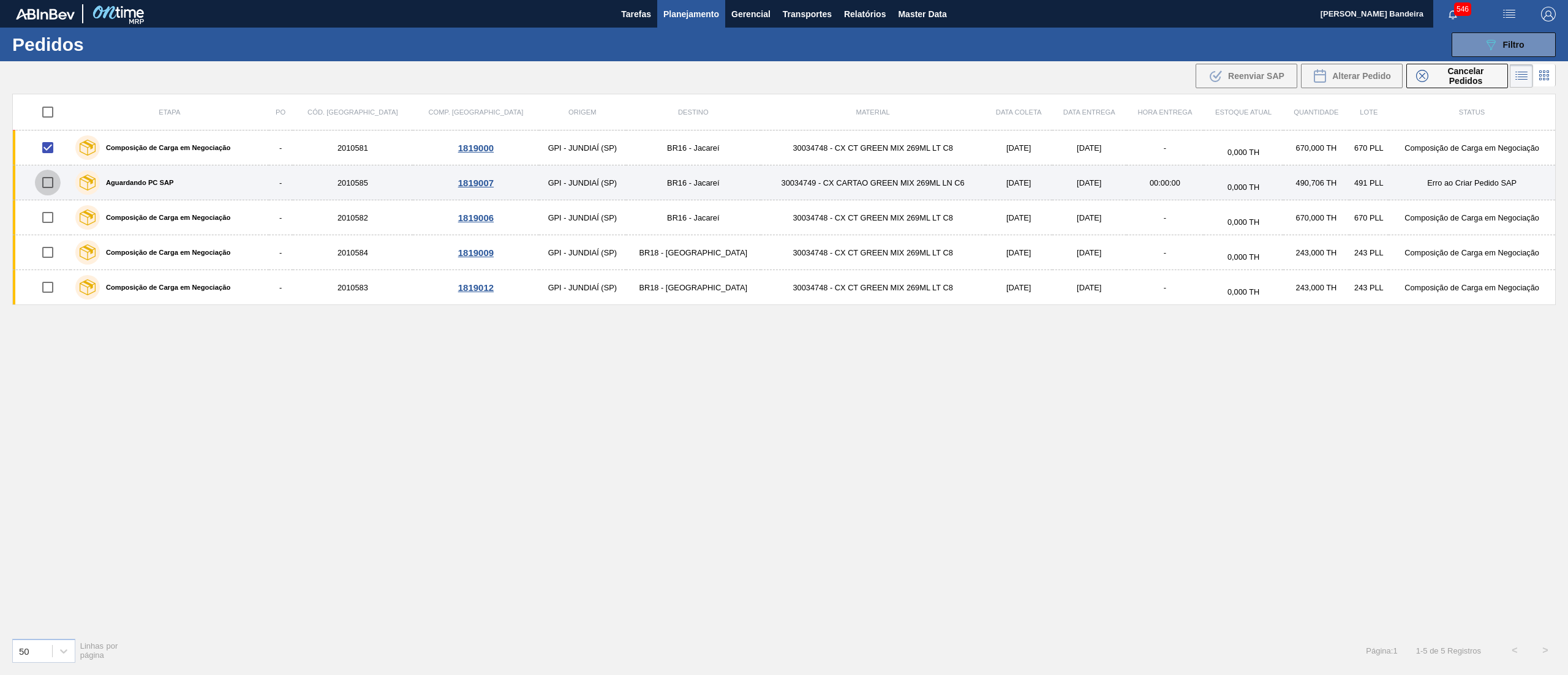
click at [54, 182] on input "checkbox" at bounding box center [47, 182] width 26 height 26
checkbox input "true"
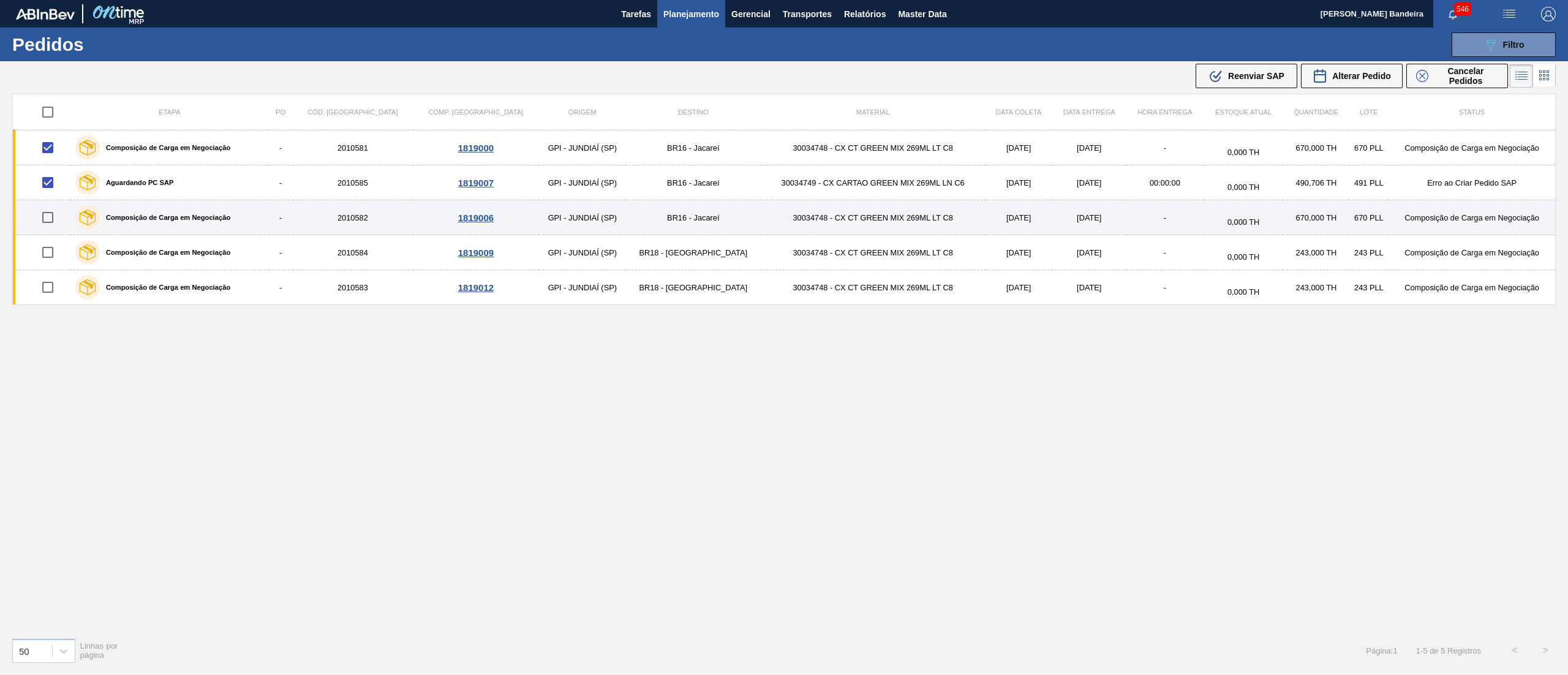
click at [50, 221] on input "checkbox" at bounding box center [47, 217] width 26 height 26
checkbox input "true"
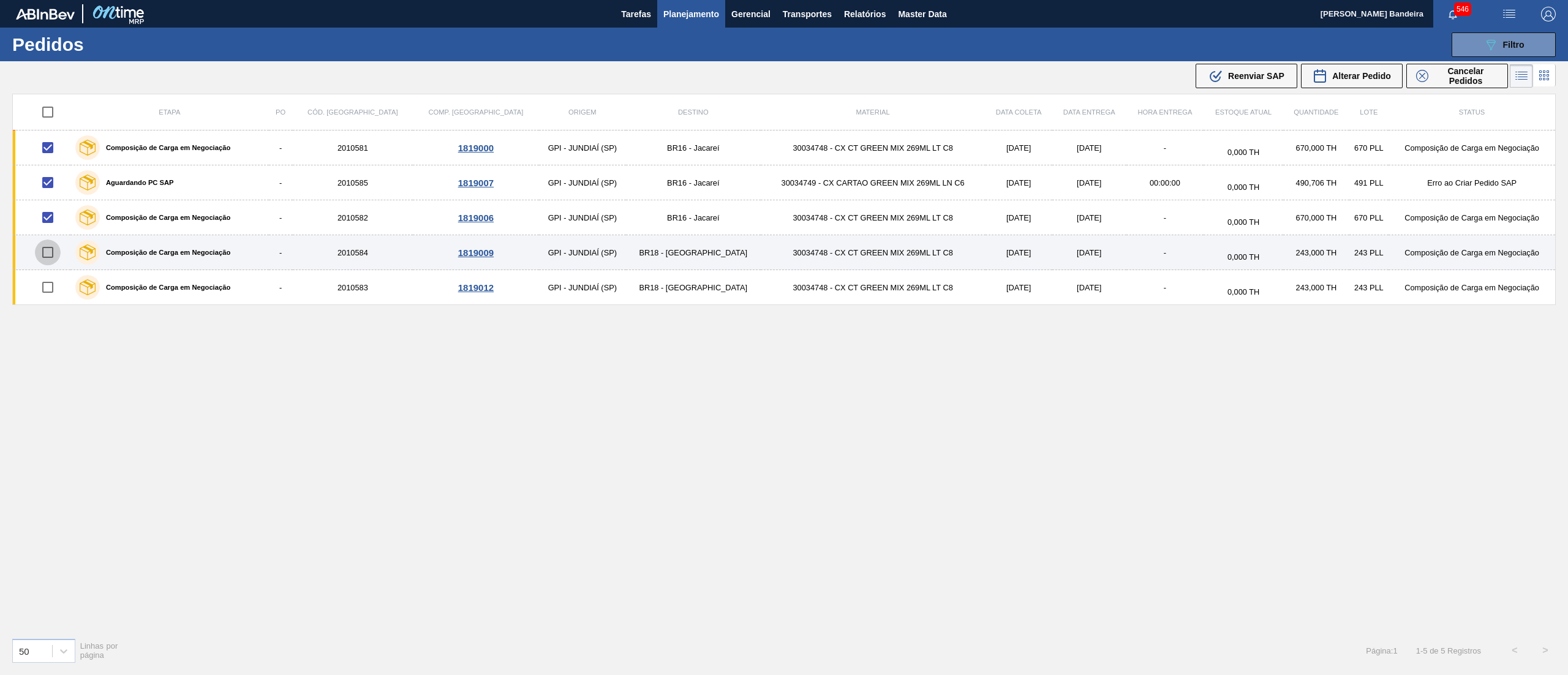
click at [51, 257] on input "checkbox" at bounding box center [47, 252] width 26 height 26
checkbox input "true"
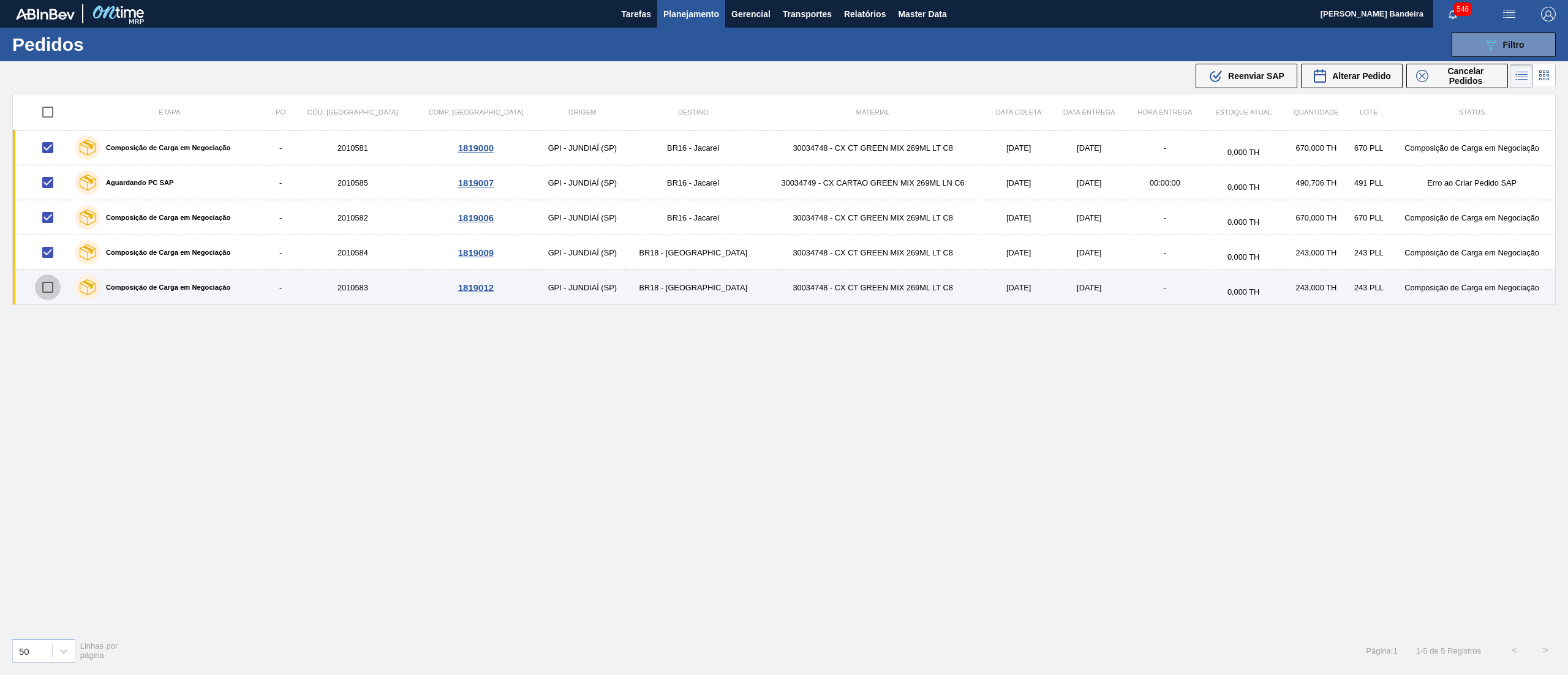
click at [51, 293] on input "checkbox" at bounding box center [47, 287] width 26 height 26
checkbox input "true"
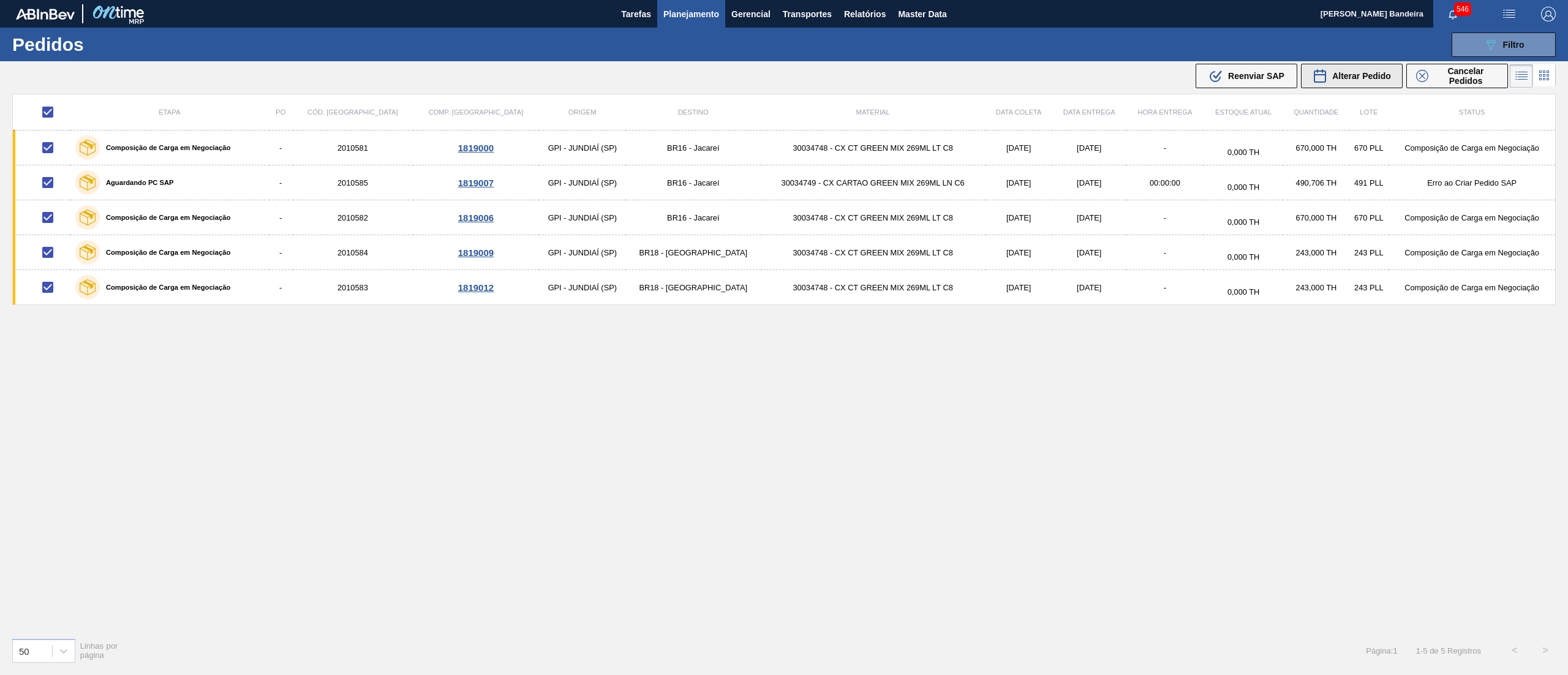
click at [1348, 72] on span "Alterar Pedido" at bounding box center [1361, 76] width 59 height 10
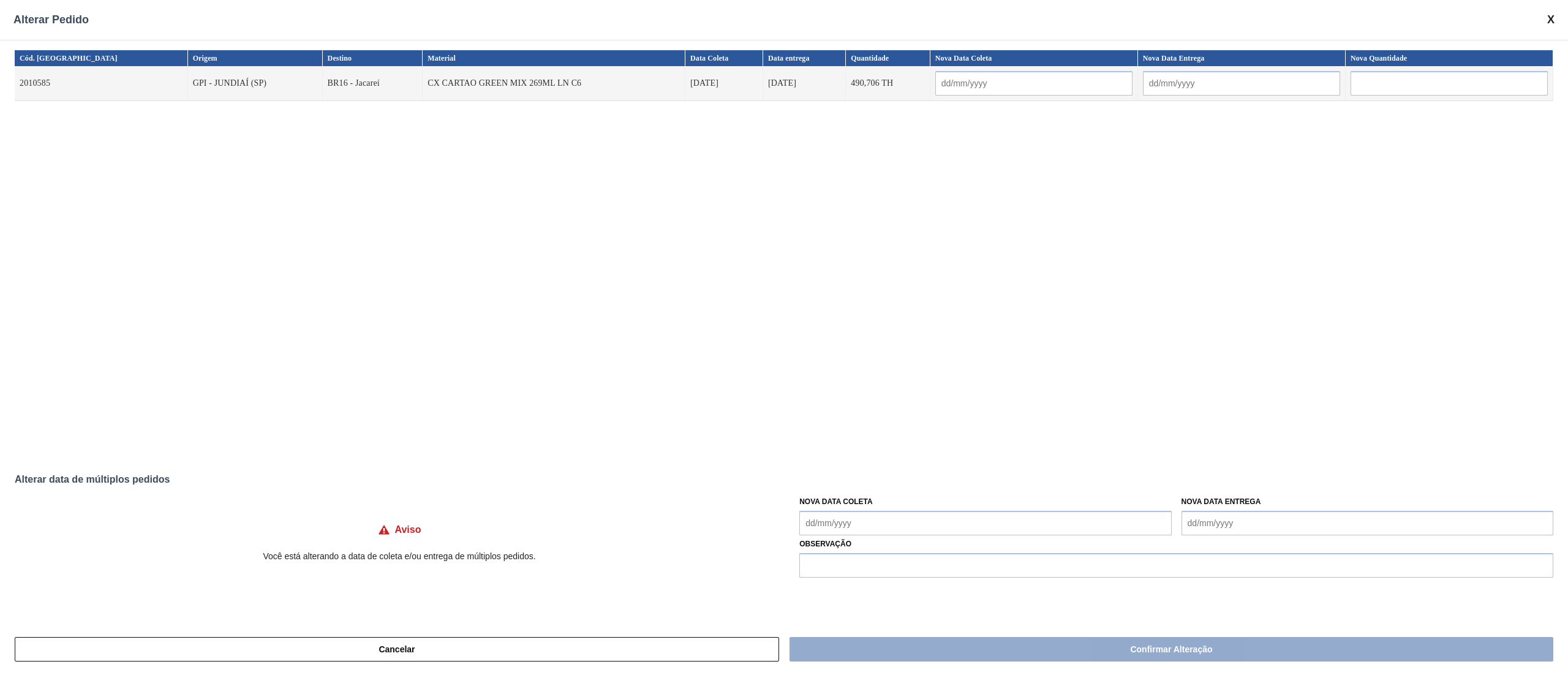
click at [937, 520] on Coleta "Nova Data Coleta" at bounding box center [985, 523] width 371 height 24
click at [863, 346] on div "agosto 2025" at bounding box center [873, 349] width 147 height 10
click at [936, 351] on button "Next Month" at bounding box center [936, 349] width 8 height 8
click at [870, 413] on div "10" at bounding box center [874, 408] width 17 height 17
type Coleta "[DATE]"
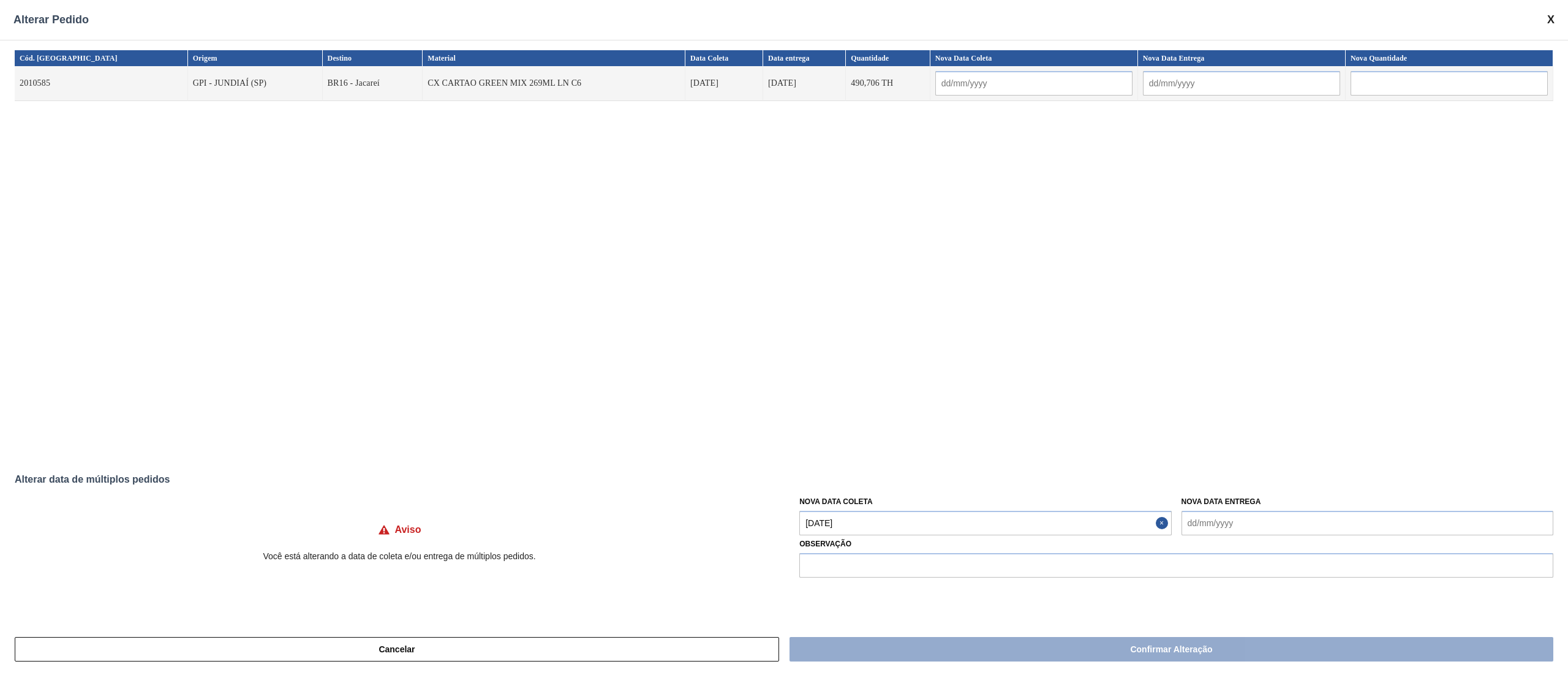
type input "[DATE]"
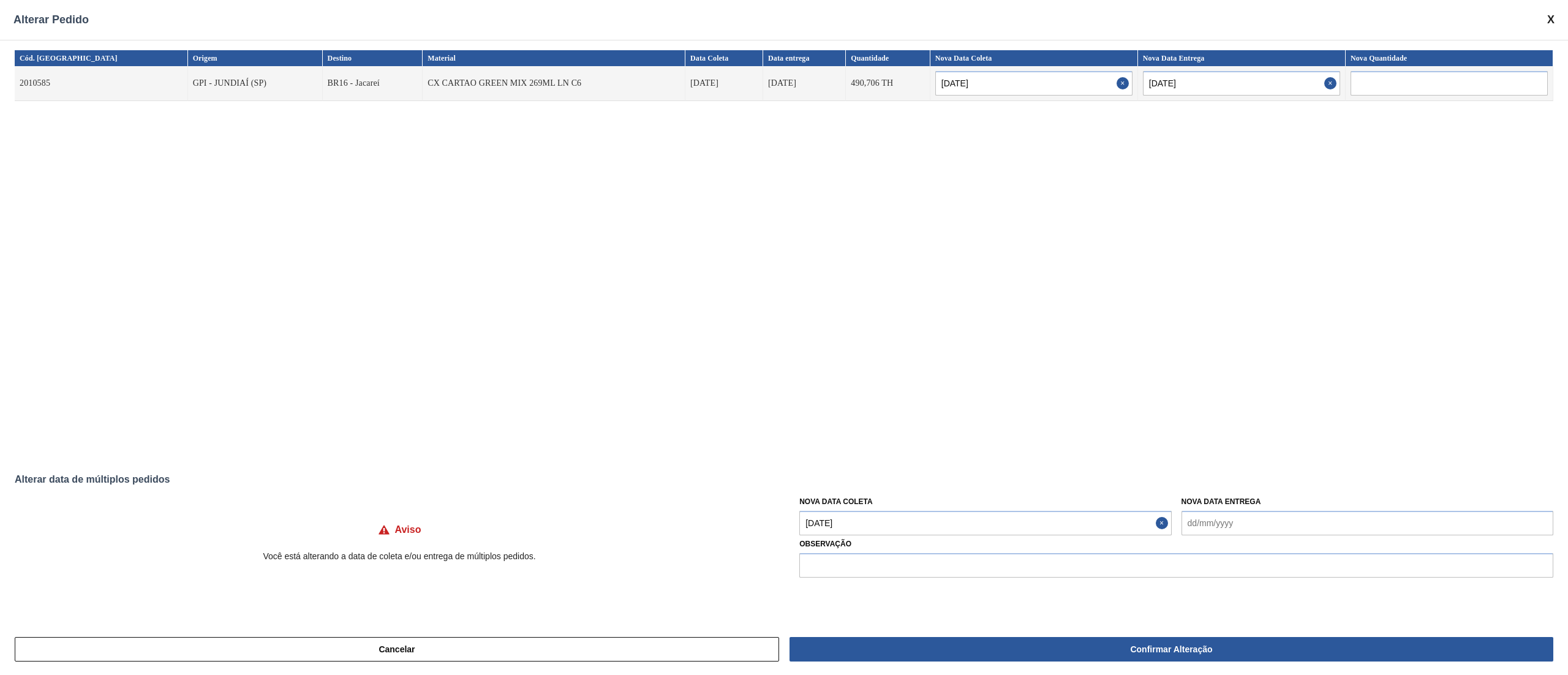
click at [1243, 523] on Entrega "Nova Data Entrega" at bounding box center [1367, 523] width 371 height 24
click at [1213, 349] on div "agosto 2025" at bounding box center [1231, 349] width 147 height 10
click at [1290, 350] on button "Next Month" at bounding box center [1294, 349] width 8 height 8
click at [1263, 404] on div "12" at bounding box center [1271, 408] width 17 height 17
type Entrega "[DATE]"
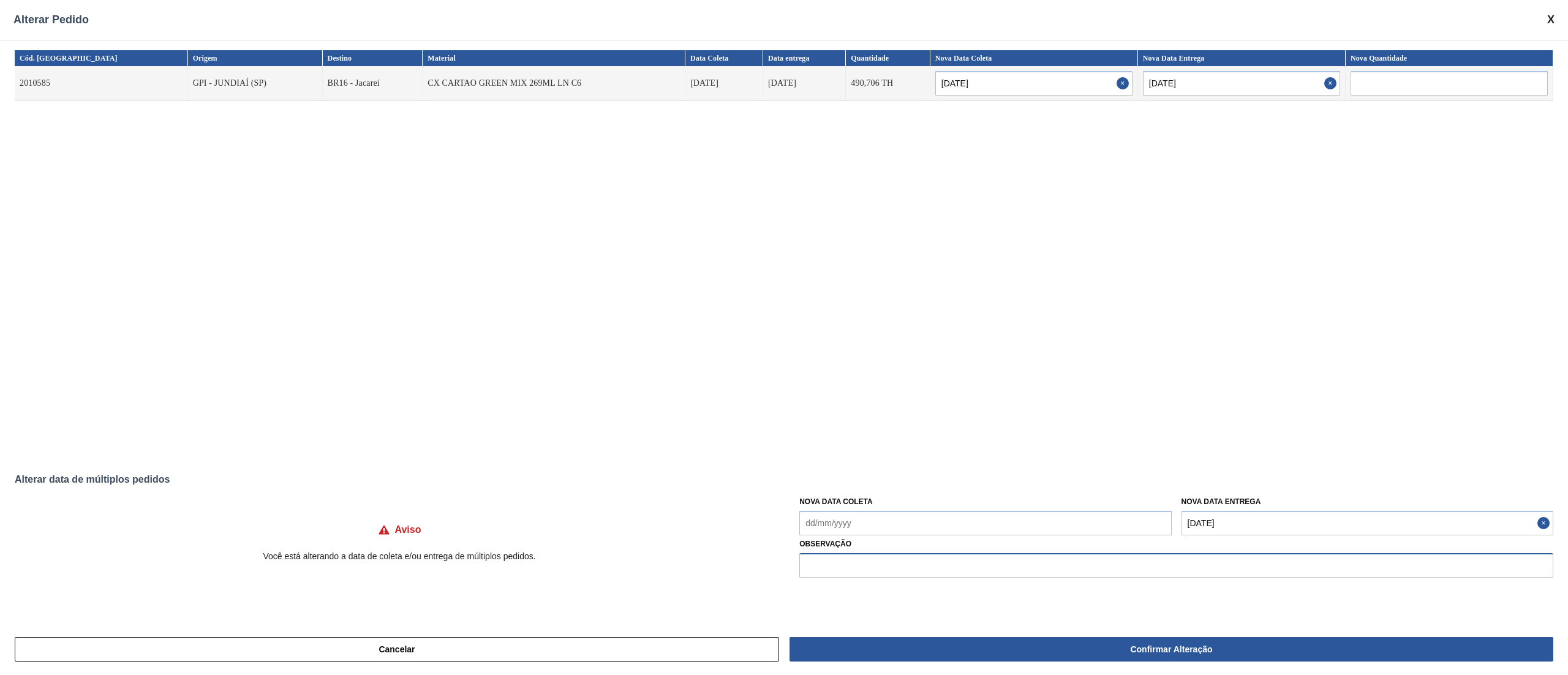
click at [1037, 570] on input "text" at bounding box center [1176, 565] width 754 height 24
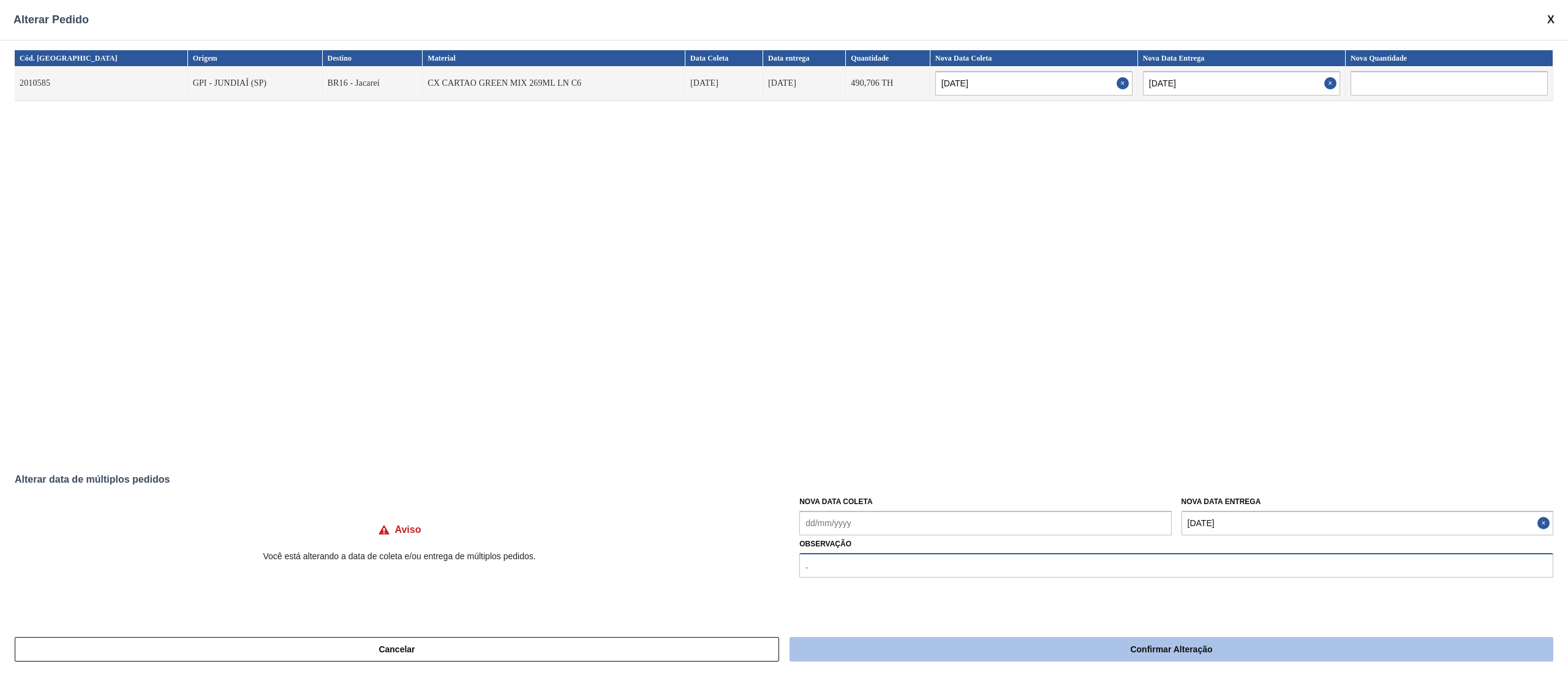
type input "."
click at [1009, 646] on button "Confirmar Alteração" at bounding box center [1171, 649] width 764 height 24
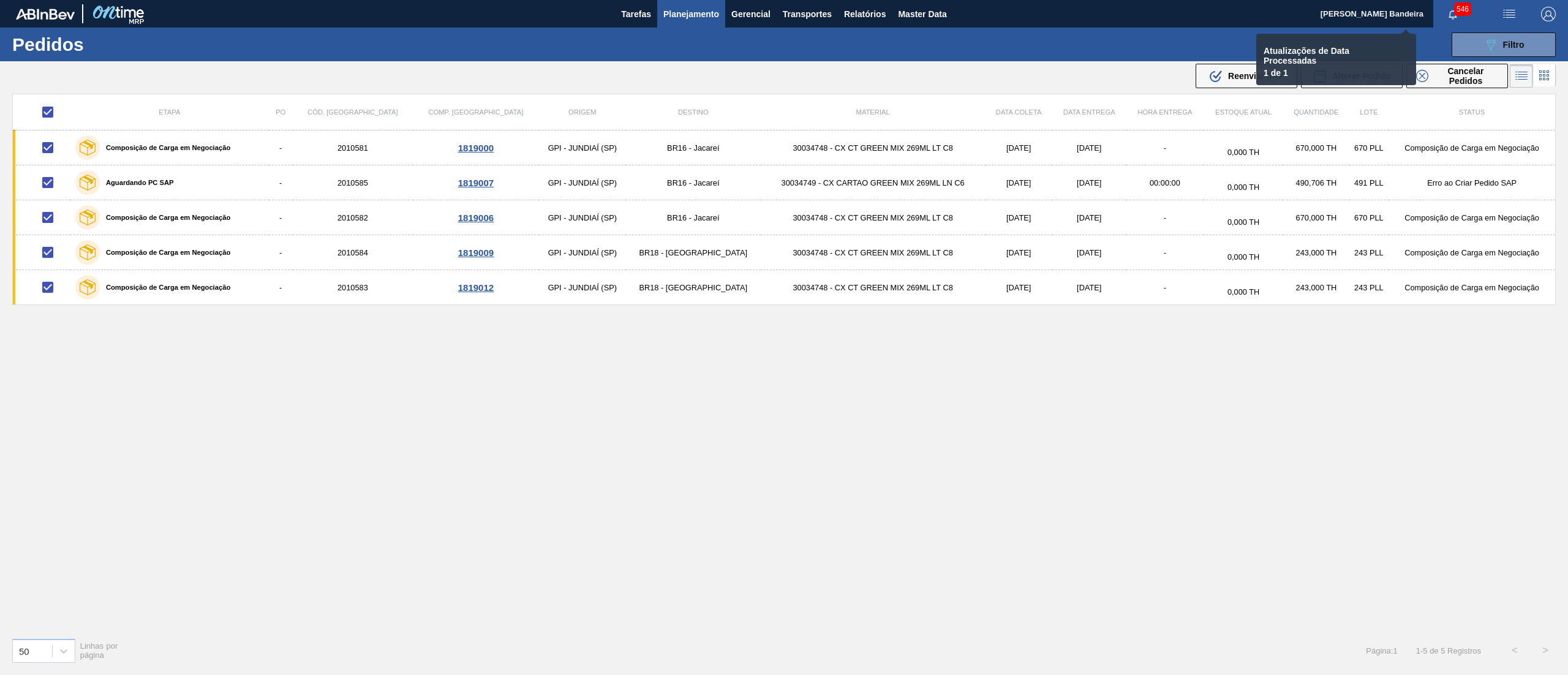
checkbox input "false"
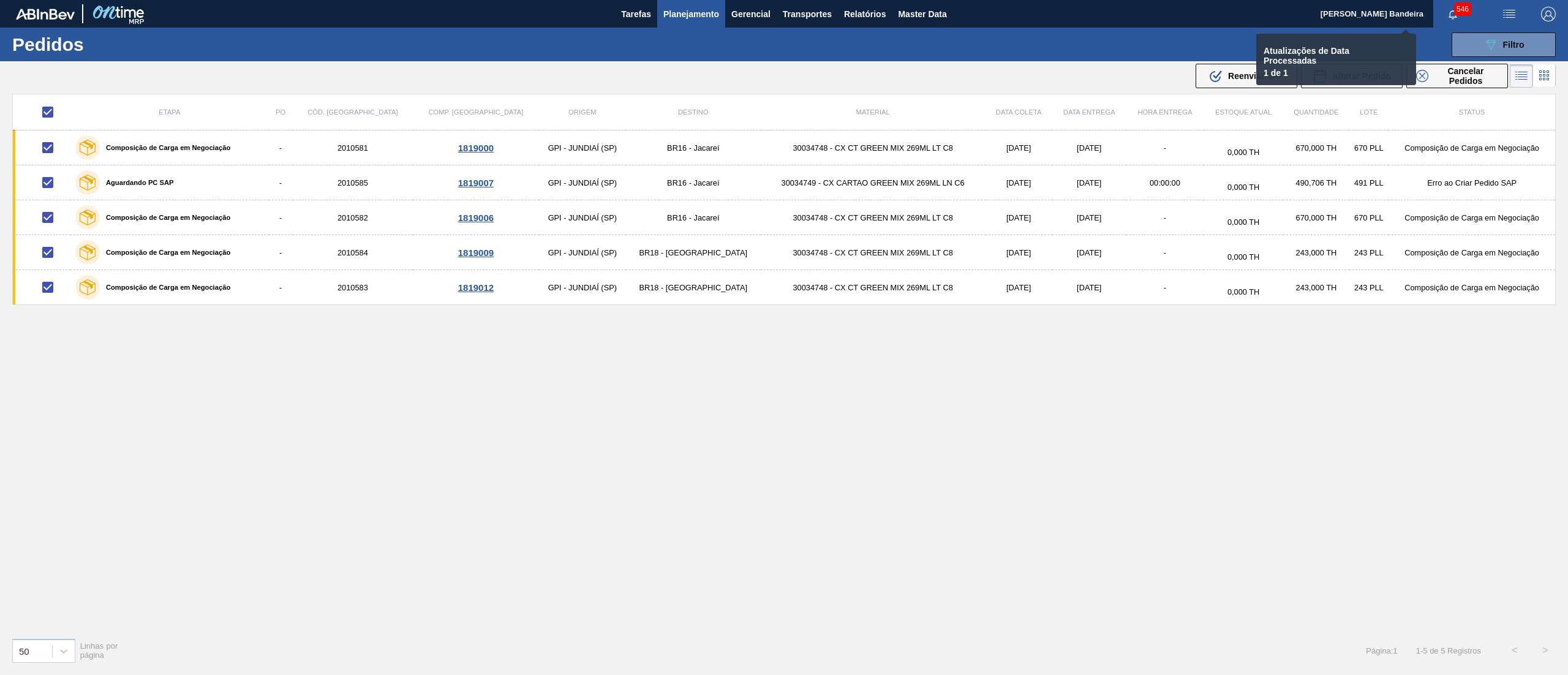
checkbox input "false"
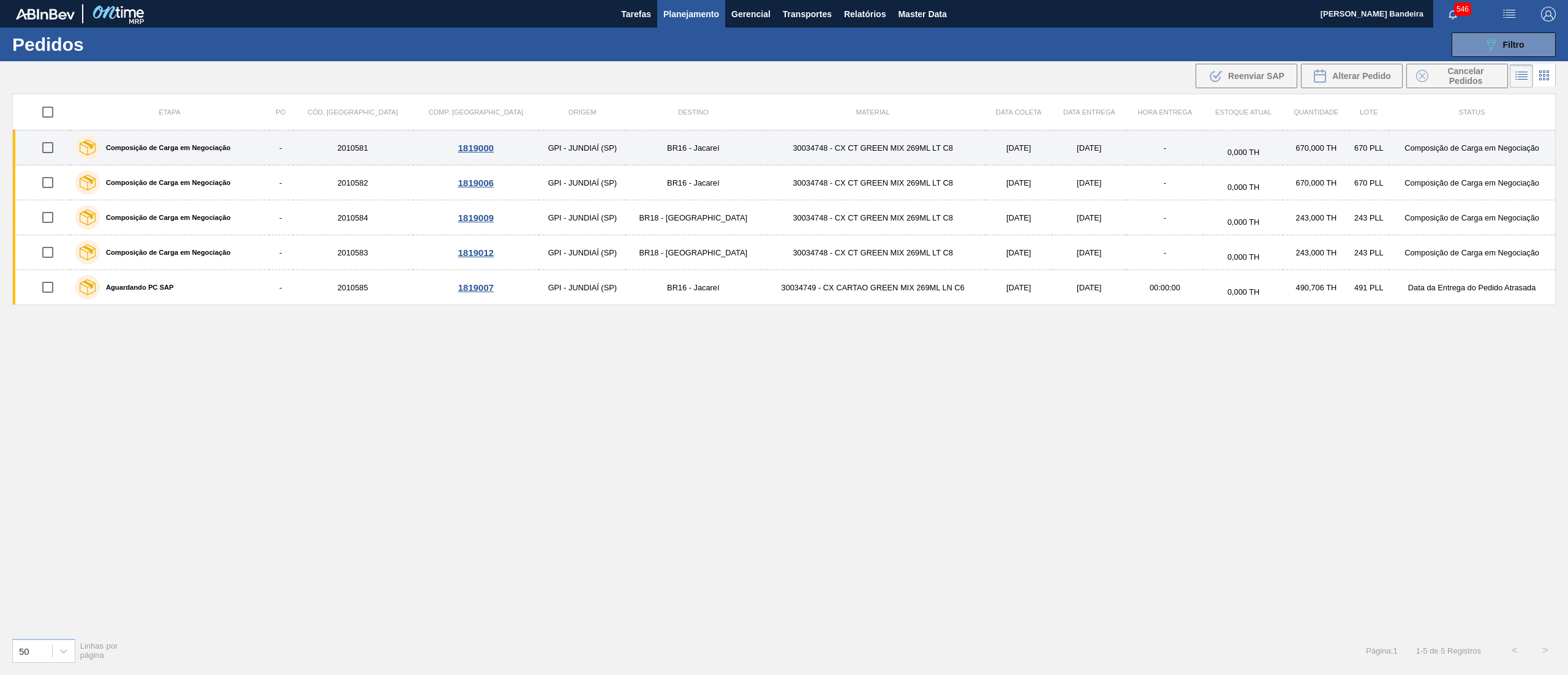
click at [49, 147] on input "checkbox" at bounding box center [47, 148] width 26 height 26
checkbox input "true"
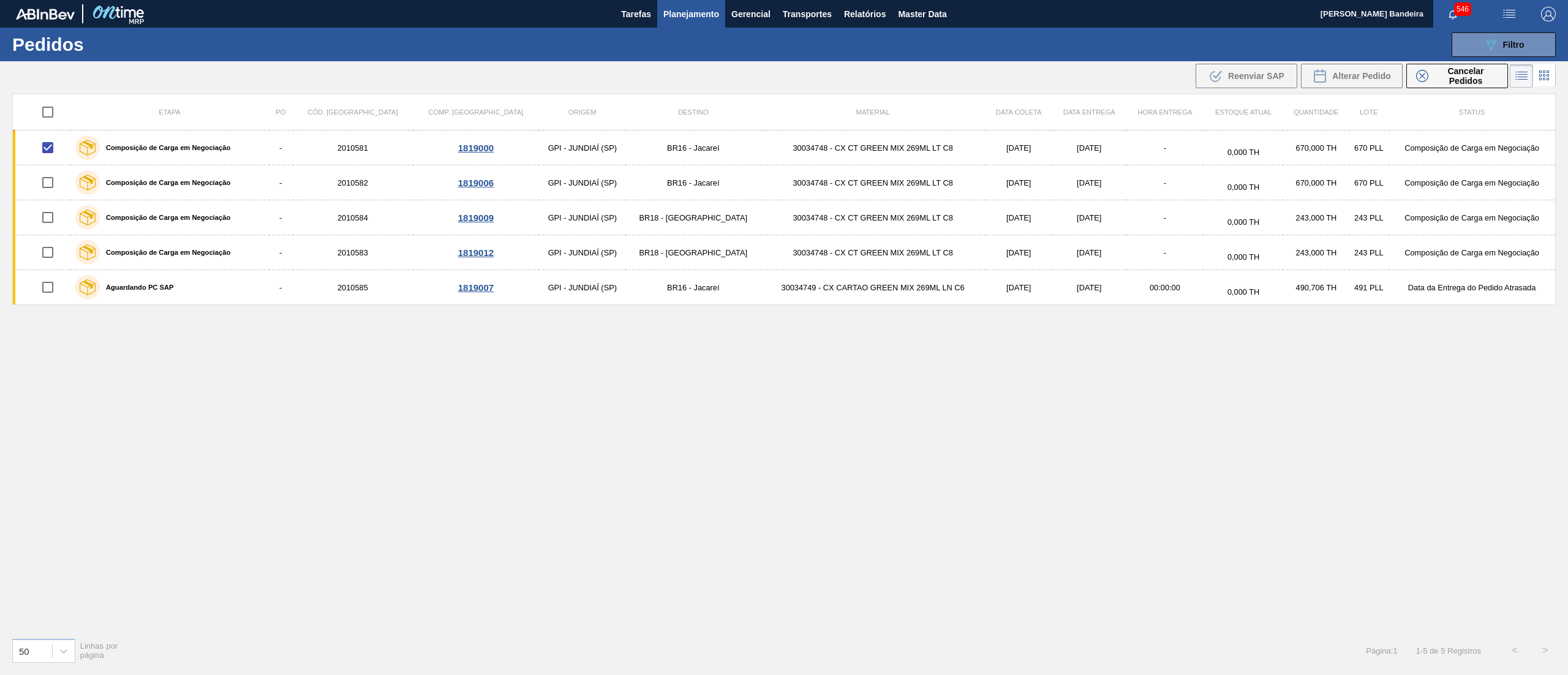
click at [1128, 403] on div "Etapa PO Cód. Pedido Comp. Carga Origem Destino Material Data coleta Data entre…" at bounding box center [784, 361] width 1544 height 534
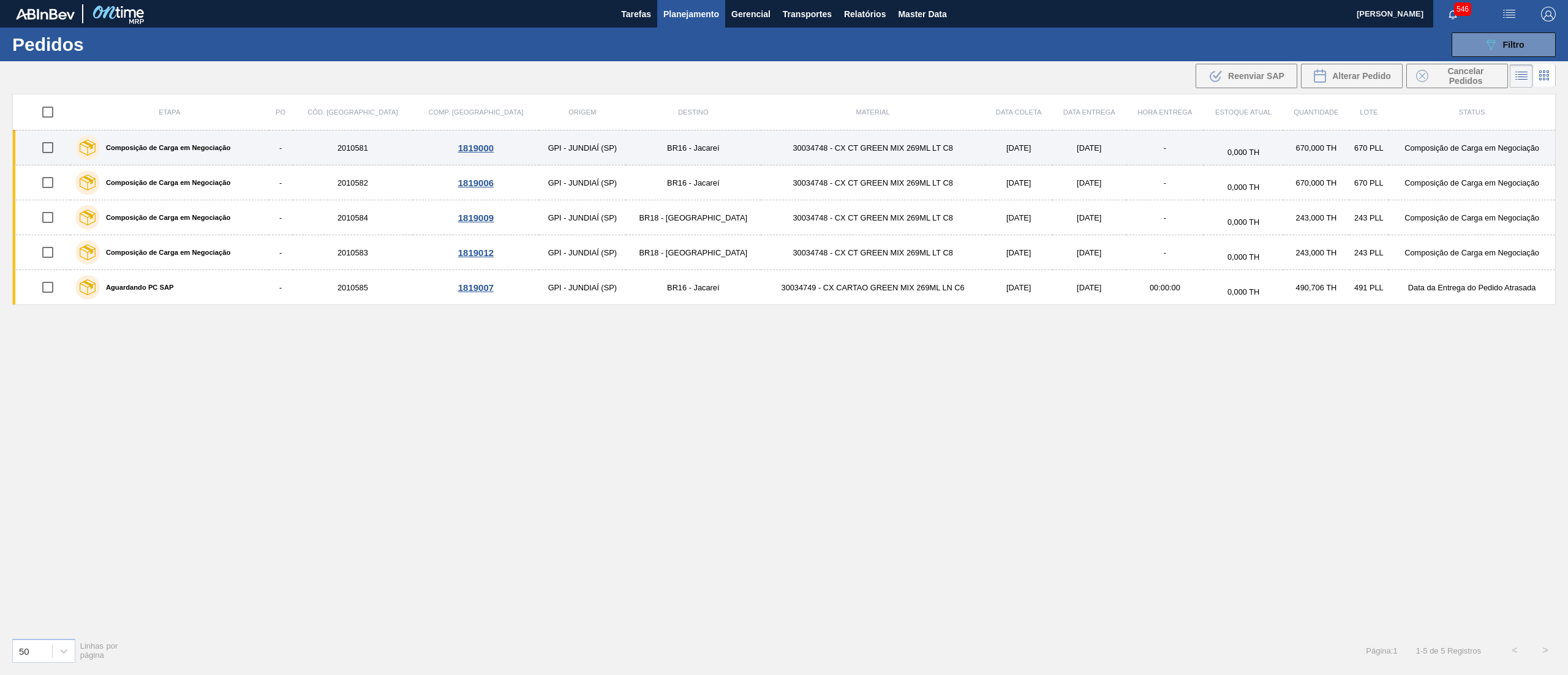
click at [230, 146] on label "Composição de Carga em Negociação" at bounding box center [166, 148] width 131 height 8
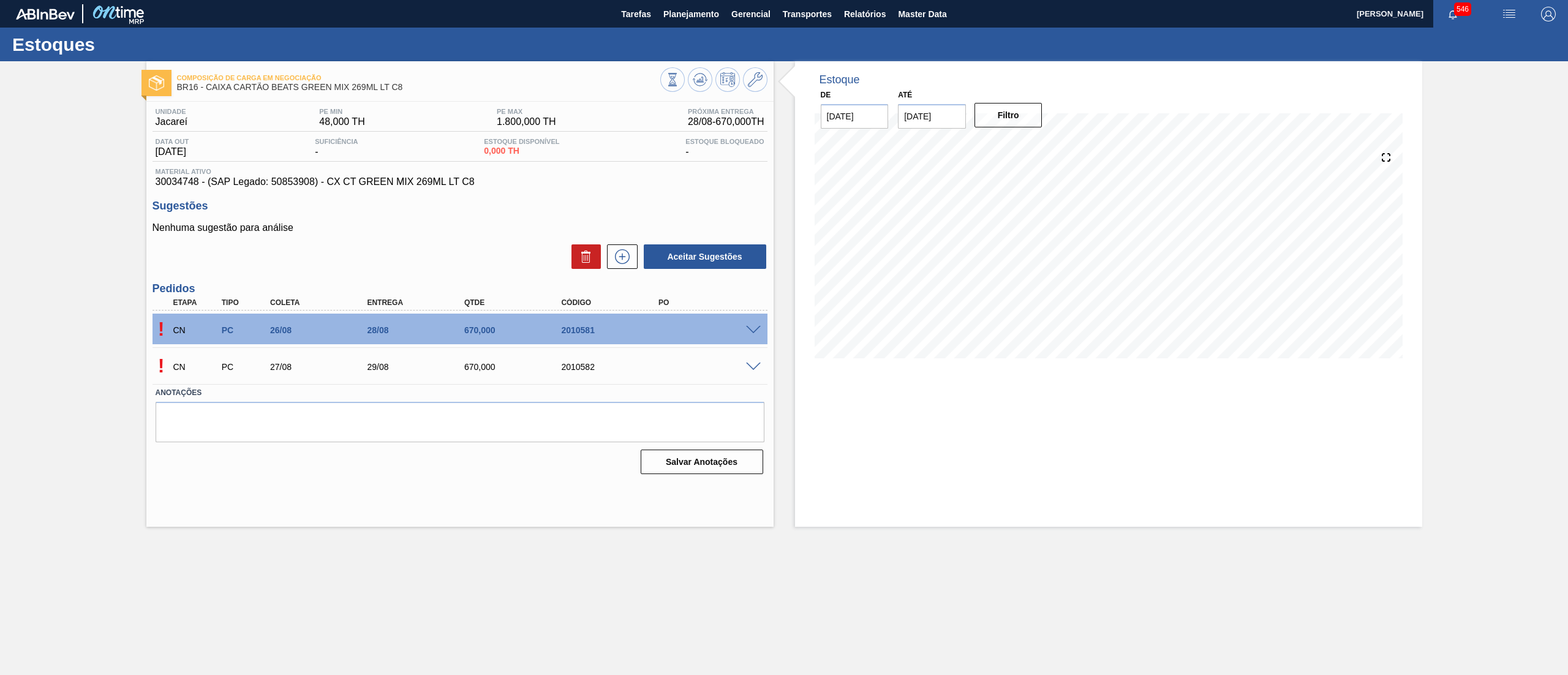
click at [753, 327] on span at bounding box center [753, 330] width 15 height 9
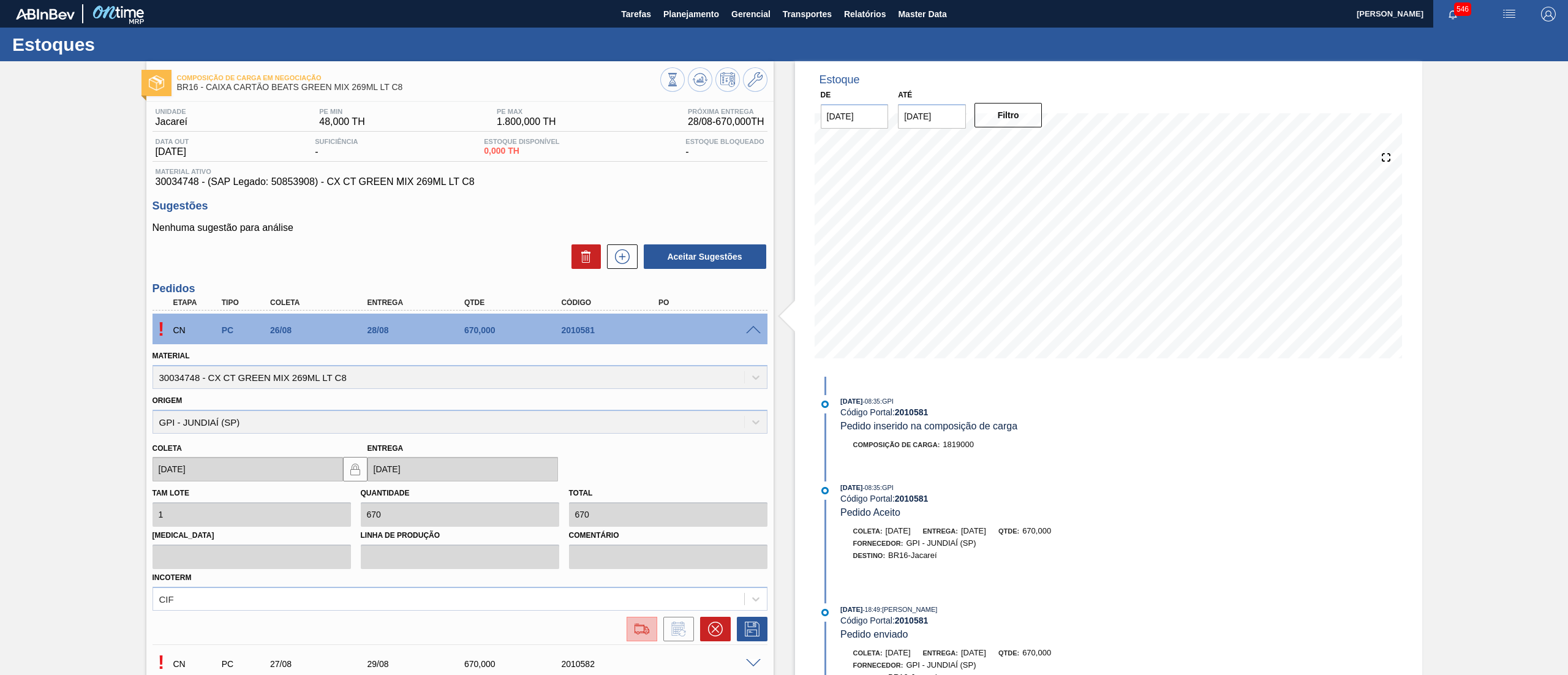
click at [643, 625] on img at bounding box center [642, 629] width 19 height 15
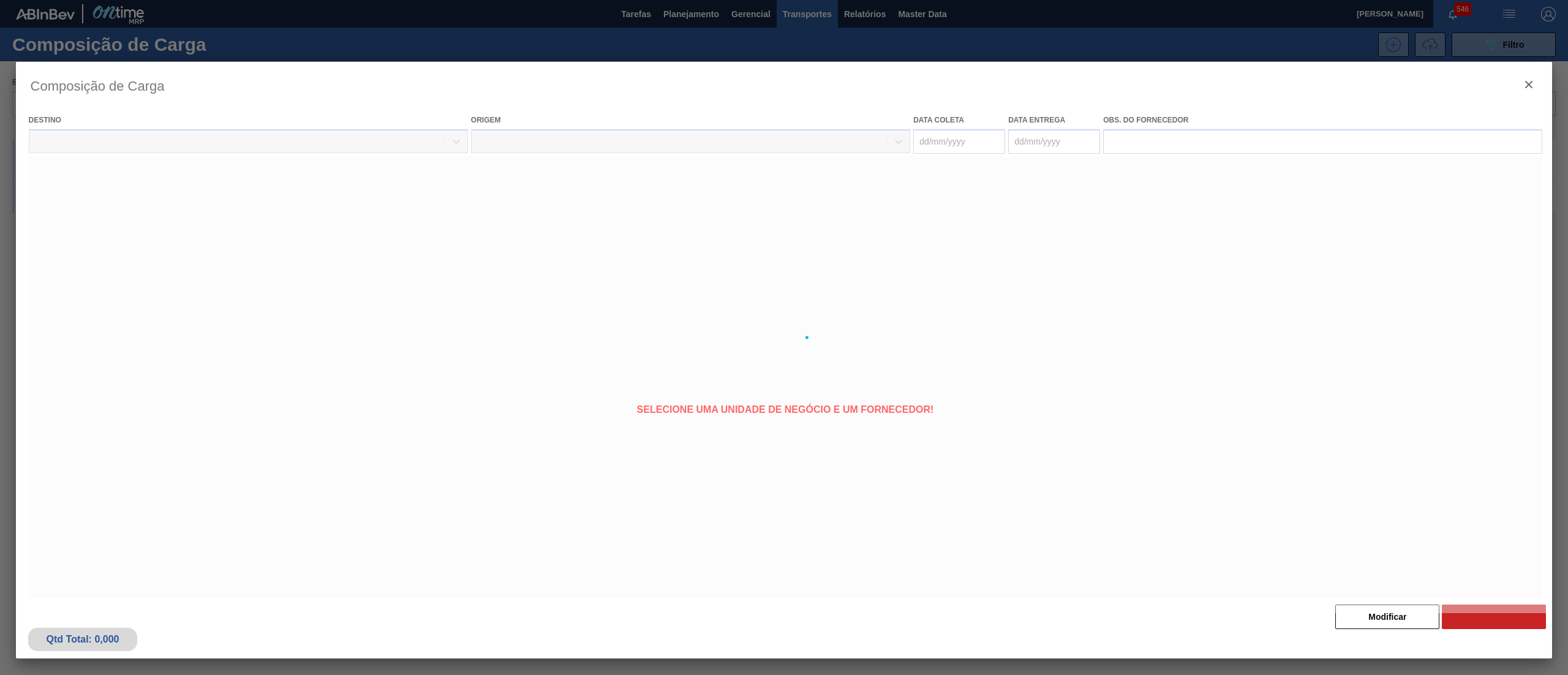
type coleta "[DATE]"
type entrega "[DATE]"
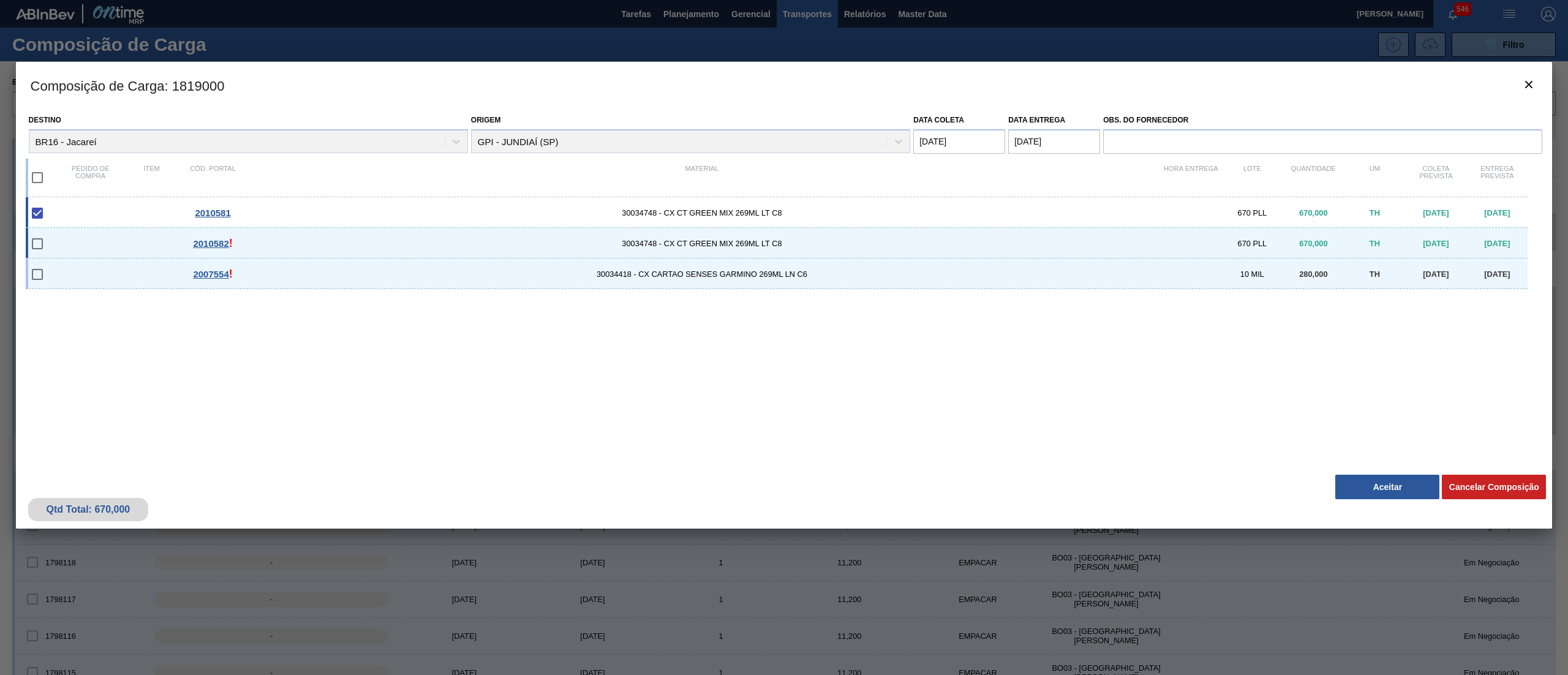
click at [40, 247] on input "checkbox" at bounding box center [37, 244] width 26 height 26
checkbox input "false"
click at [35, 276] on input "checkbox" at bounding box center [37, 274] width 26 height 26
checkbox input "false"
click at [38, 242] on input "checkbox" at bounding box center [37, 244] width 26 height 26
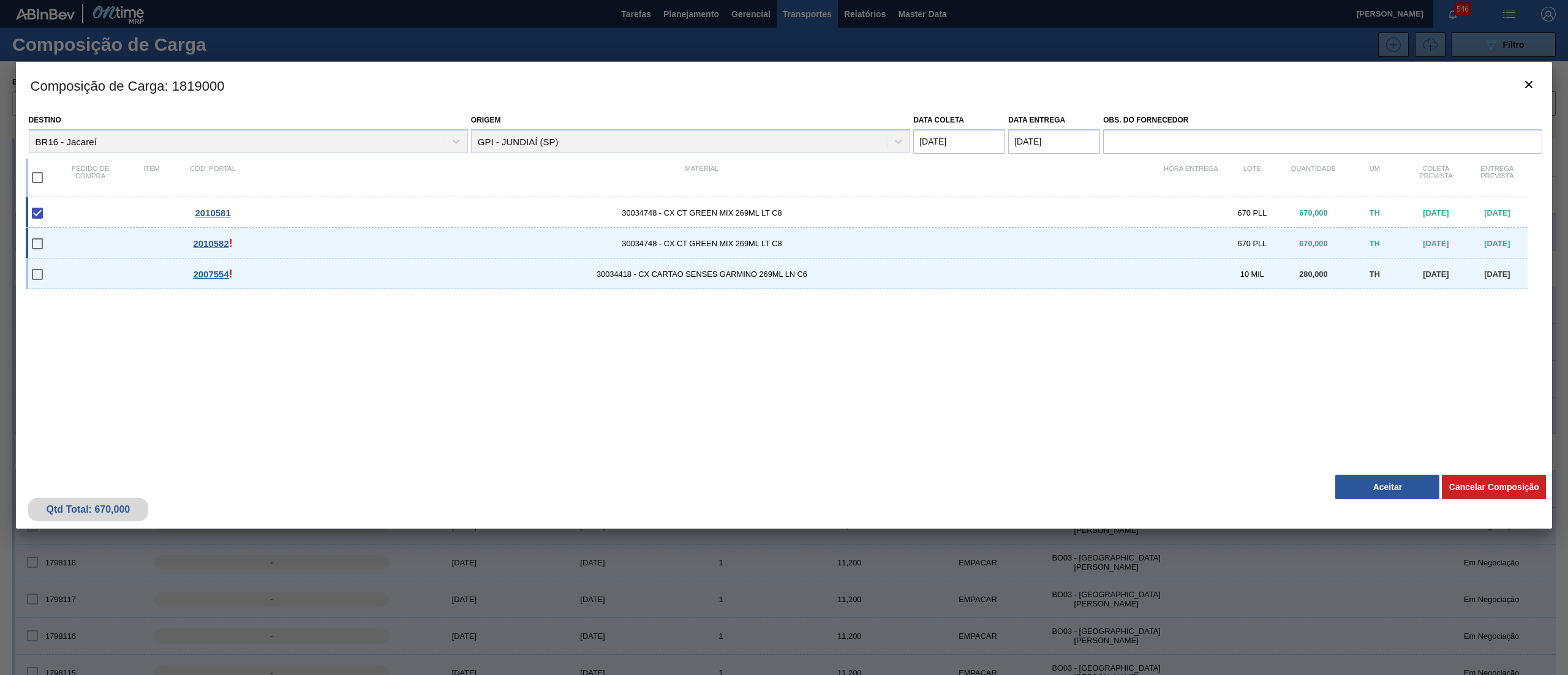
checkbox input "false"
click at [1393, 486] on button "Aceitar" at bounding box center [1387, 486] width 104 height 24
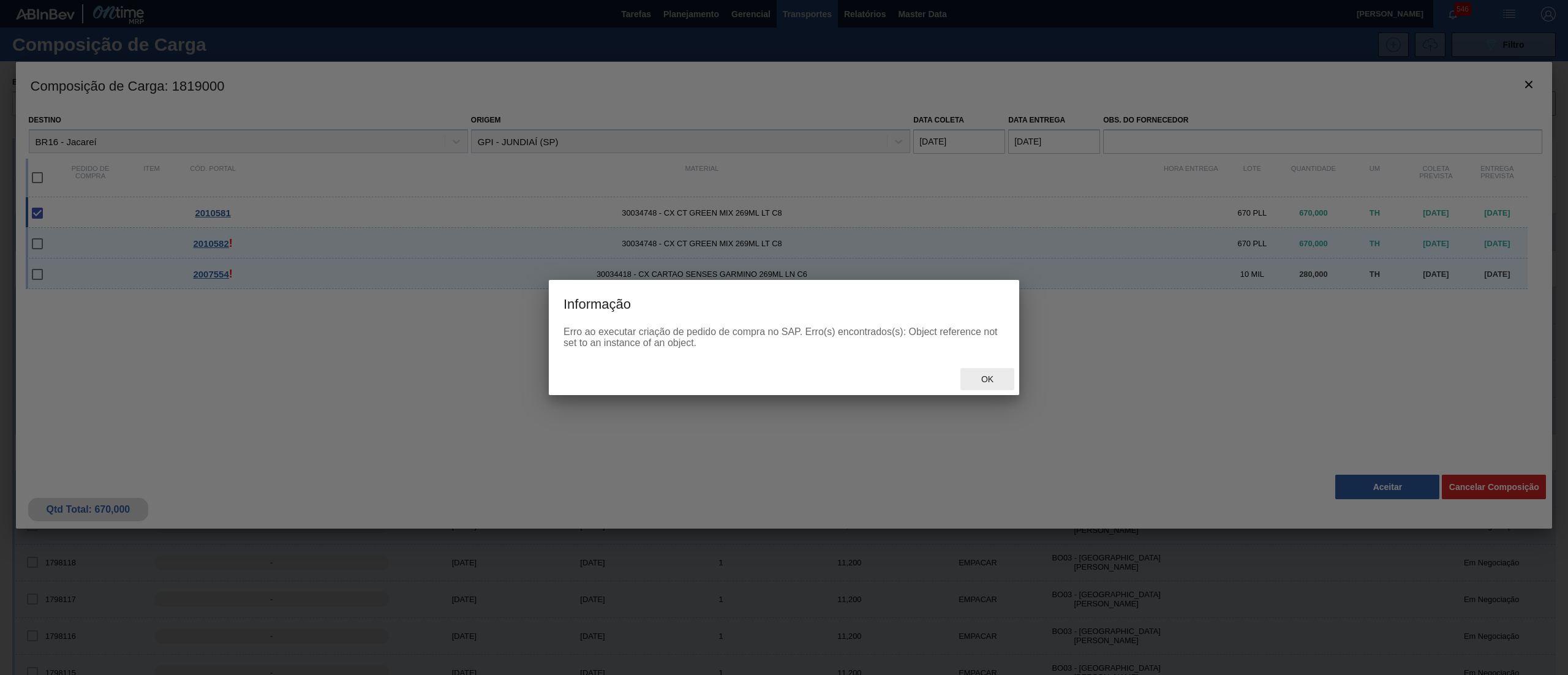
click at [989, 372] on div "Ok" at bounding box center [986, 379] width 54 height 23
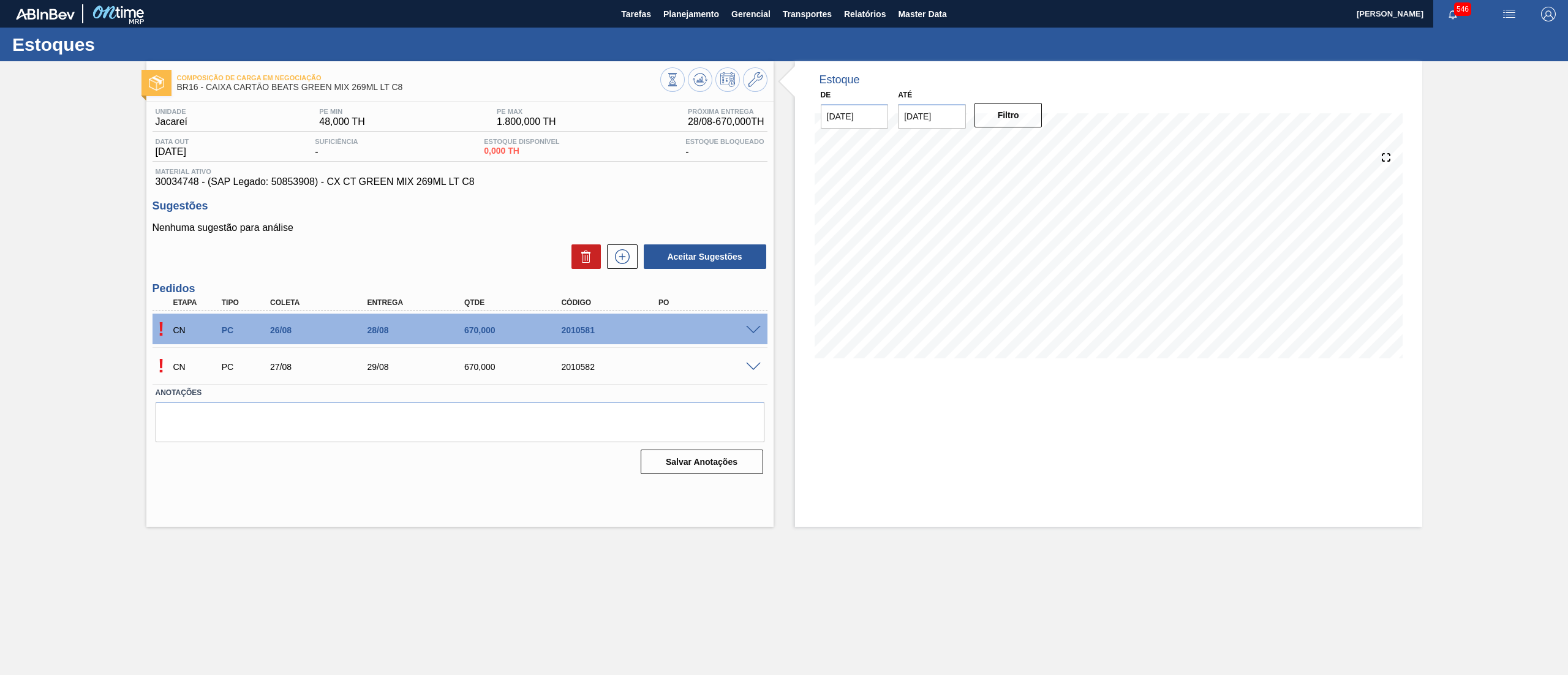
click at [757, 366] on span at bounding box center [753, 367] width 15 height 9
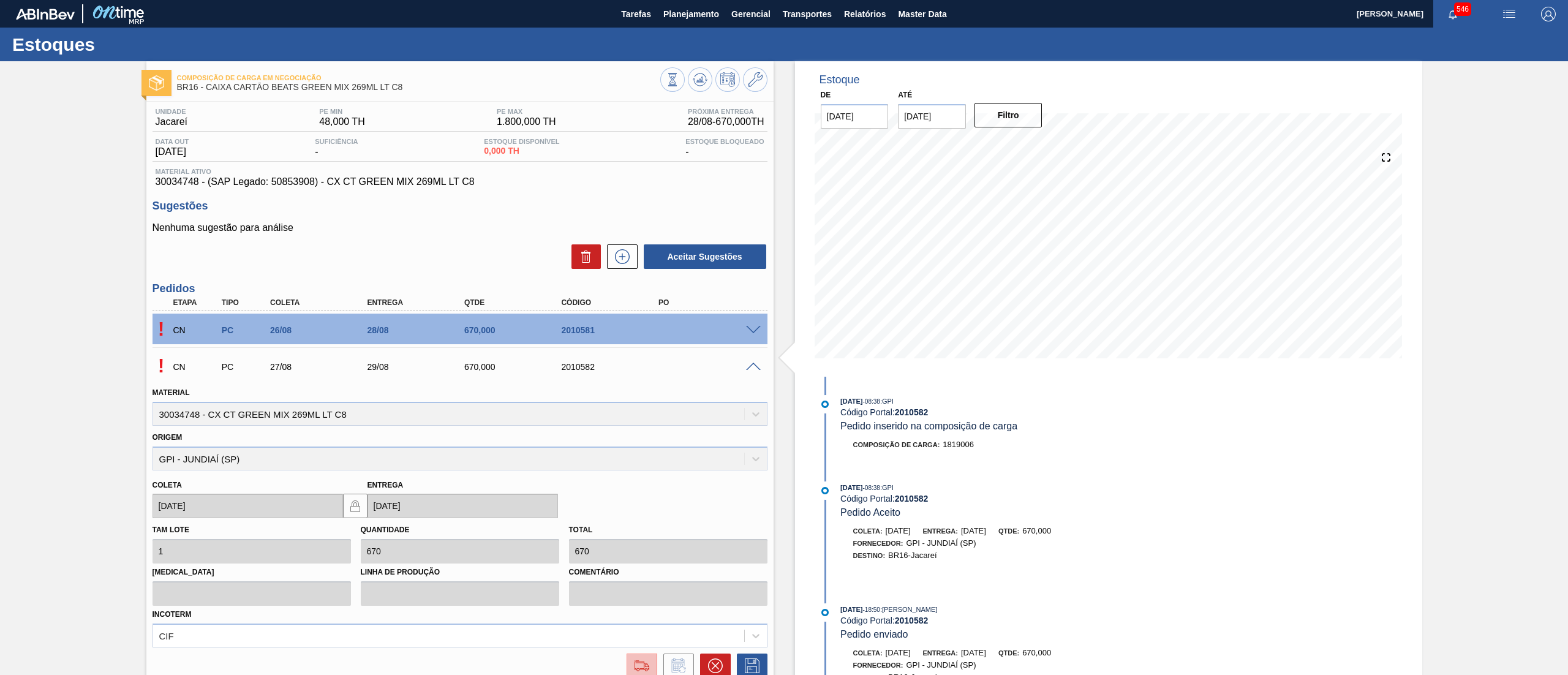
click at [632, 659] on img at bounding box center [642, 665] width 19 height 15
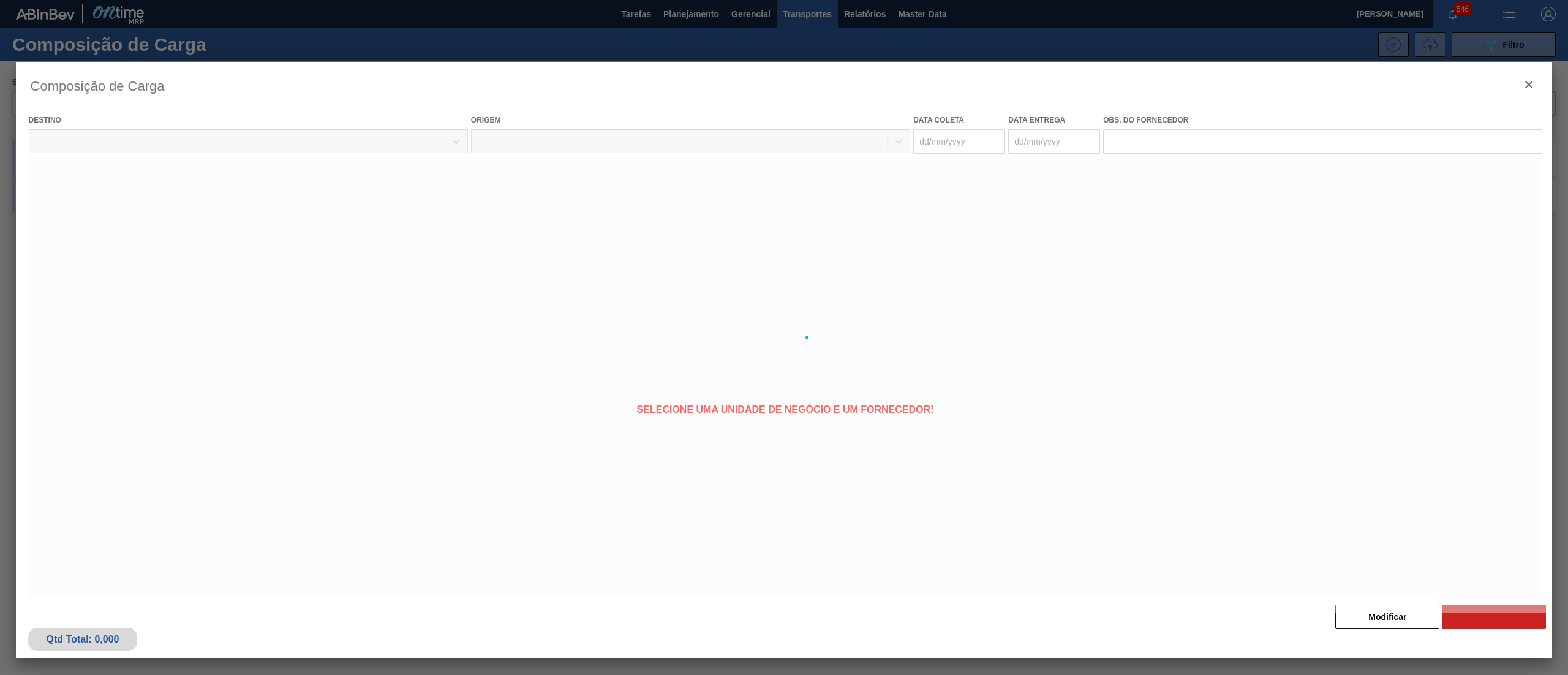
type coleta "[DATE]"
type entrega "[DATE]"
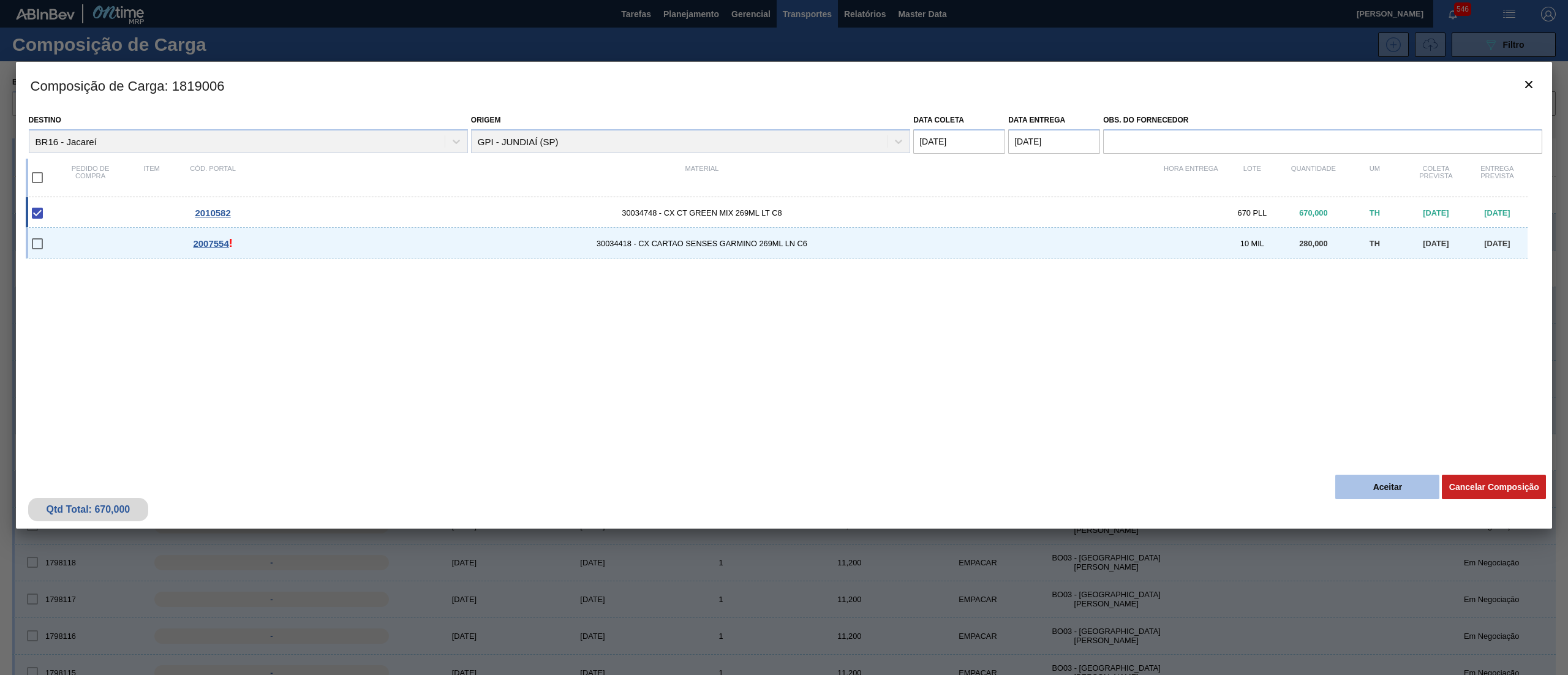
click at [1393, 487] on button "Aceitar" at bounding box center [1387, 486] width 104 height 24
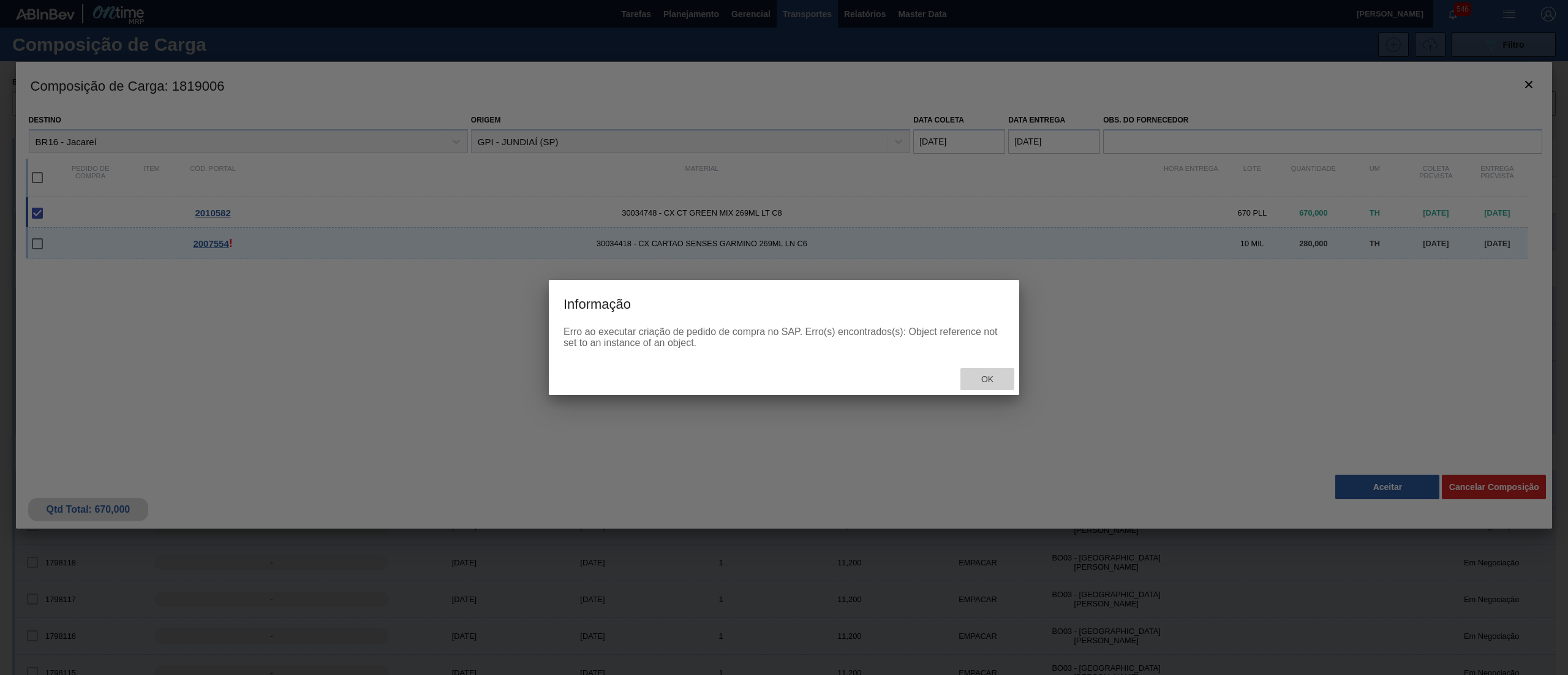
click at [1000, 380] on span "Ok" at bounding box center [987, 379] width 32 height 10
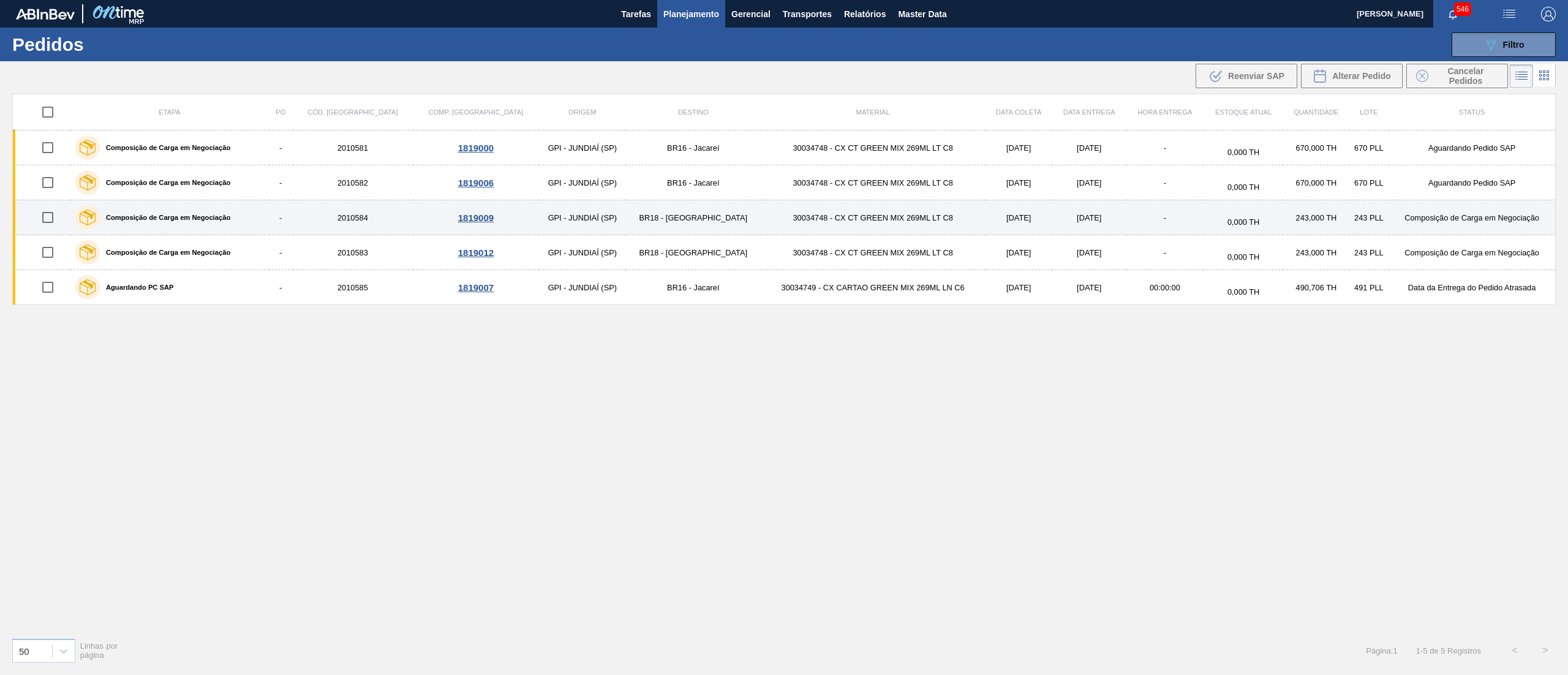
click at [193, 207] on div "Composição de Carga em Negociação" at bounding box center [153, 218] width 161 height 31
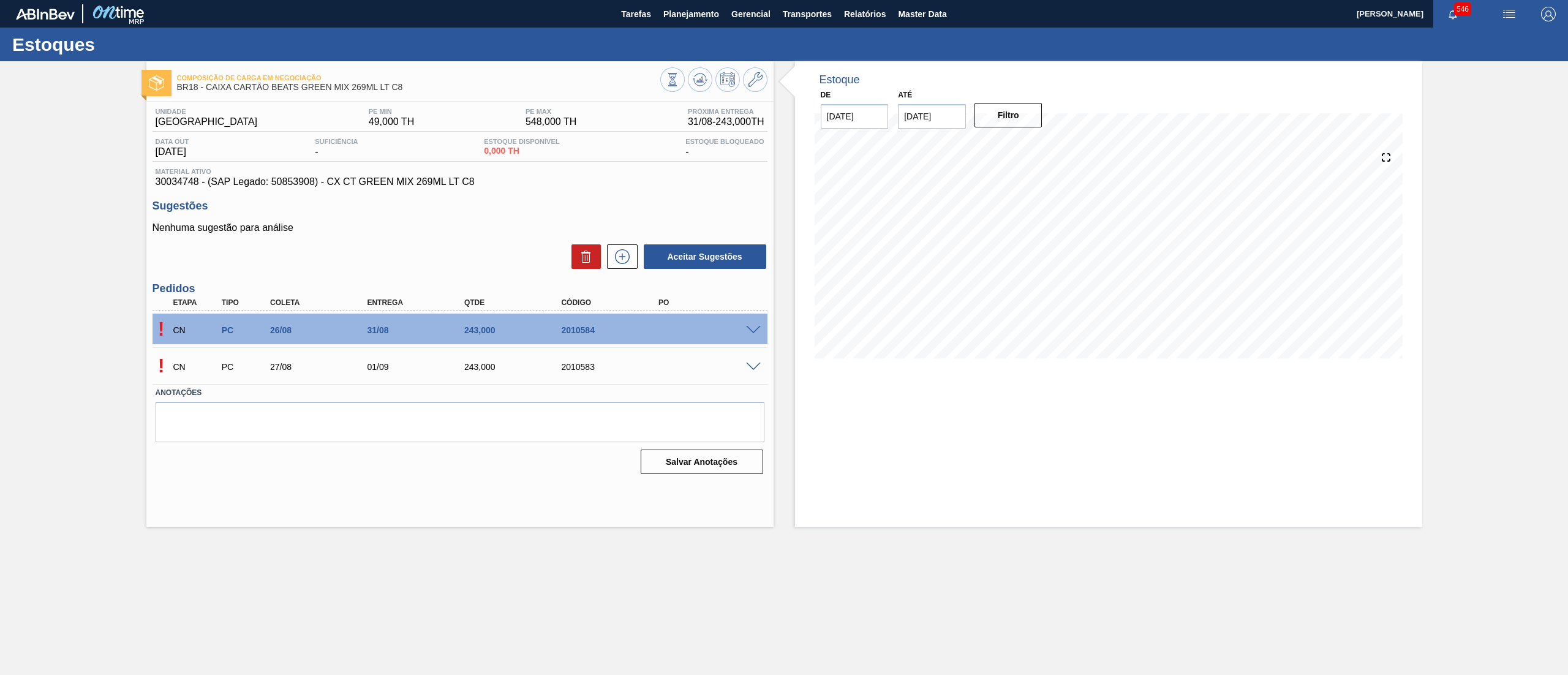
click at [758, 326] on span at bounding box center [753, 330] width 15 height 9
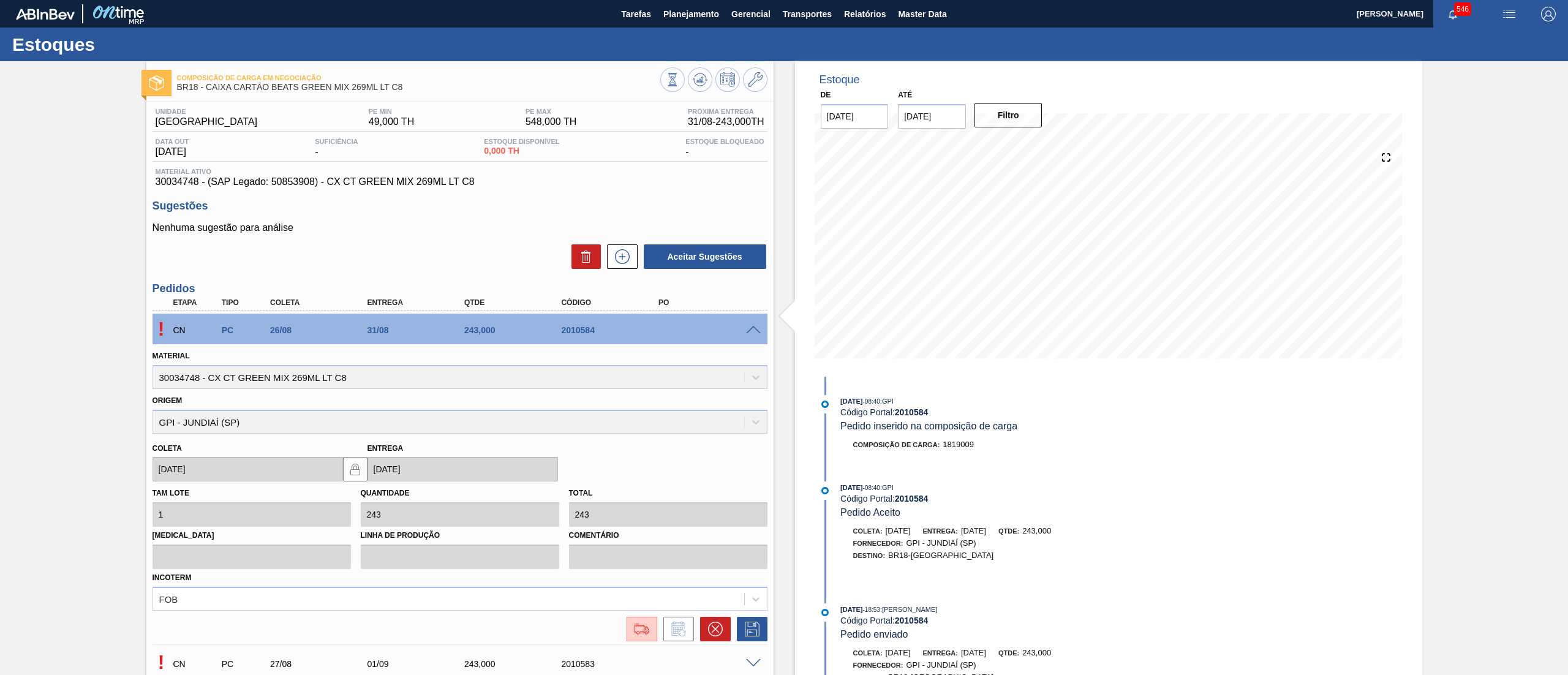
click at [758, 326] on span at bounding box center [753, 330] width 15 height 9
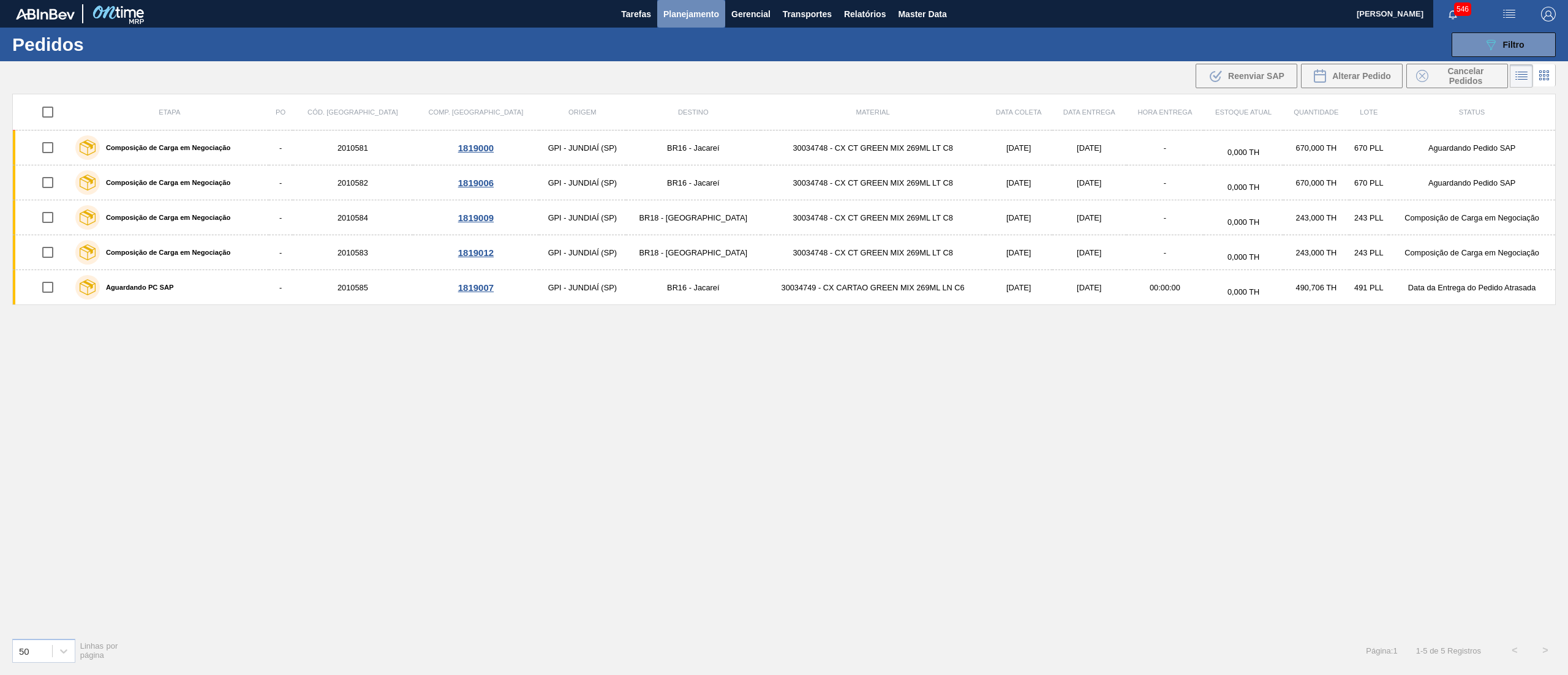
click at [687, 15] on span "Planejamento" at bounding box center [691, 14] width 56 height 15
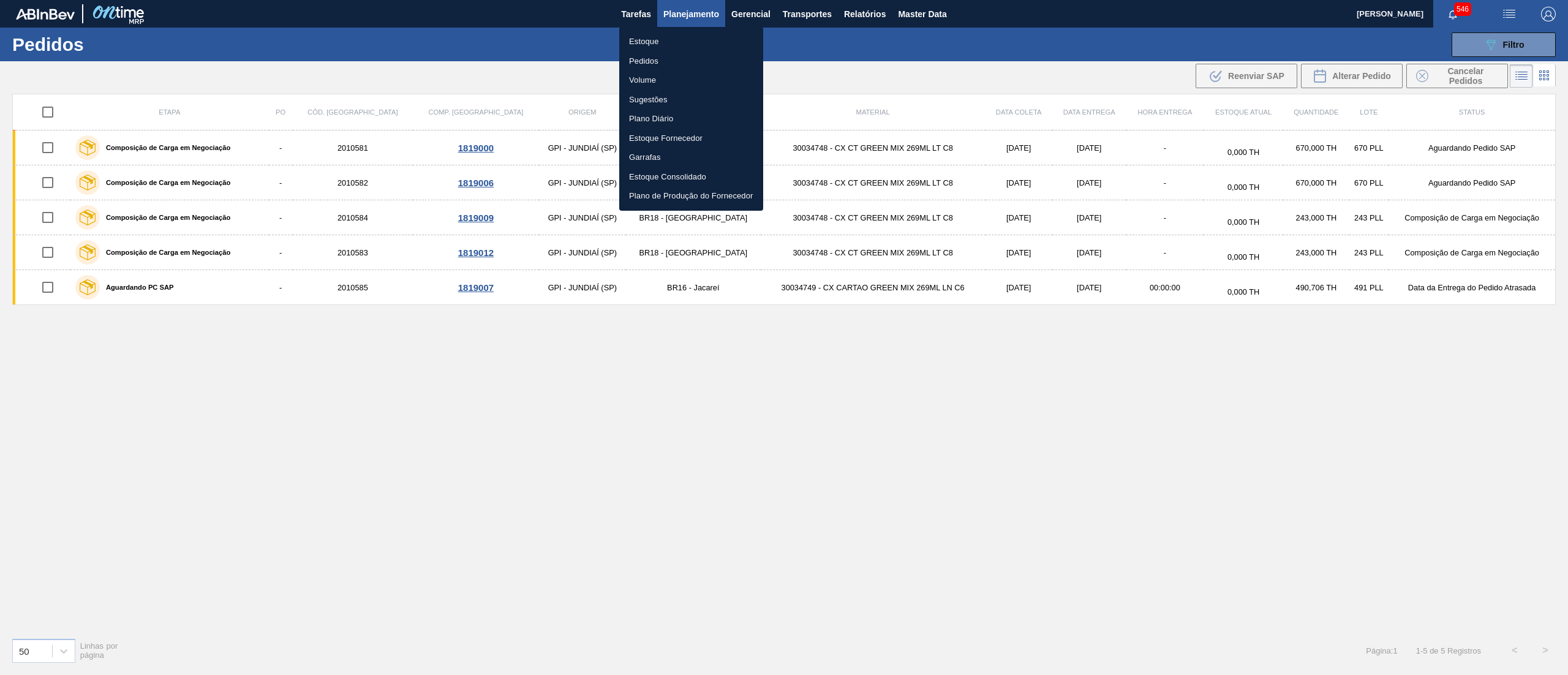
click at [662, 40] on li "Estoque" at bounding box center [691, 42] width 144 height 19
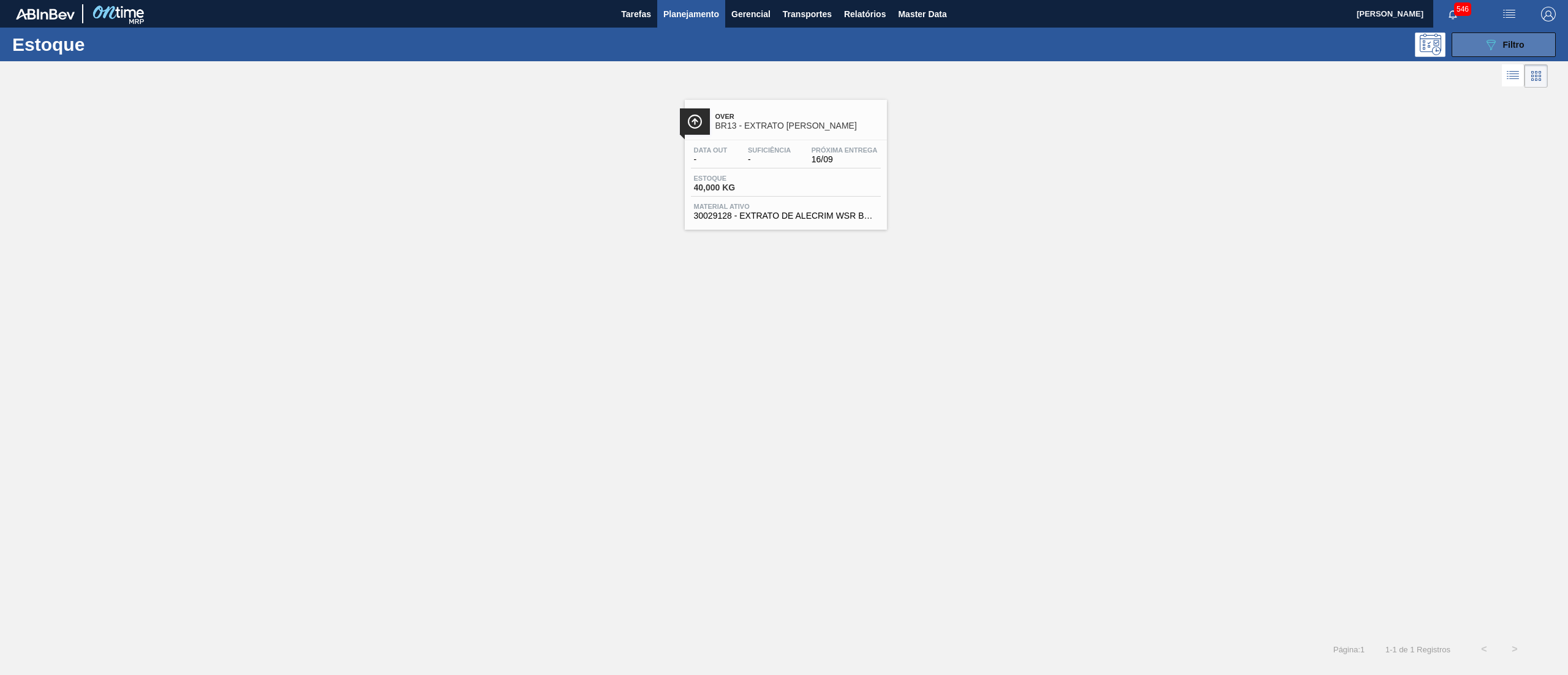
click at [1481, 38] on button "089F7B8B-B2A5-4AFE-B5C0-19BA573D28AC Filtro" at bounding box center [1504, 45] width 104 height 24
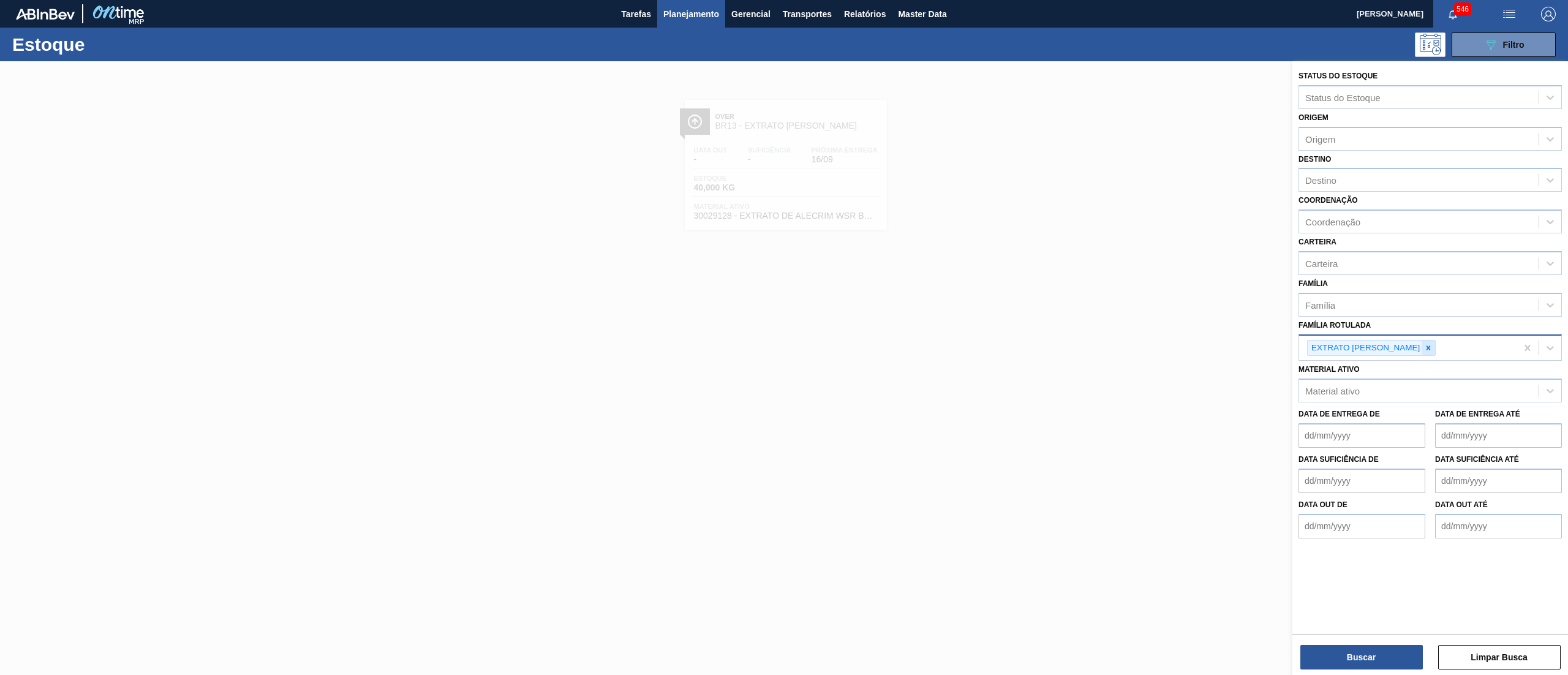
click at [1421, 342] on div at bounding box center [1427, 349] width 13 height 15
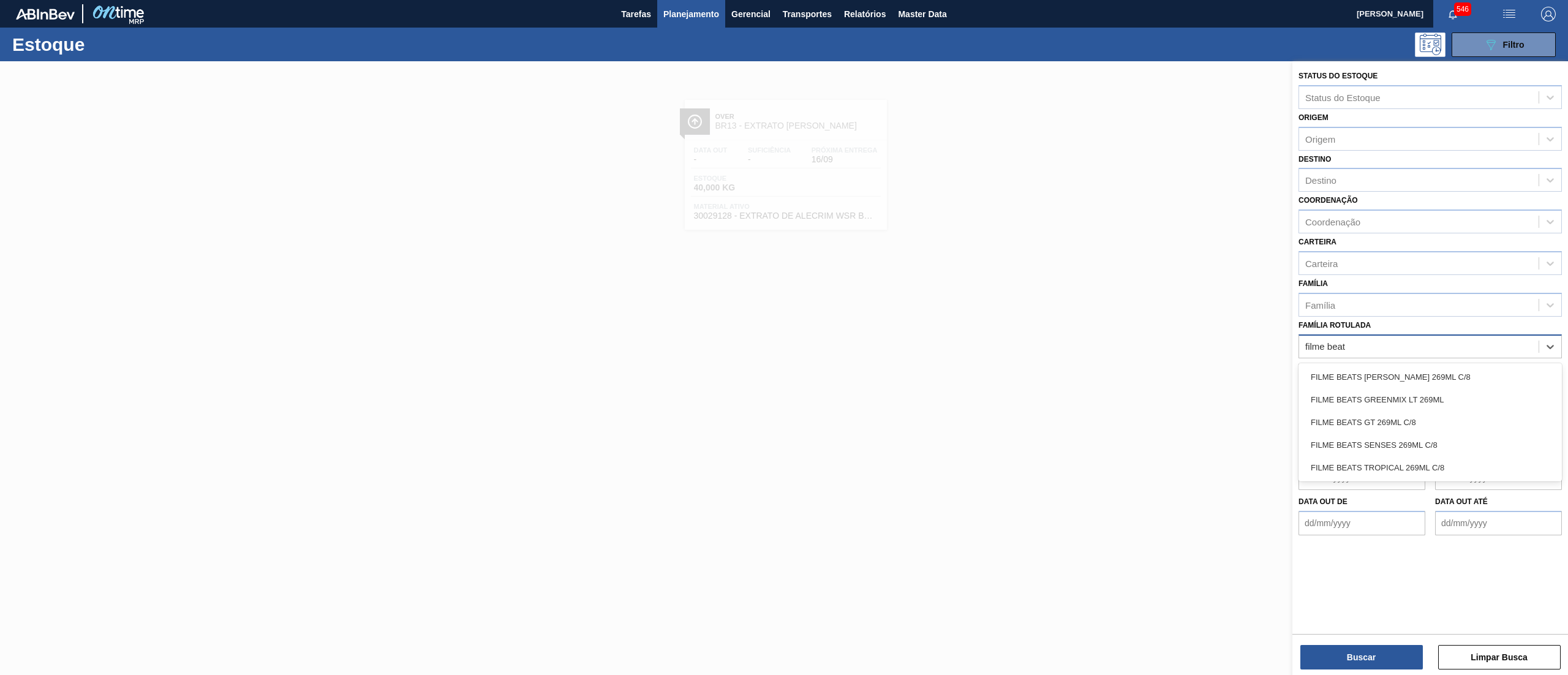
type Rotulada "filme beats"
click at [1421, 434] on div "FILME BEATS SENSES 269ML C/8" at bounding box center [1430, 445] width 264 height 23
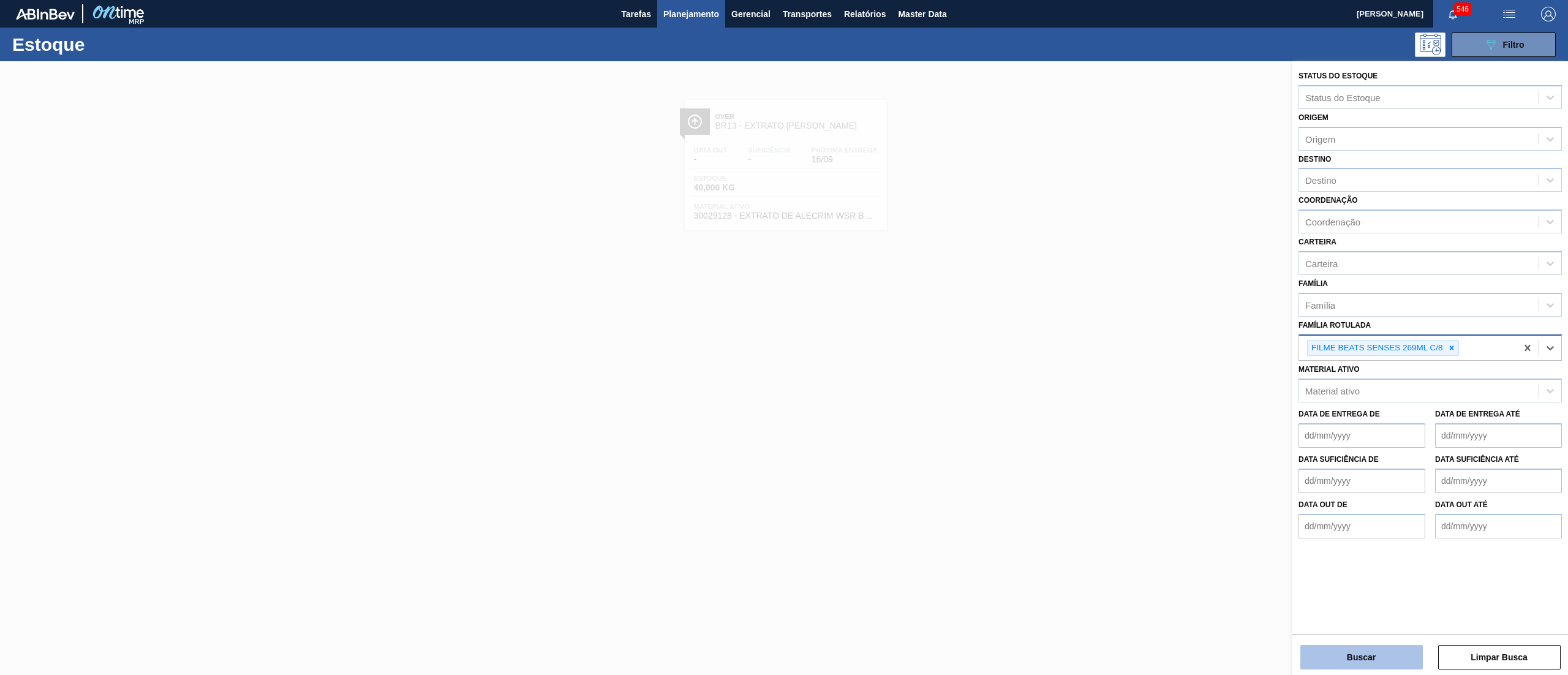
click at [1350, 648] on button "Buscar" at bounding box center [1361, 657] width 122 height 24
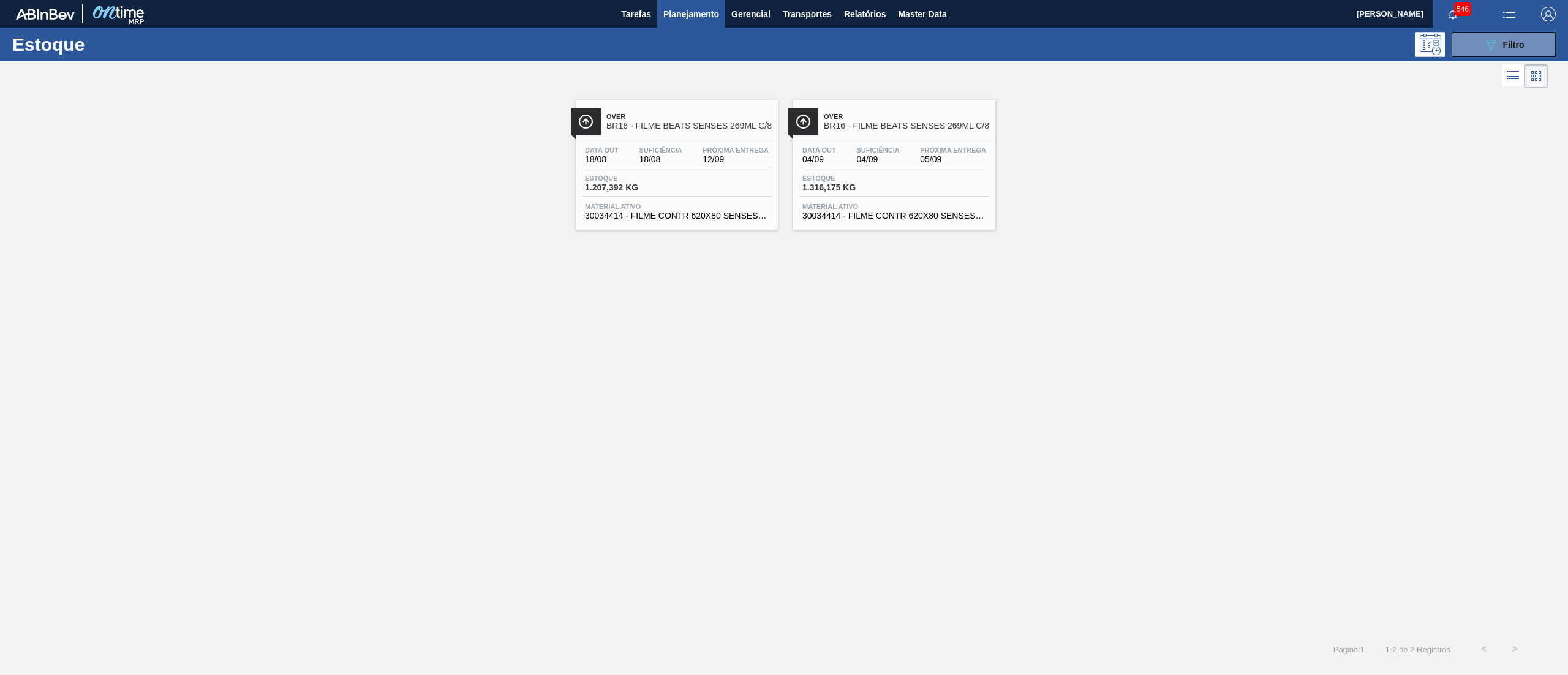
click at [653, 223] on div "Data out 18/08 Suficiência 18/08 Próxima Entrega 12/09 Estoque 1.207,392 KG Mat…" at bounding box center [677, 182] width 202 height 84
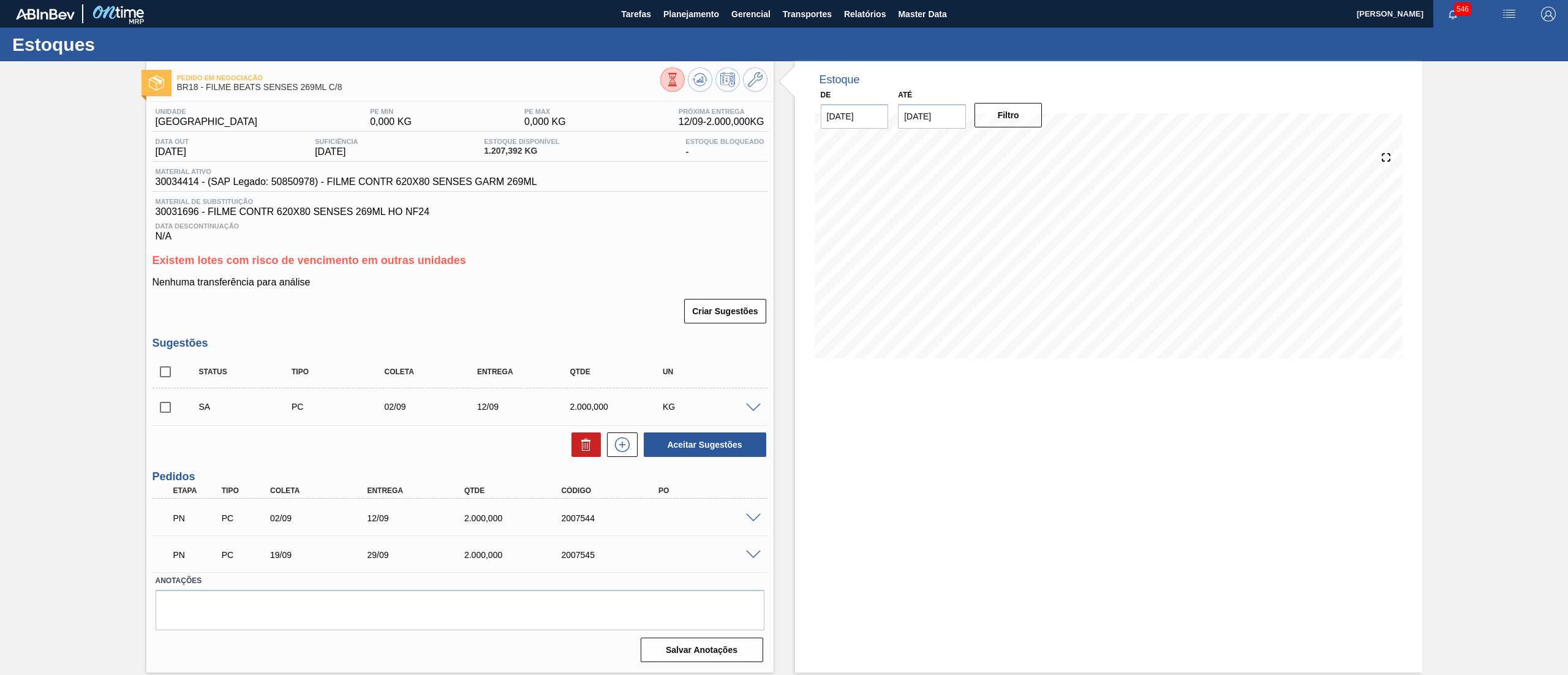
click at [758, 519] on span at bounding box center [753, 518] width 15 height 9
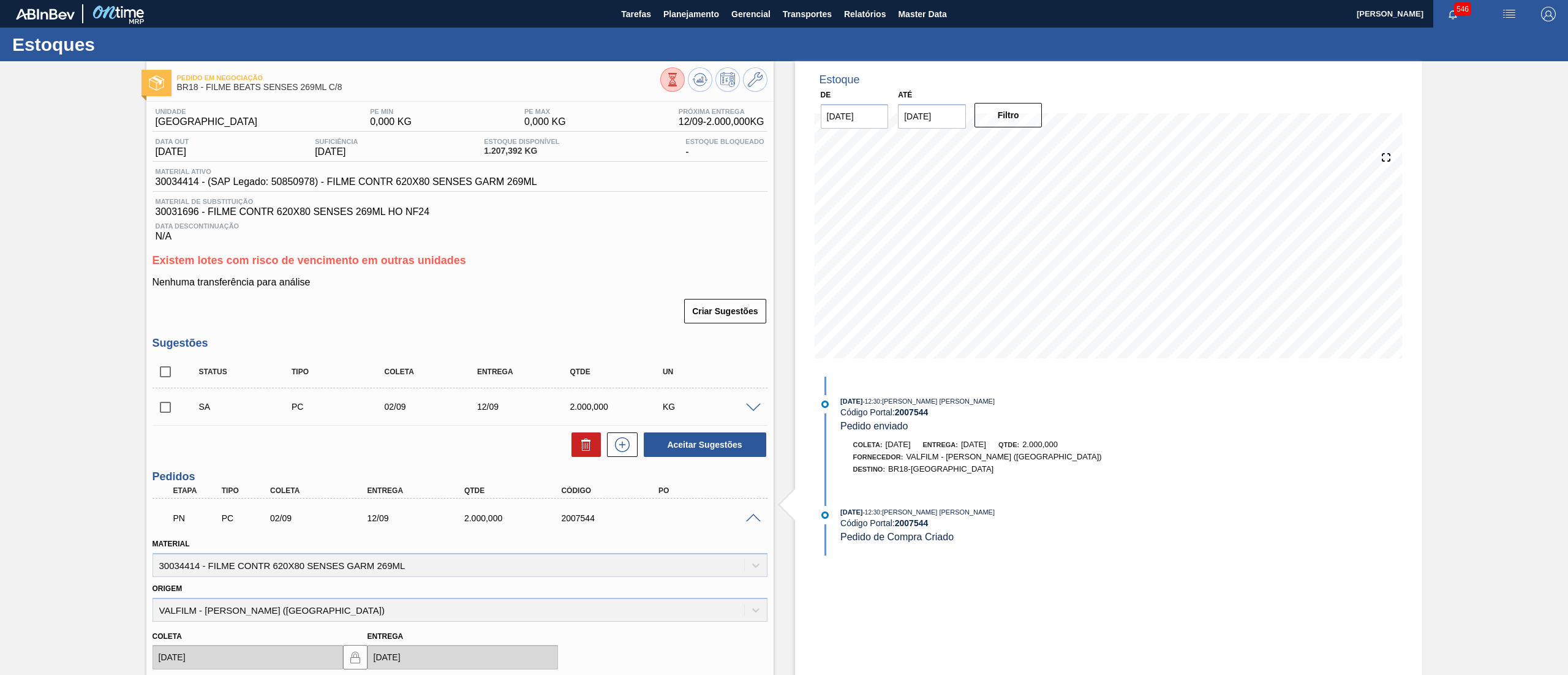
click at [748, 517] on span at bounding box center [753, 518] width 15 height 9
